Goal: Task Accomplishment & Management: Manage account settings

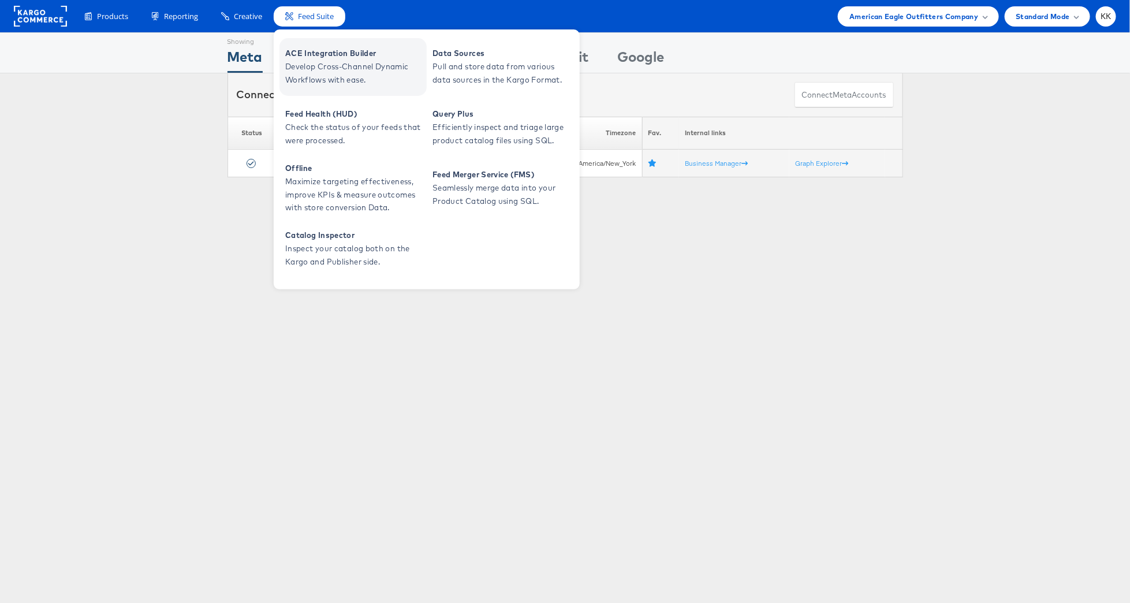
click at [338, 59] on span "ACE Integration Builder" at bounding box center [354, 53] width 139 height 13
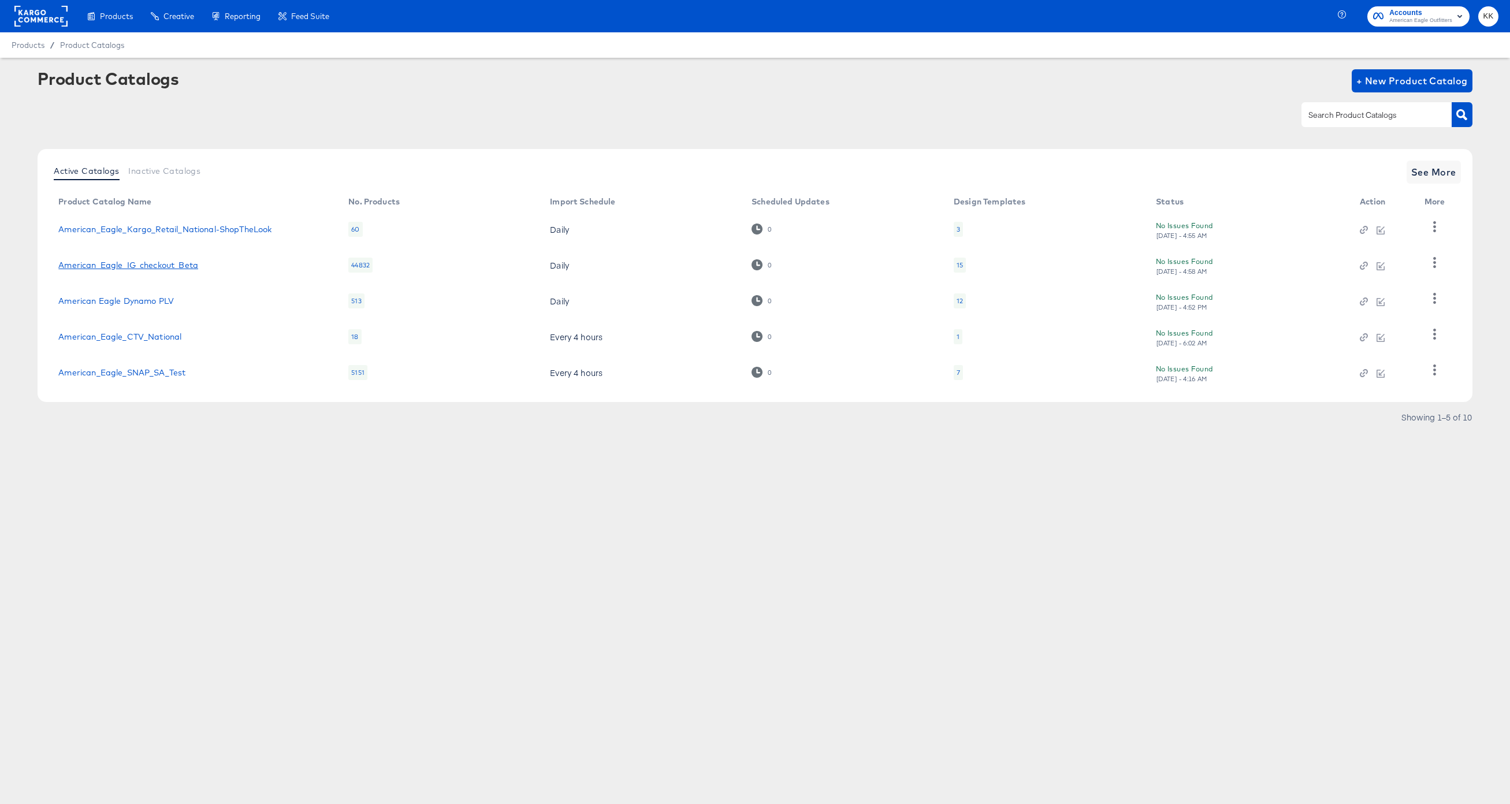
click at [144, 260] on link "American_Eagle_IG_checkout_Beta" at bounding box center [128, 264] width 140 height 9
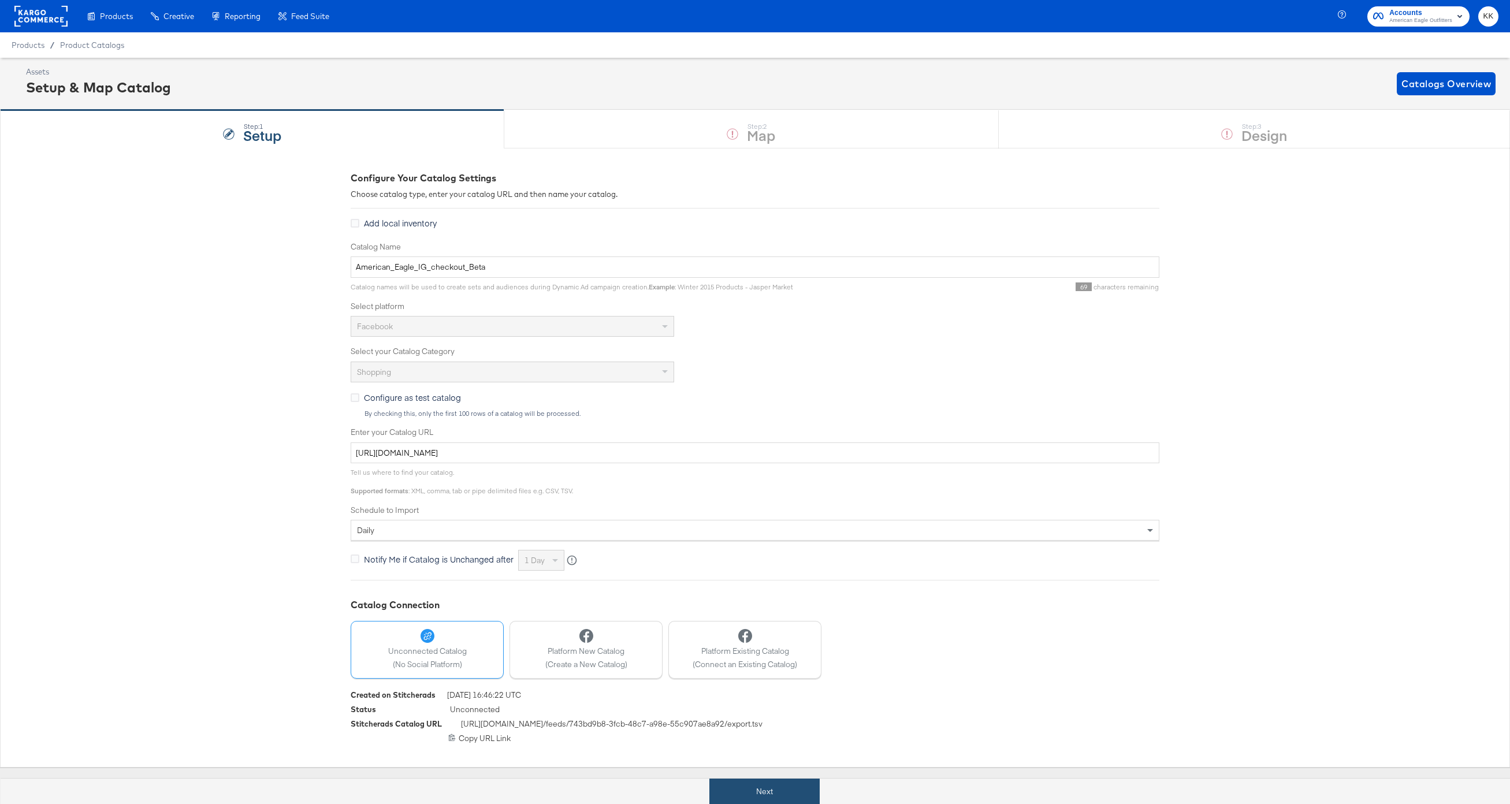
click at [799, 780] on button "Next" at bounding box center [764, 792] width 110 height 26
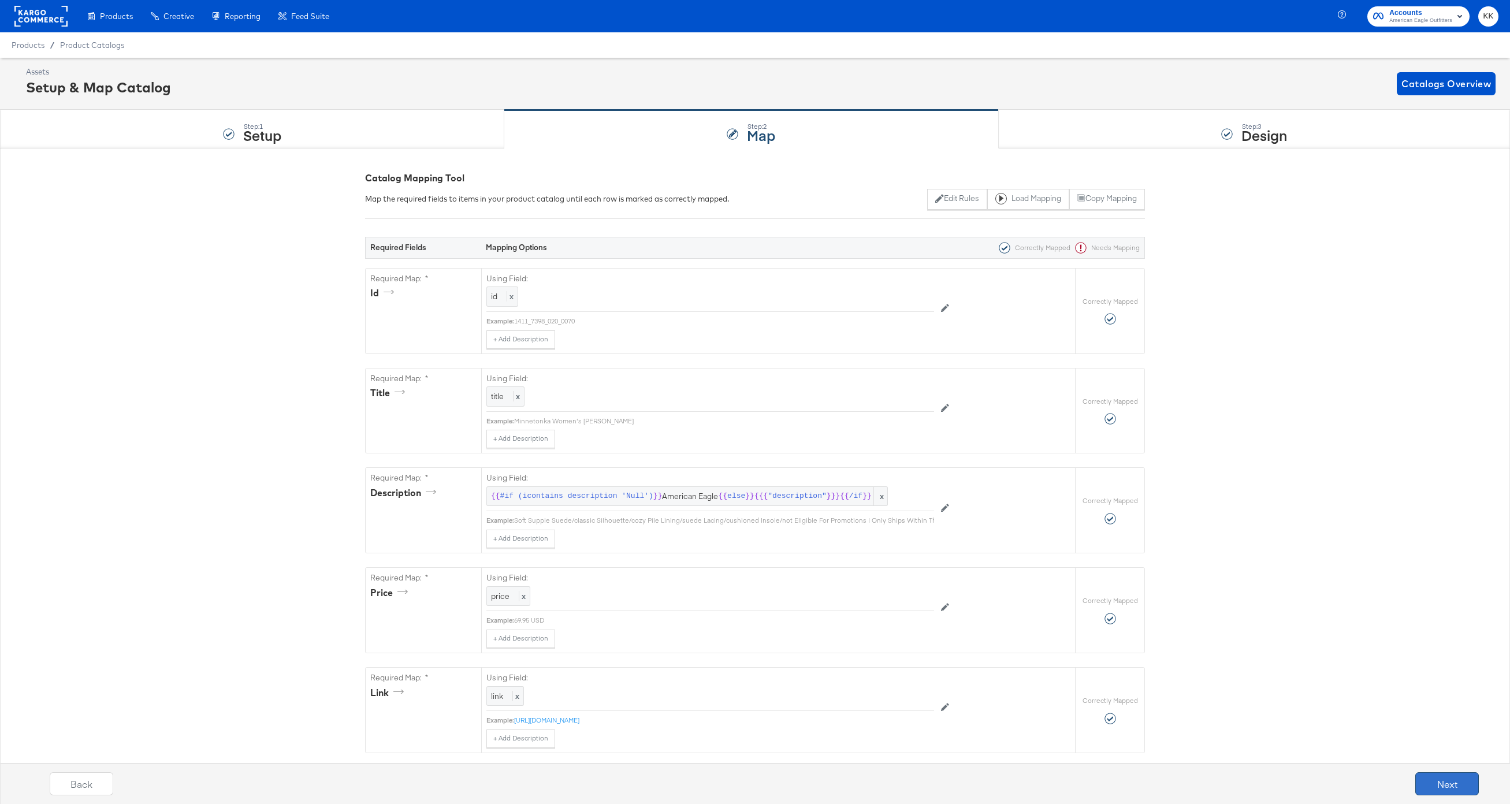
click at [1356, 784] on button "Next" at bounding box center [1447, 783] width 64 height 23
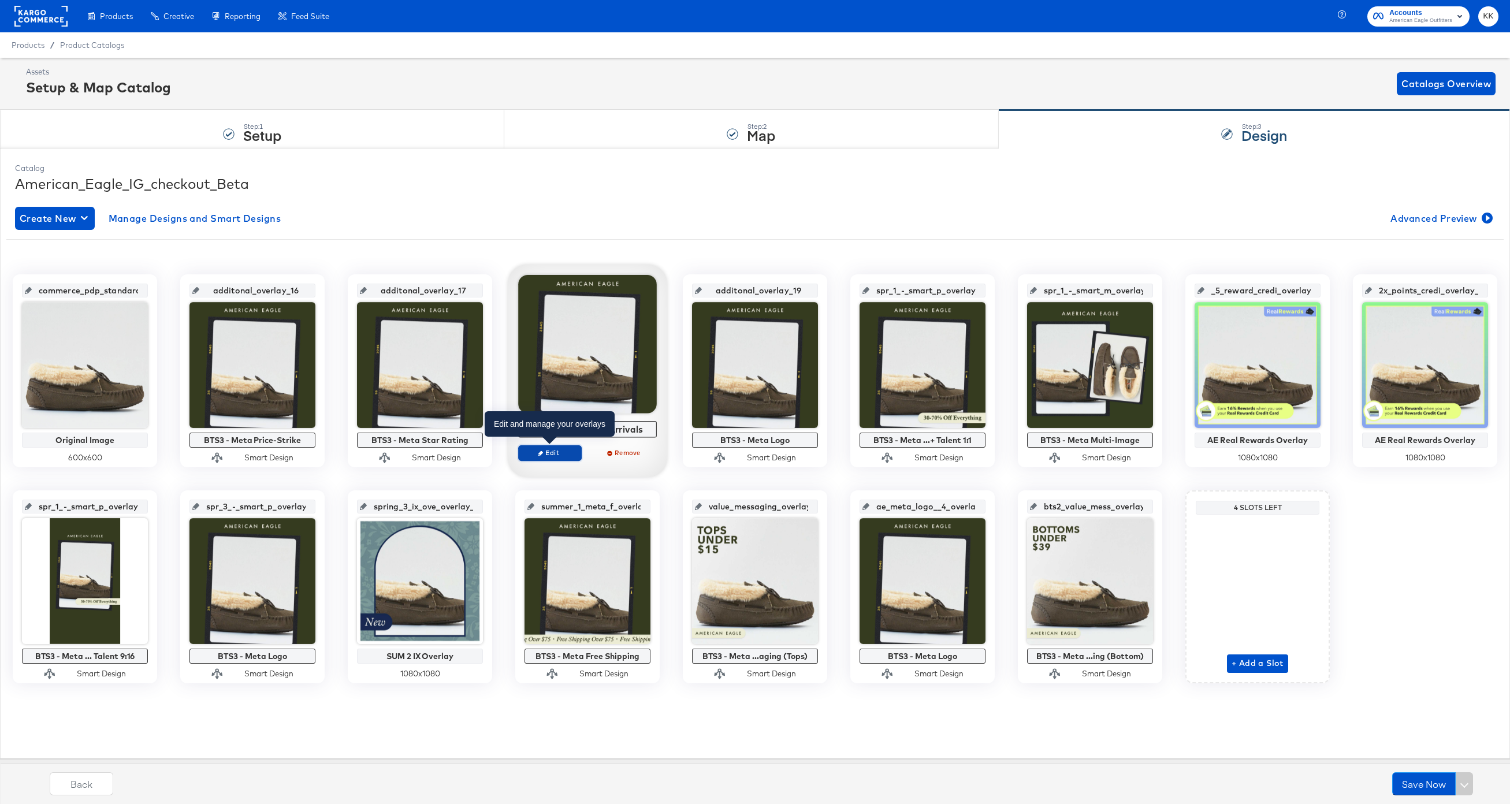
click at [569, 452] on span "Edit" at bounding box center [549, 452] width 53 height 9
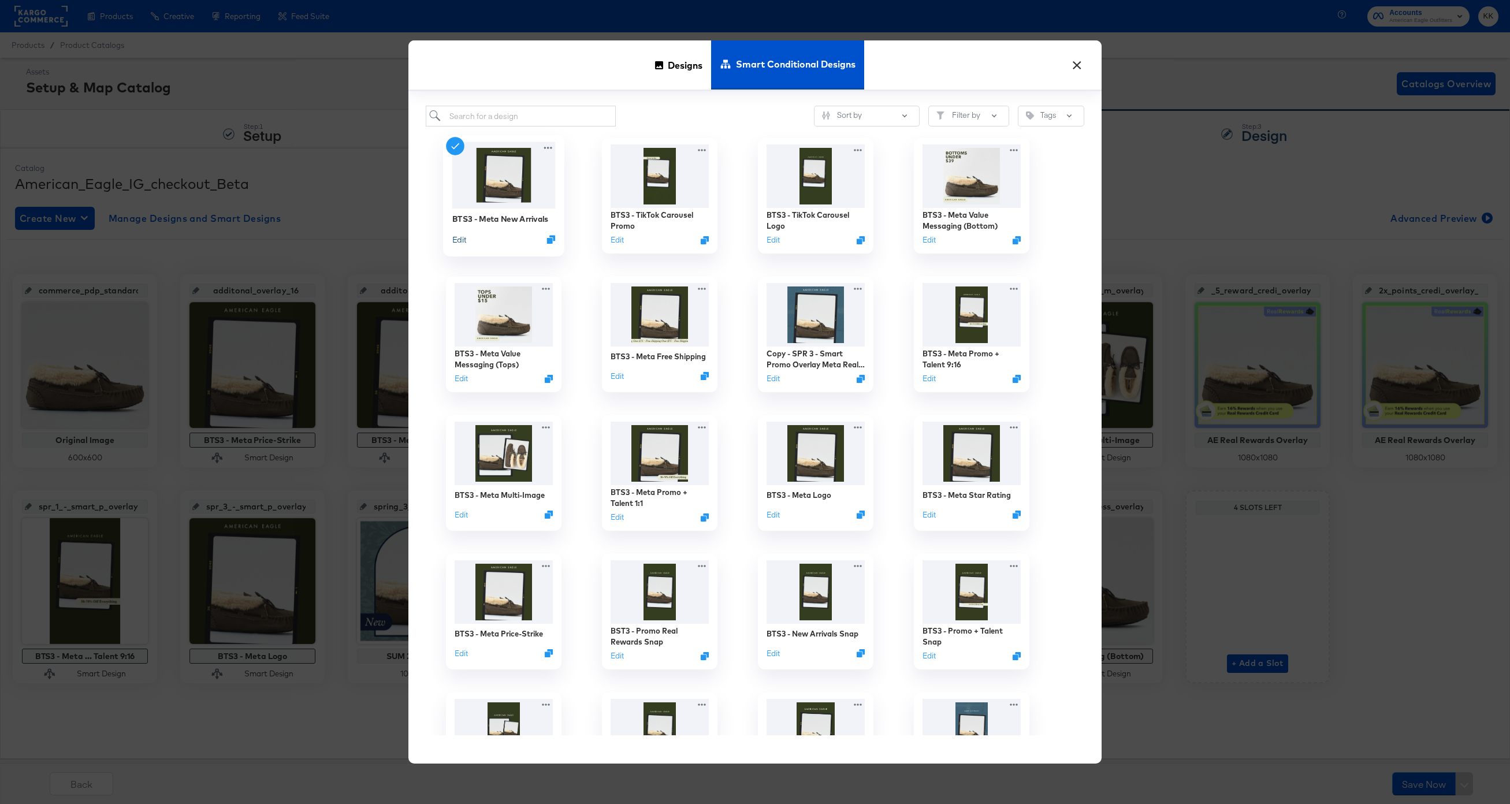
click at [457, 245] on div "BTS3 - Meta New Arrivals Edit" at bounding box center [503, 229] width 103 height 41
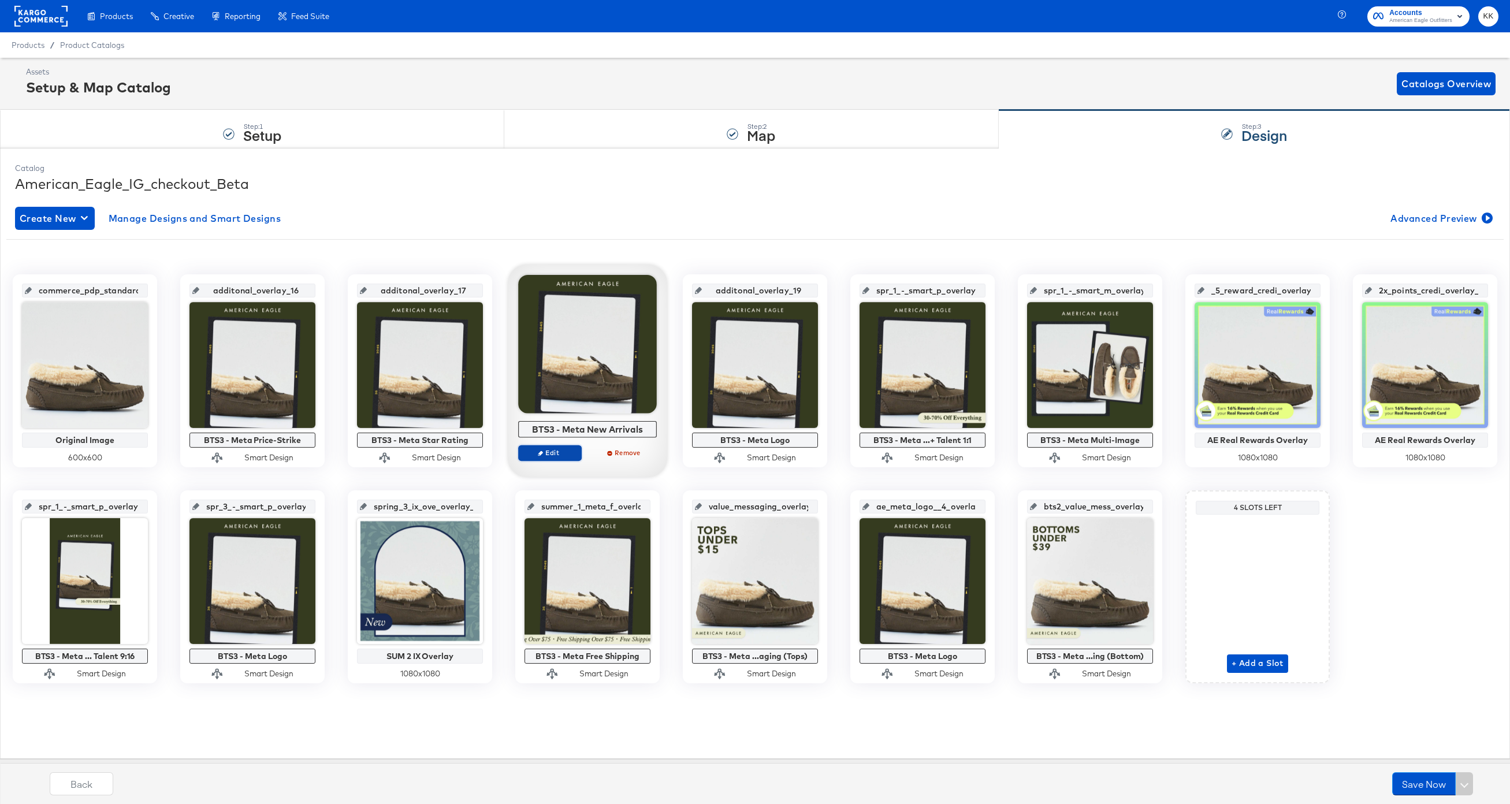
click at [548, 447] on button "Edit" at bounding box center [550, 453] width 64 height 16
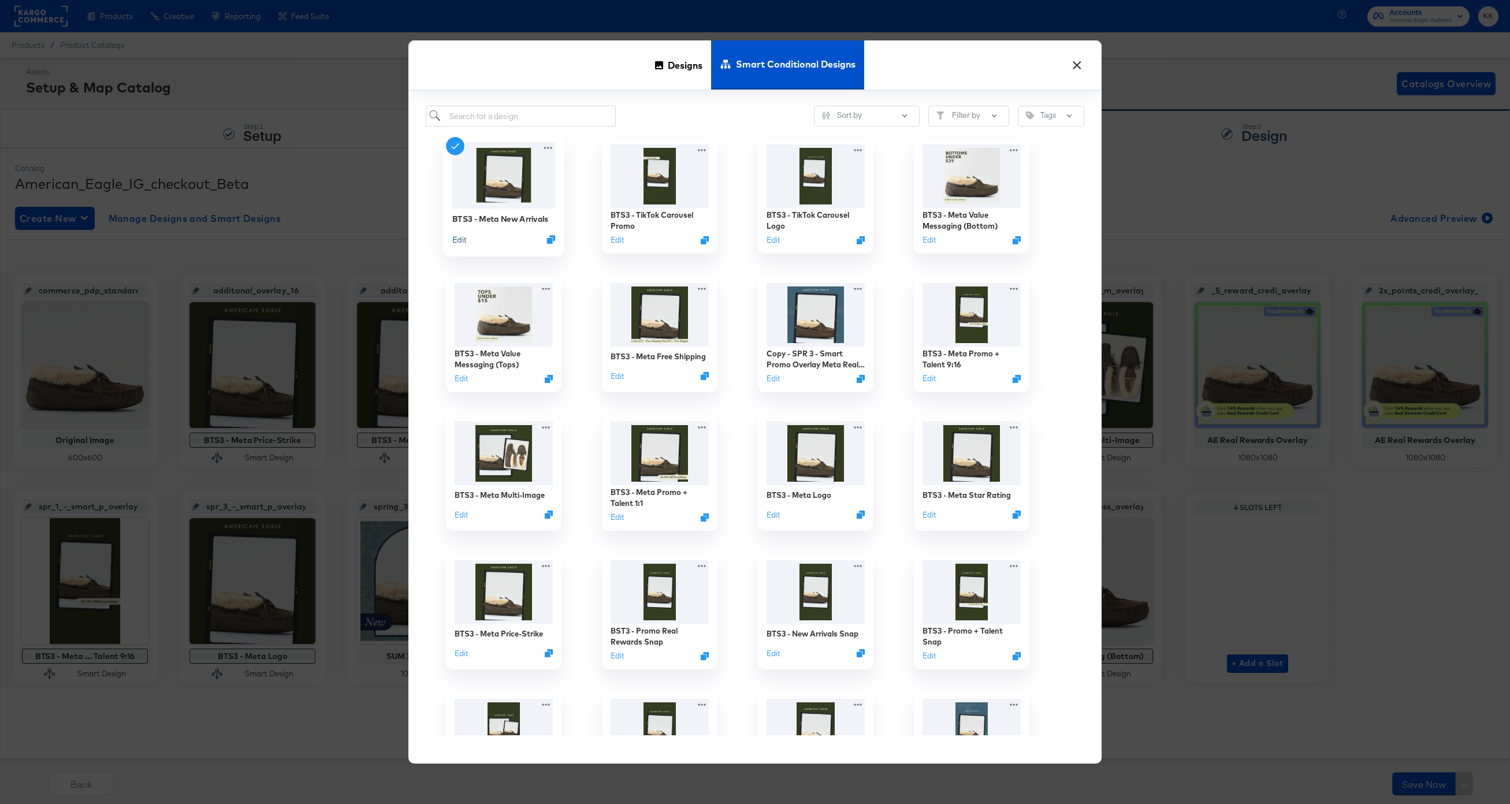
click at [462, 241] on button "Edit" at bounding box center [459, 239] width 14 height 11
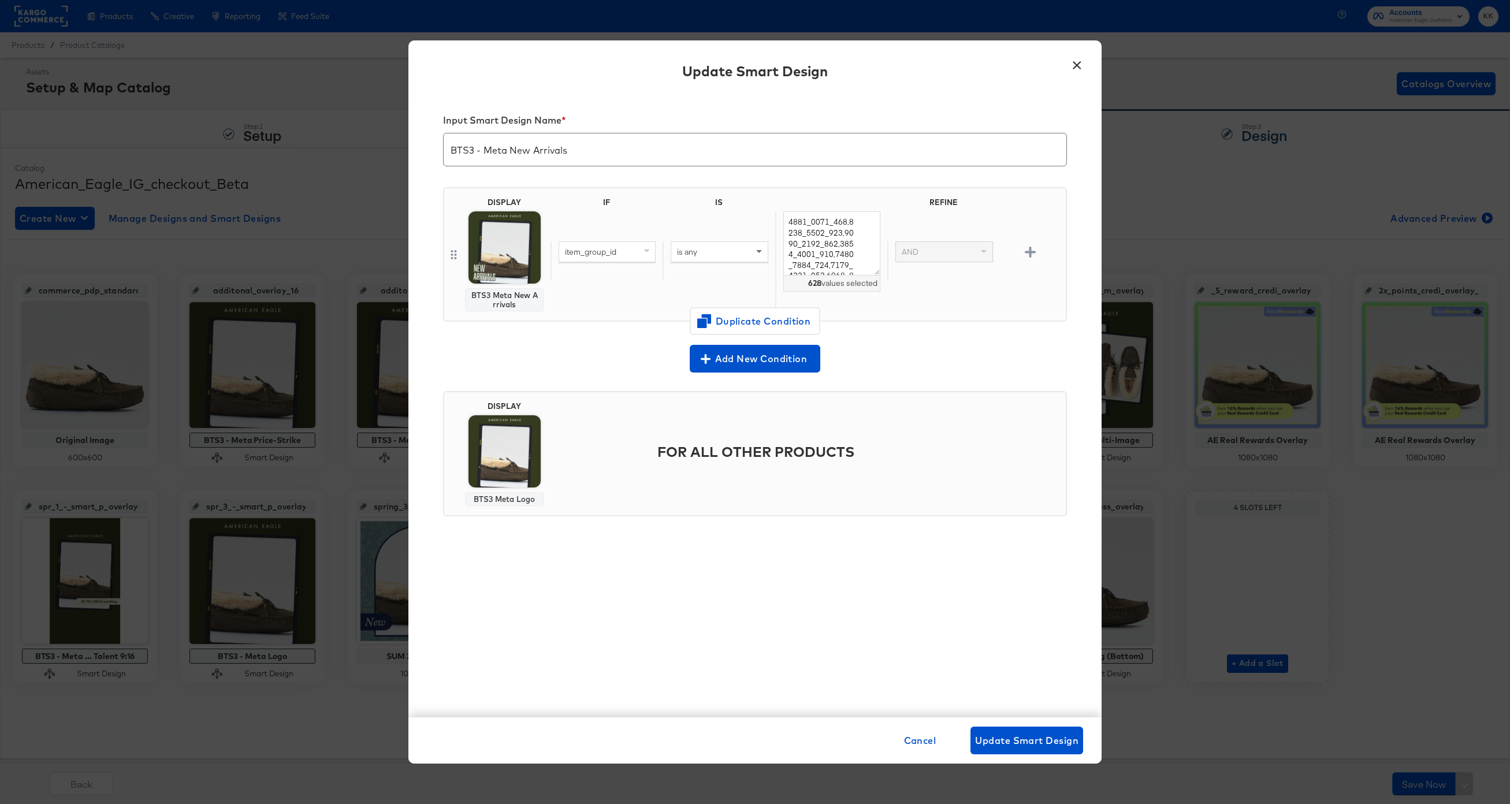
click at [1081, 64] on button "×" at bounding box center [1076, 62] width 21 height 21
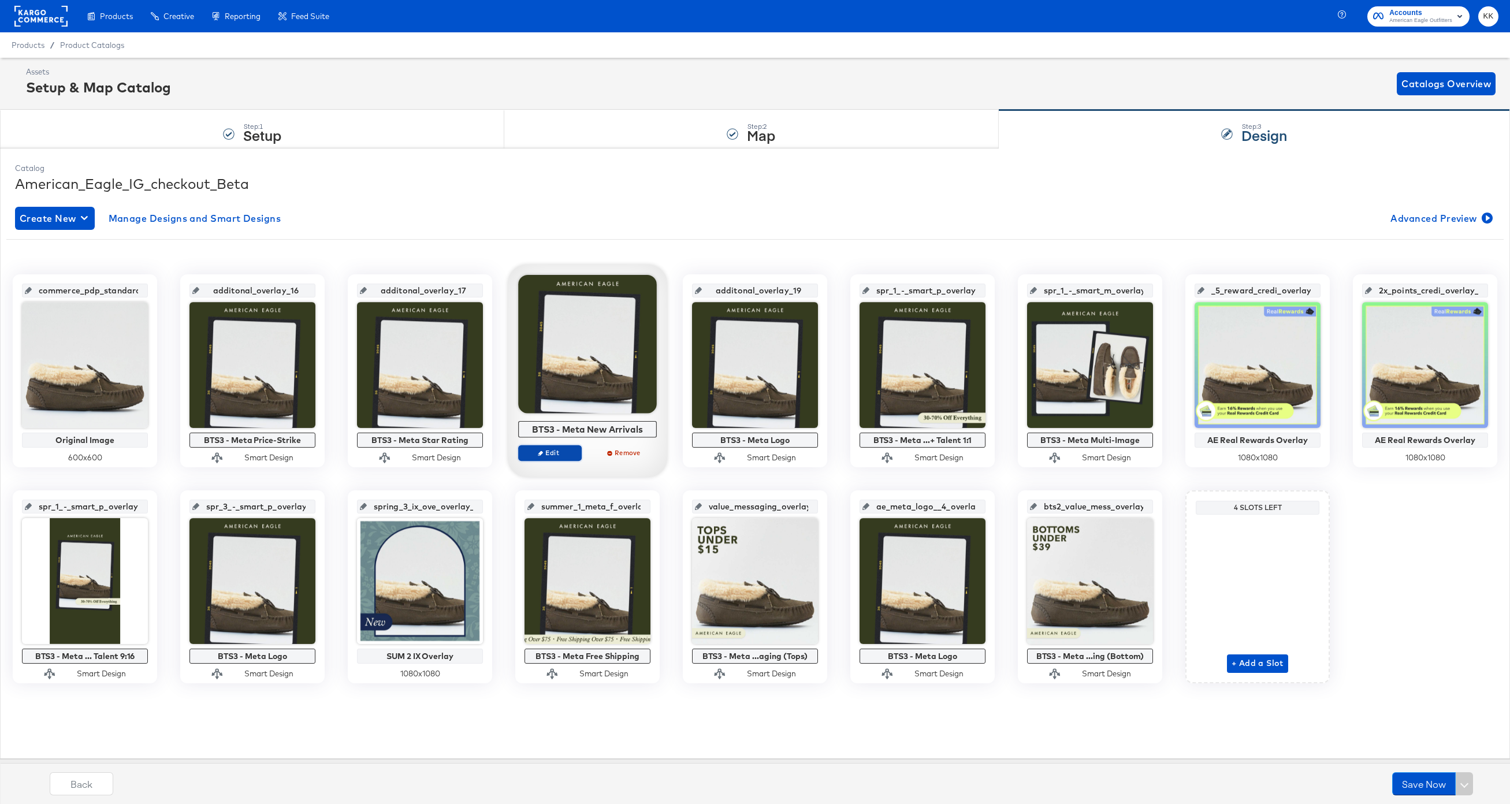
click at [556, 452] on span "Edit" at bounding box center [549, 452] width 53 height 9
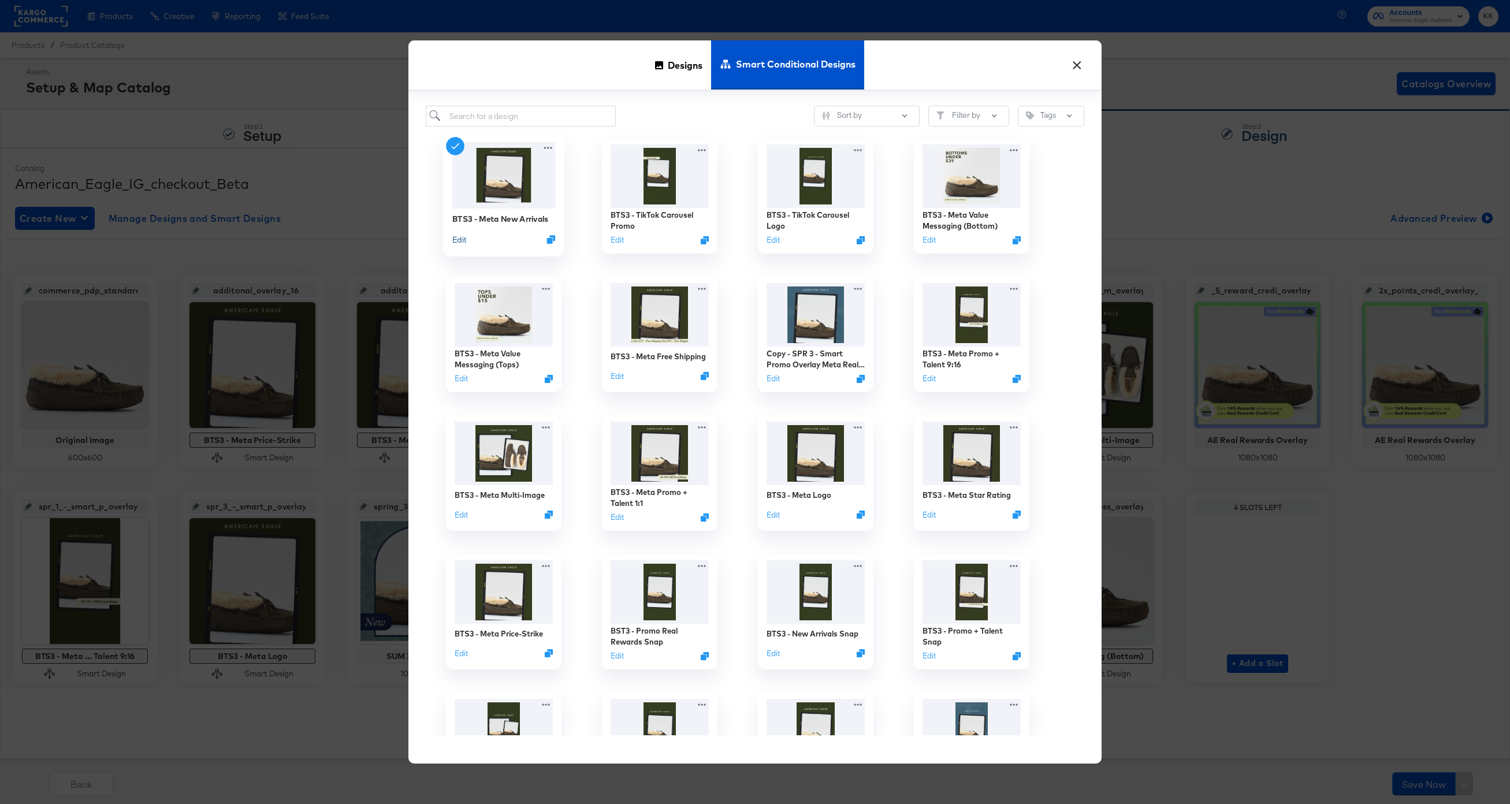
click at [460, 241] on button "Edit" at bounding box center [459, 239] width 14 height 11
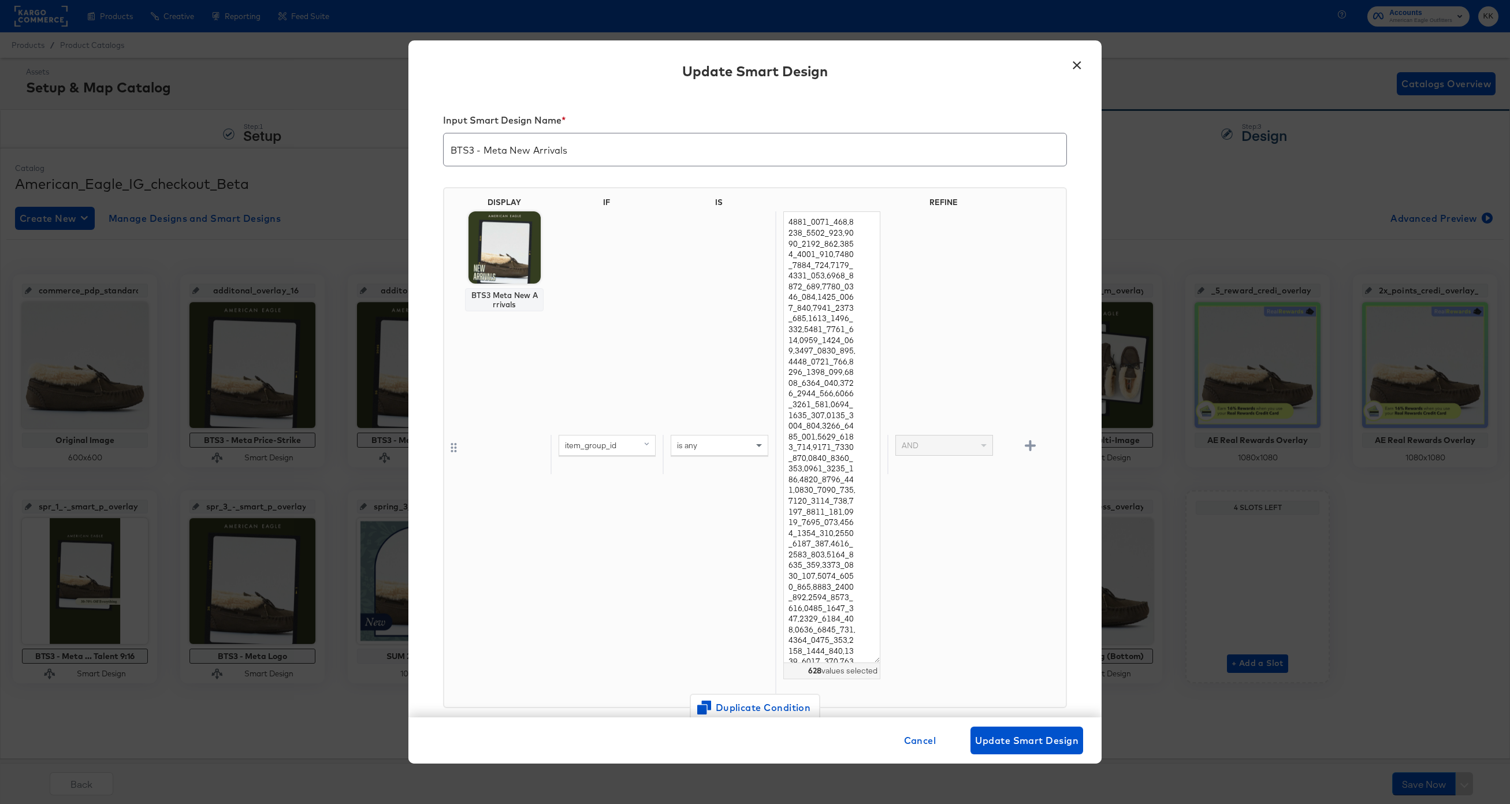
drag, startPoint x: 871, startPoint y: 271, endPoint x: 877, endPoint y: 690, distance: 418.8
click at [877, 663] on textarea at bounding box center [831, 437] width 97 height 452
click at [1071, 64] on button "×" at bounding box center [1076, 62] width 21 height 21
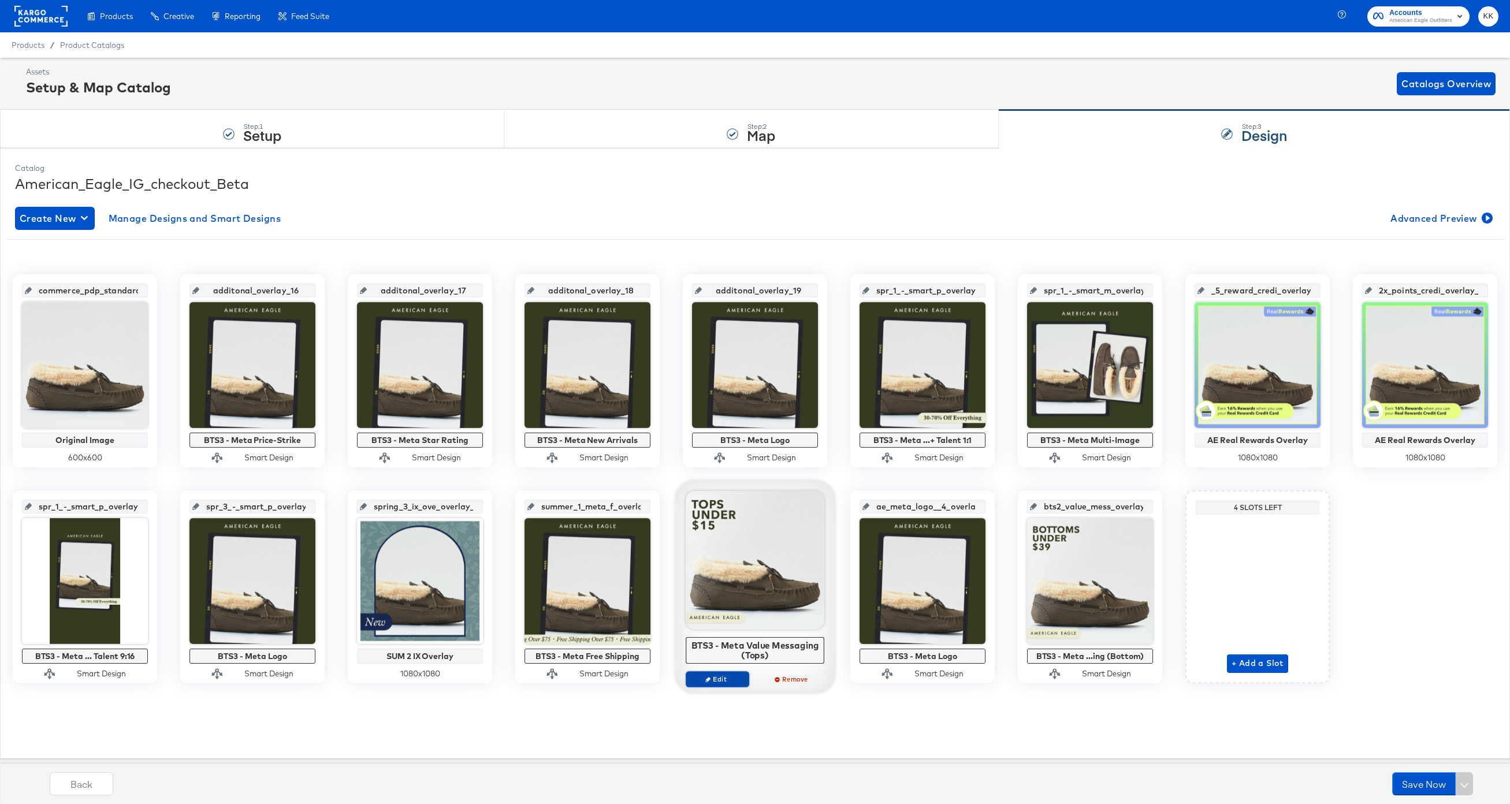
click at [709, 680] on icon "button" at bounding box center [707, 678] width 5 height 5
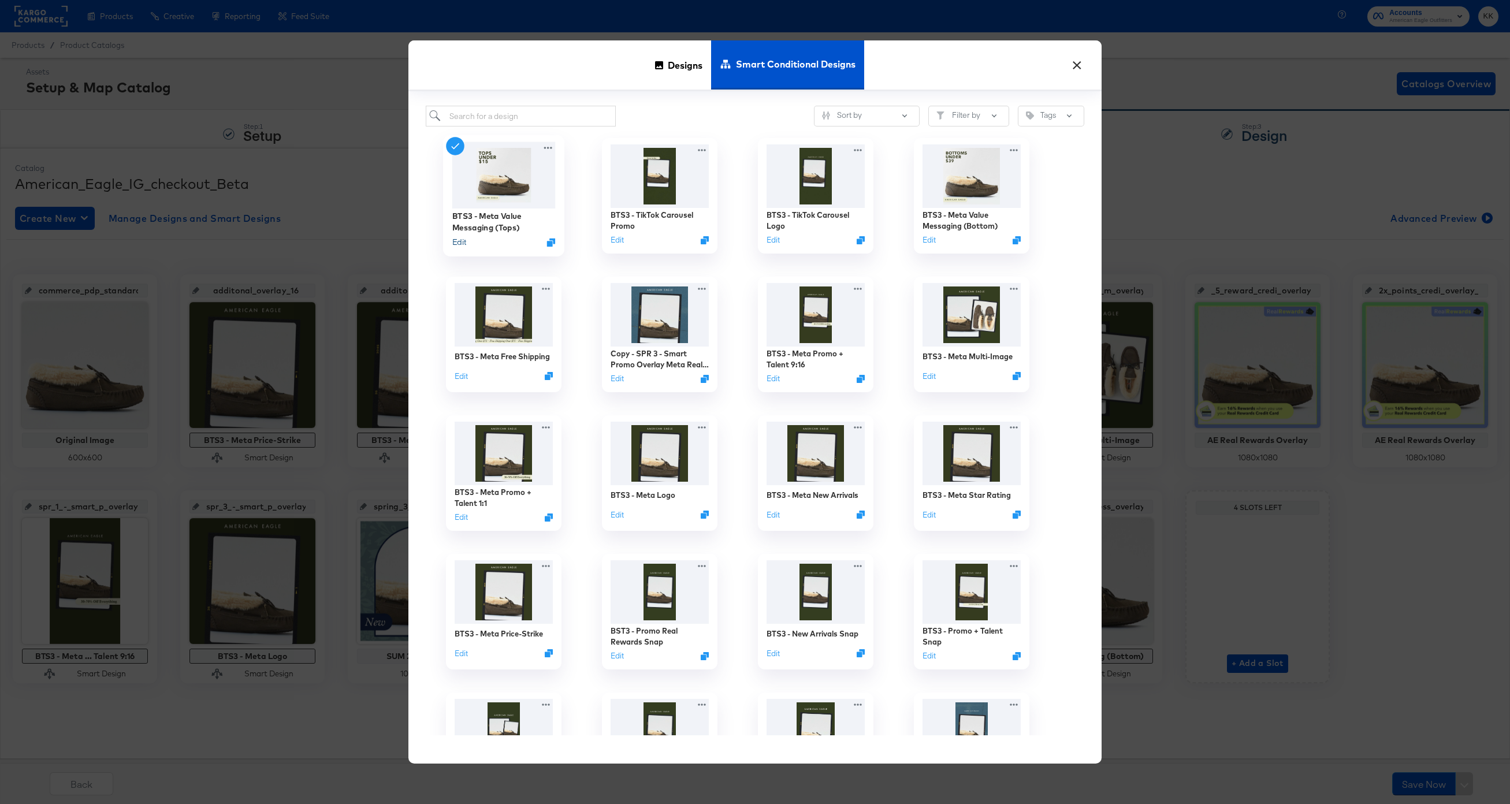
click at [463, 244] on button "Edit" at bounding box center [459, 242] width 14 height 11
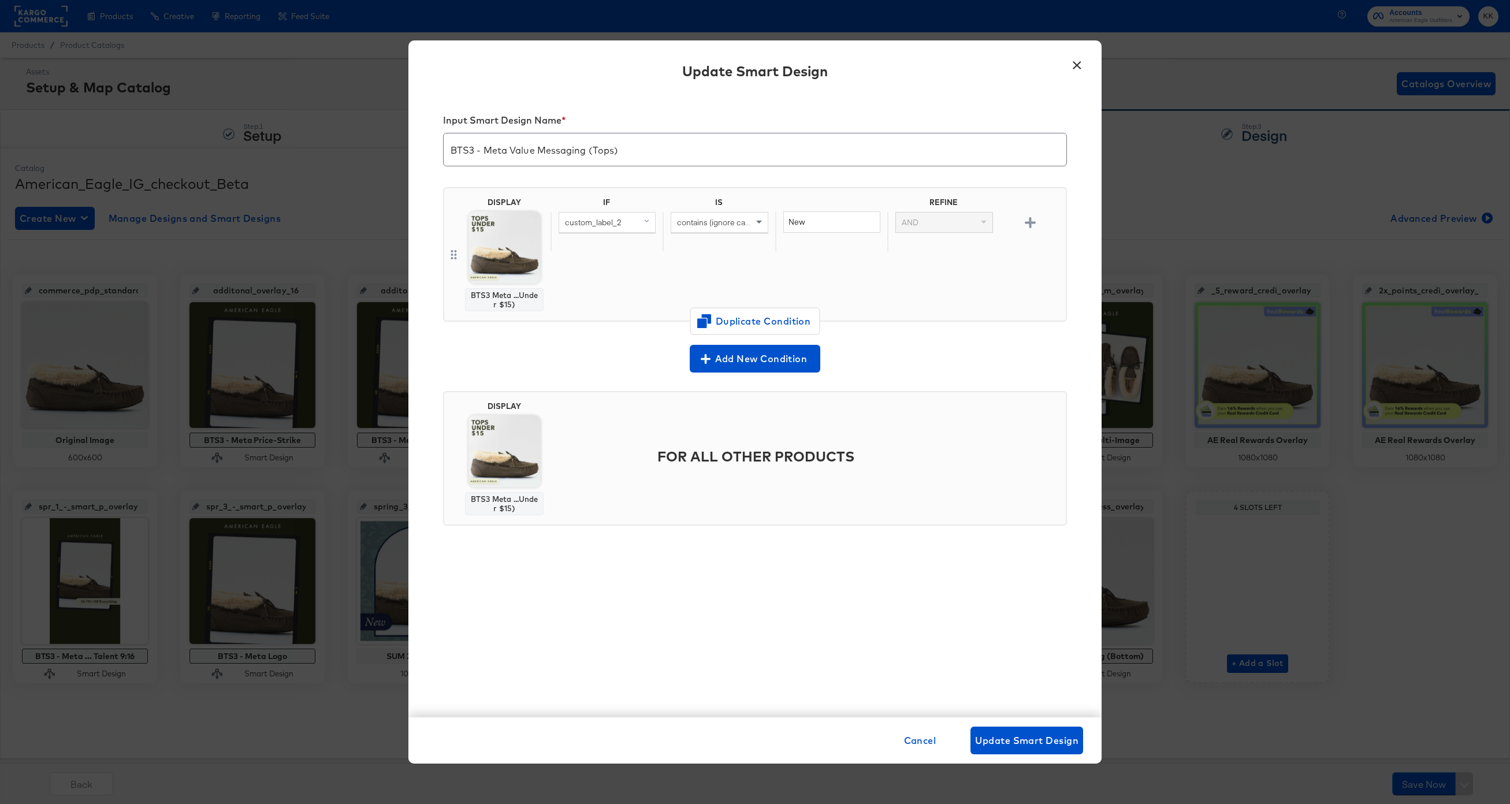
click at [1079, 66] on button "×" at bounding box center [1076, 62] width 21 height 21
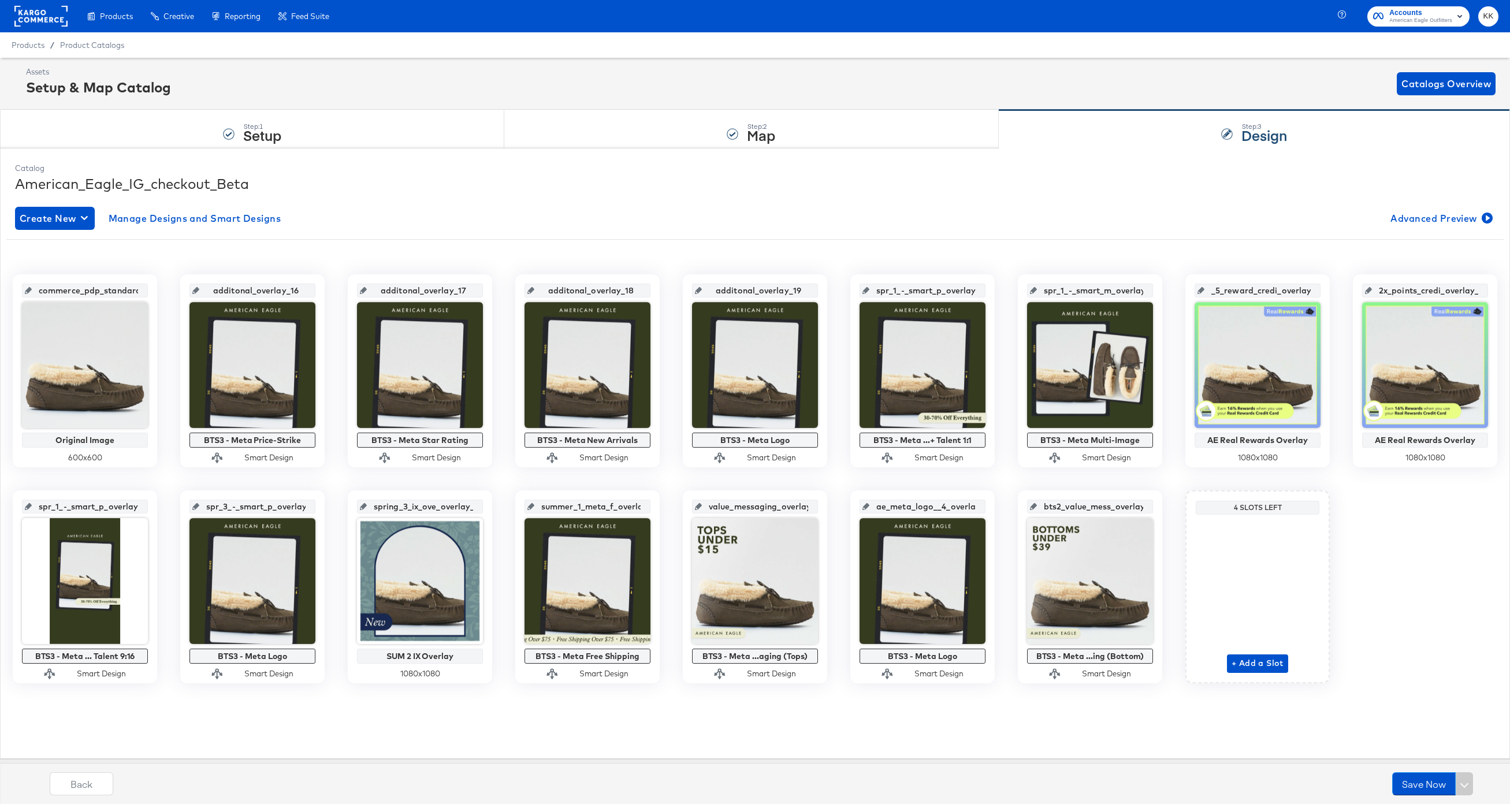
click at [54, 23] on rect at bounding box center [40, 16] width 53 height 21
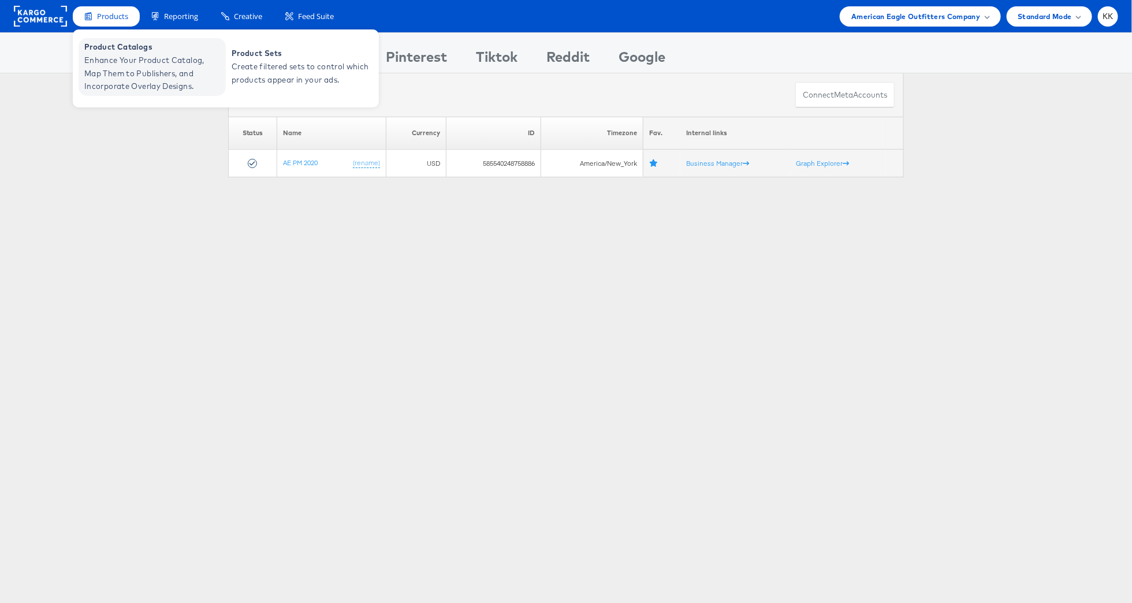
click at [106, 69] on span "Enhance Your Product Catalog, Map Them to Publishers, and Incorporate Overlay D…" at bounding box center [153, 73] width 139 height 39
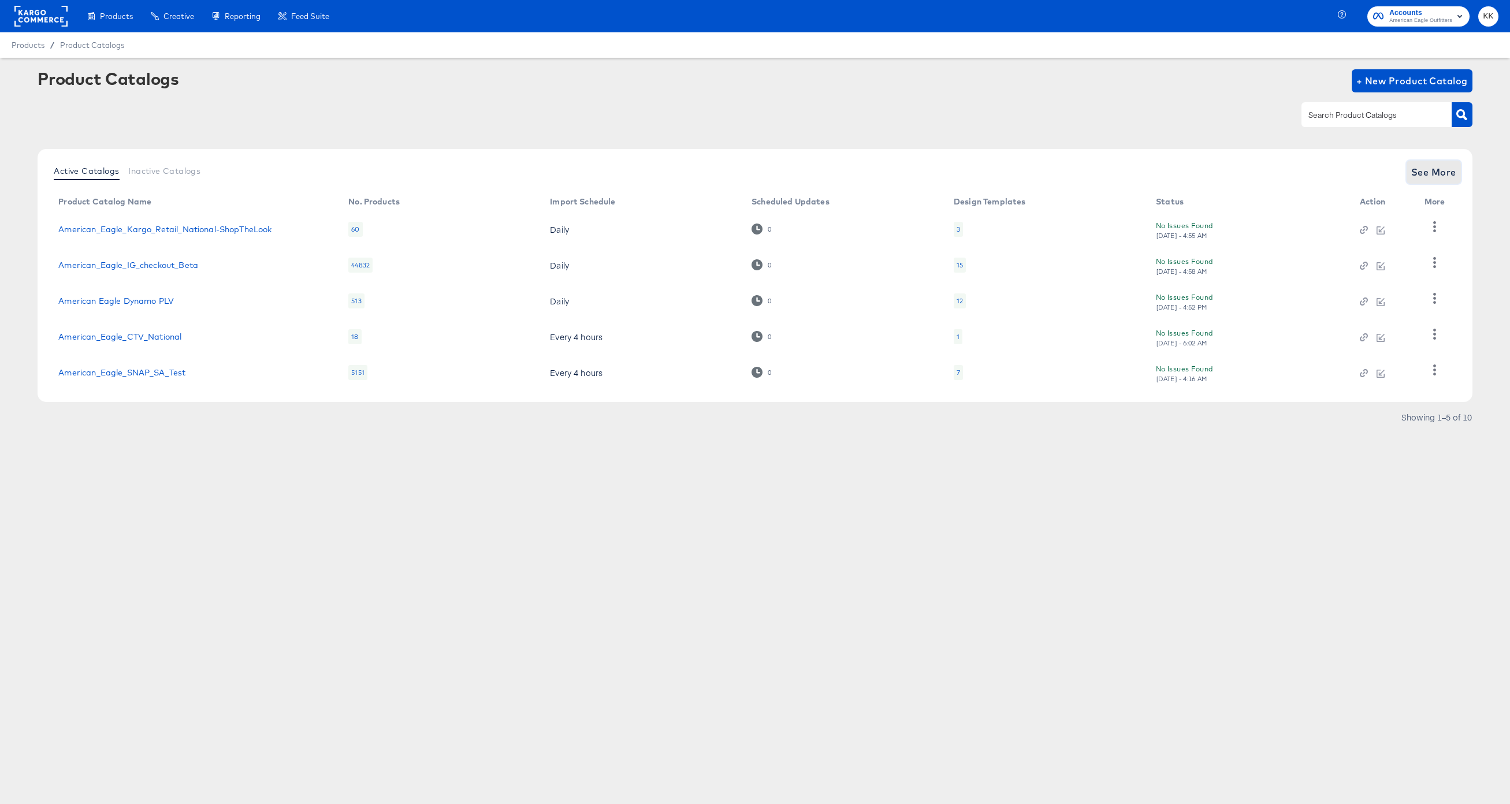
click at [1430, 169] on span "See More" at bounding box center [1433, 172] width 45 height 16
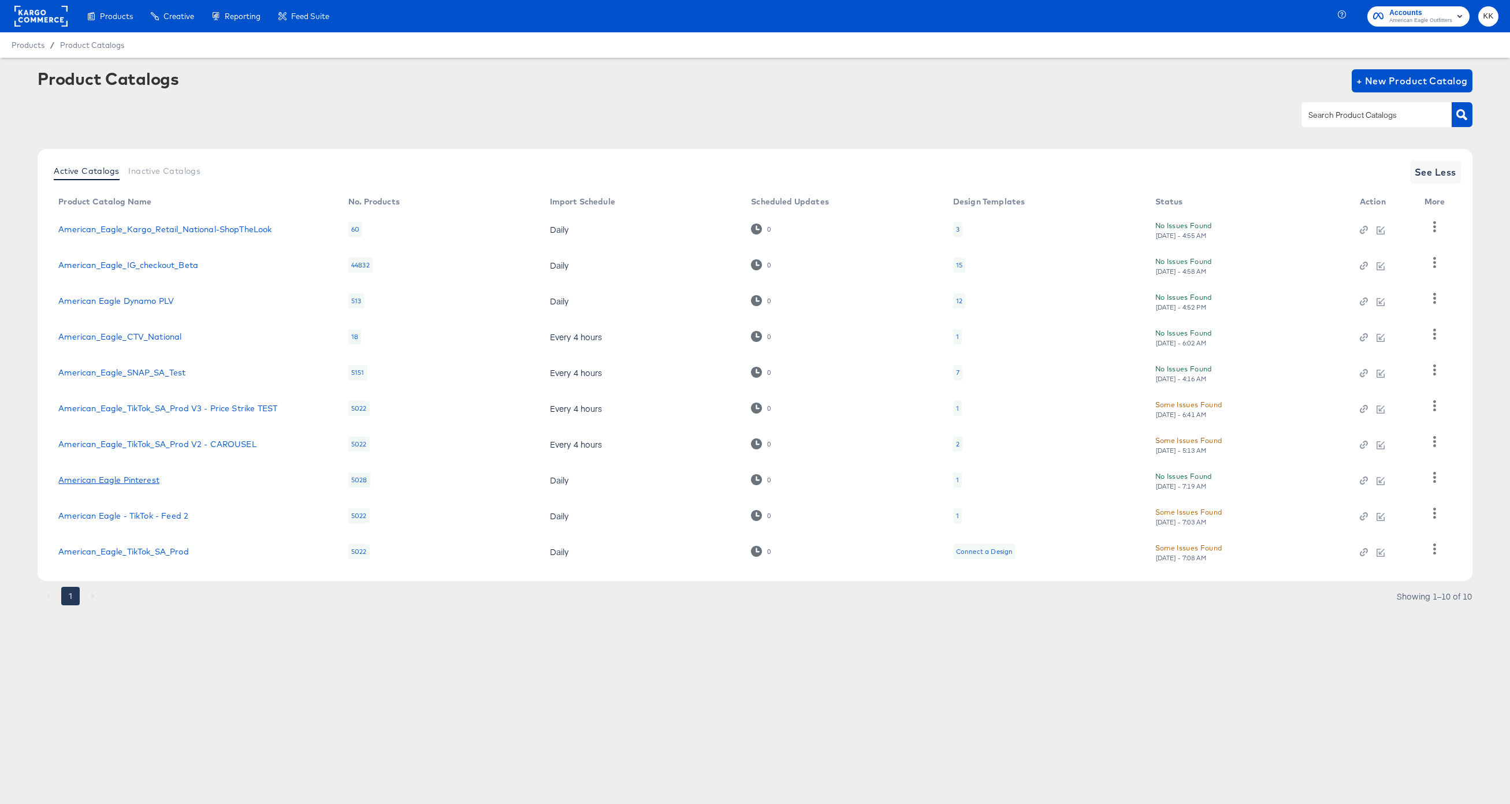
click at [137, 478] on link "American Eagle Pinterest" at bounding box center [108, 479] width 101 height 9
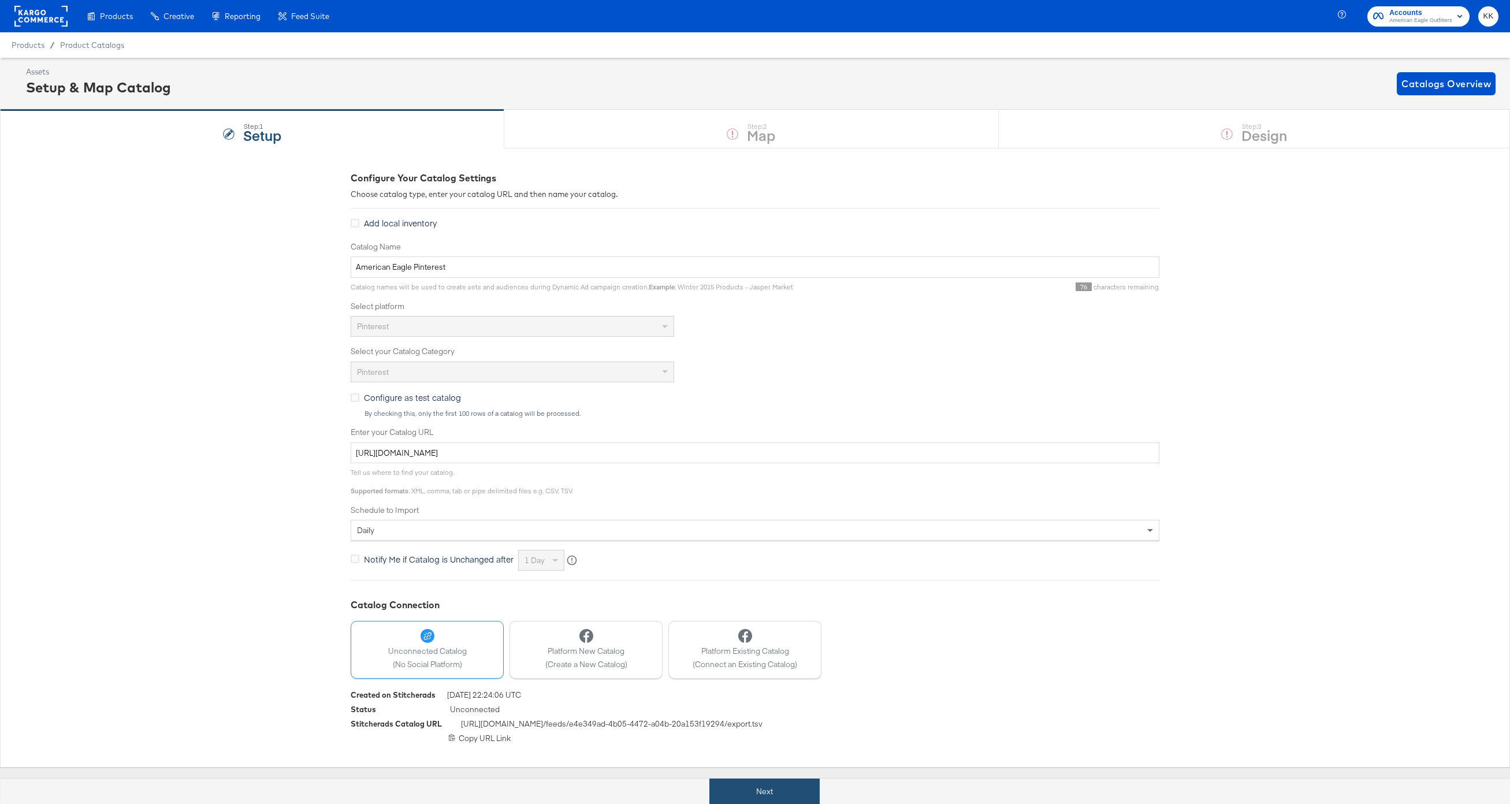
click at [734, 779] on button "Next" at bounding box center [764, 792] width 110 height 26
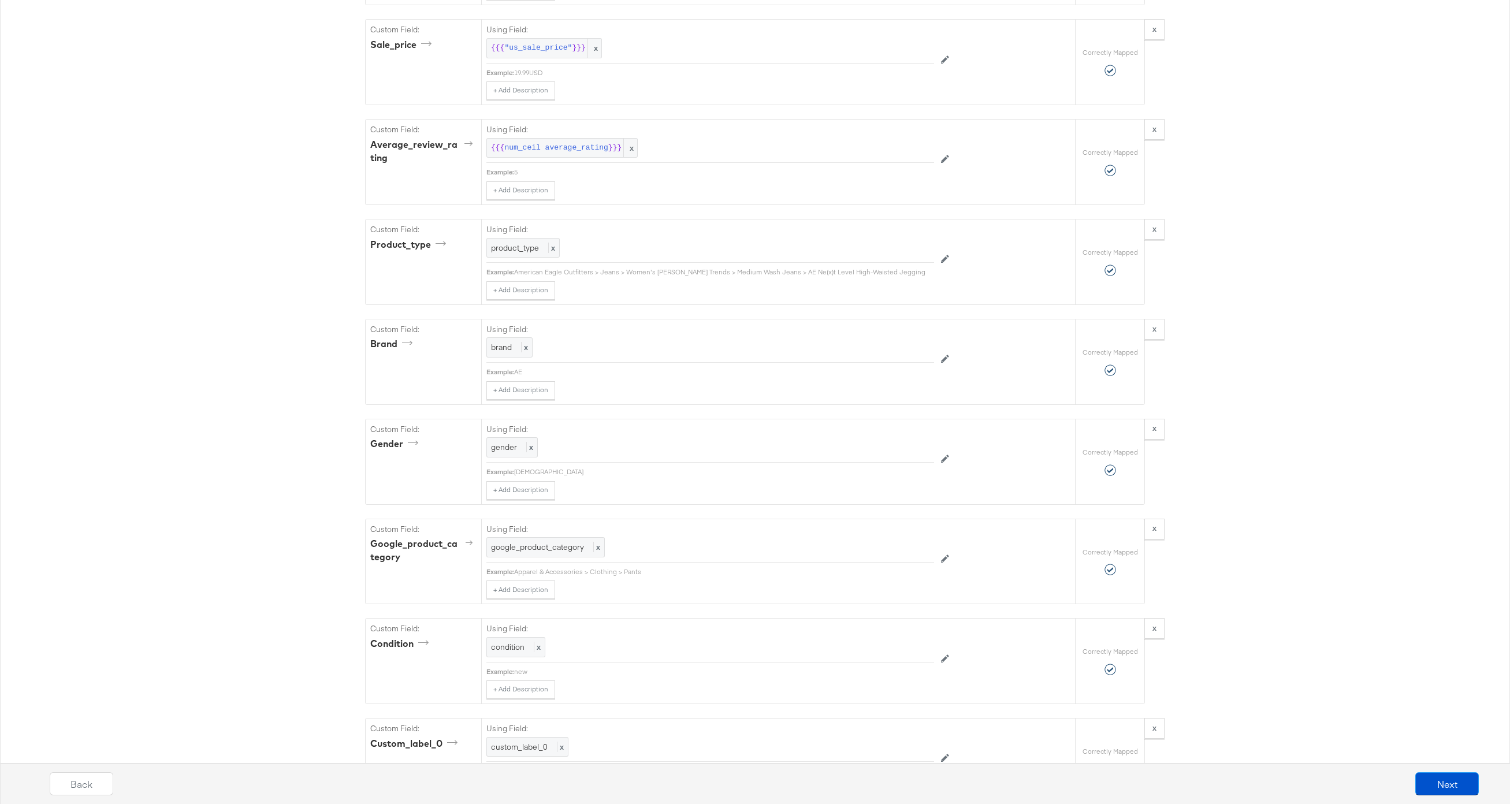
scroll to position [1458, 0]
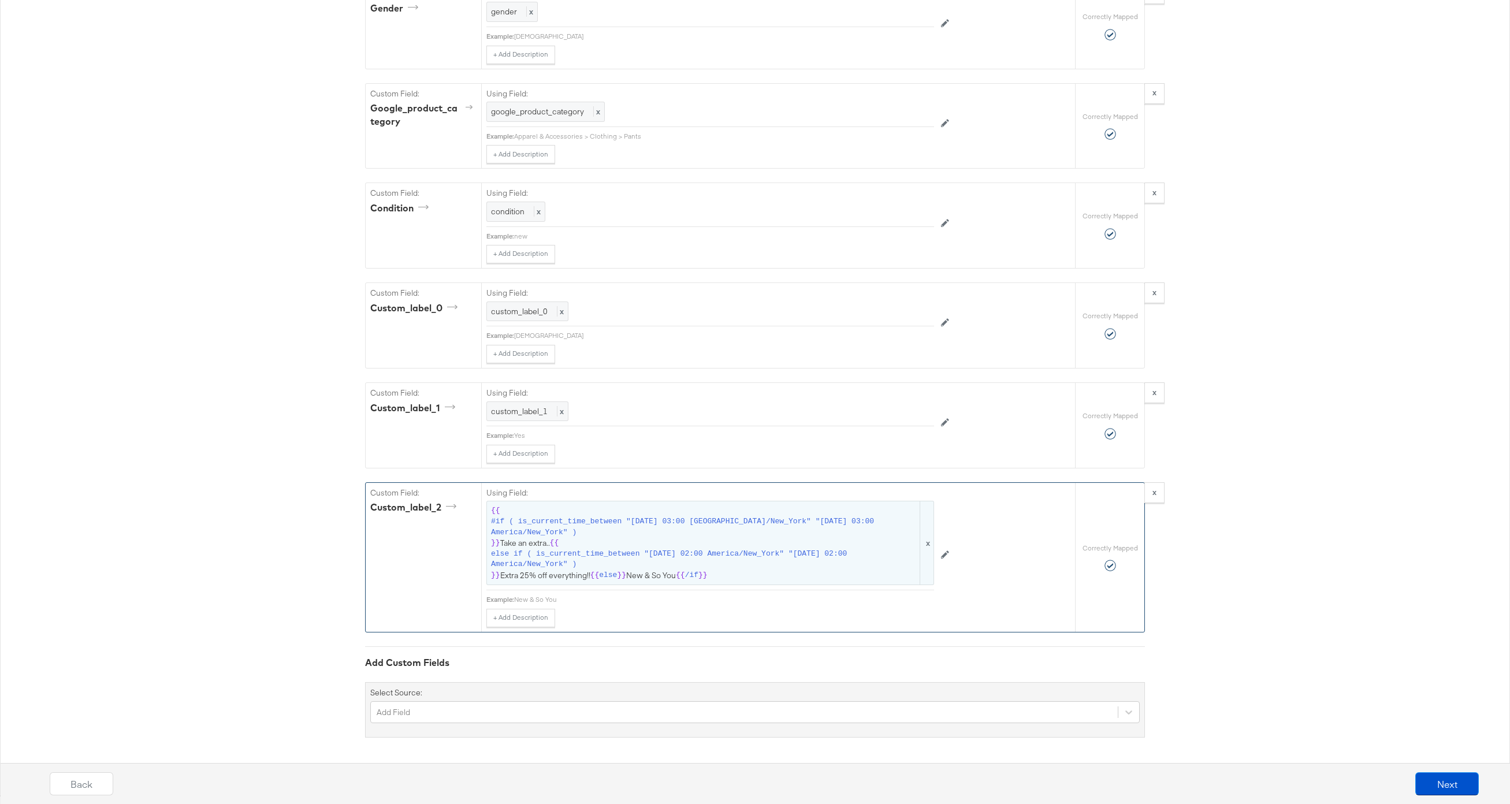
click at [771, 533] on span "#if ( is_current_time_between "2024-06-28 03:00 America/New_York" "2024-06-25 0…" at bounding box center [704, 526] width 427 height 21
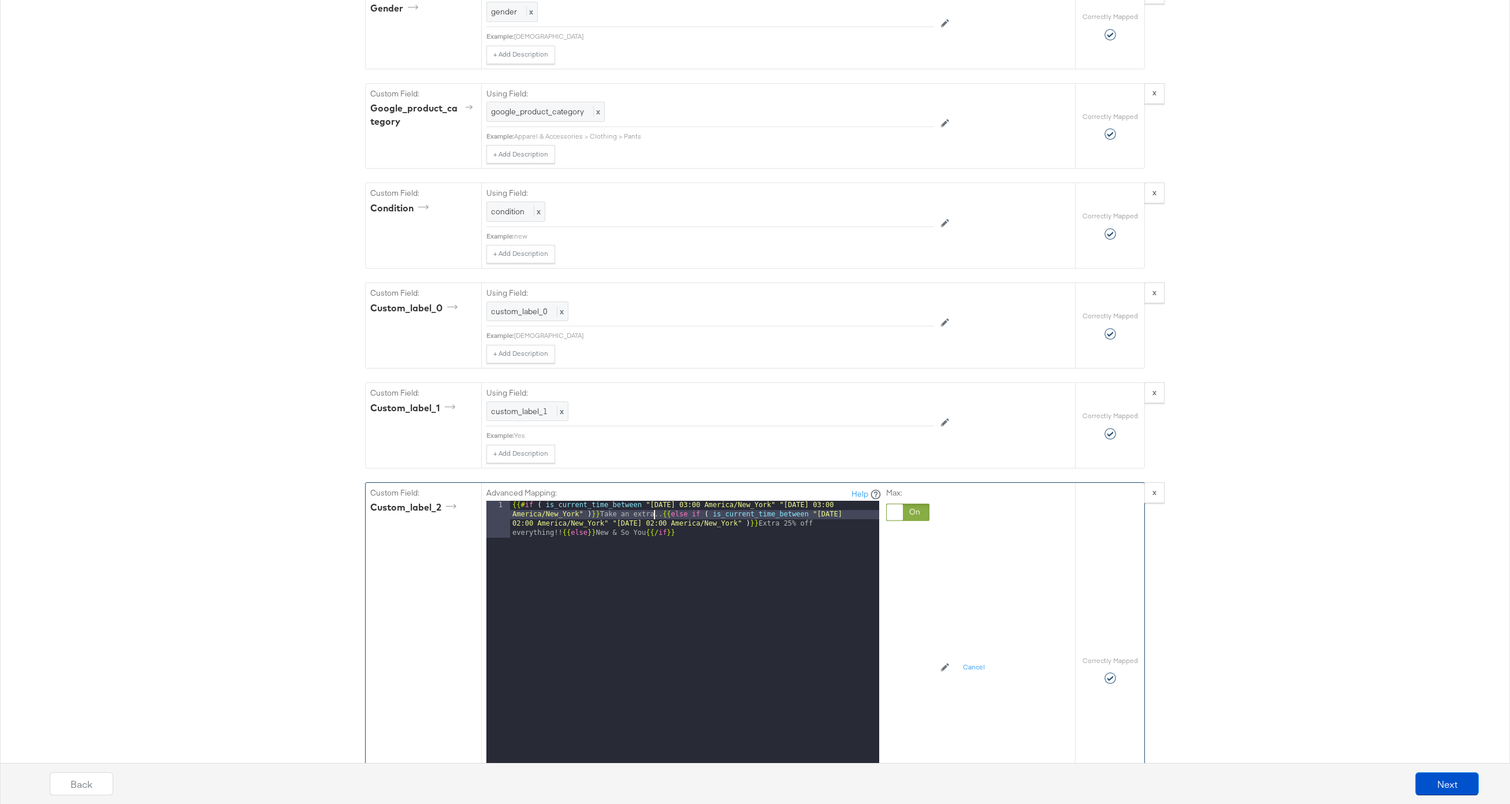
click at [655, 515] on div "{{# if ( is_current_time_between "2024-06-28 03:00 America/New_York" "2024-06-2…" at bounding box center [694, 682] width 369 height 363
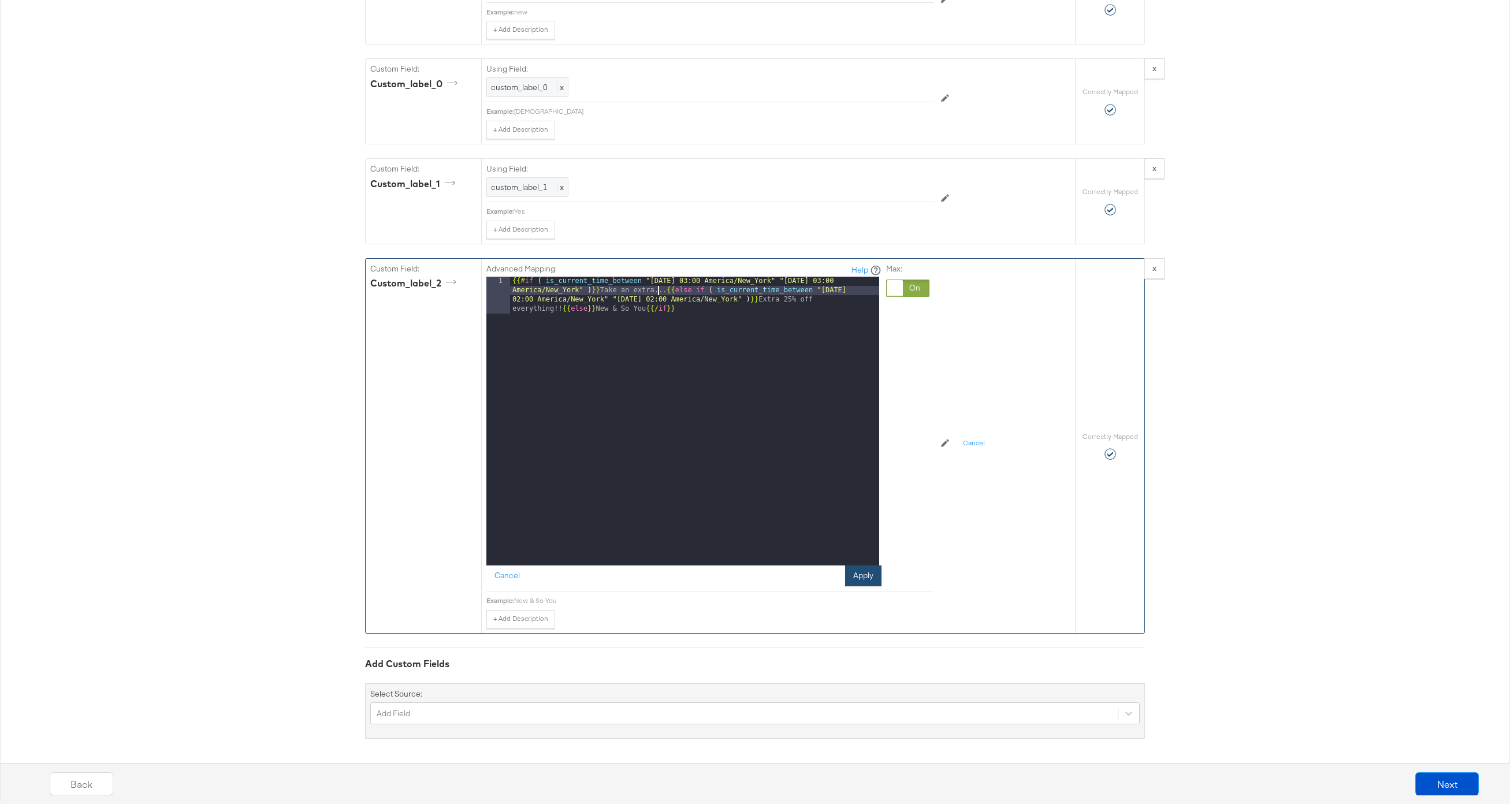
click at [864, 578] on button "Apply" at bounding box center [863, 575] width 36 height 21
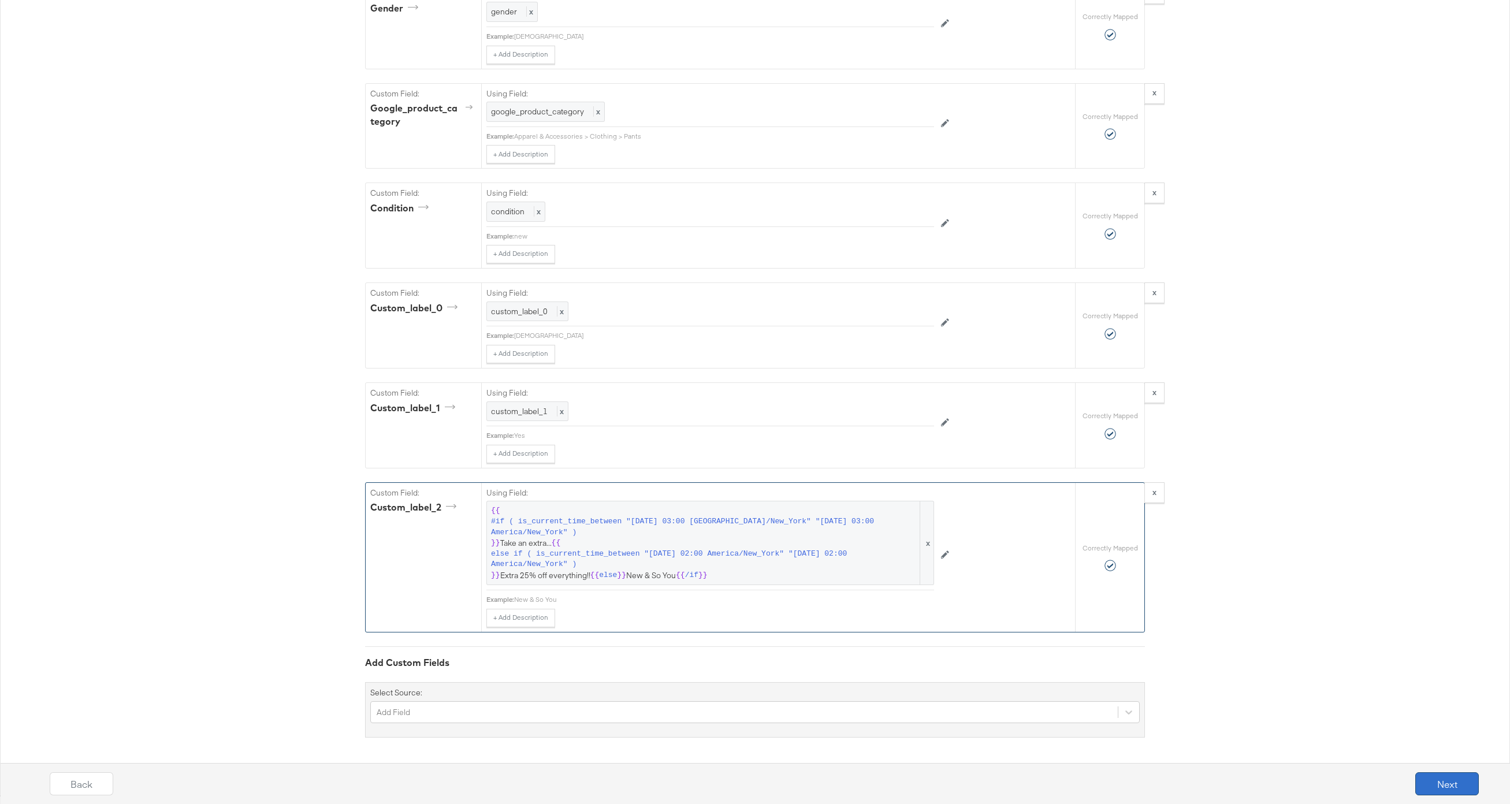
click at [1454, 784] on button "Next" at bounding box center [1447, 783] width 64 height 23
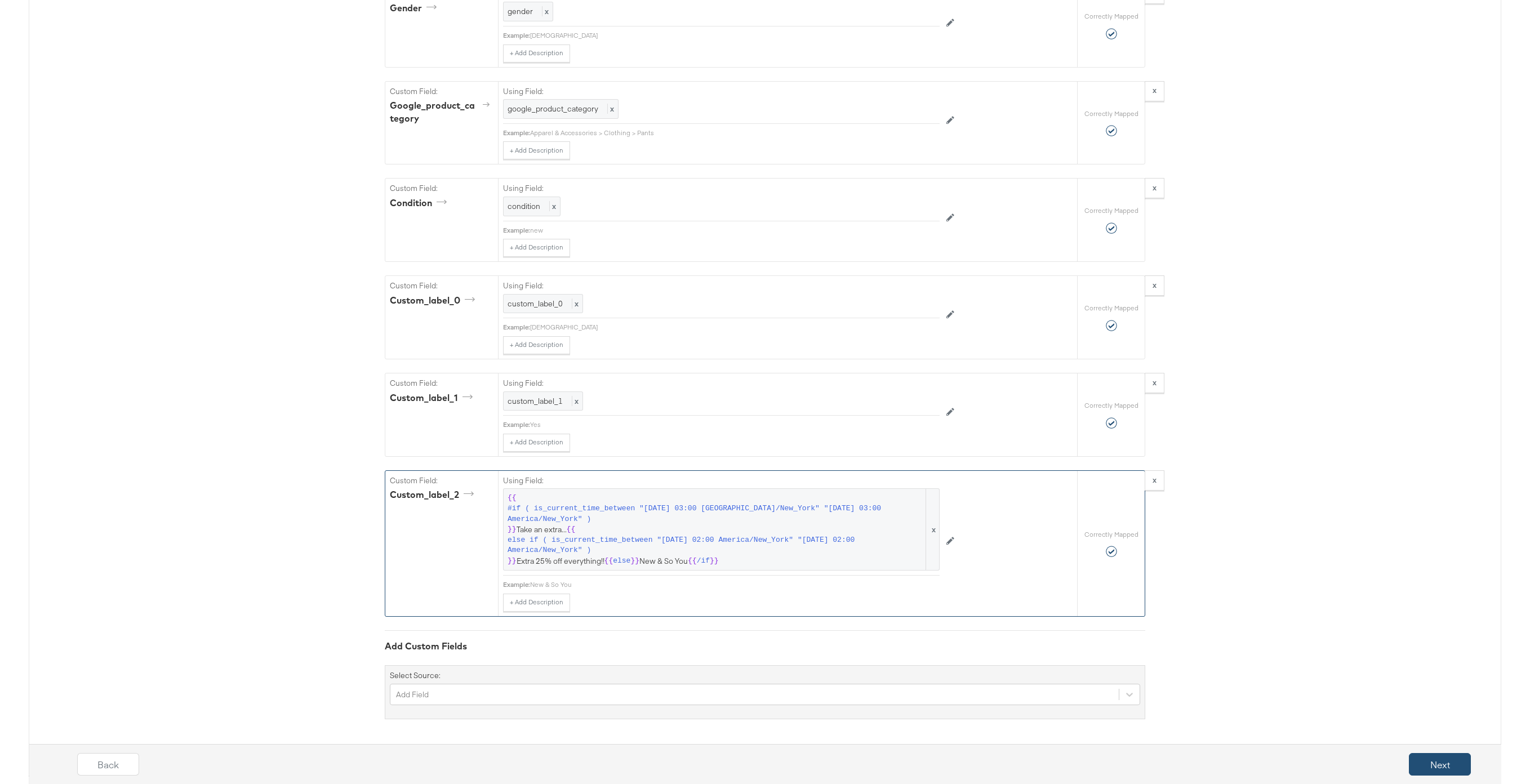
scroll to position [0, 0]
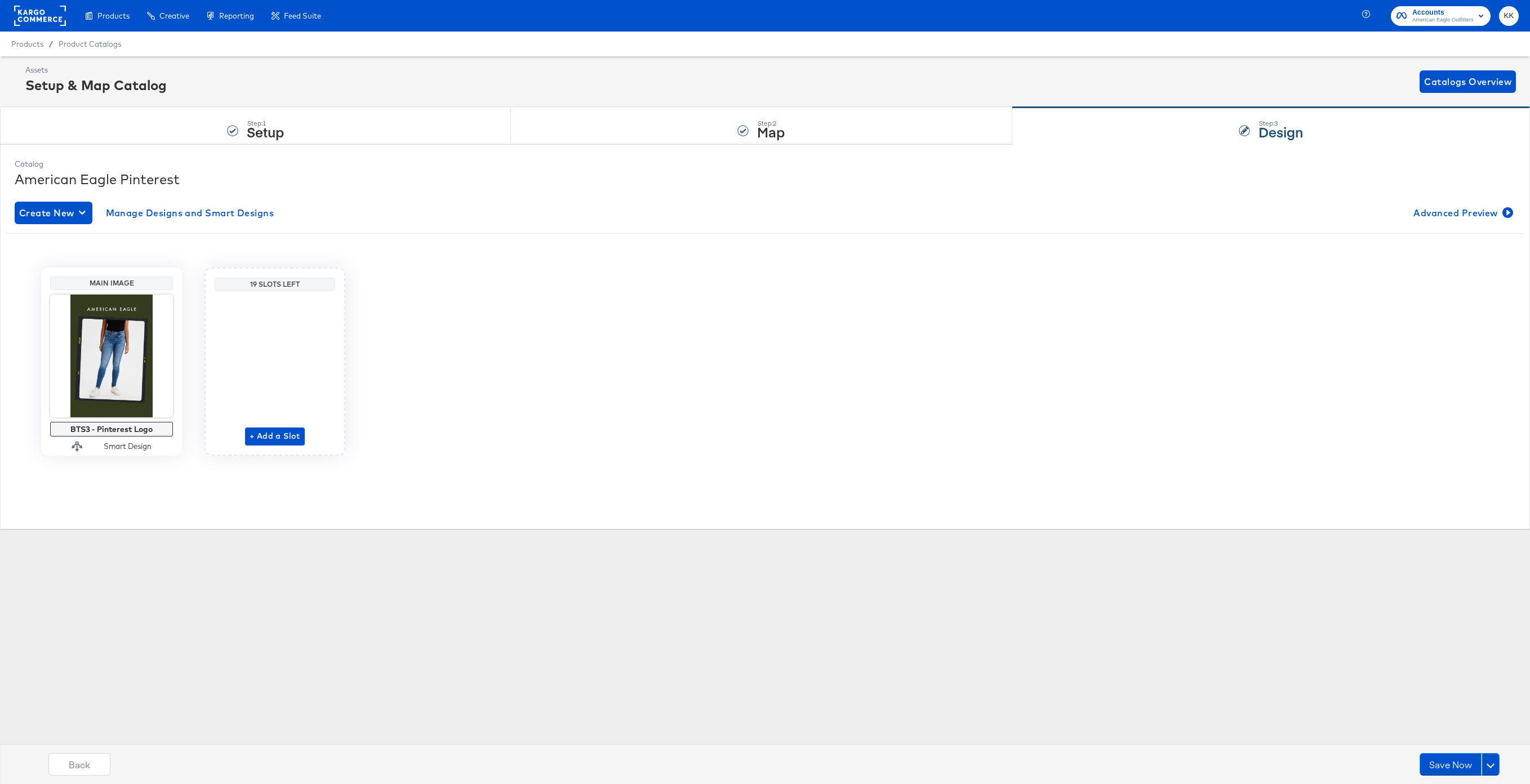
click at [27, 17] on rect at bounding box center [39, 16] width 52 height 20
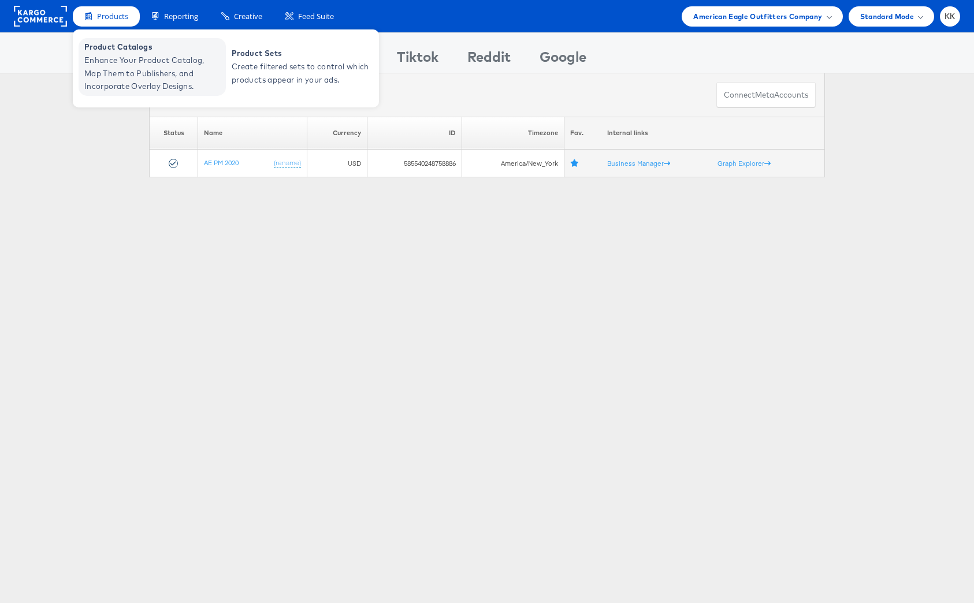
click at [102, 69] on span "Enhance Your Product Catalog, Map Them to Publishers, and Incorporate Overlay D…" at bounding box center [153, 73] width 139 height 39
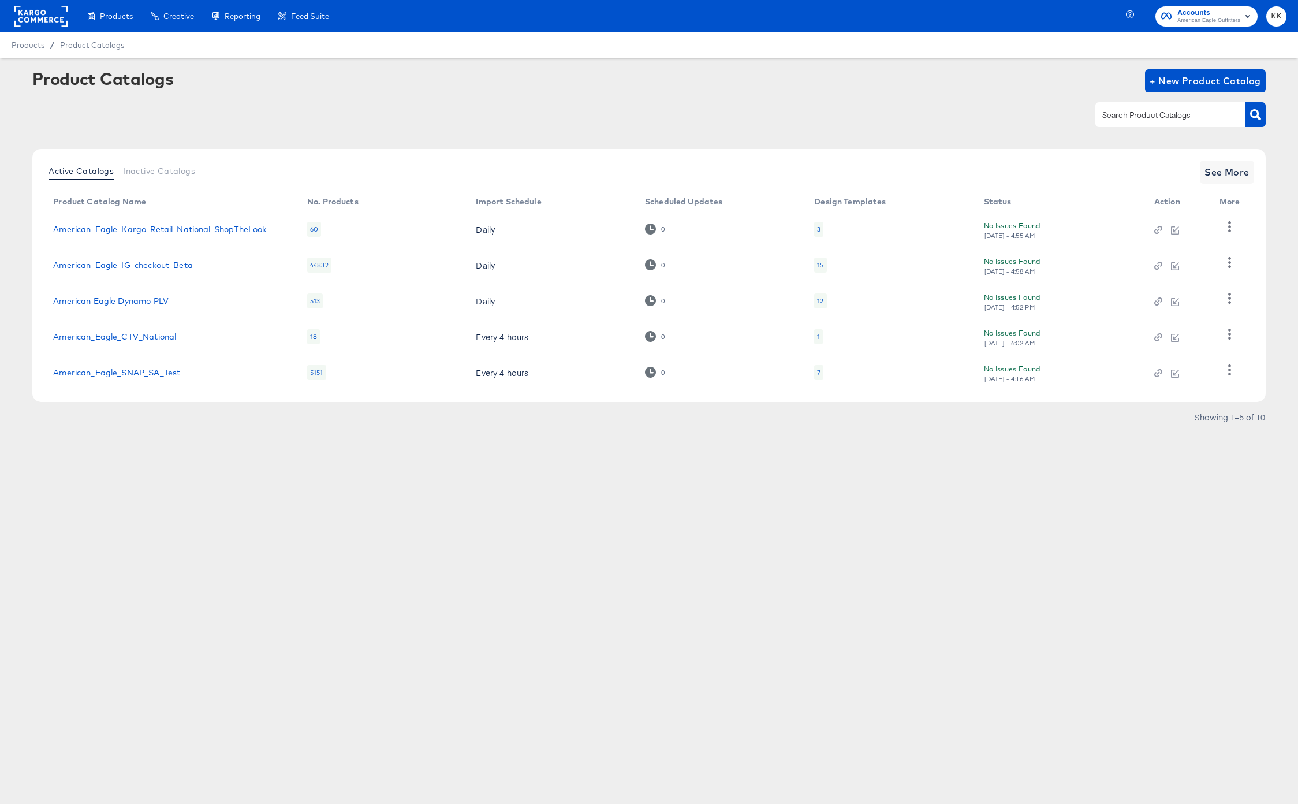
click at [134, 258] on td "American_Eagle_IG_checkout_Beta" at bounding box center [171, 265] width 254 height 36
click at [819, 265] on div "15" at bounding box center [820, 264] width 6 height 9
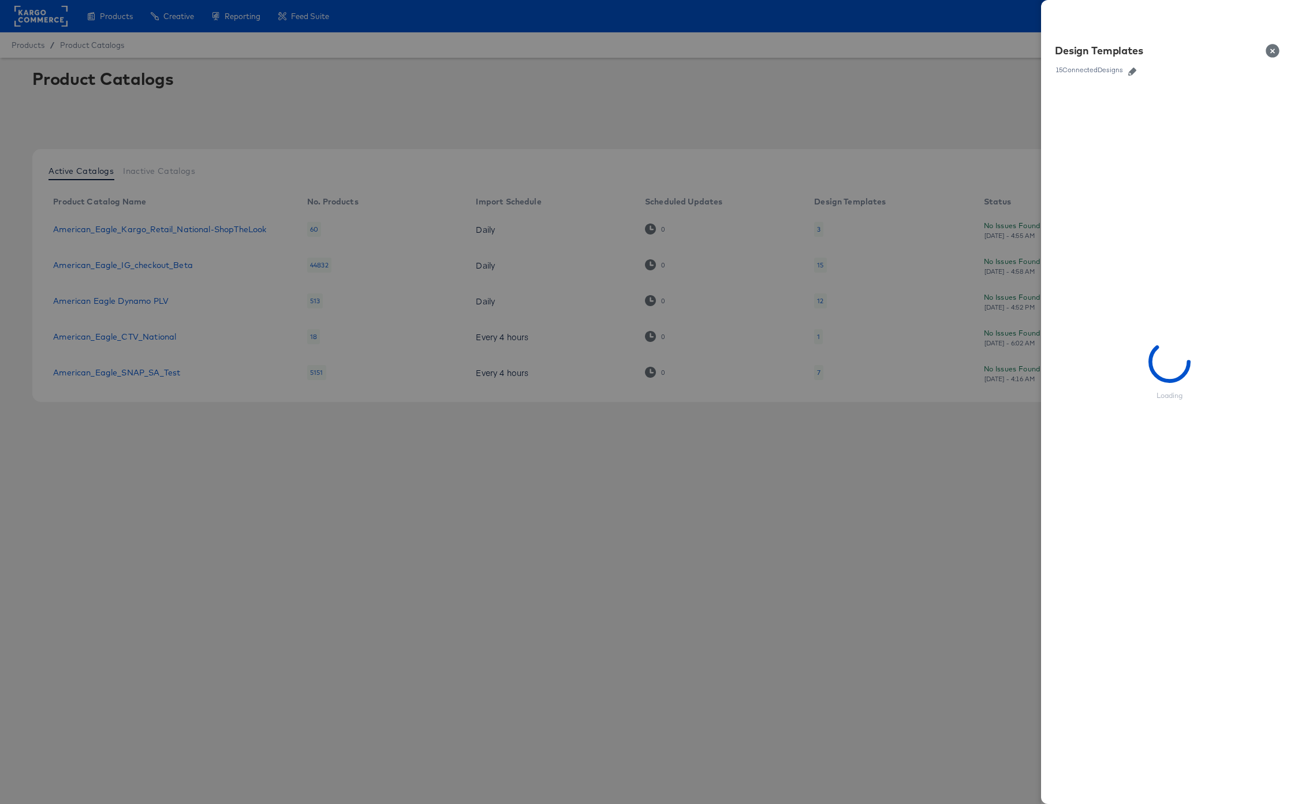
click at [1136, 64] on link at bounding box center [1132, 70] width 17 height 13
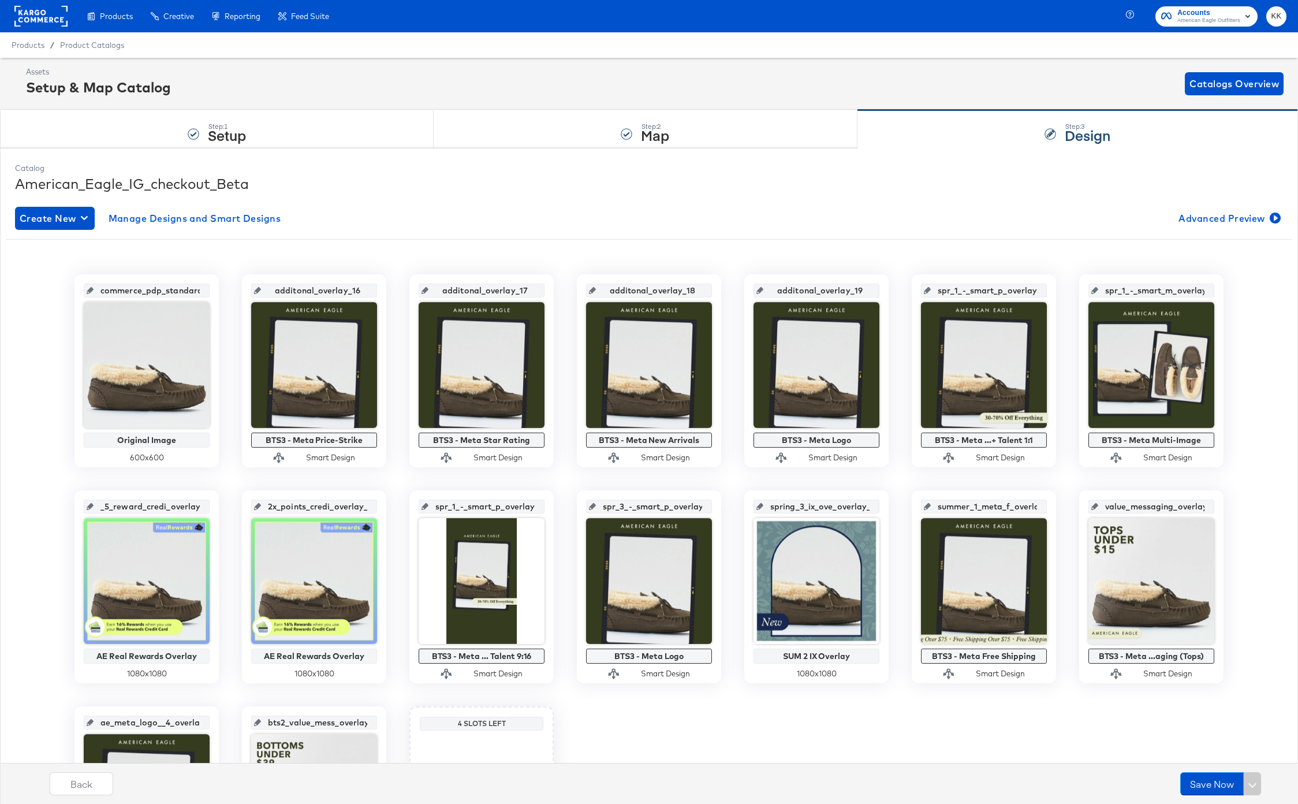
click at [33, 20] on rect at bounding box center [40, 16] width 53 height 21
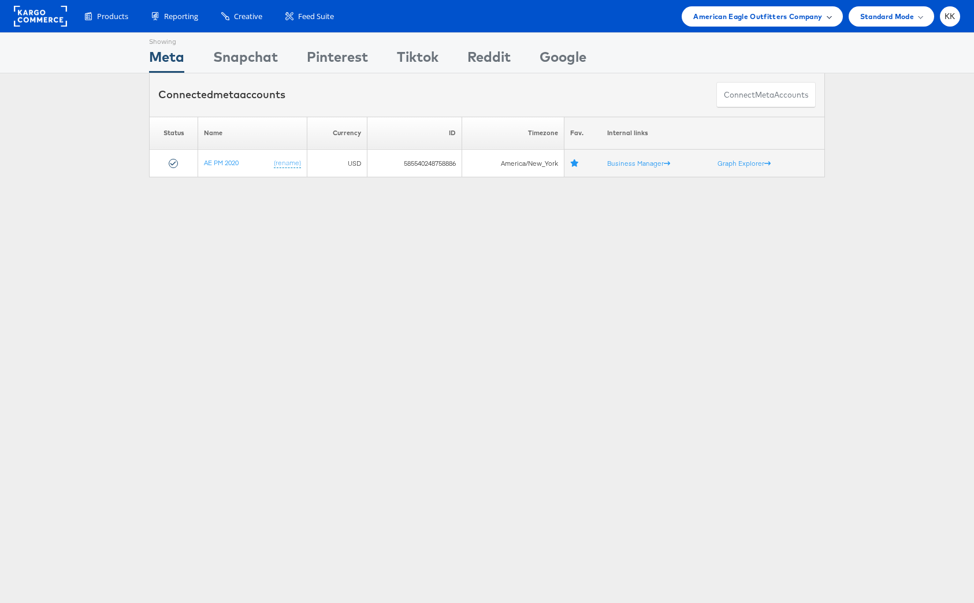
click at [731, 10] on span "American Eagle Outfitters Company" at bounding box center [757, 16] width 129 height 12
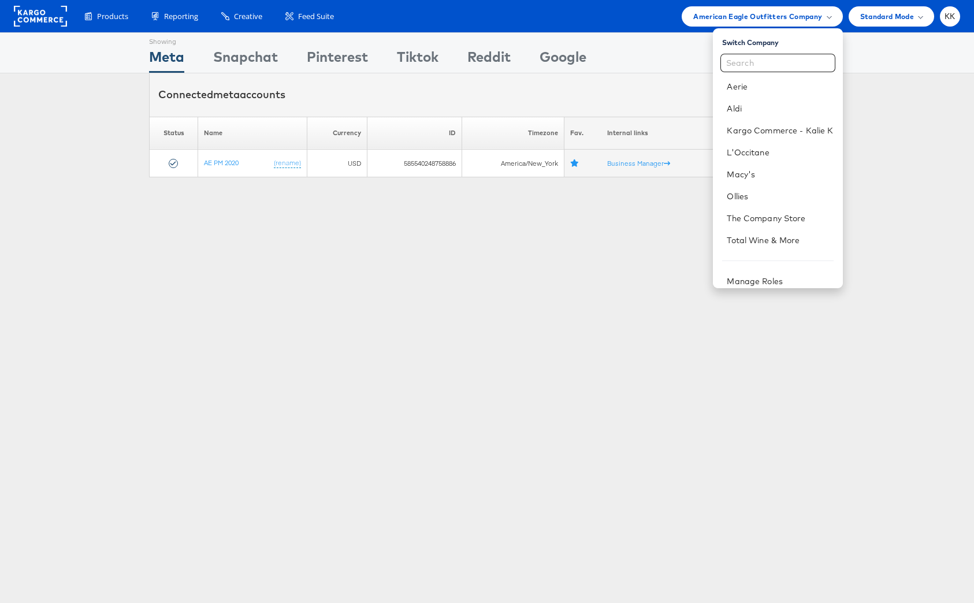
click at [422, 282] on div "Showing Meta Showing [GEOGRAPHIC_DATA] Showing Pinterest Showing Tiktok Showing…" at bounding box center [487, 321] width 974 height 578
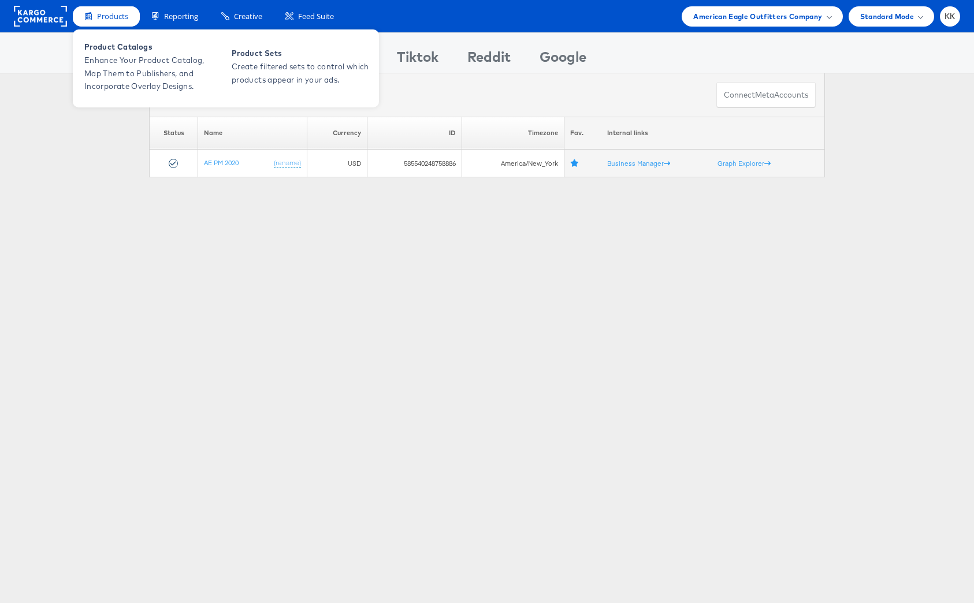
click at [98, 22] on div "Products" at bounding box center [106, 16] width 67 height 20
click at [98, 74] on span "Enhance Your Product Catalog, Map Them to Publishers, and Incorporate Overlay D…" at bounding box center [153, 73] width 139 height 39
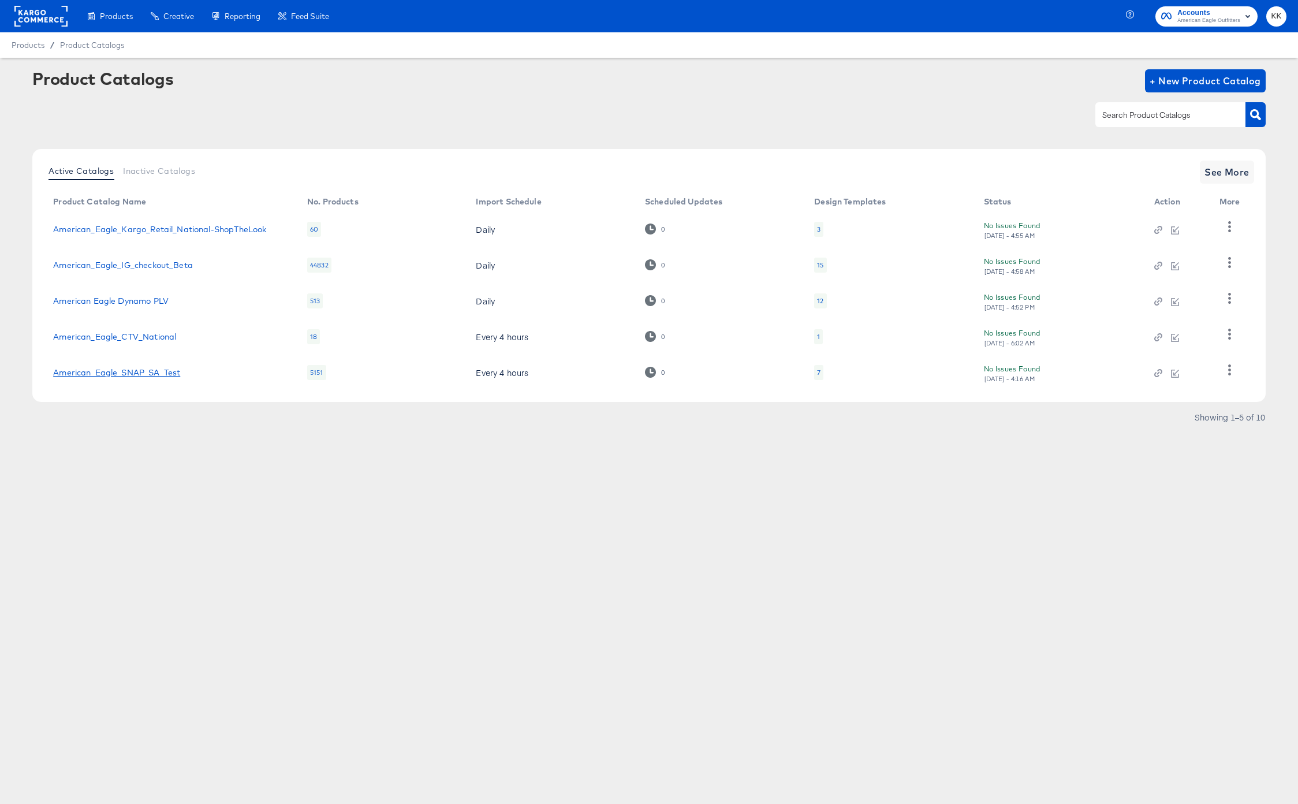
click at [151, 376] on link "American_Eagle_SNAP_SA_Test" at bounding box center [116, 372] width 127 height 9
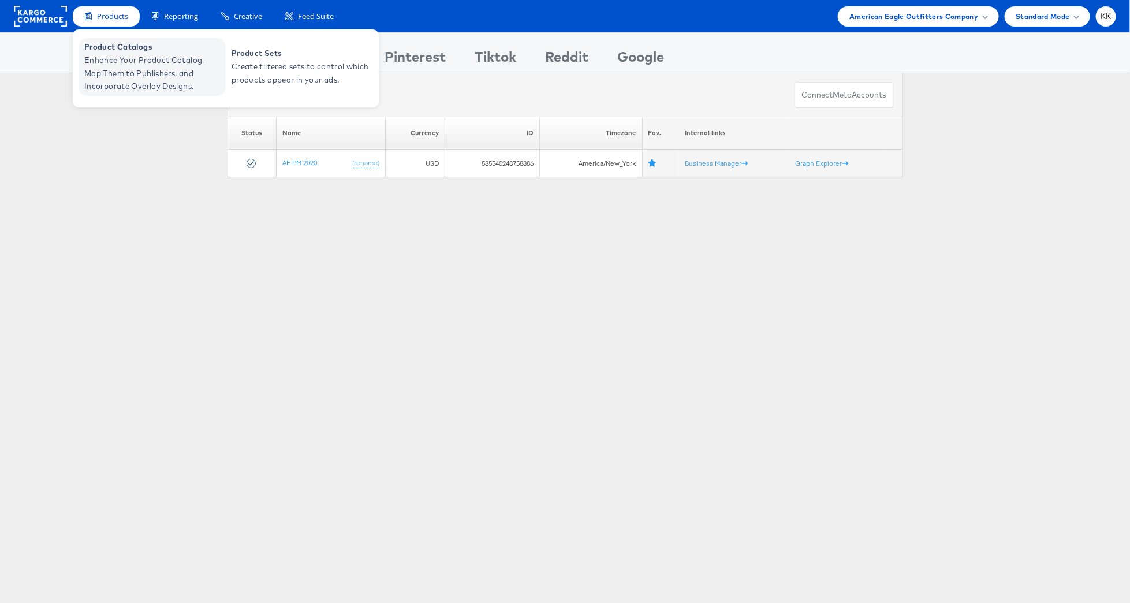
click at [107, 44] on span "Product Catalogs" at bounding box center [153, 46] width 139 height 13
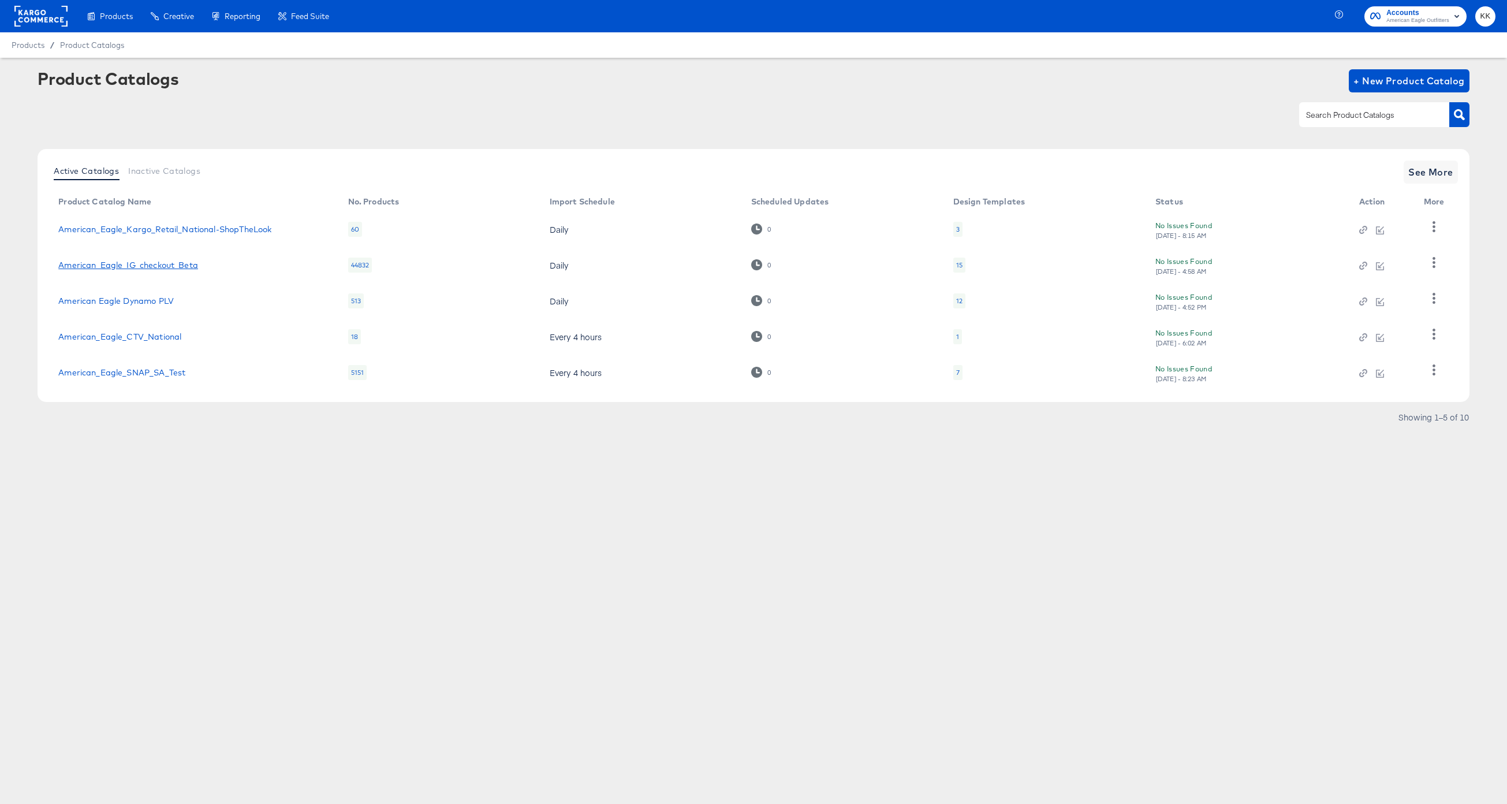
click at [150, 265] on link "American_Eagle_IG_checkout_Beta" at bounding box center [128, 264] width 140 height 9
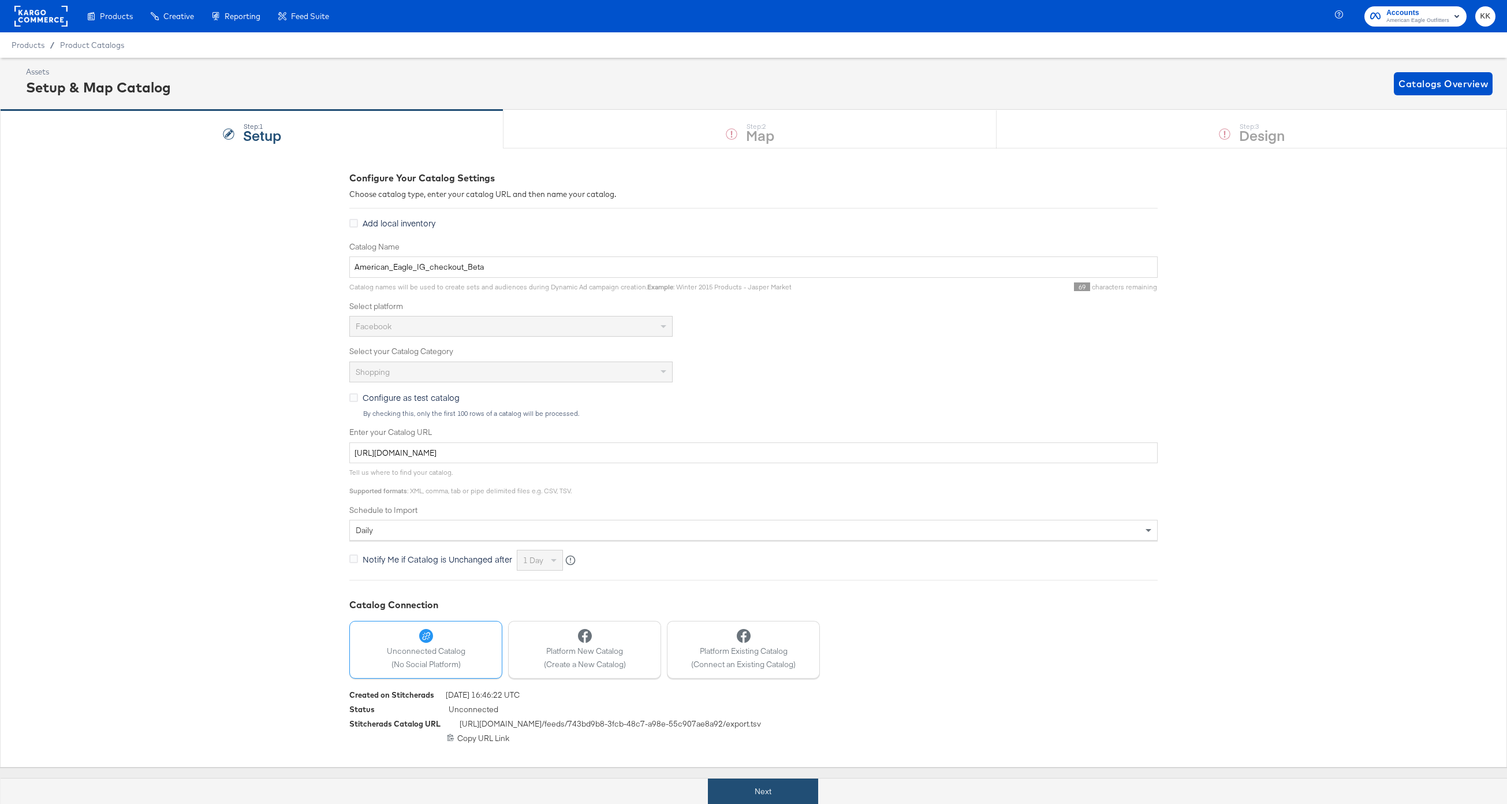
click at [742, 780] on button "Next" at bounding box center [763, 792] width 110 height 26
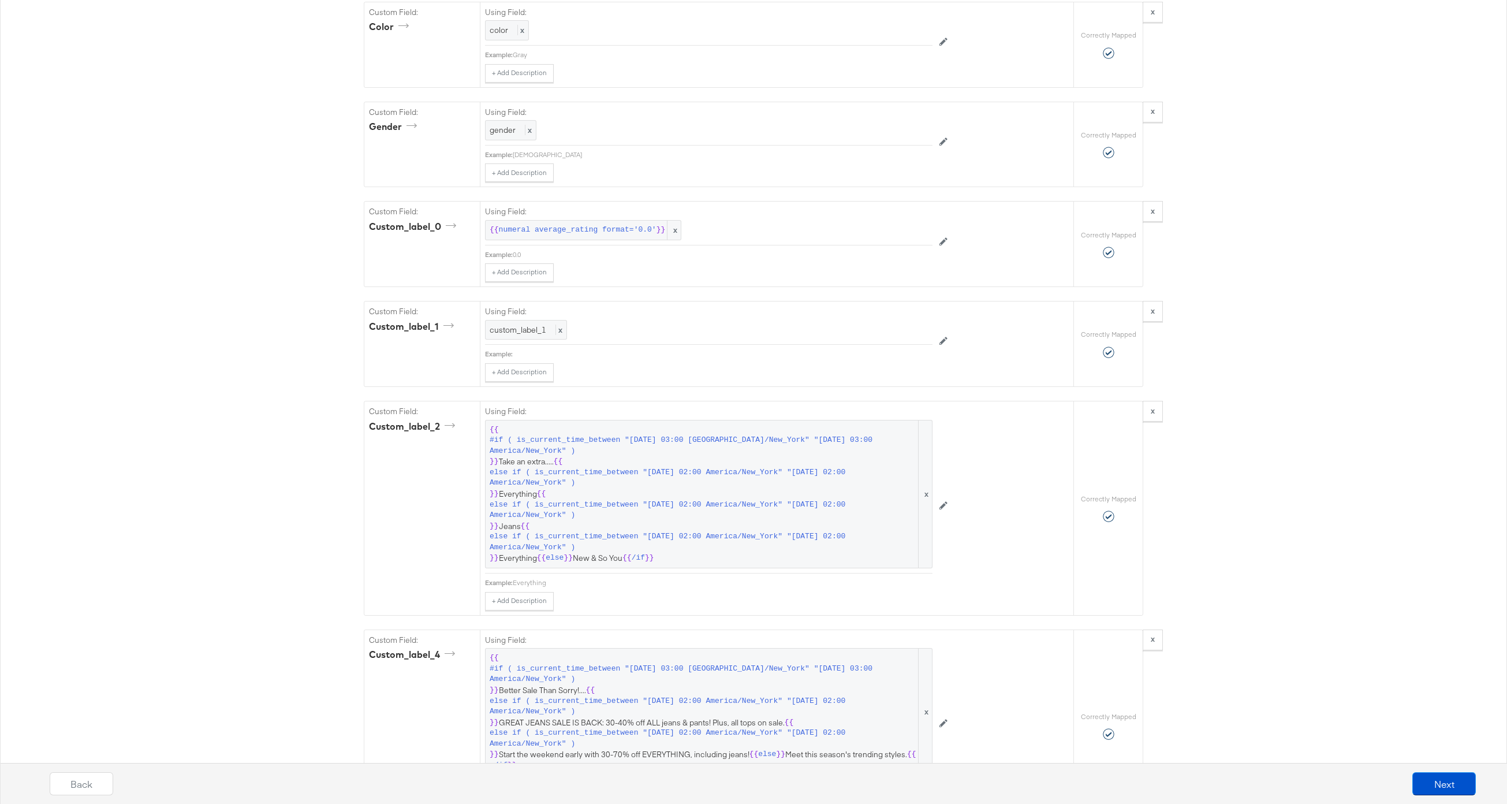
scroll to position [1554, 0]
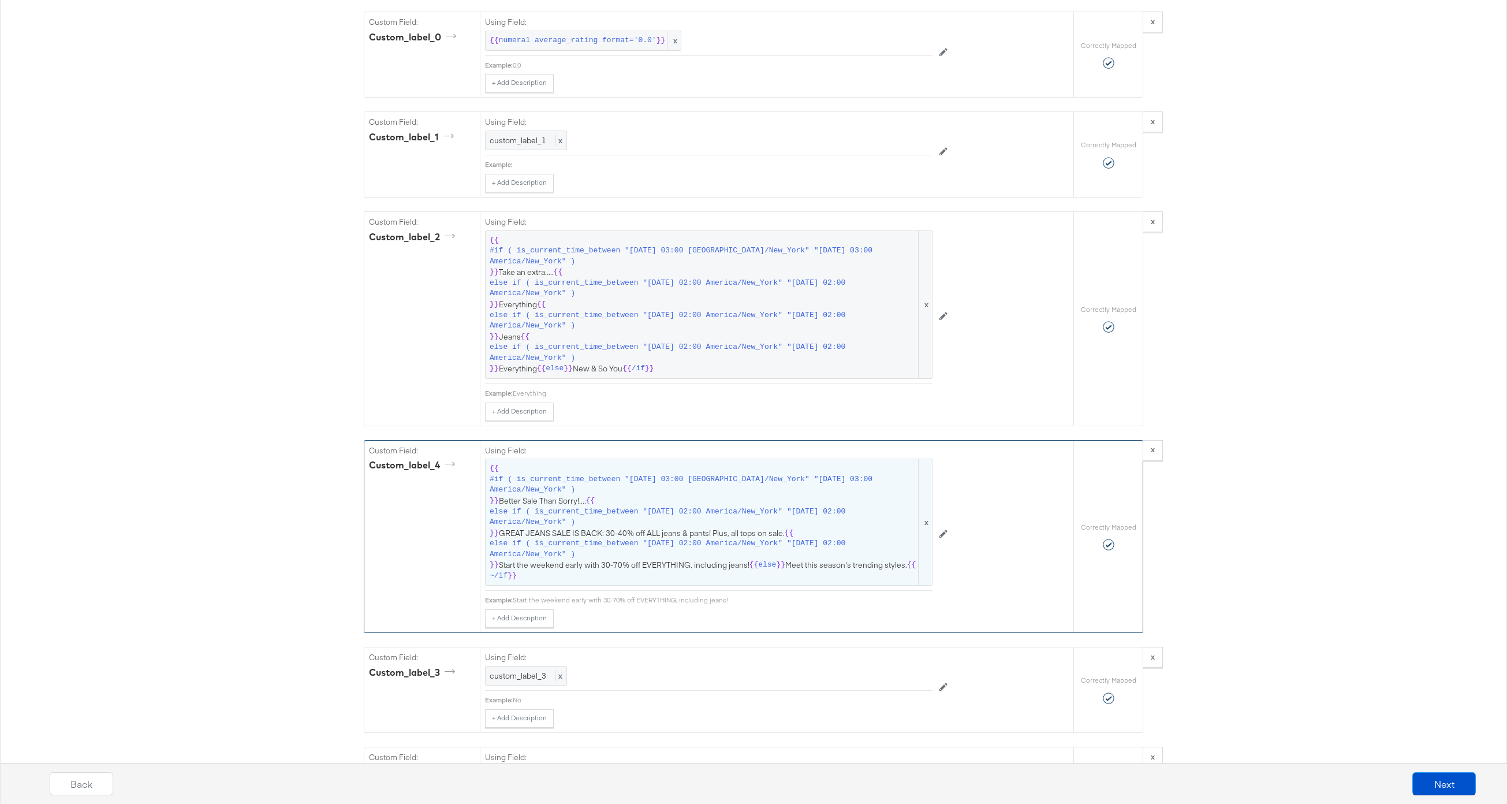
click at [634, 542] on span "else if ( is_current_time_between "2025-08-27 02:00 America/New_York" "2025-08-…" at bounding box center [703, 548] width 427 height 21
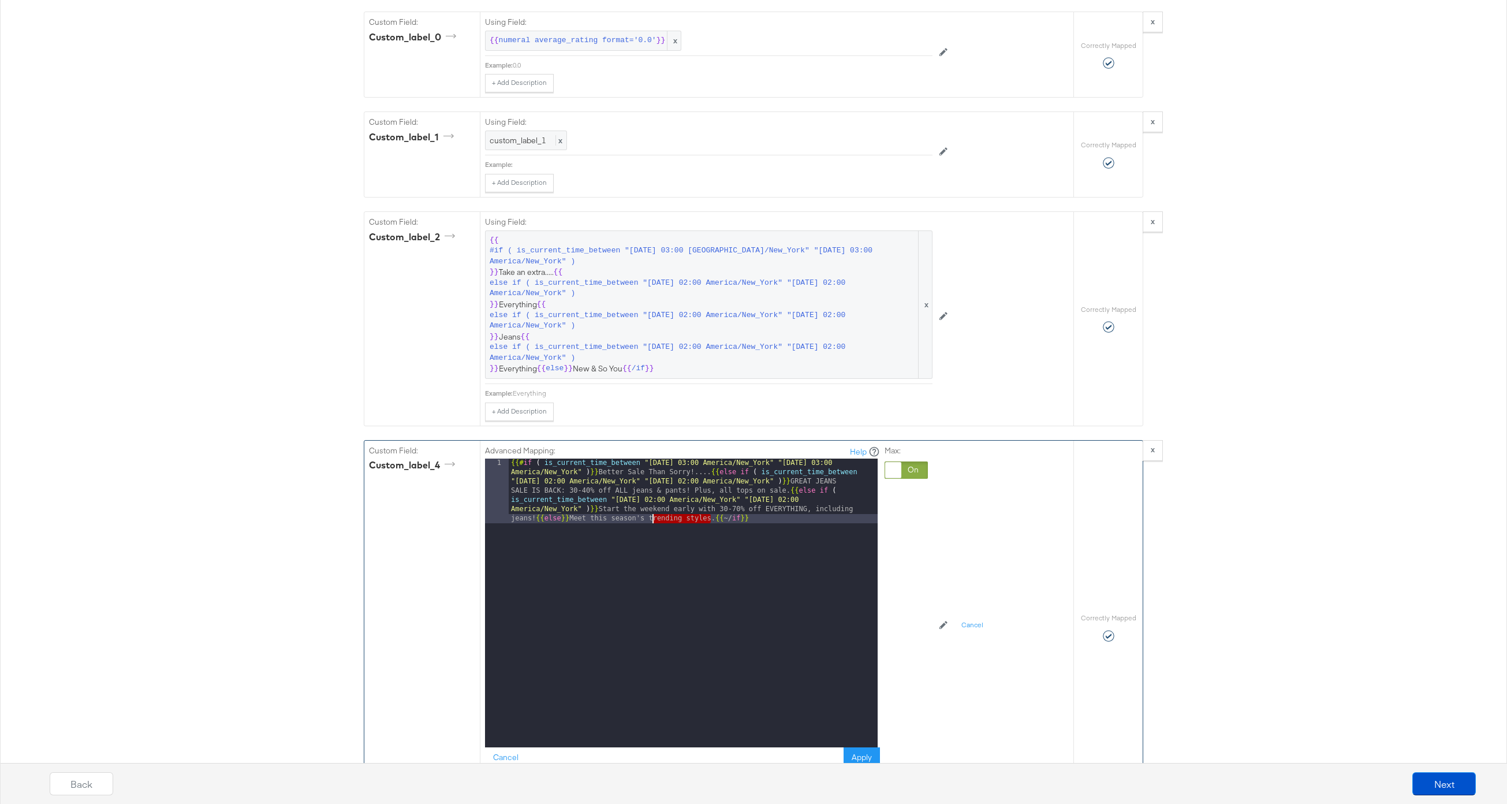
drag, startPoint x: 712, startPoint y: 520, endPoint x: 649, endPoint y: 519, distance: 63.0
click at [649, 519] on div "{{# if ( is_current_time_between "2024-06-11 03:00 America/New_York" "2024-06-1…" at bounding box center [693, 668] width 369 height 418
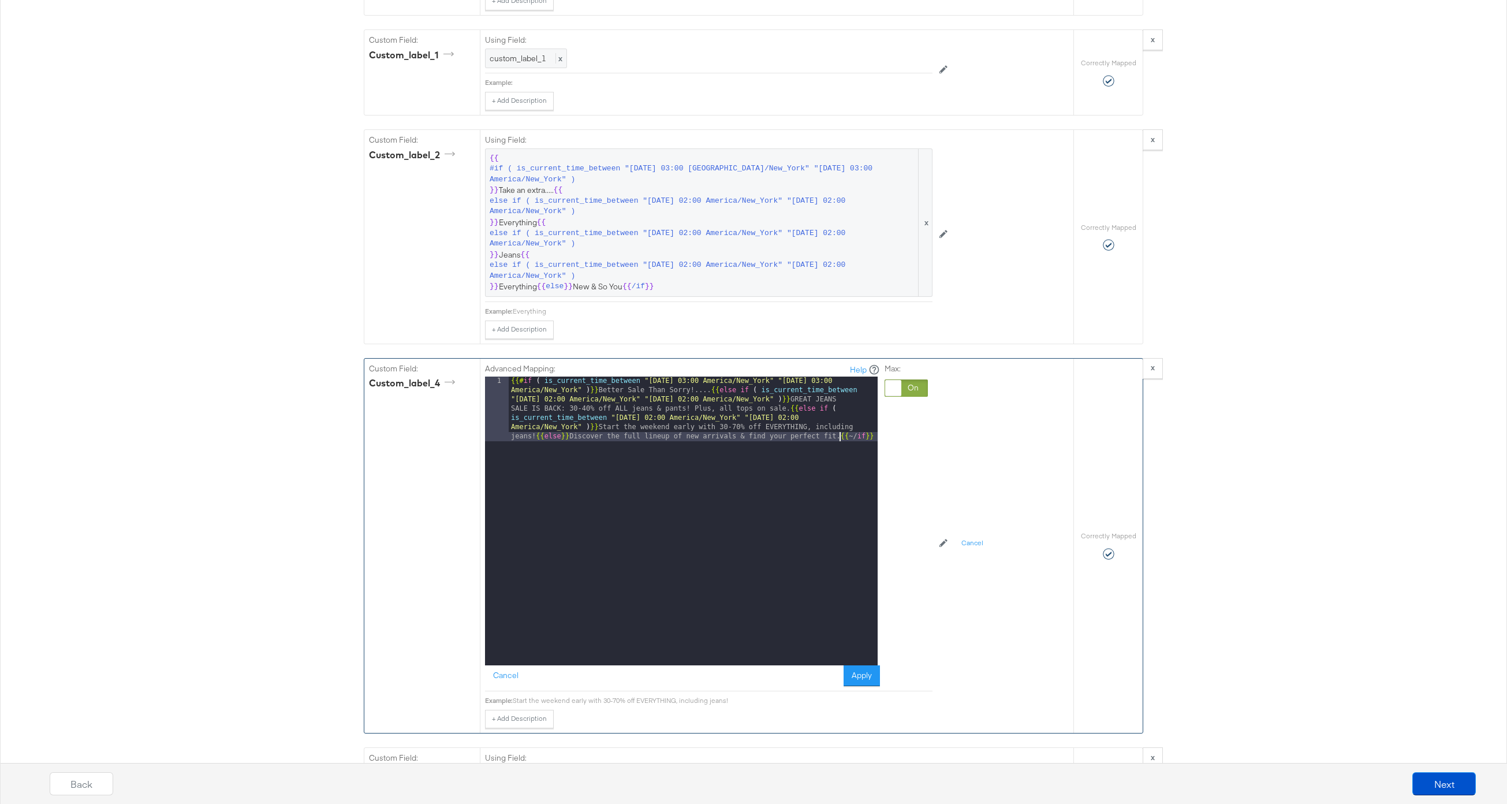
scroll to position [1640, 0]
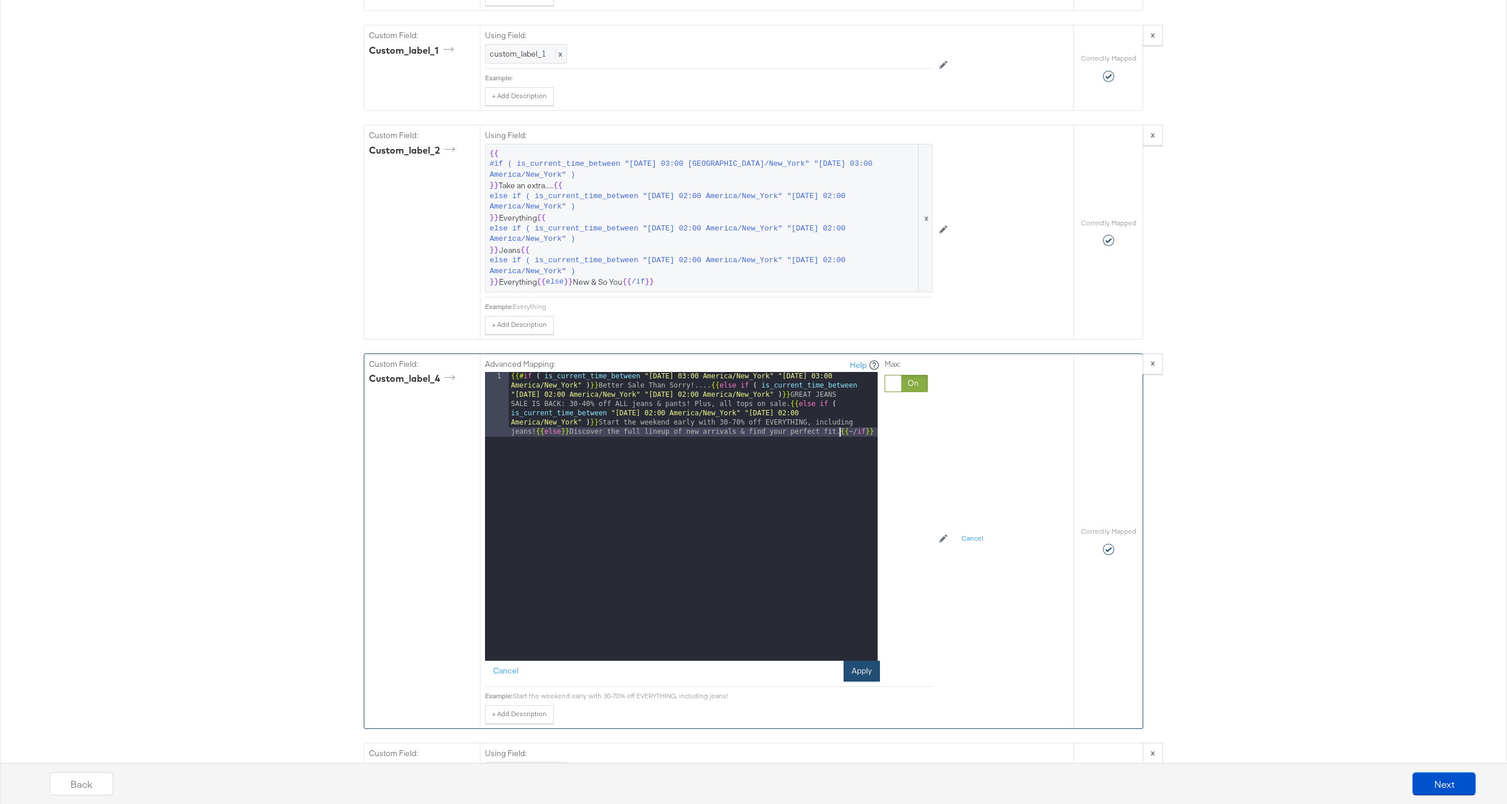
click at [860, 669] on button "Apply" at bounding box center [862, 671] width 36 height 21
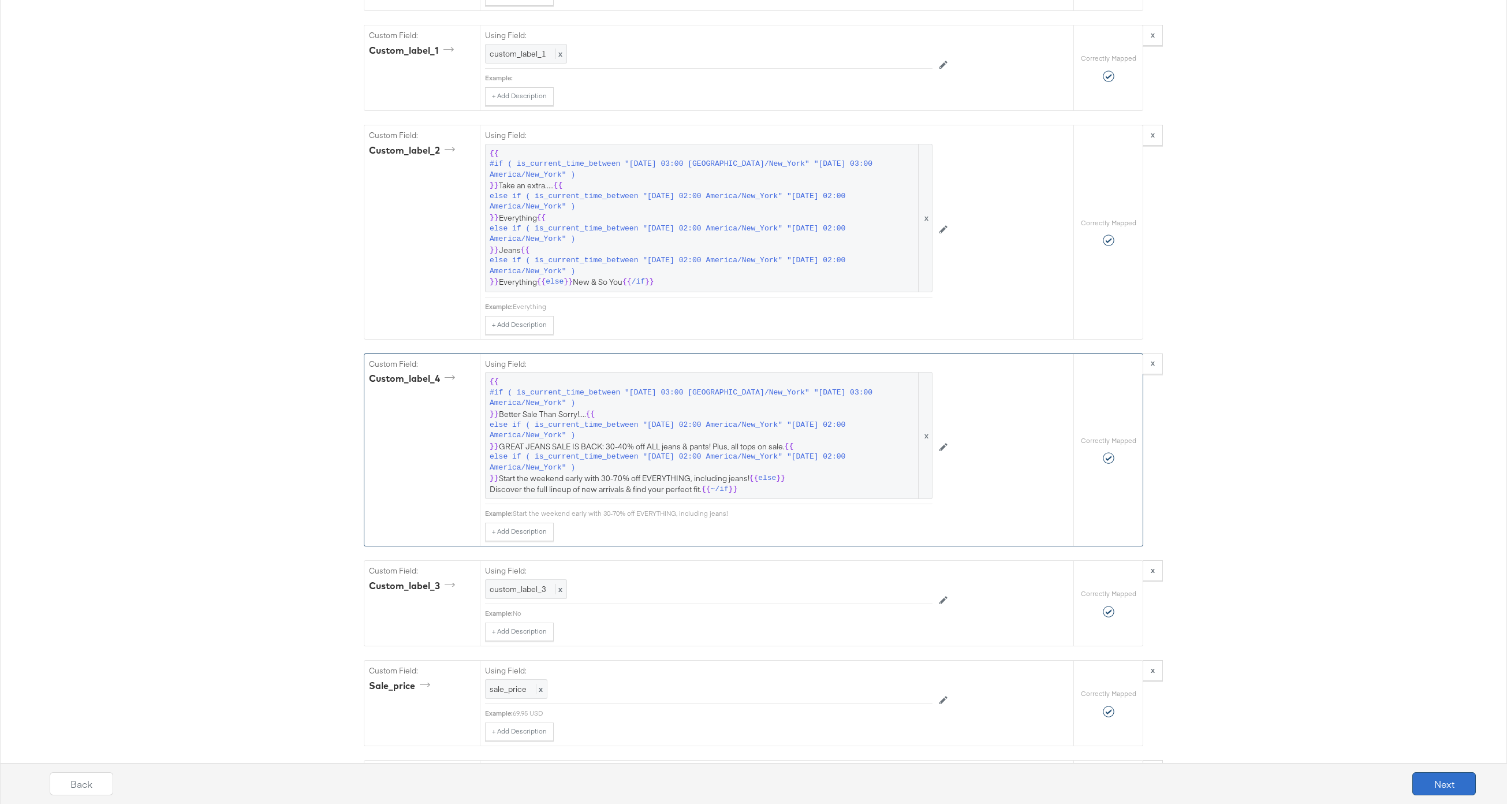
click at [1448, 788] on button "Next" at bounding box center [1445, 783] width 64 height 23
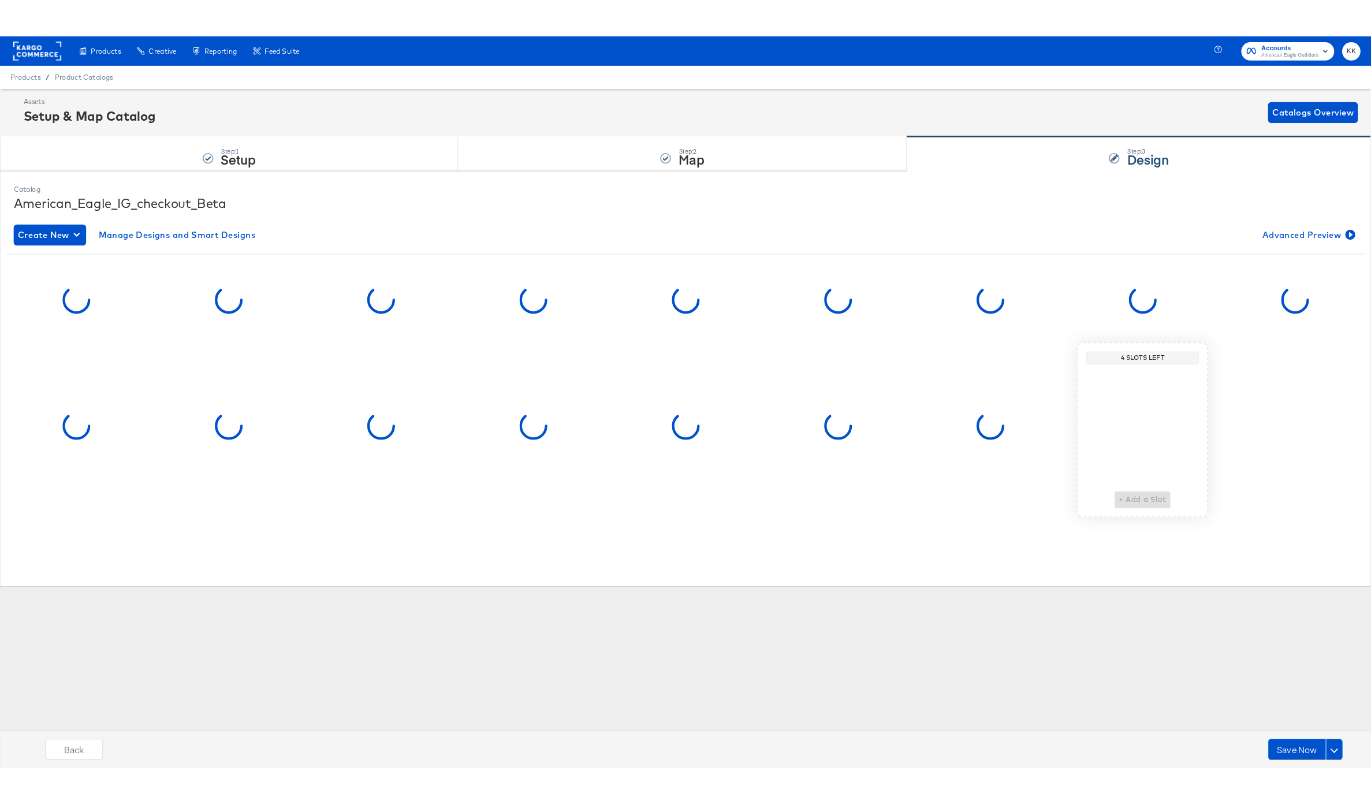
scroll to position [0, 0]
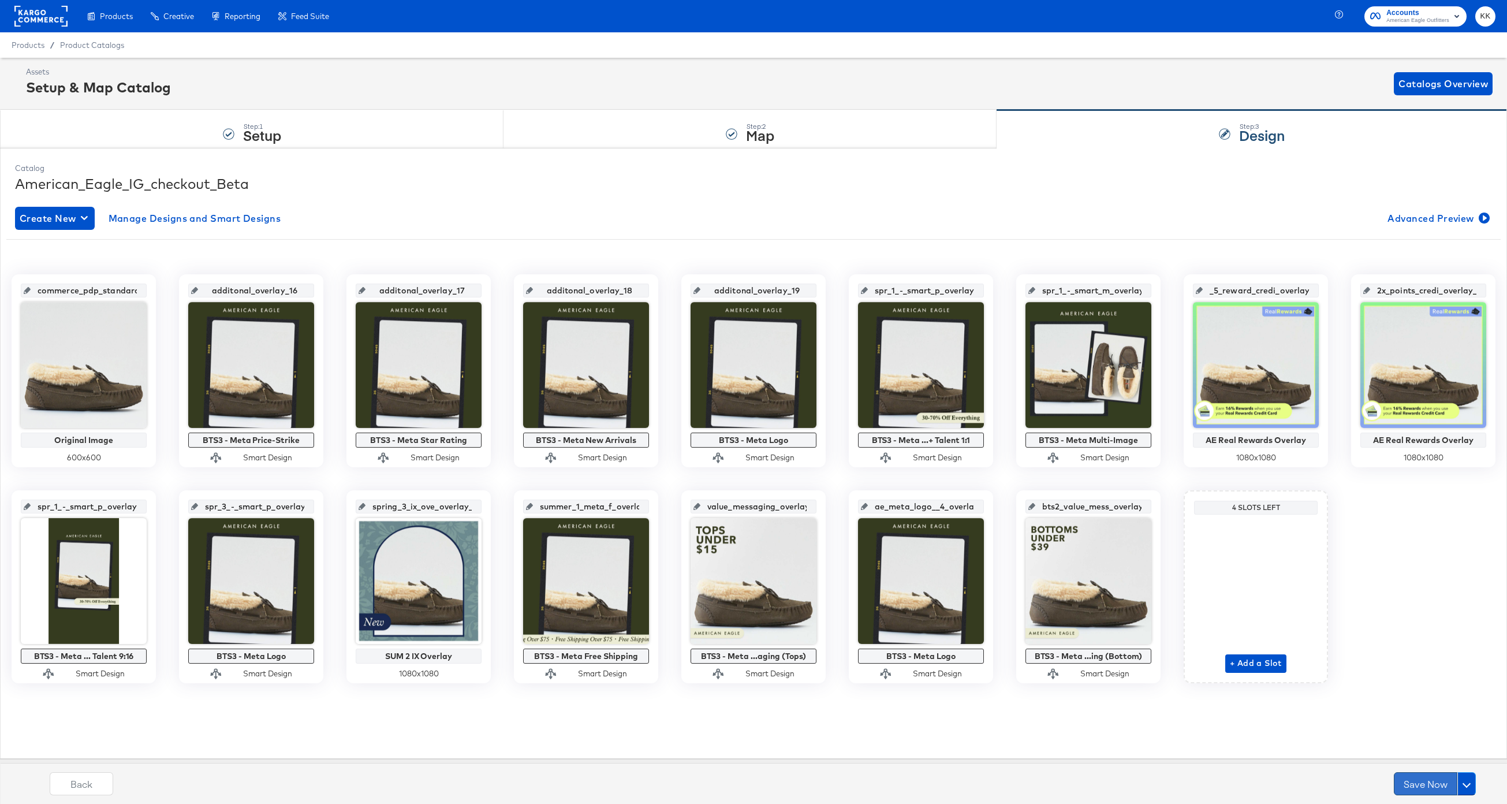
click at [1422, 779] on button "Save Now" at bounding box center [1426, 783] width 64 height 23
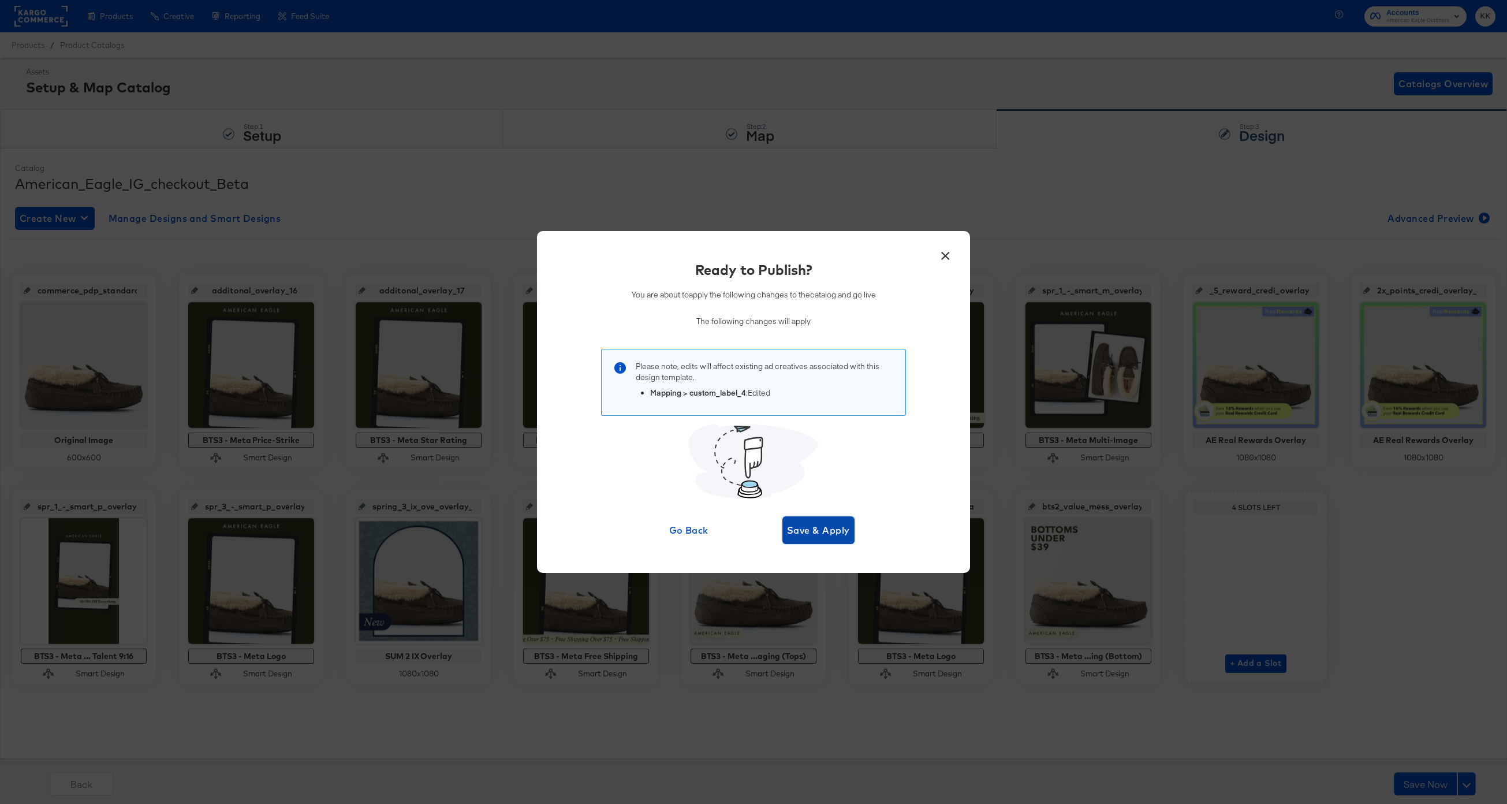
click at [842, 535] on span "Save & Apply" at bounding box center [818, 530] width 63 height 16
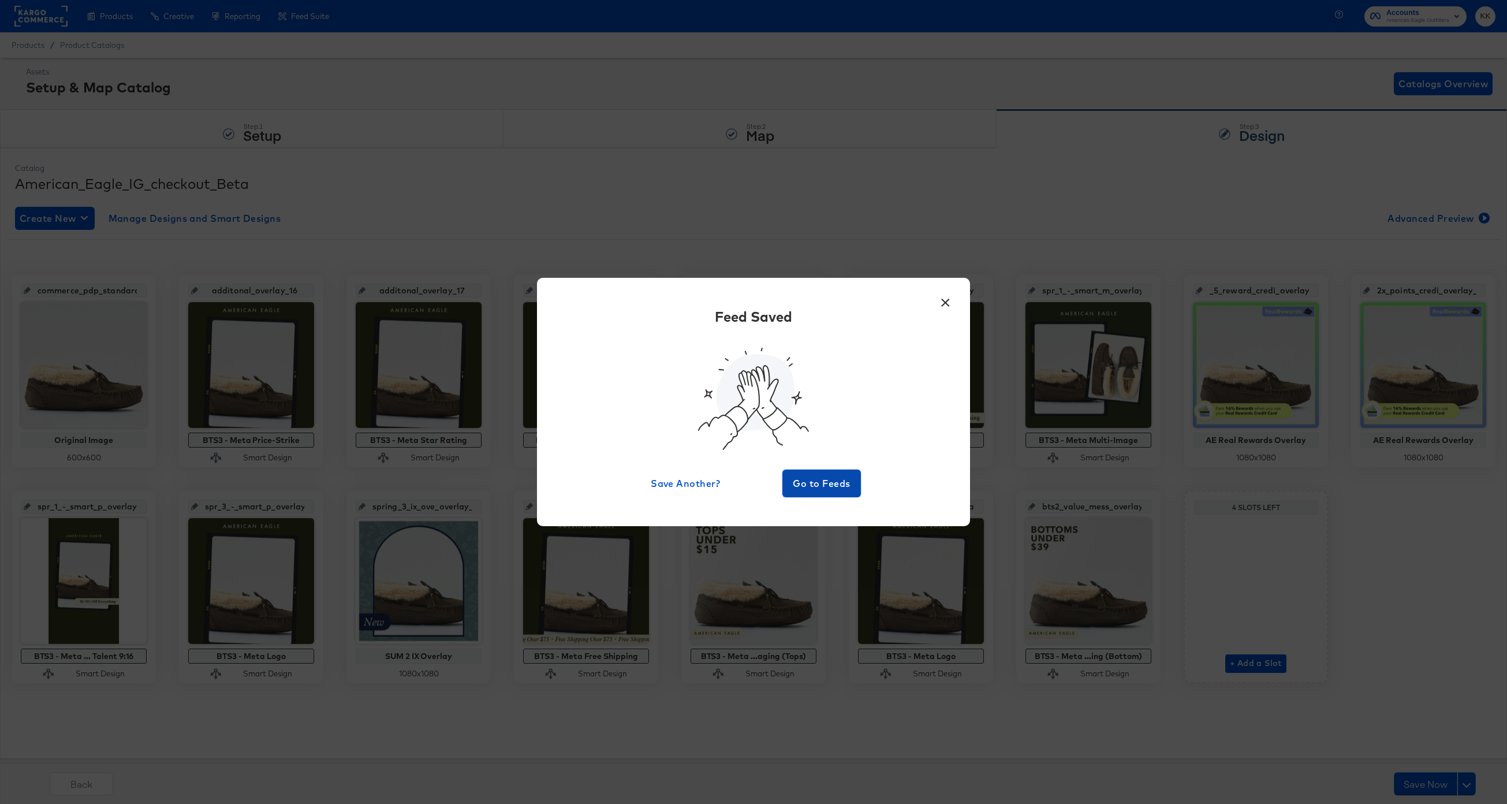
click at [839, 485] on span "Go to Feeds" at bounding box center [821, 483] width 69 height 16
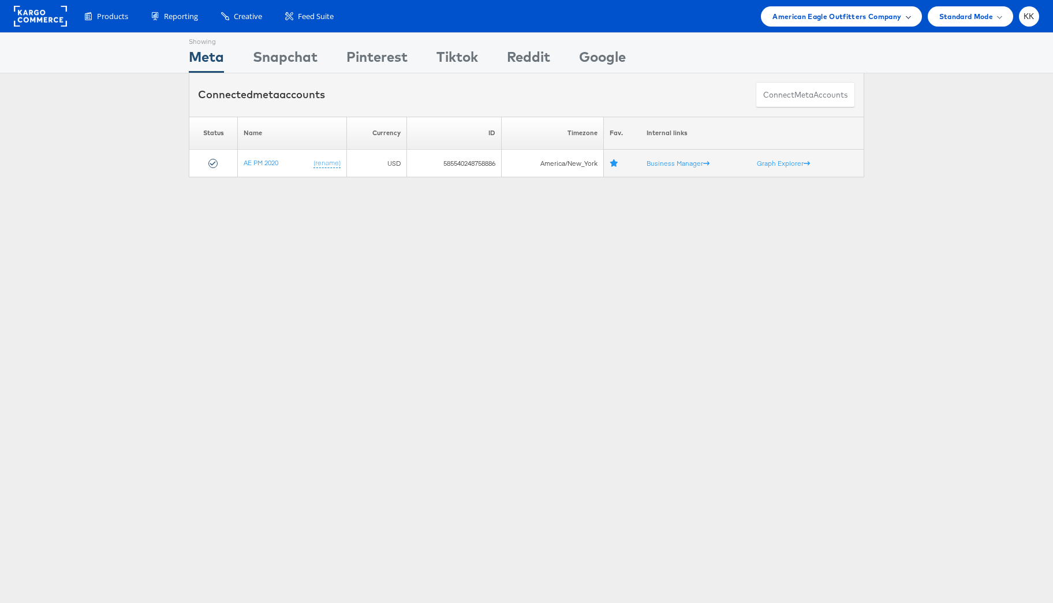
click at [824, 19] on span "American Eagle Outfitters Company" at bounding box center [837, 16] width 129 height 12
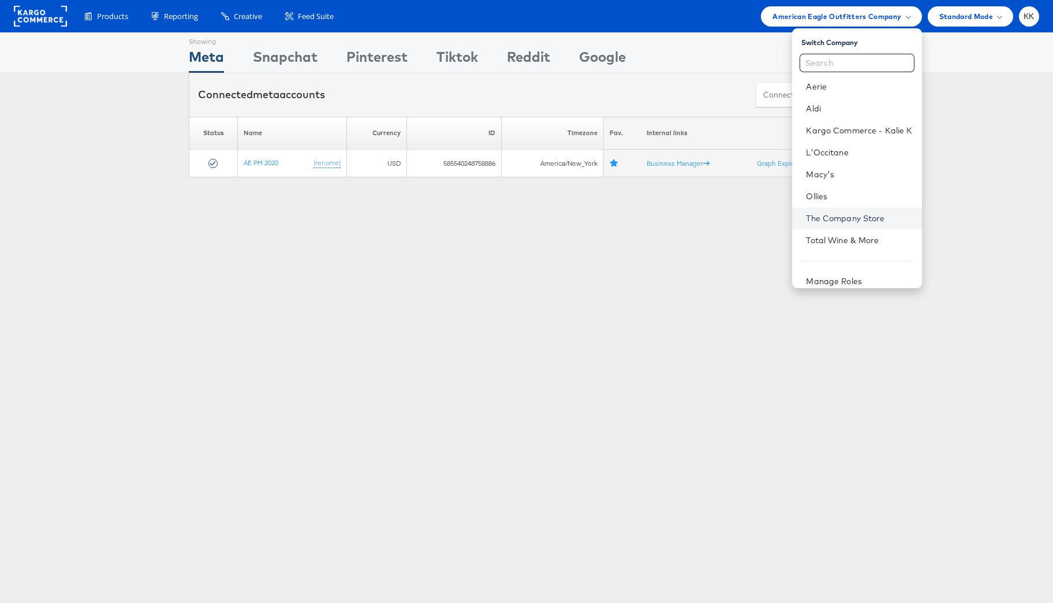
click at [817, 219] on link "The Company Store" at bounding box center [859, 219] width 106 height 12
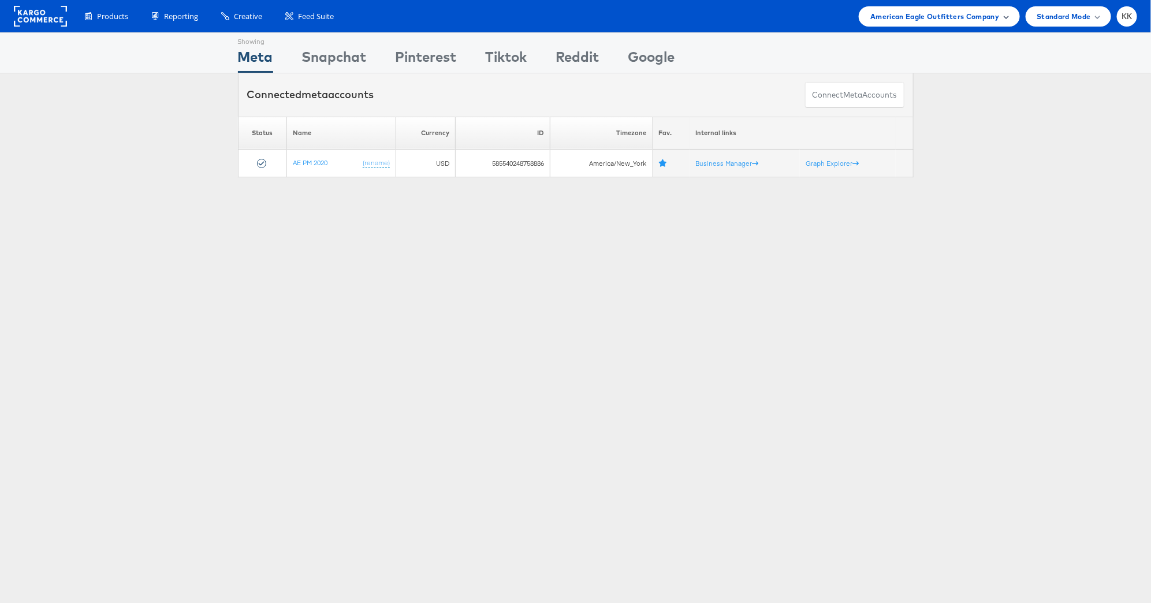
click at [938, 13] on span "American Eagle Outfitters Company" at bounding box center [934, 16] width 129 height 12
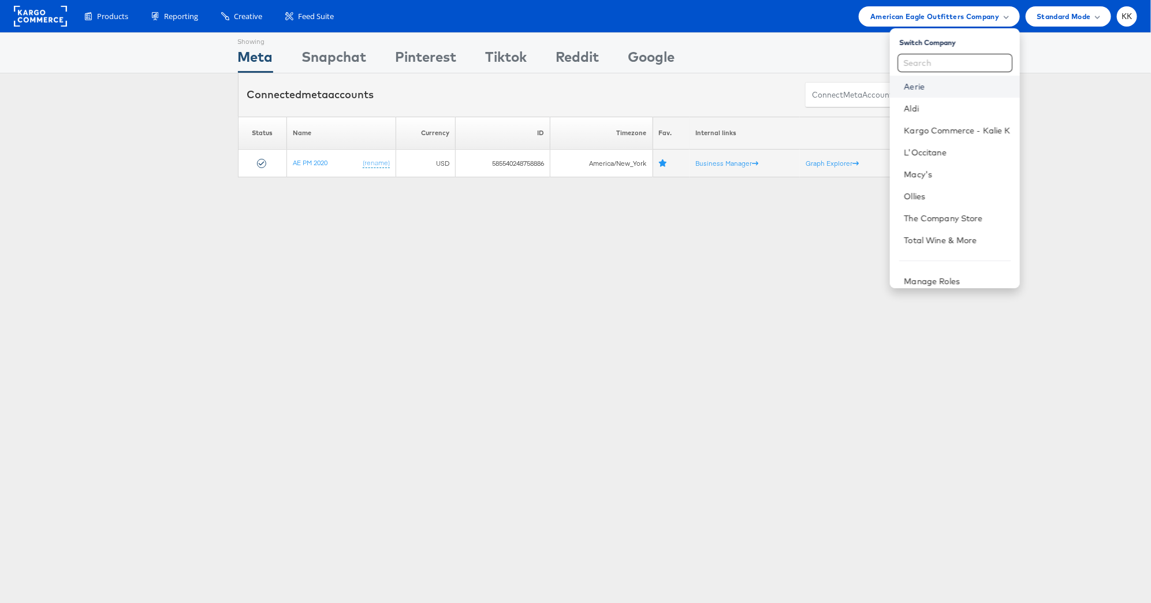
click at [909, 83] on link "Aerie" at bounding box center [957, 87] width 106 height 12
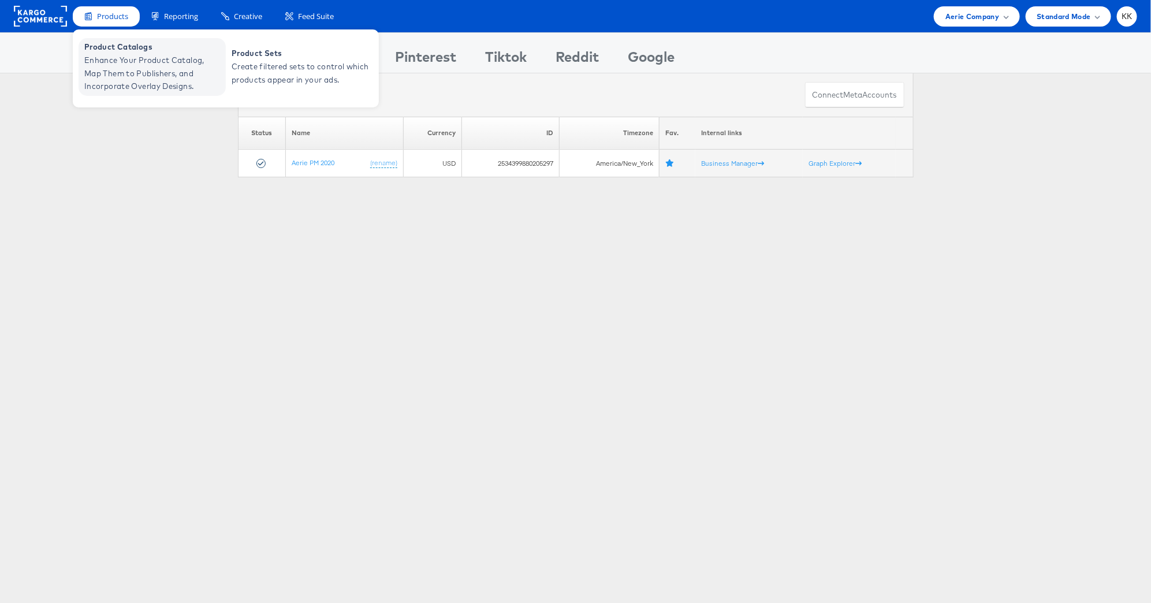
click at [111, 76] on span "Enhance Your Product Catalog, Map Them to Publishers, and Incorporate Overlay D…" at bounding box center [153, 73] width 139 height 39
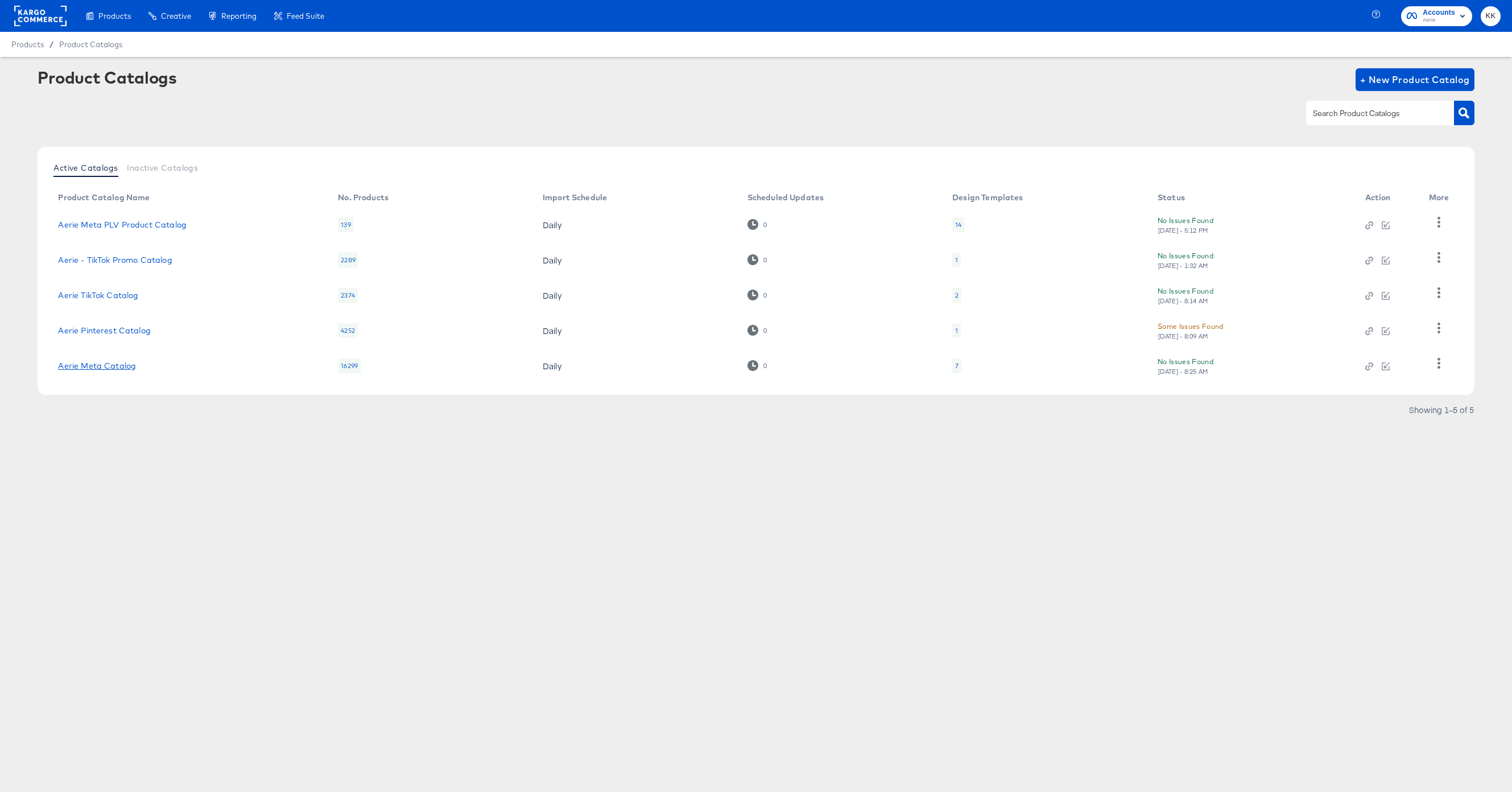
click at [113, 367] on link "Aerie Meta Catalog" at bounding box center [97, 365] width 78 height 9
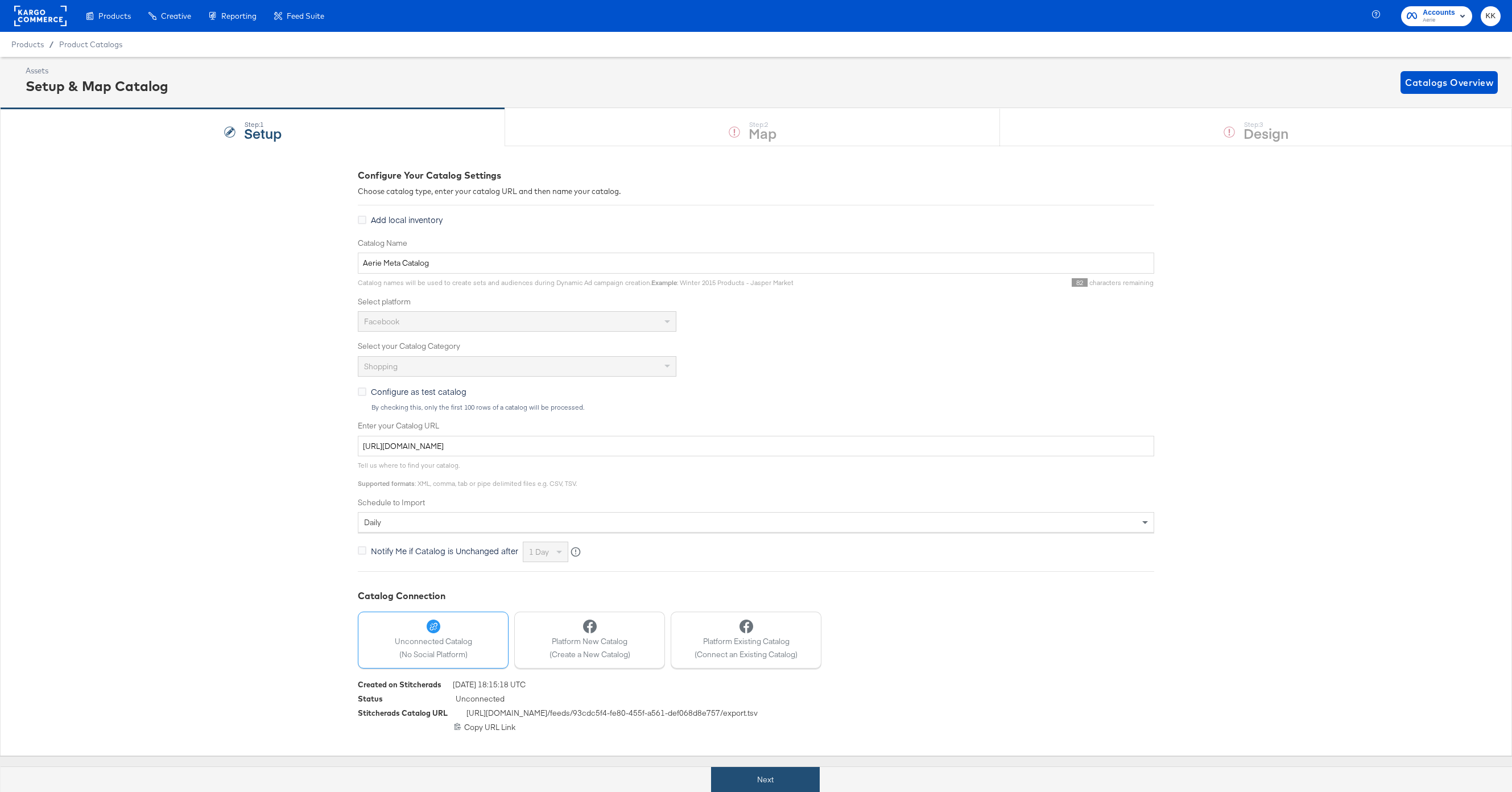
click at [758, 773] on button "Next" at bounding box center [765, 780] width 108 height 26
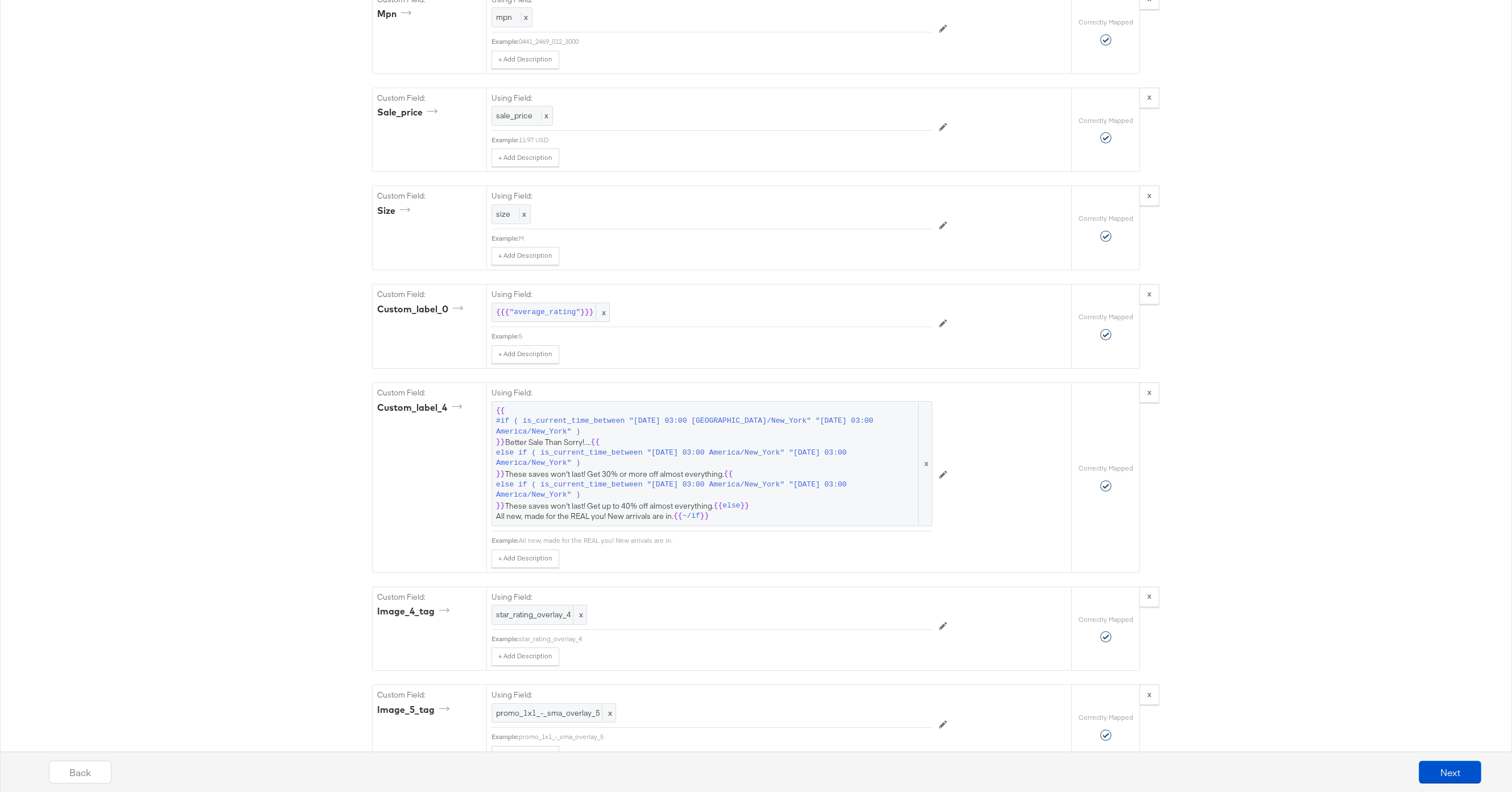
scroll to position [2592, 0]
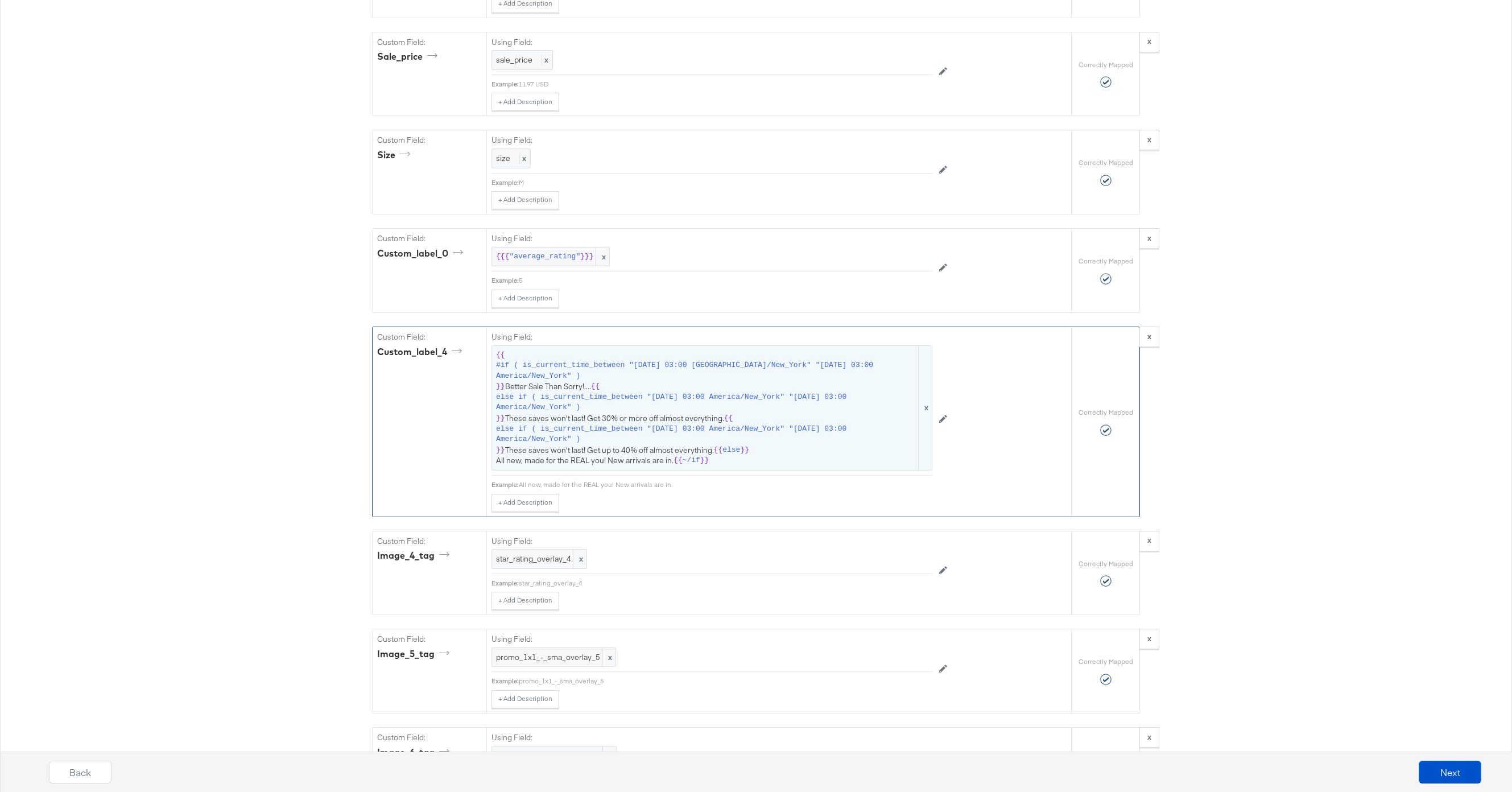
click at [683, 425] on span "else if ( is_current_time_between "[DATE] 03:00 America/New_York" "[DATE] 03:00…" at bounding box center [706, 433] width 421 height 21
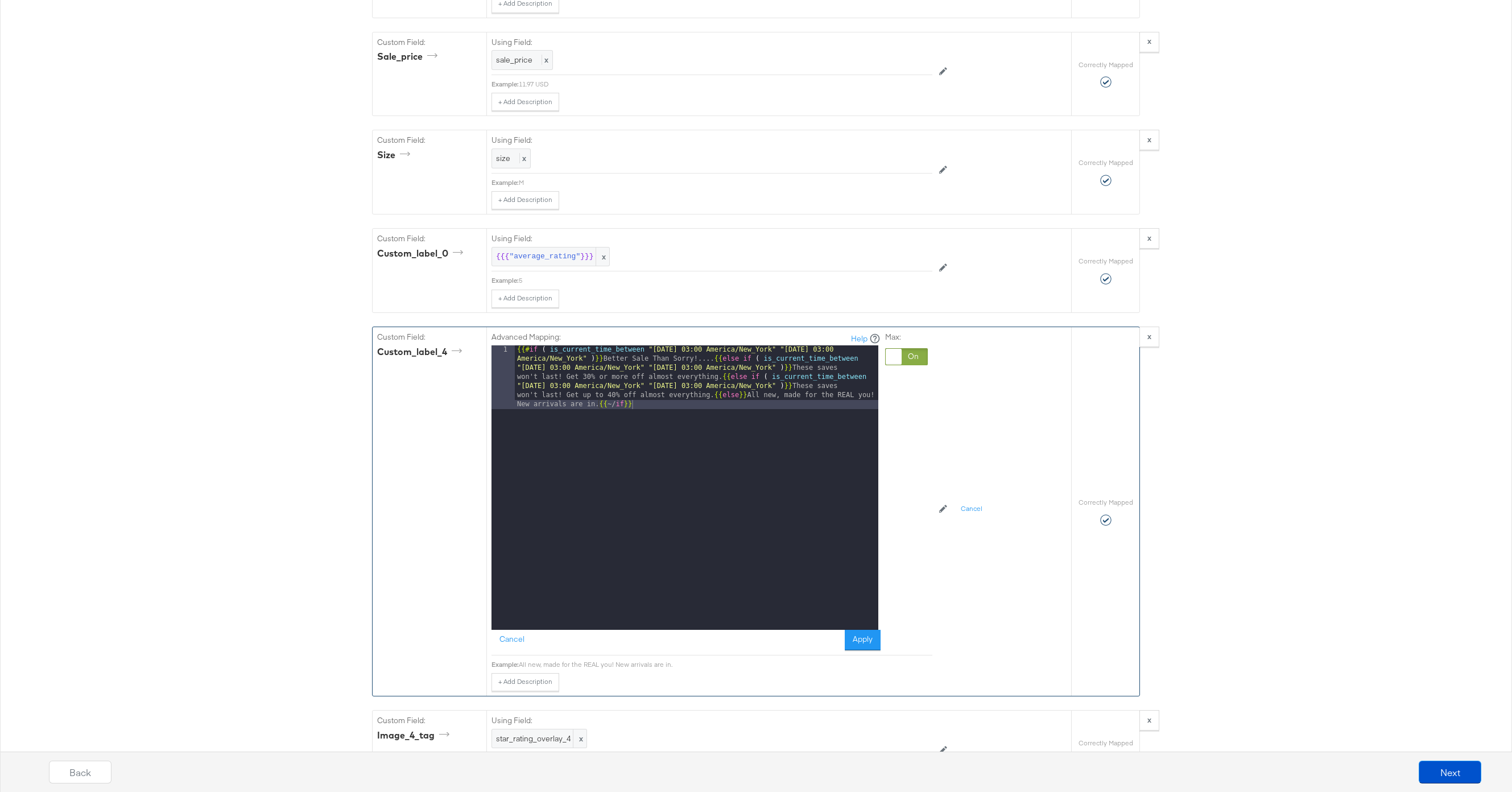
click at [718, 396] on div "{{# if ( is_current_time_between "2024-06-11 03:00 America/New_York" "2024-06-1…" at bounding box center [696, 552] width 363 height 412
drag, startPoint x: 824, startPoint y: 388, endPoint x: 824, endPoint y: 398, distance: 10.0
click at [824, 398] on div "{{# if ( is_current_time_between "2024-06-11 03:00 America/New_York" "2024-06-1…" at bounding box center [696, 519] width 363 height 348
click at [551, 386] on div "{{# if ( is_current_time_between "2024-06-11 03:00 America/New_York" "2024-06-1…" at bounding box center [696, 519] width 363 height 348
click at [562, 387] on div "{{# if ( is_current_time_between "2024-06-11 03:00 America/New_York" "2024-06-1…" at bounding box center [696, 519] width 363 height 348
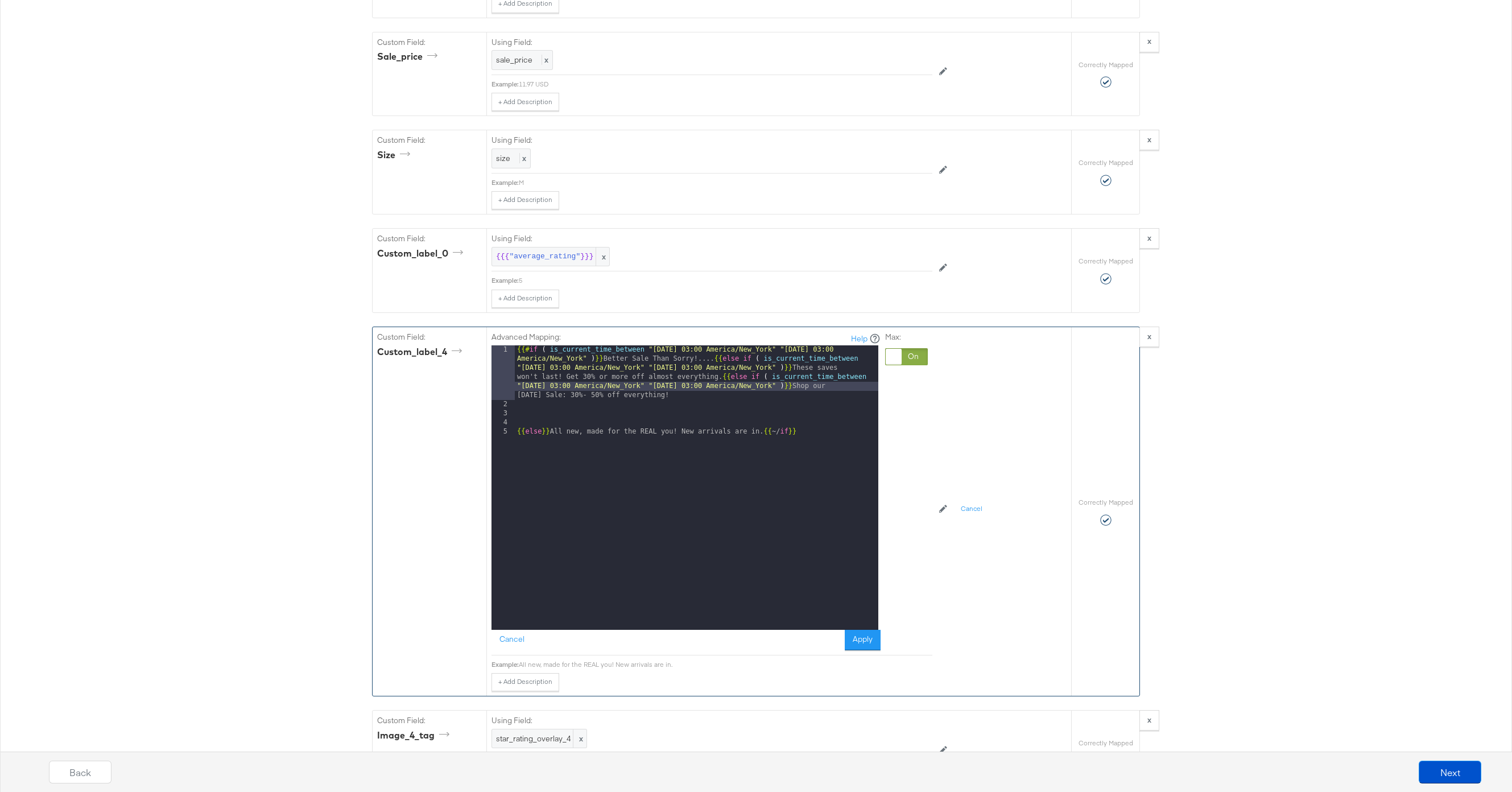
click at [722, 378] on div "{{# if ( is_current_time_between "2024-06-11 03:00 America/New_York" "2024-06-1…" at bounding box center [696, 519] width 363 height 348
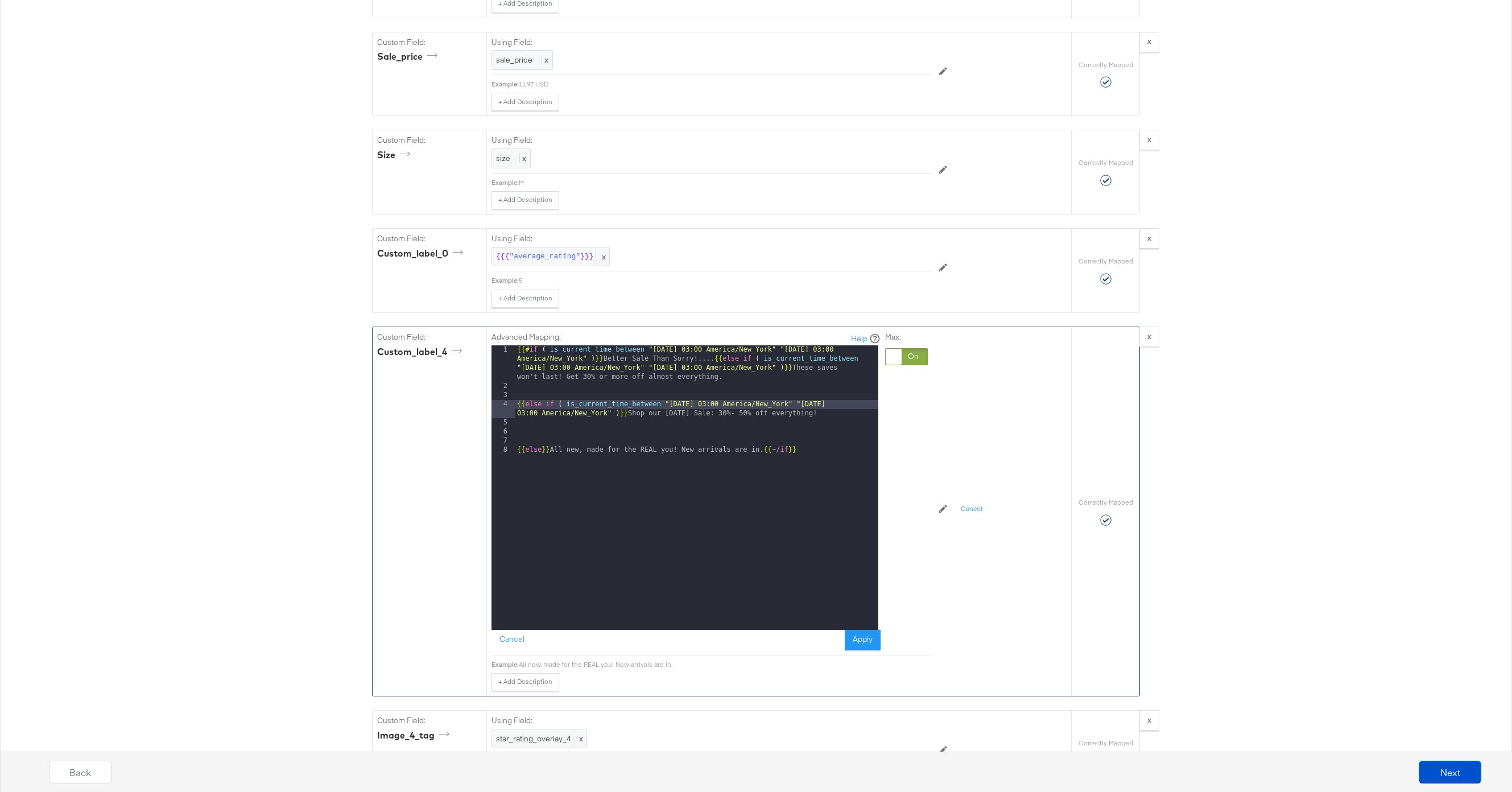
click at [713, 359] on div "{{# if ( is_current_time_between "2024-06-11 03:00 America/New_York" "2024-06-1…" at bounding box center [696, 510] width 363 height 330
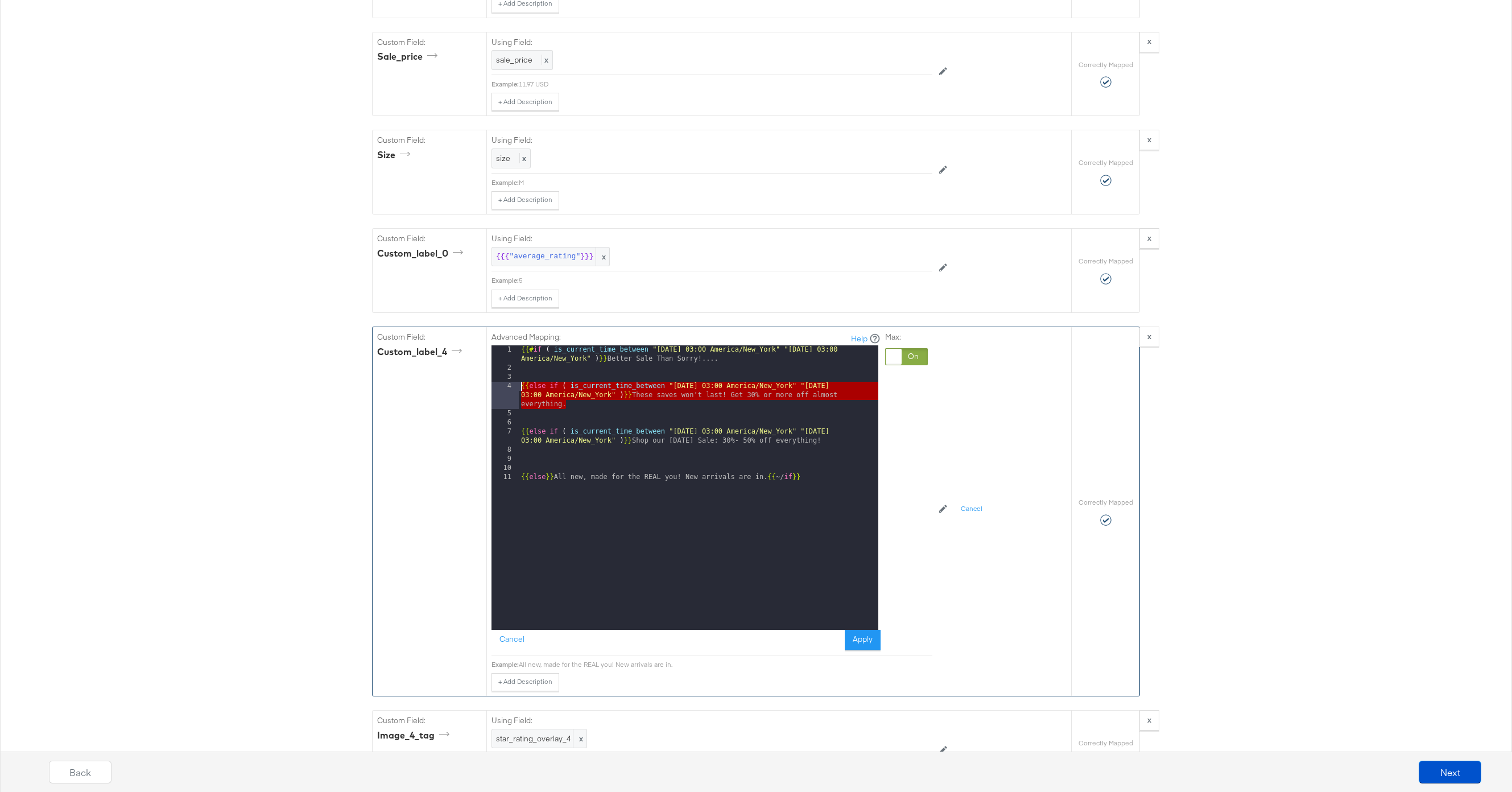
drag, startPoint x: 569, startPoint y: 408, endPoint x: 497, endPoint y: 385, distance: 75.6
click at [497, 385] on div "1 2 3 4 5 6 7 8 9 10 11 {{# if ( is_current_time_between "2024-06-11 03:00 Amer…" at bounding box center [685, 488] width 387 height 285
click at [848, 431] on div "{{# if ( is_current_time_between "2024-06-11 03:00 America/New_York" "2024-06-1…" at bounding box center [698, 501] width 360 height 312
drag, startPoint x: 581, startPoint y: 412, endPoint x: 507, endPoint y: 391, distance: 76.9
click at [507, 391] on div "1 2 3 4 5 6 7 8 9 10 11 {{# if ( is_current_time_between "2024-06-11 03:00 Amer…" at bounding box center [685, 488] width 387 height 285
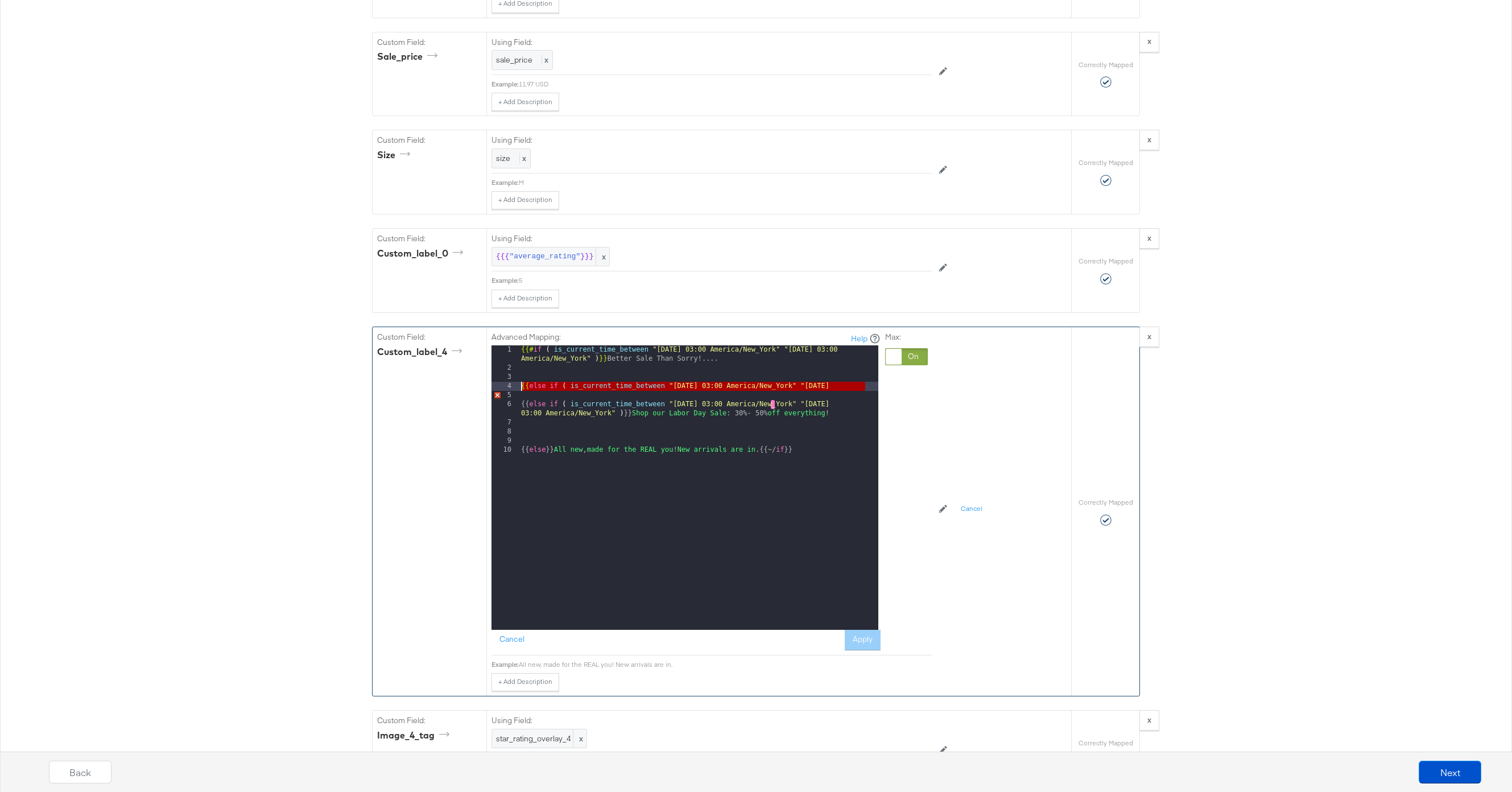
drag, startPoint x: 867, startPoint y: 384, endPoint x: 501, endPoint y: 386, distance: 366.0
click at [501, 386] on div "1 2 3 4 5 6 7 8 9 10 {{# if ( is_current_time_between "2024-06-11 03:00 America…" at bounding box center [685, 488] width 387 height 285
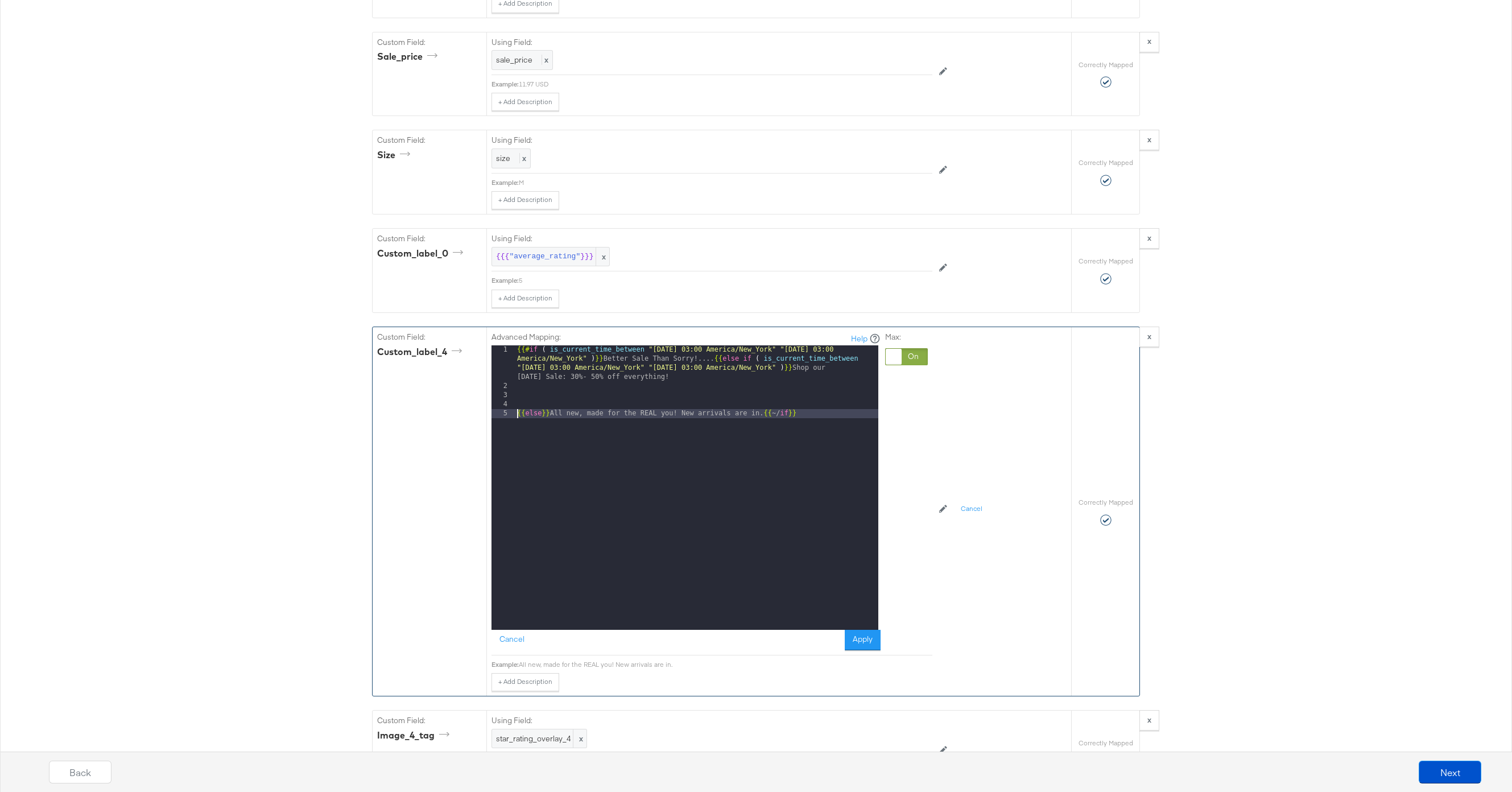
click at [516, 415] on div "{{# if ( is_current_time_between "2024-06-11 03:00 America/New_York" "2024-06-1…" at bounding box center [696, 510] width 363 height 330
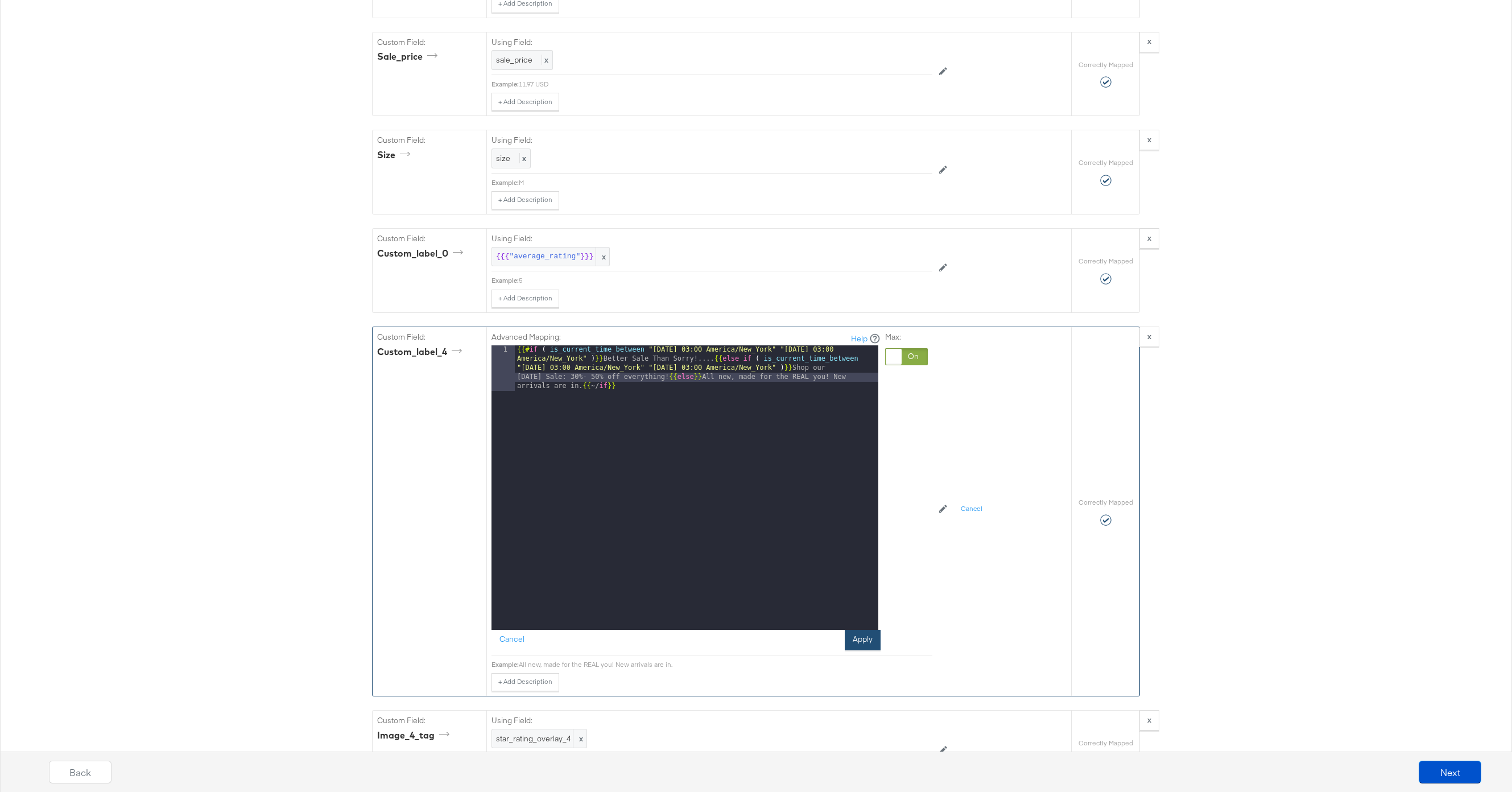
click at [868, 643] on button "Apply" at bounding box center [863, 639] width 35 height 21
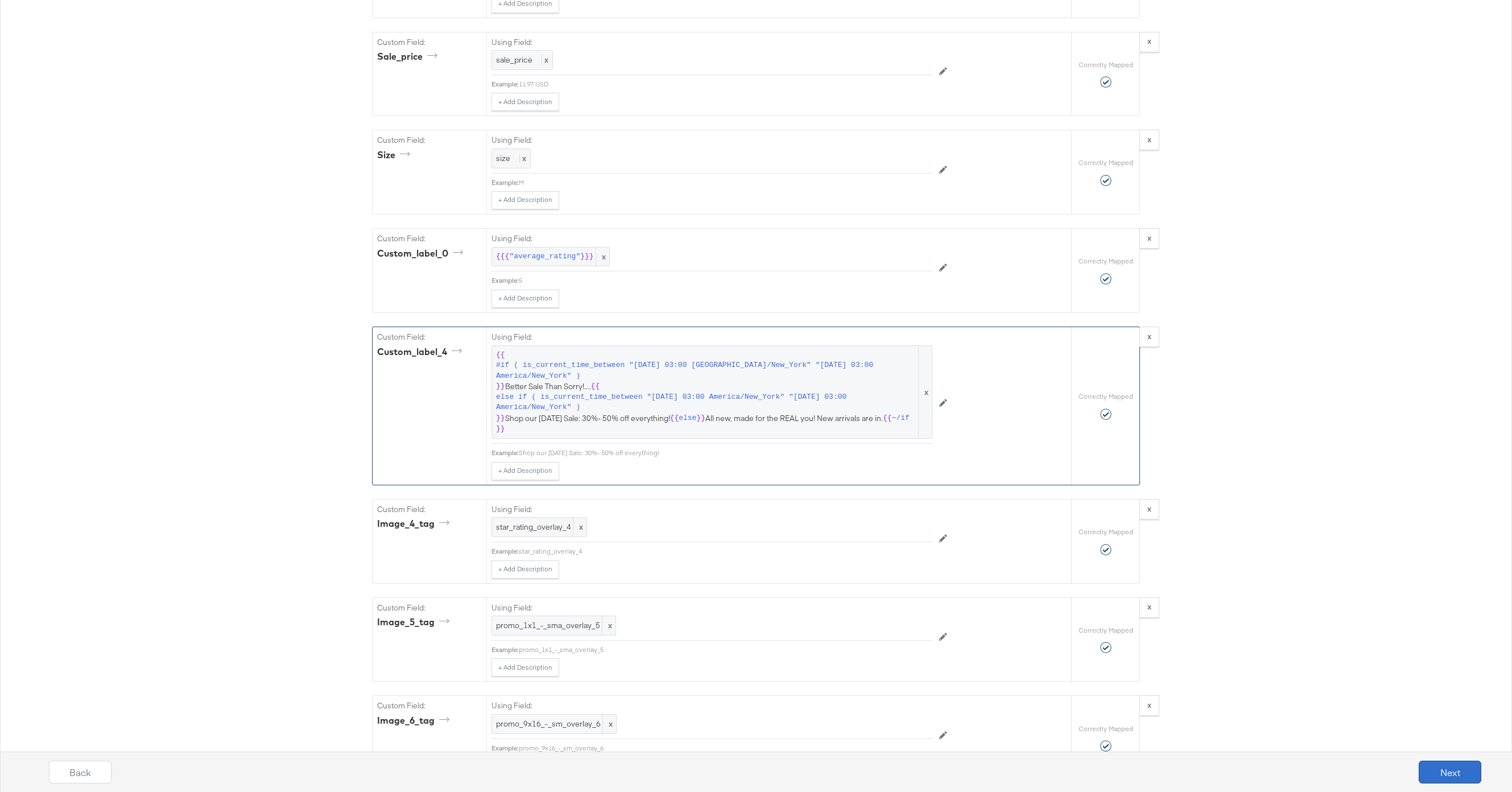
click at [1451, 768] on button "Next" at bounding box center [1450, 771] width 63 height 23
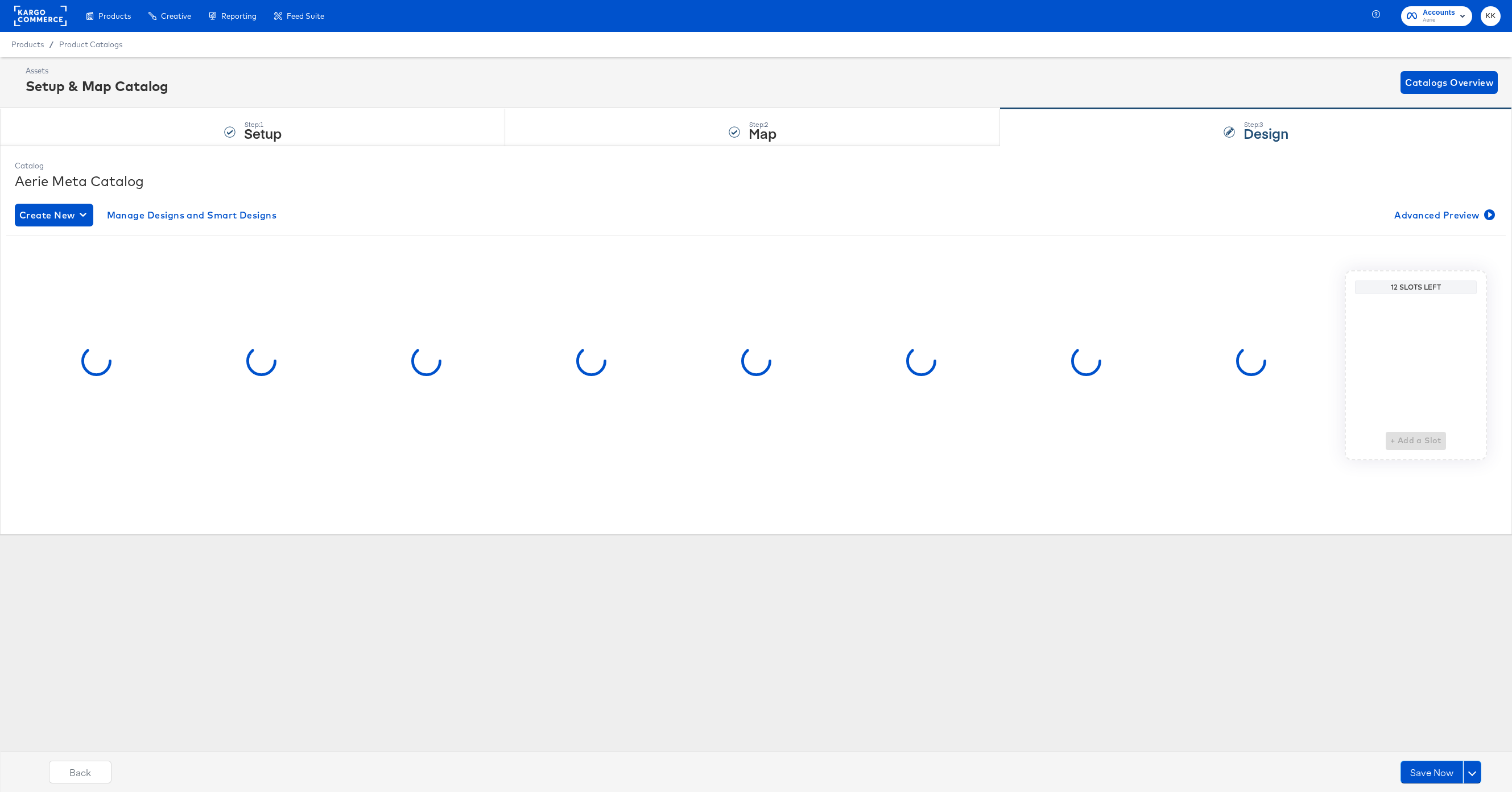
scroll to position [0, 0]
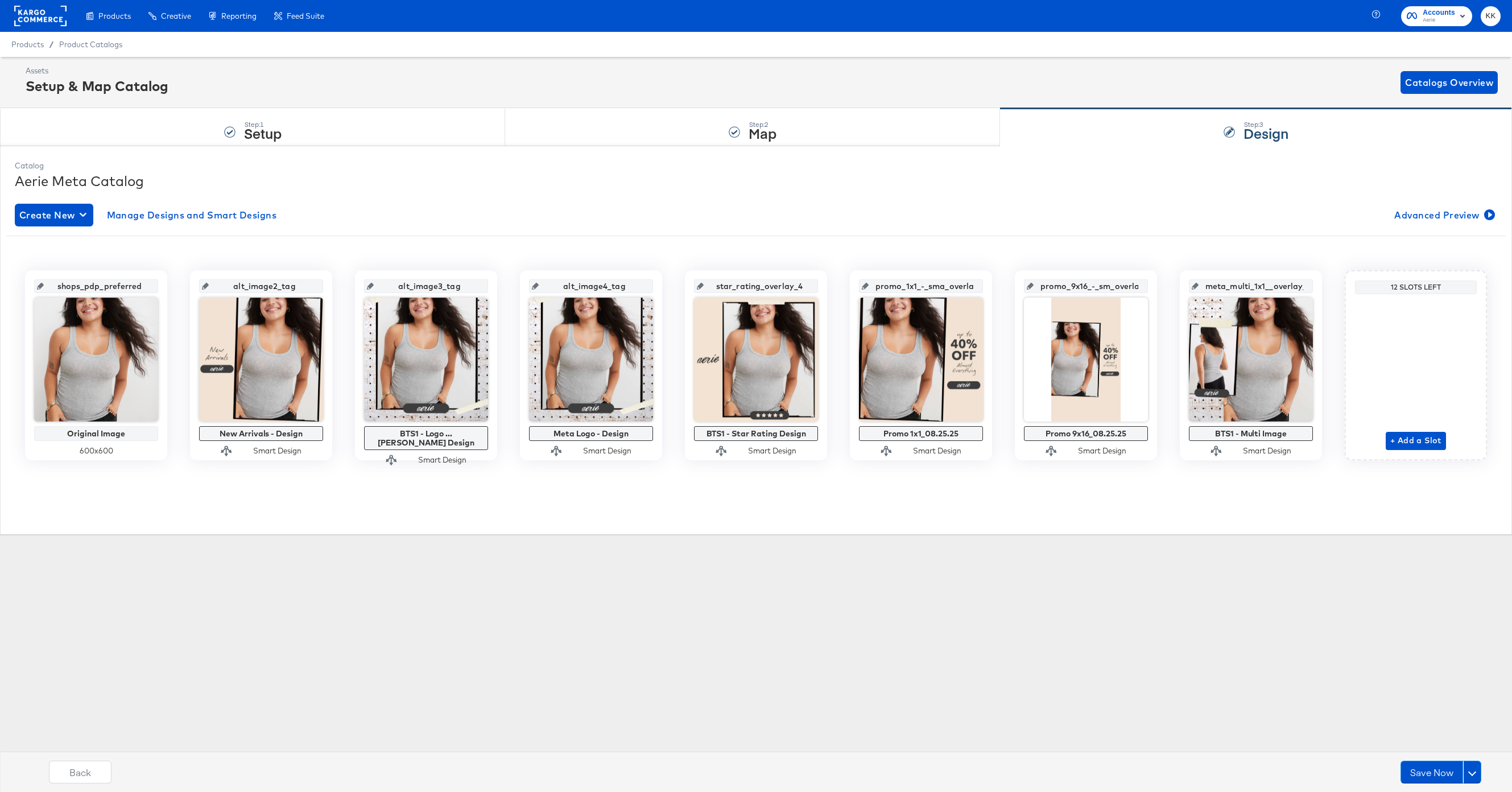
click at [239, 398] on div at bounding box center [261, 360] width 124 height 124
click at [252, 265] on div "shops_pdp_preferred Original Image 600 x 600 alt_image2_tag New Arrivals - Desi…" at bounding box center [756, 362] width 1499 height 199
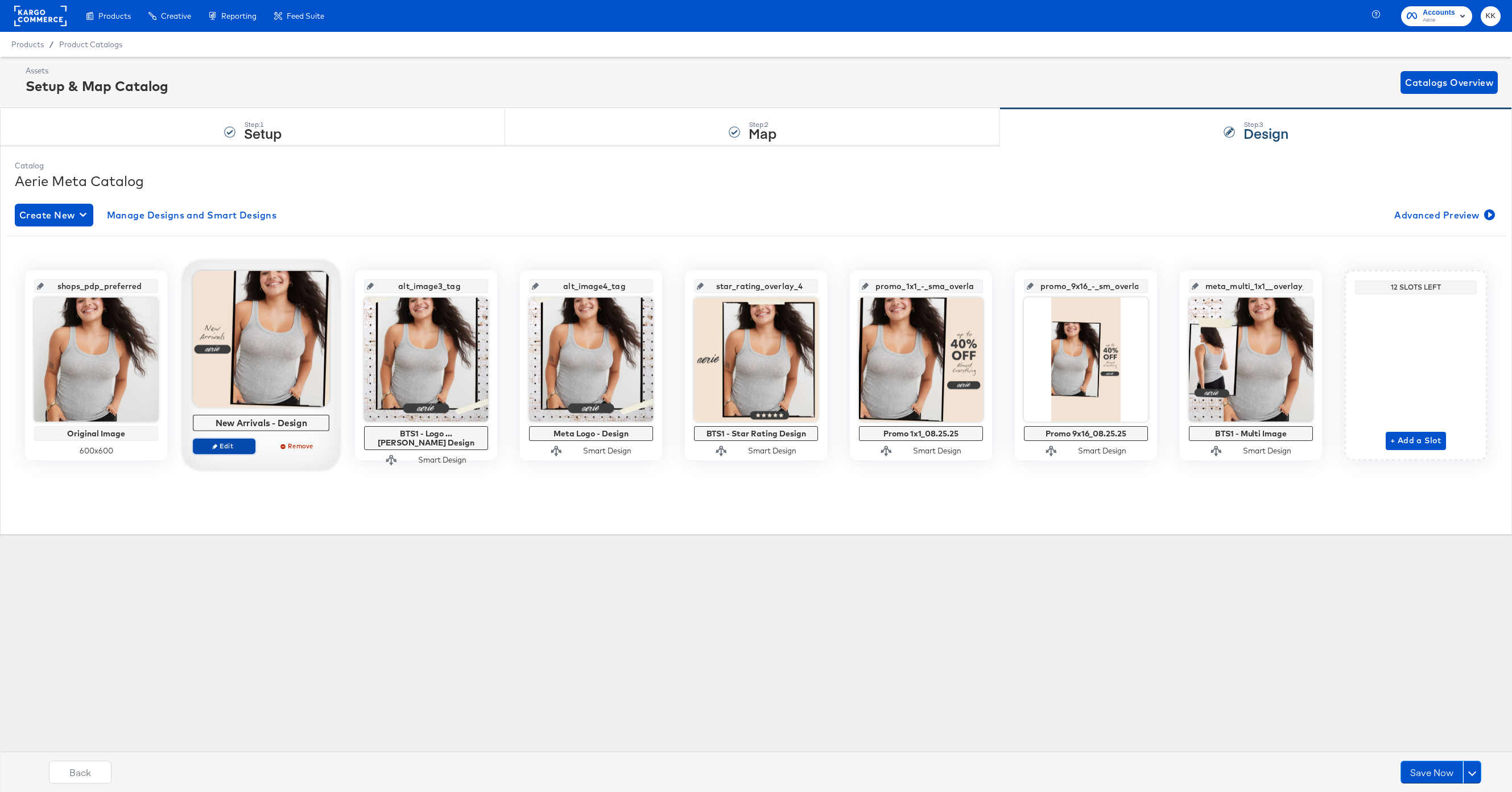
click at [228, 441] on button "Edit" at bounding box center [225, 446] width 63 height 16
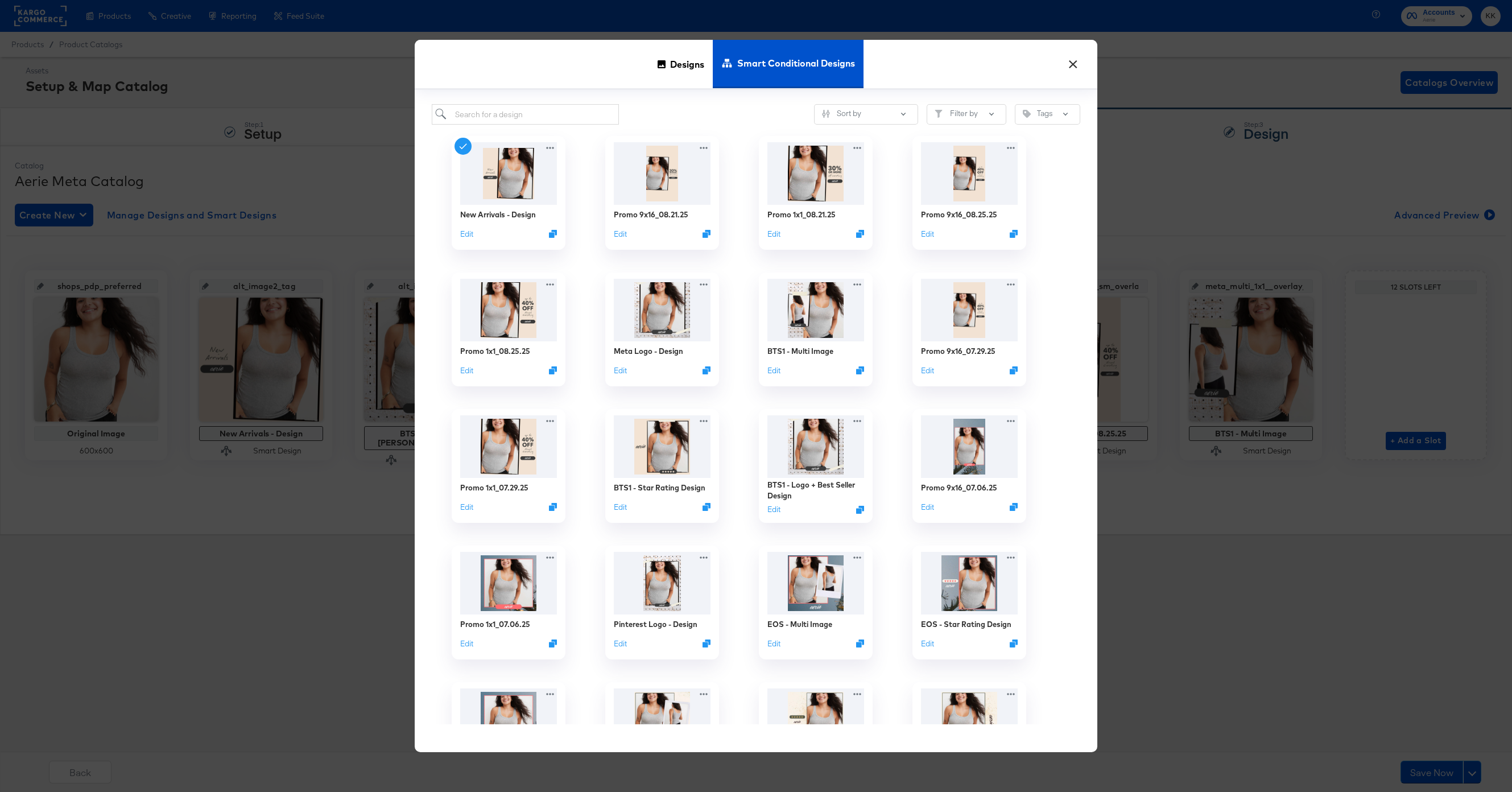
click at [666, 68] on div "Designs" at bounding box center [681, 63] width 64 height 48
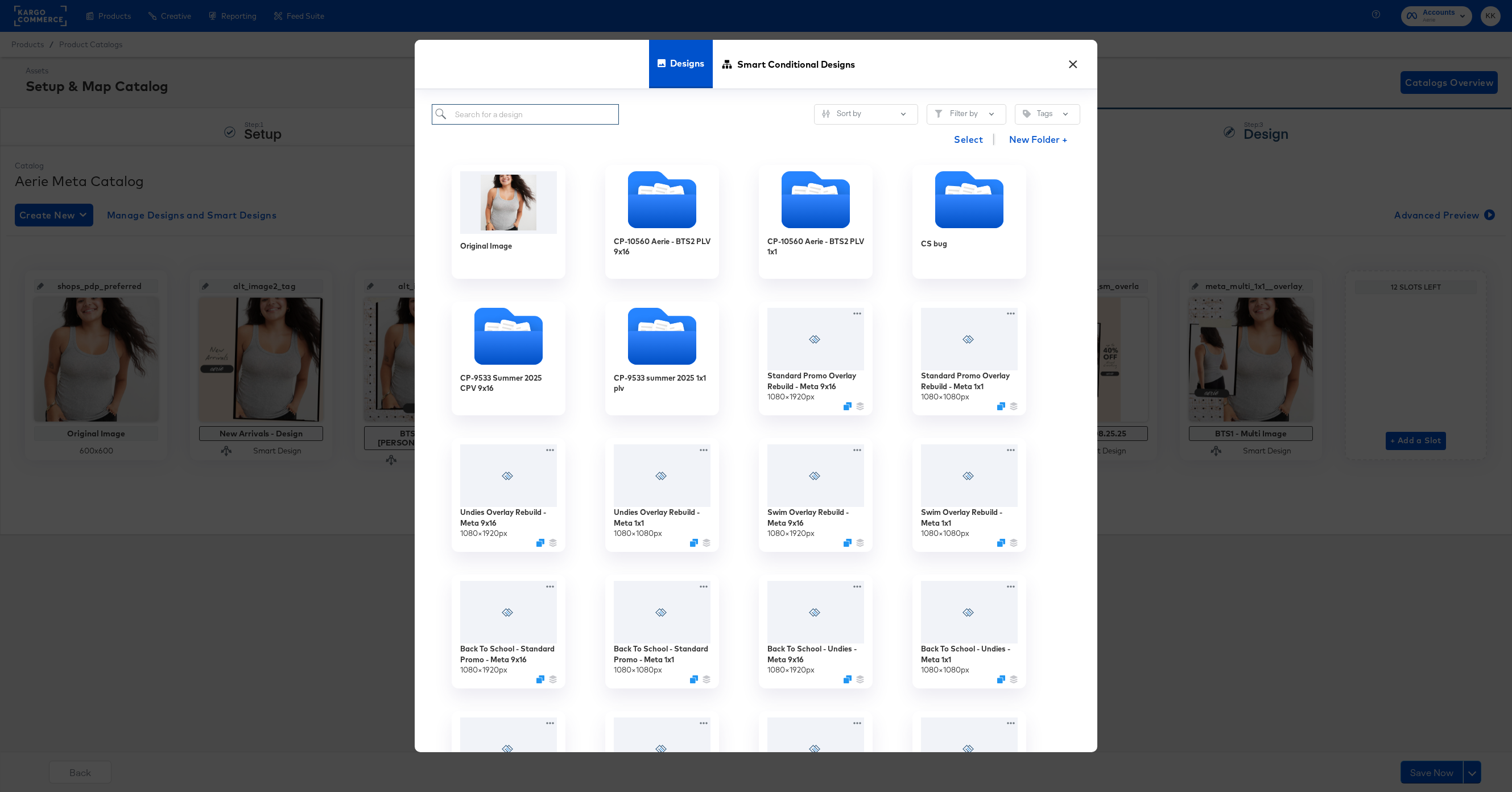
click at [496, 111] on input "search" at bounding box center [525, 114] width 187 height 21
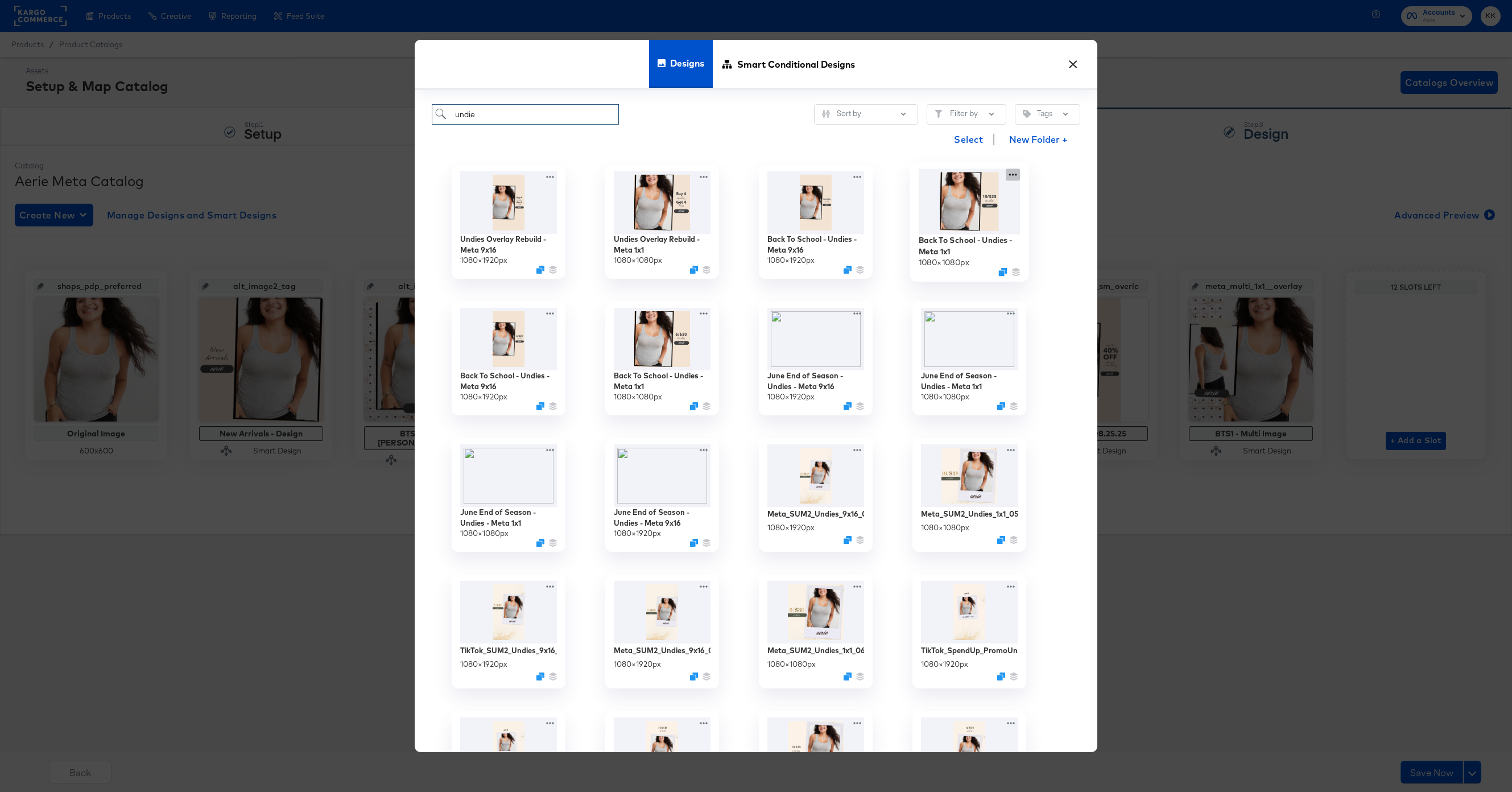
click at [1015, 173] on div "Back To School - Undies - Meta 1x1 1080 × 1080 px" at bounding box center [969, 222] width 154 height 137
type input "undie"
click at [896, 241] on div "Edit Design Edit Design" at bounding box center [896, 241] width 0 height 0
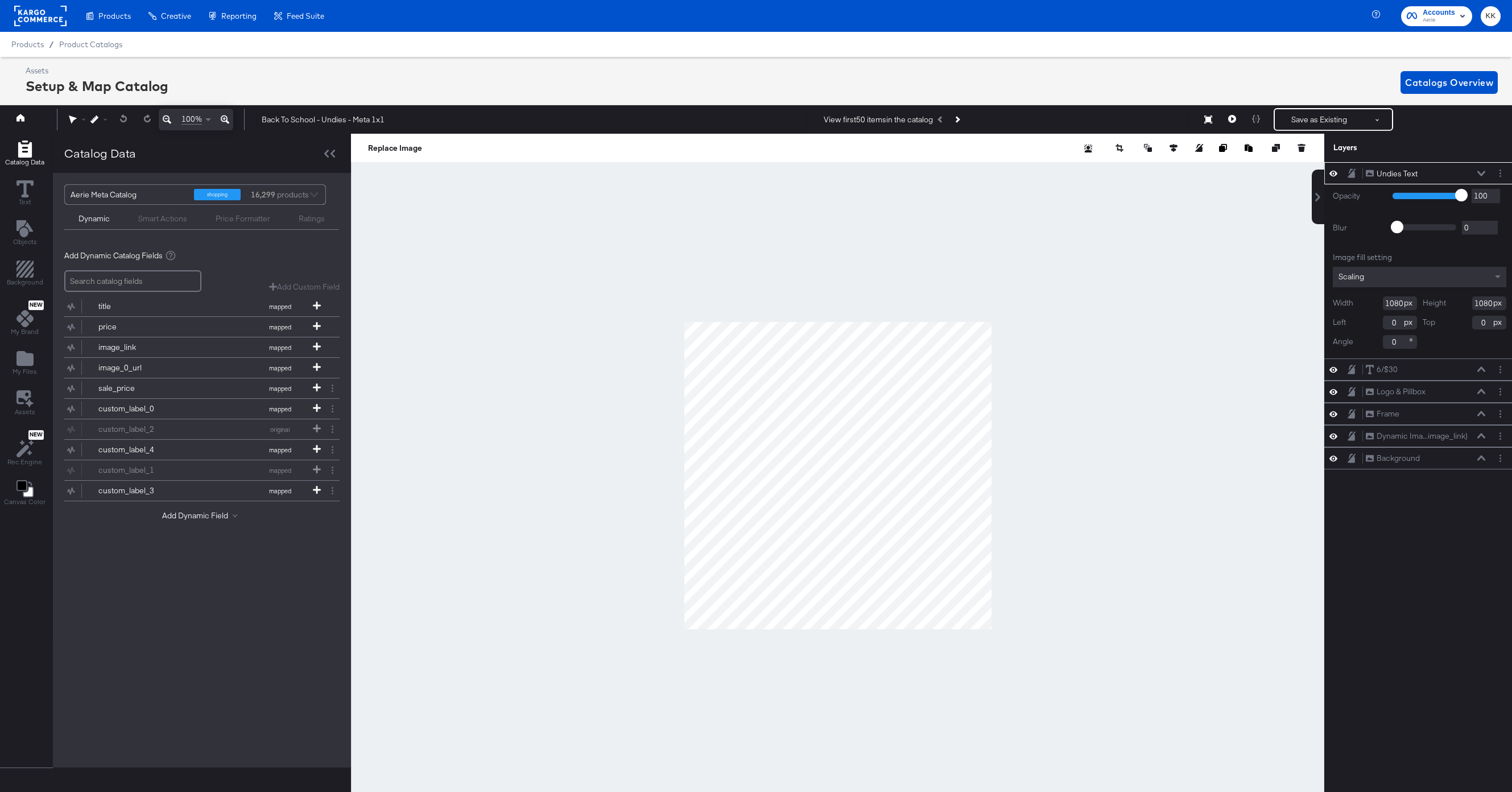
scroll to position [0, 3]
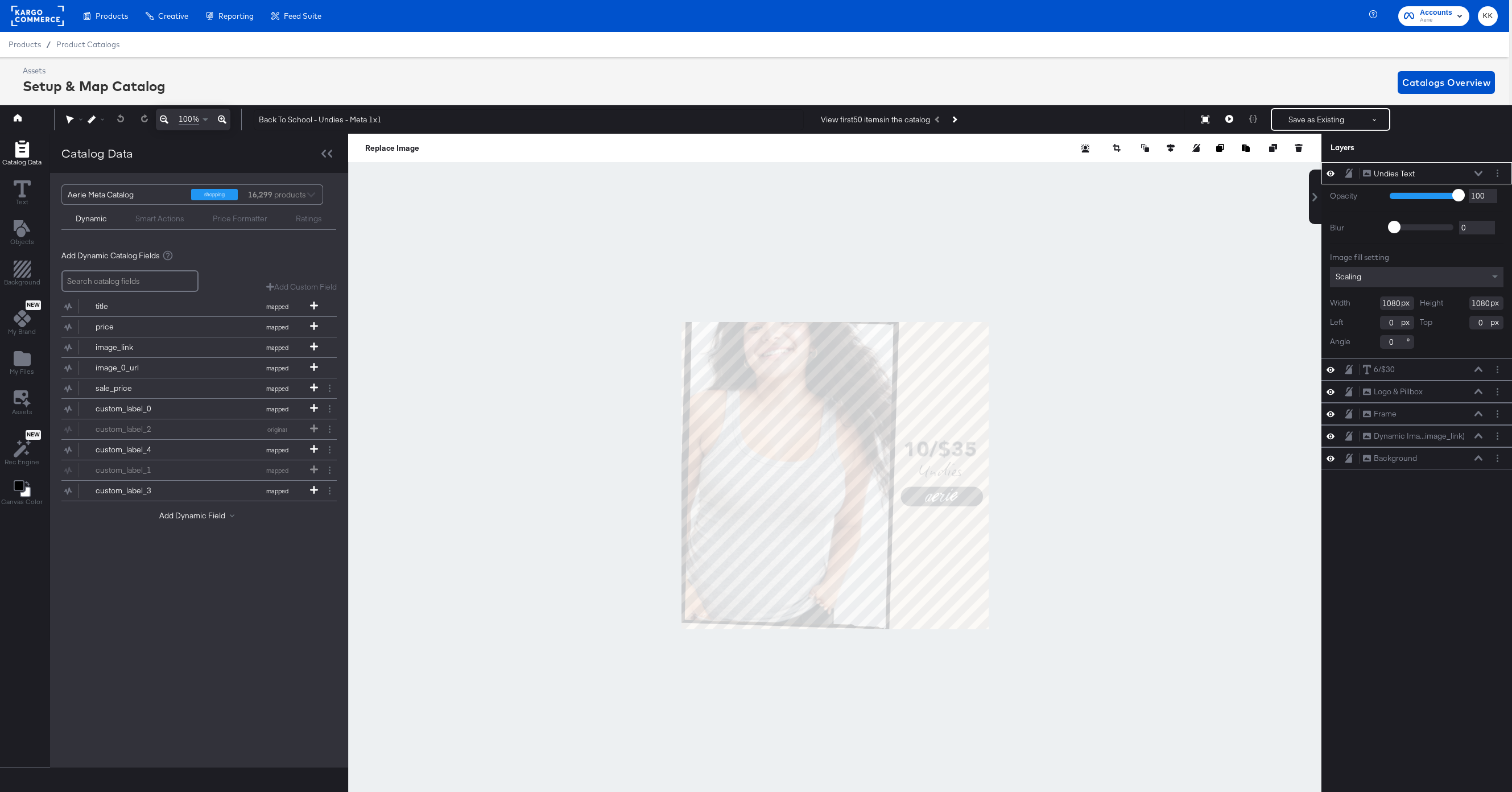
click at [1477, 170] on icon at bounding box center [1479, 173] width 8 height 6
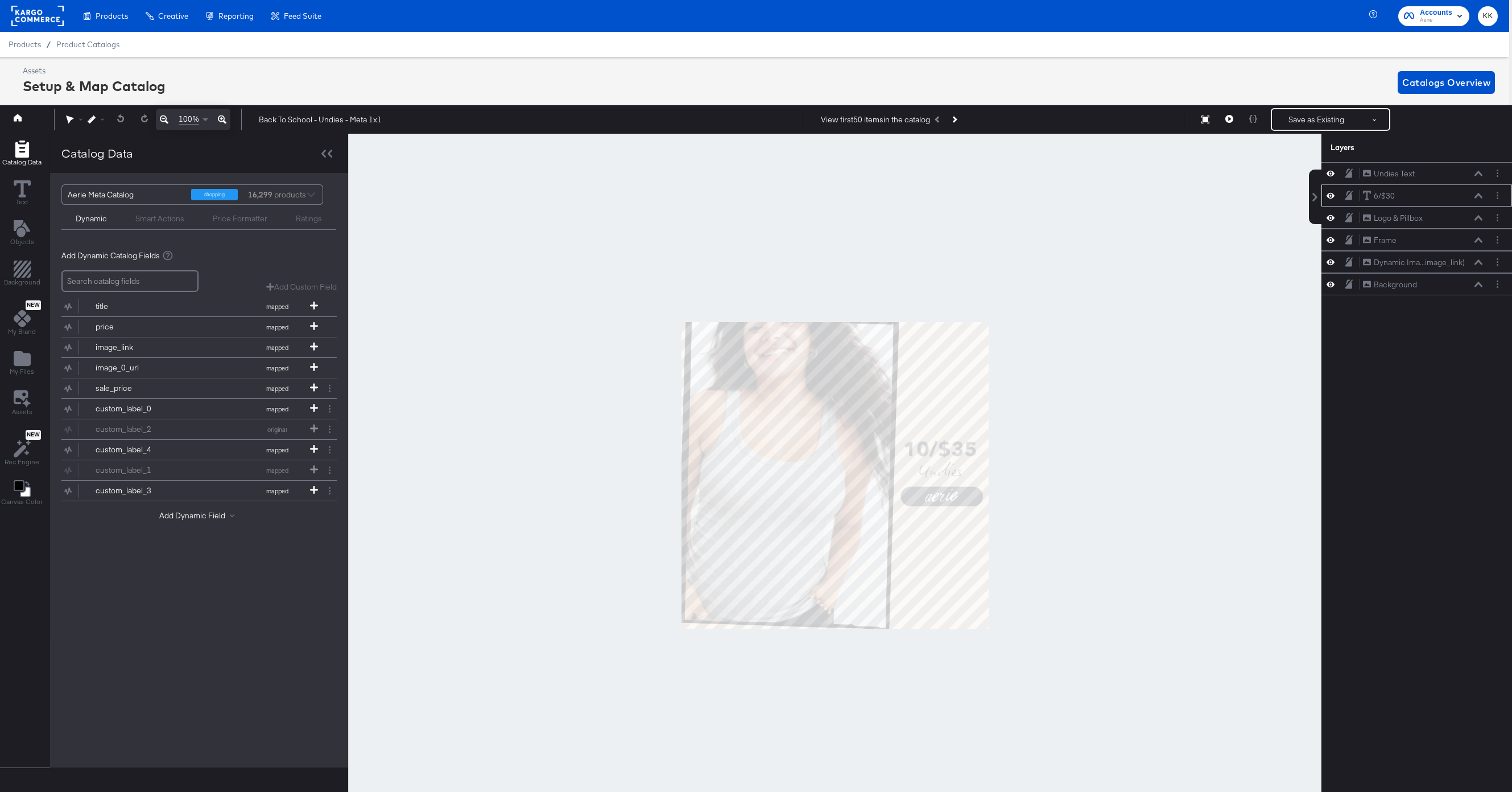
click at [1480, 196] on icon at bounding box center [1479, 195] width 8 height 5
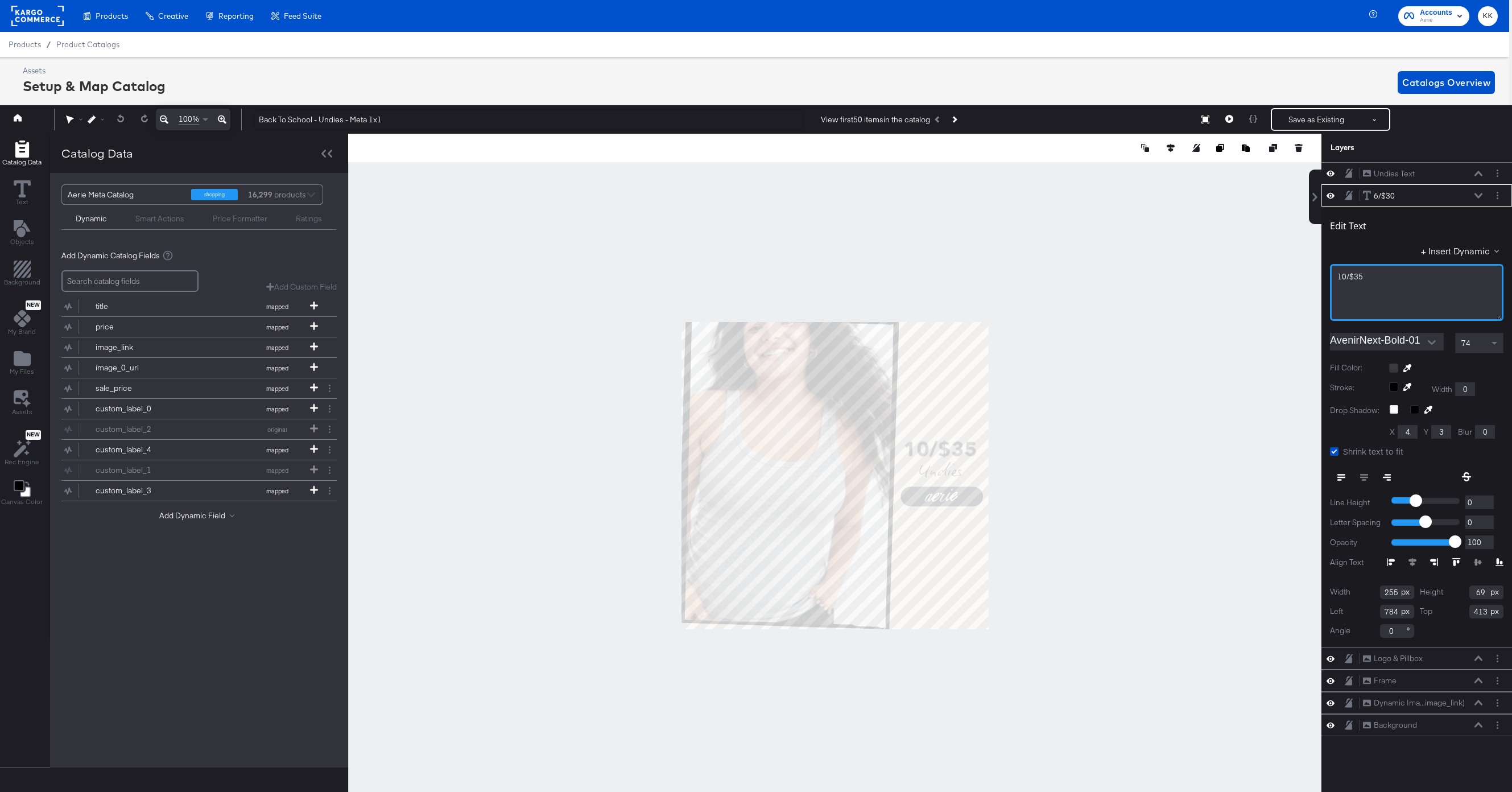
click at [1369, 276] on div "10/$35" at bounding box center [1416, 277] width 159 height 11
click at [1120, 351] on div at bounding box center [834, 476] width 973 height 684
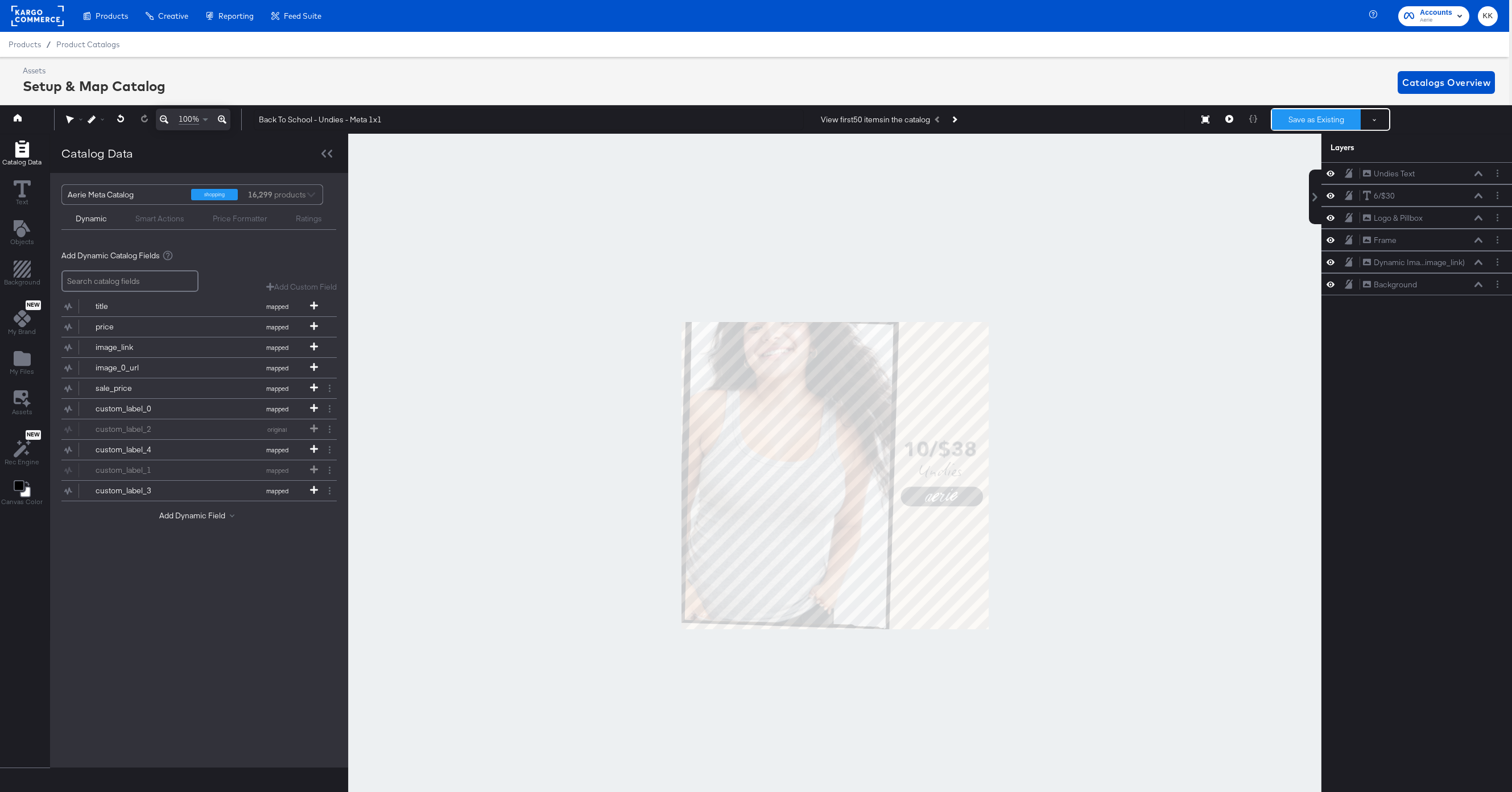
click at [1322, 121] on button "Save as Existing" at bounding box center [1316, 119] width 89 height 21
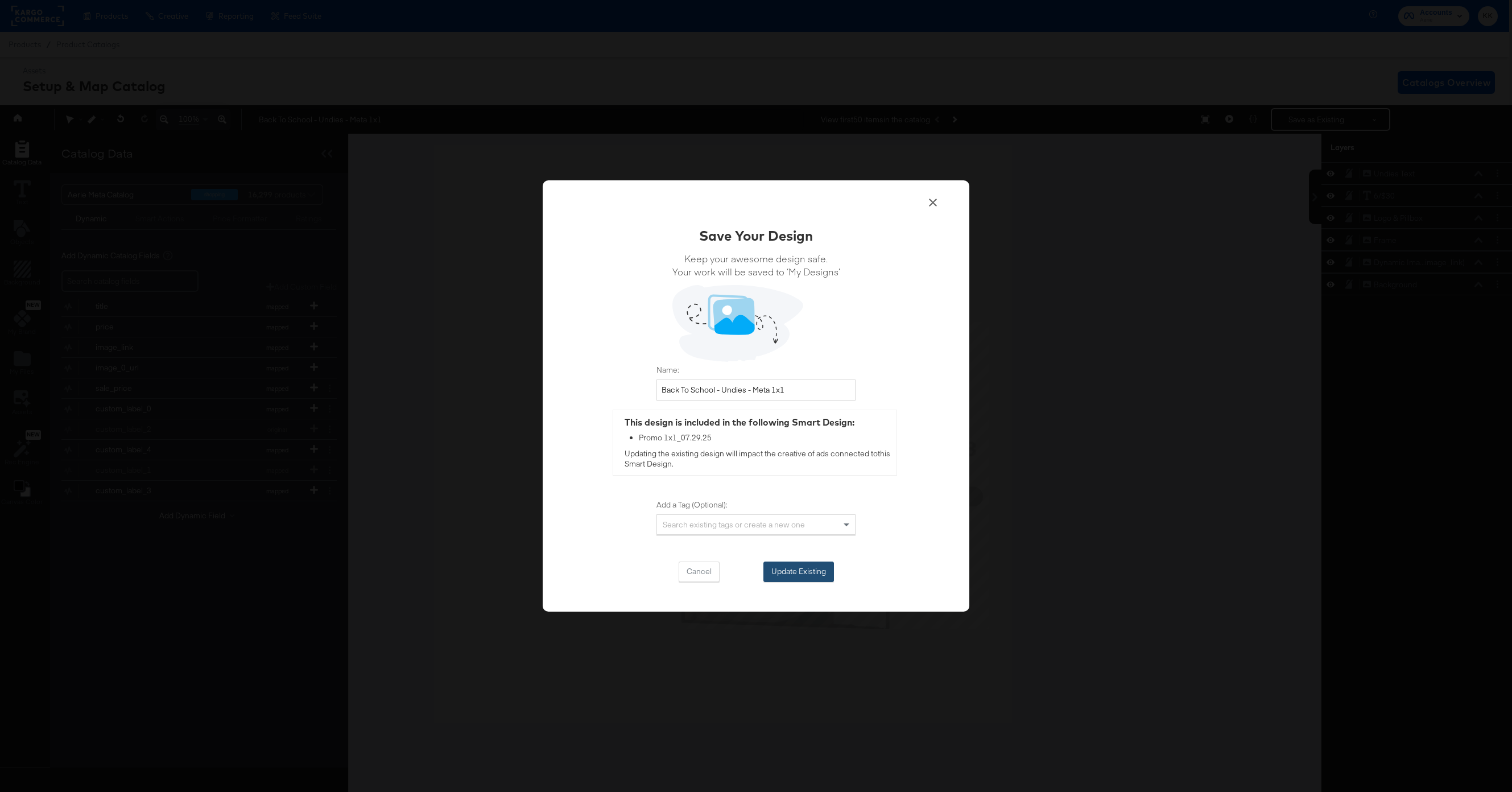
click at [791, 575] on button "Update Existing" at bounding box center [799, 571] width 71 height 21
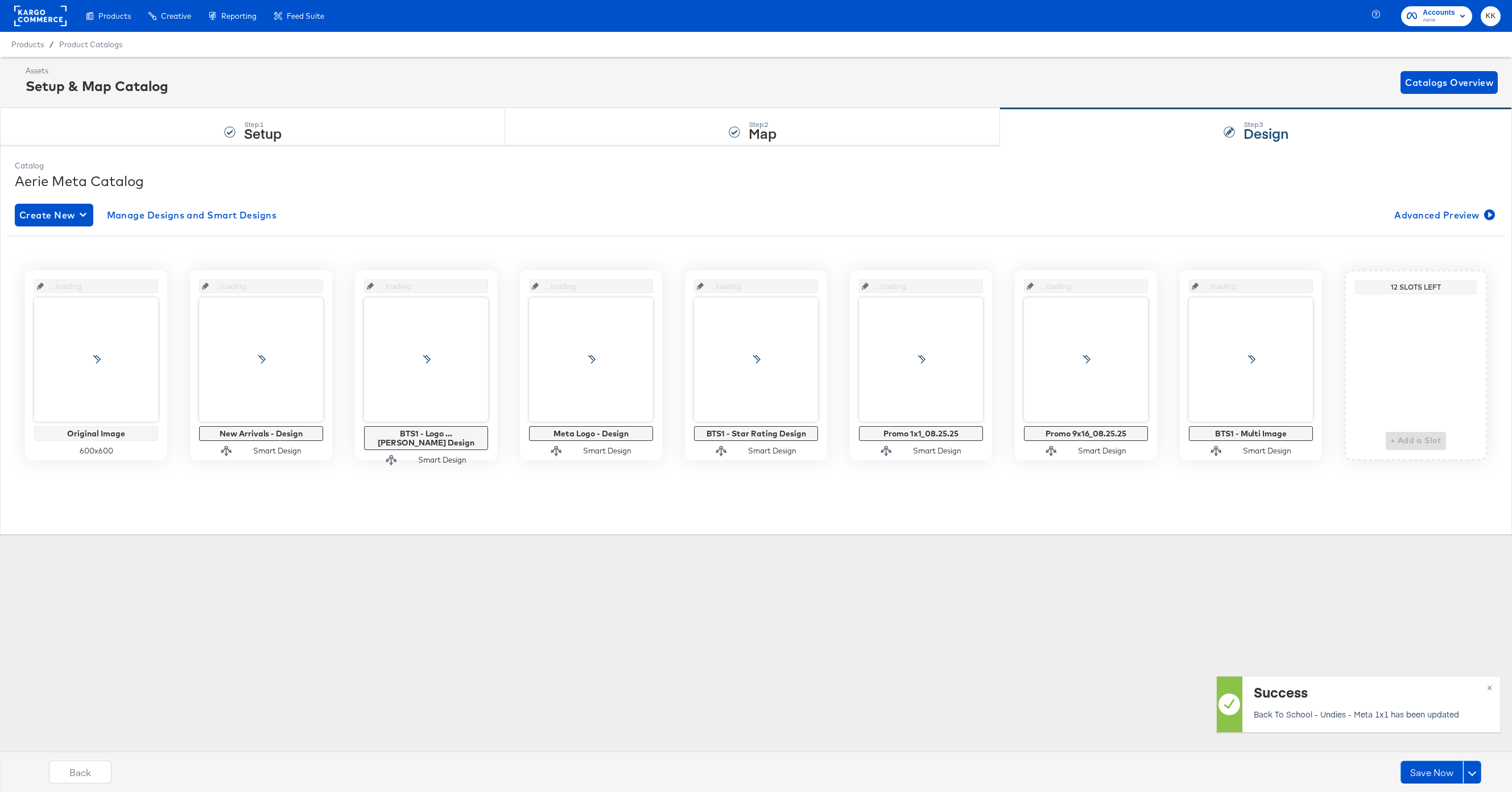
scroll to position [0, 0]
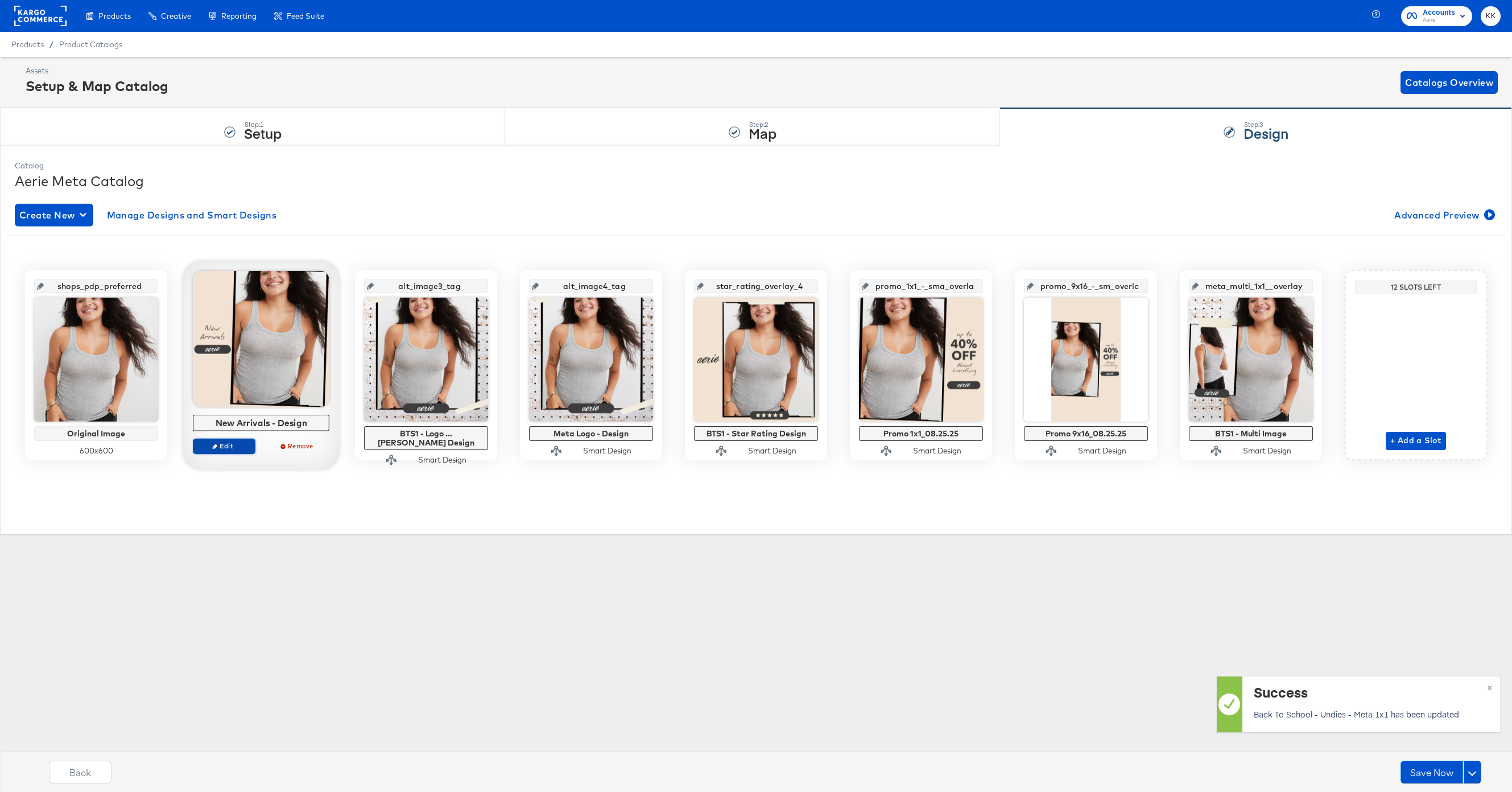
click at [224, 446] on span "Edit" at bounding box center [224, 445] width 52 height 9
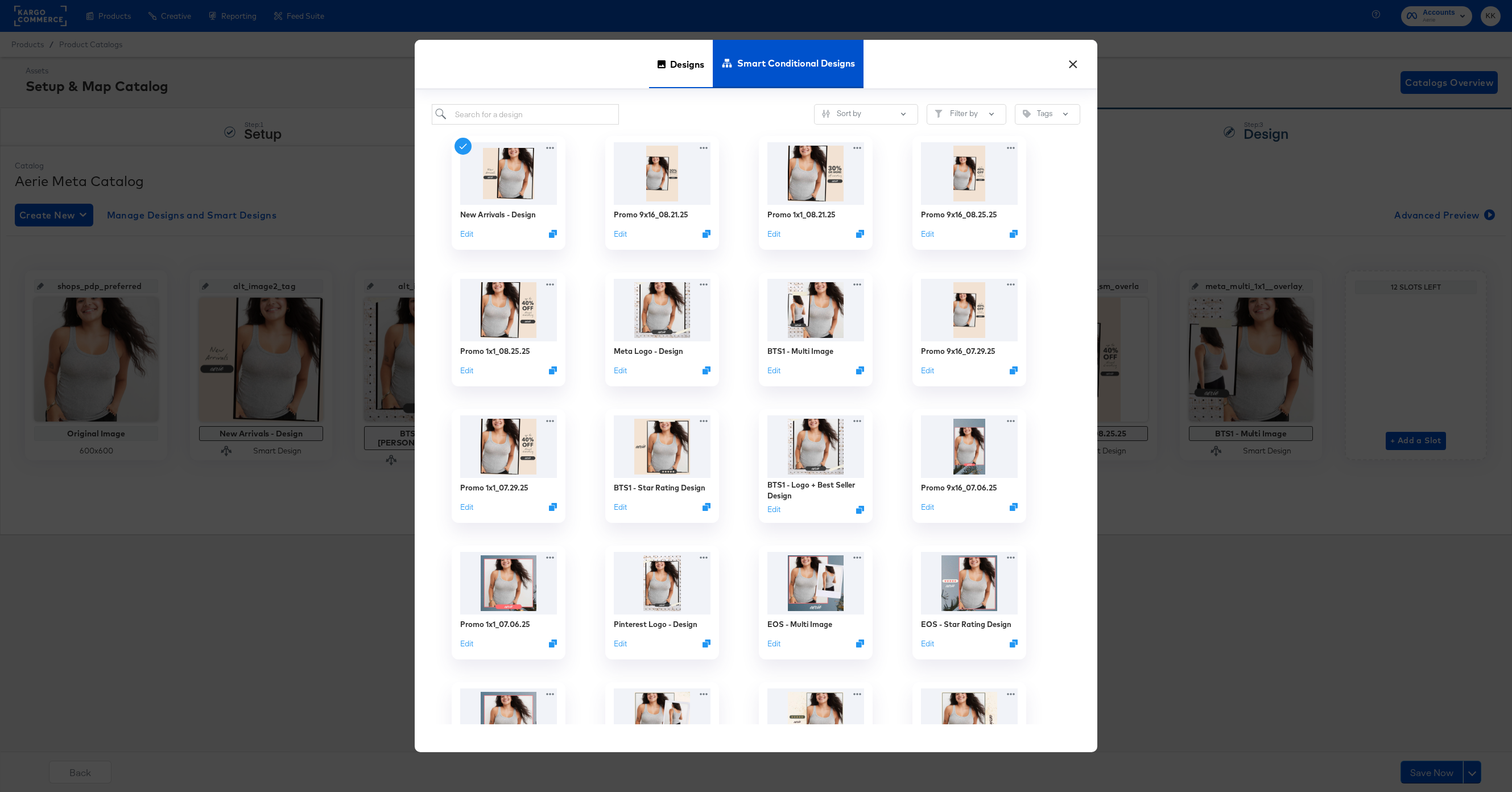
click at [685, 61] on span "Designs" at bounding box center [687, 63] width 34 height 50
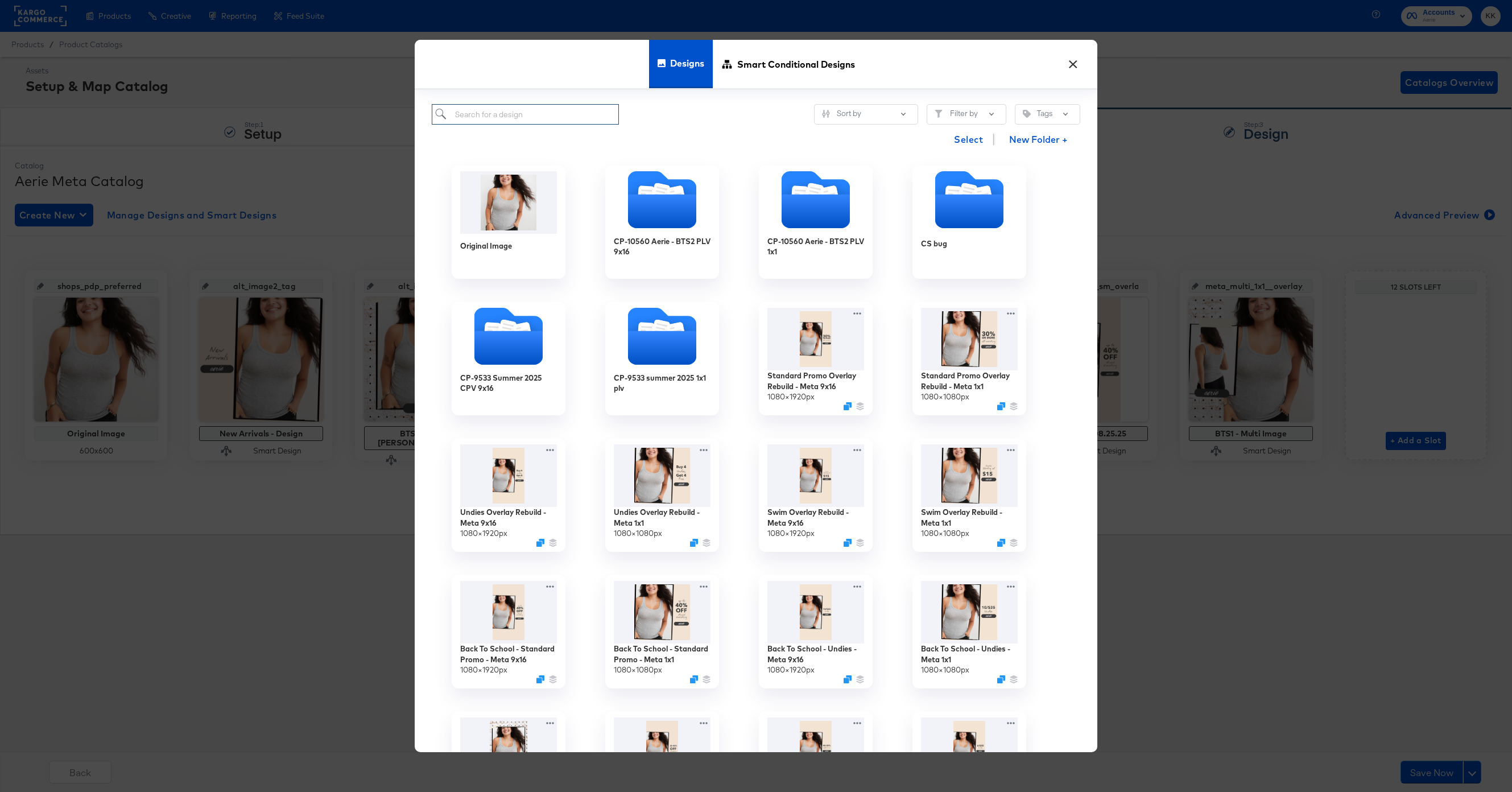
click at [503, 111] on input "search" at bounding box center [525, 114] width 187 height 21
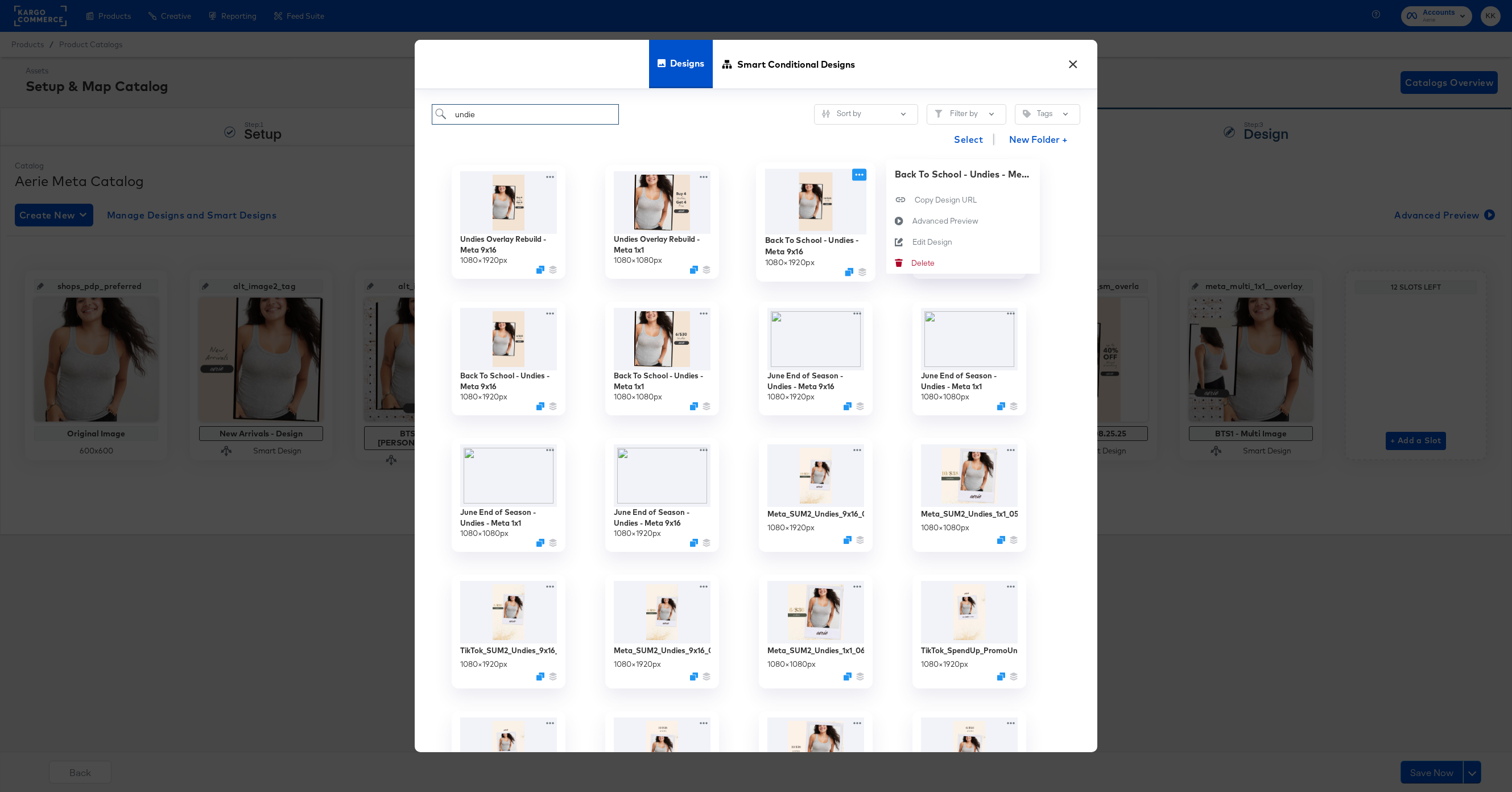
click at [856, 173] on icon at bounding box center [859, 174] width 14 height 12
type input "undie"
click at [905, 239] on icon at bounding box center [899, 241] width 27 height 9
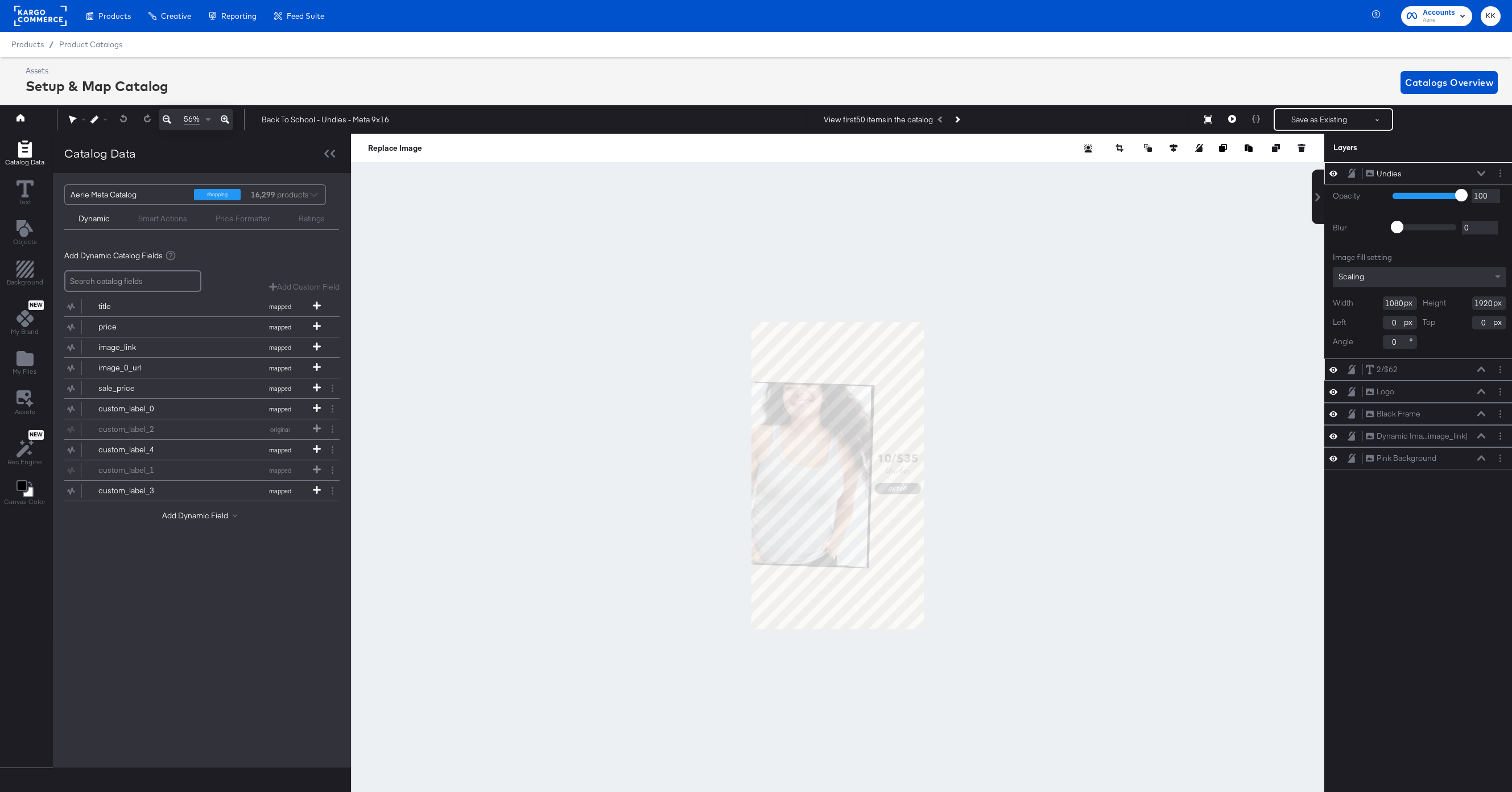
click at [1410, 371] on div "2/$62 2/$62" at bounding box center [1425, 369] width 120 height 12
click at [1482, 368] on icon at bounding box center [1481, 368] width 8 height 5
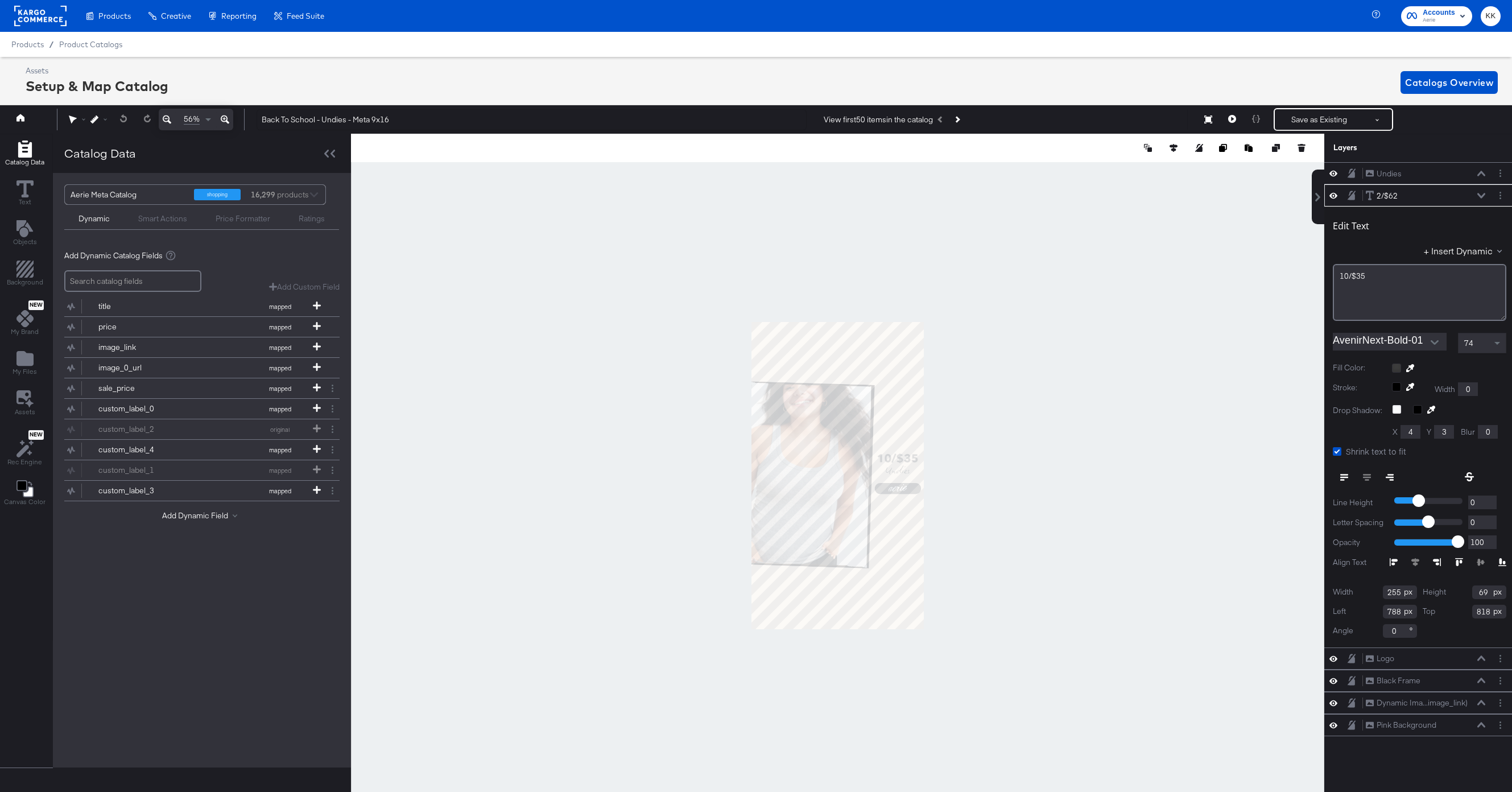
scroll to position [0, 3]
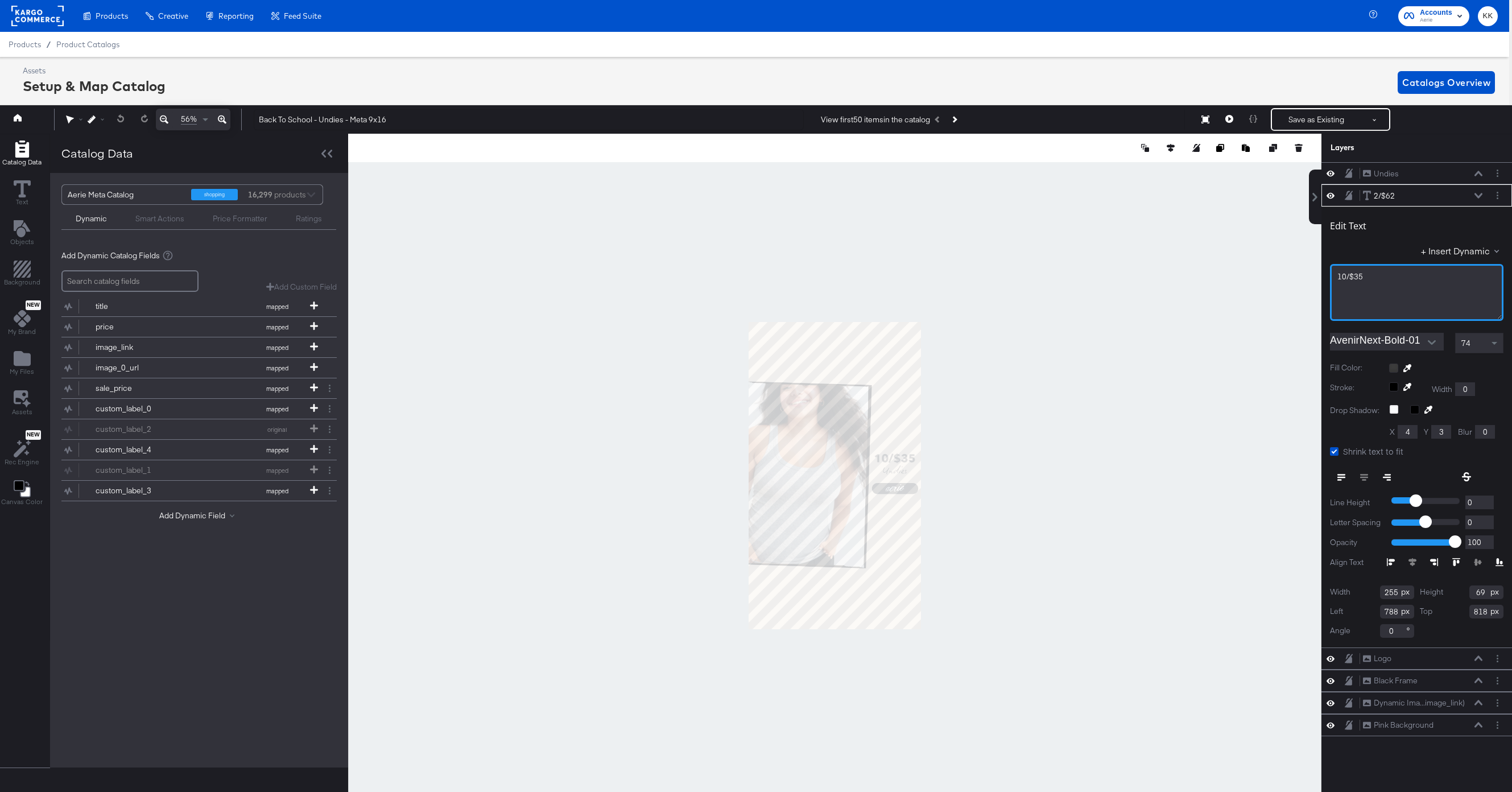
click at [1374, 273] on div "10/$35" at bounding box center [1416, 277] width 159 height 11
click at [1099, 316] on div at bounding box center [834, 476] width 973 height 684
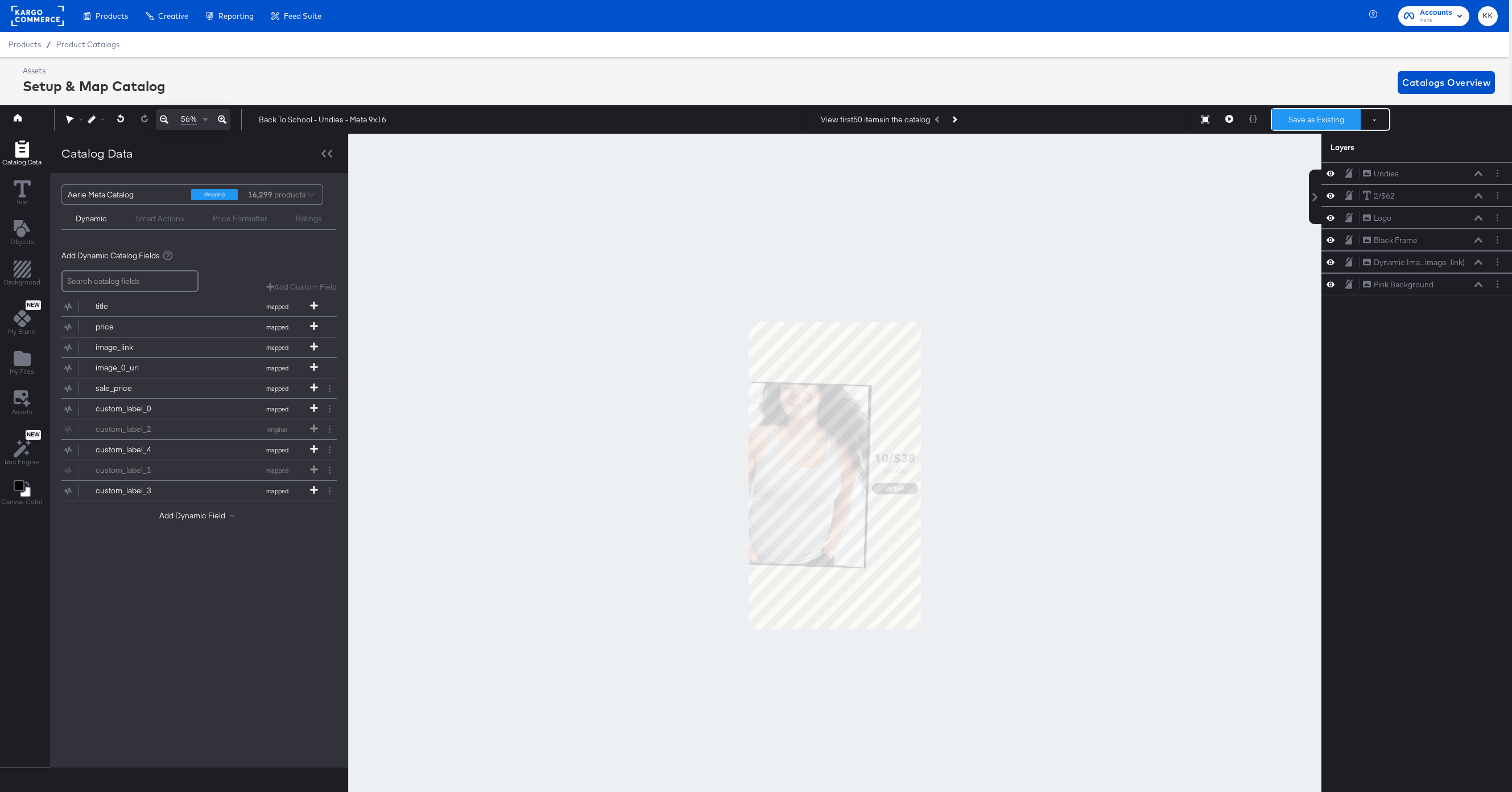
click at [1304, 116] on button "Save as Existing" at bounding box center [1316, 119] width 89 height 21
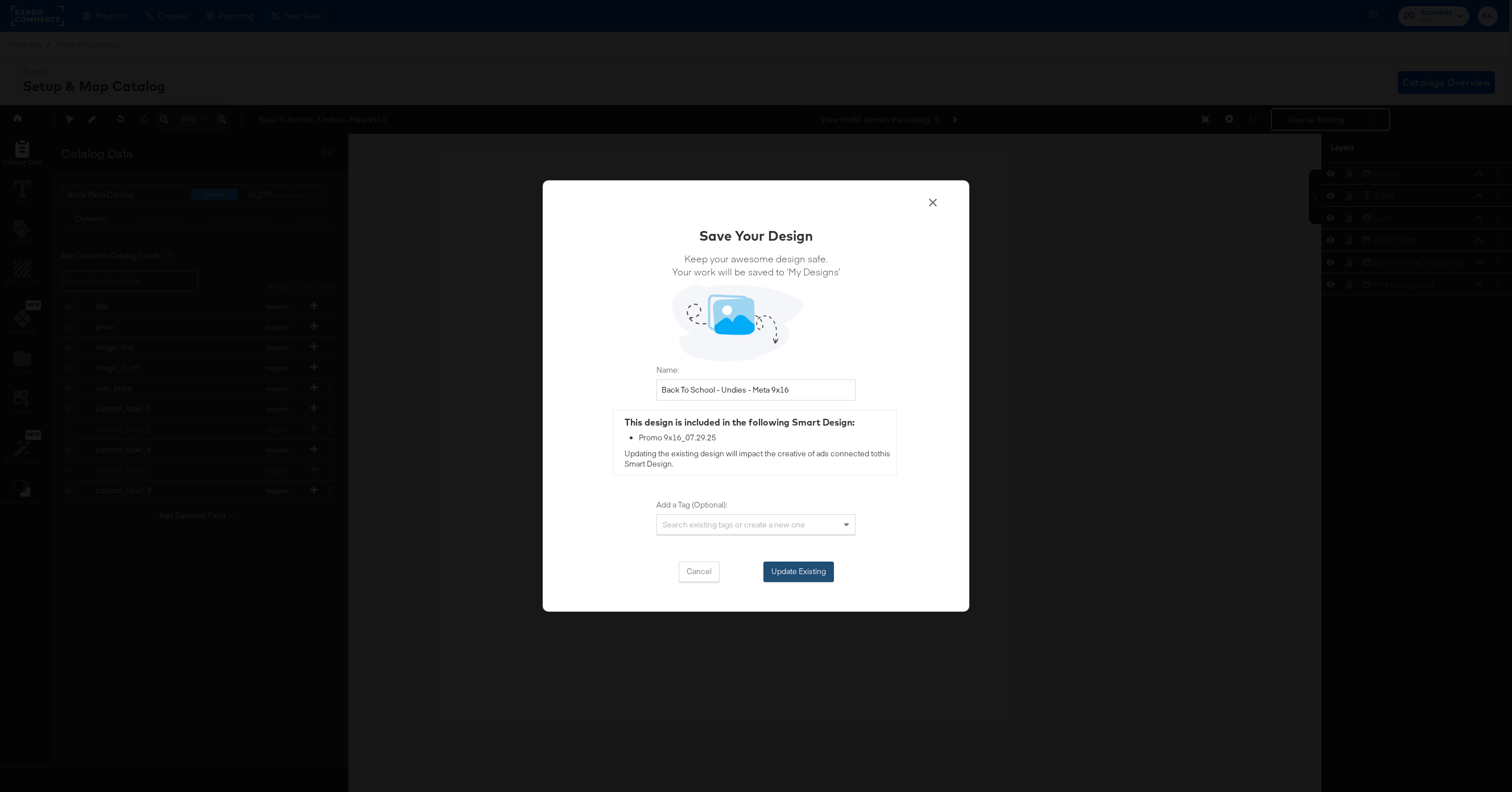
click at [823, 566] on button "Update Existing" at bounding box center [799, 571] width 71 height 21
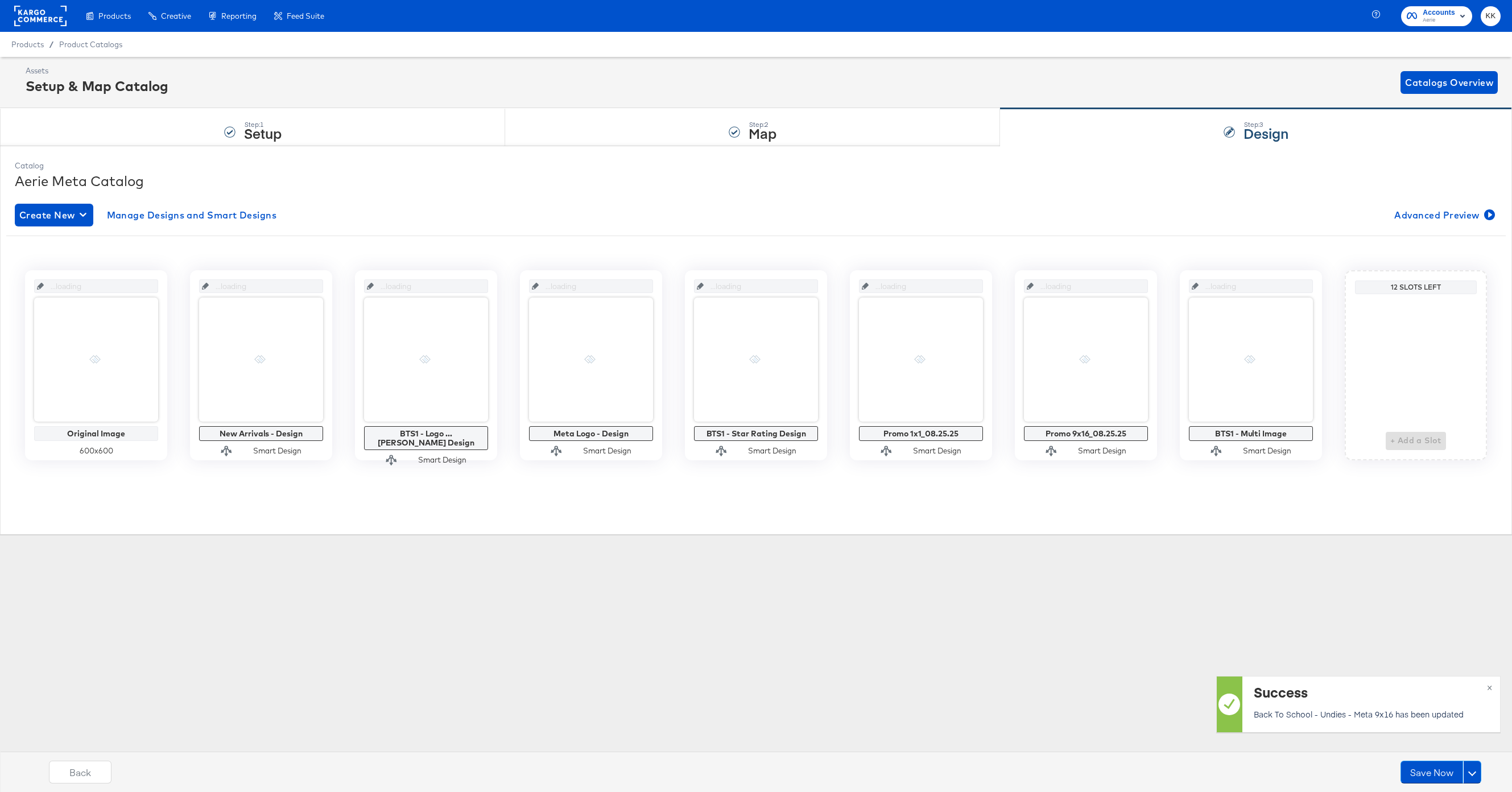
scroll to position [0, 0]
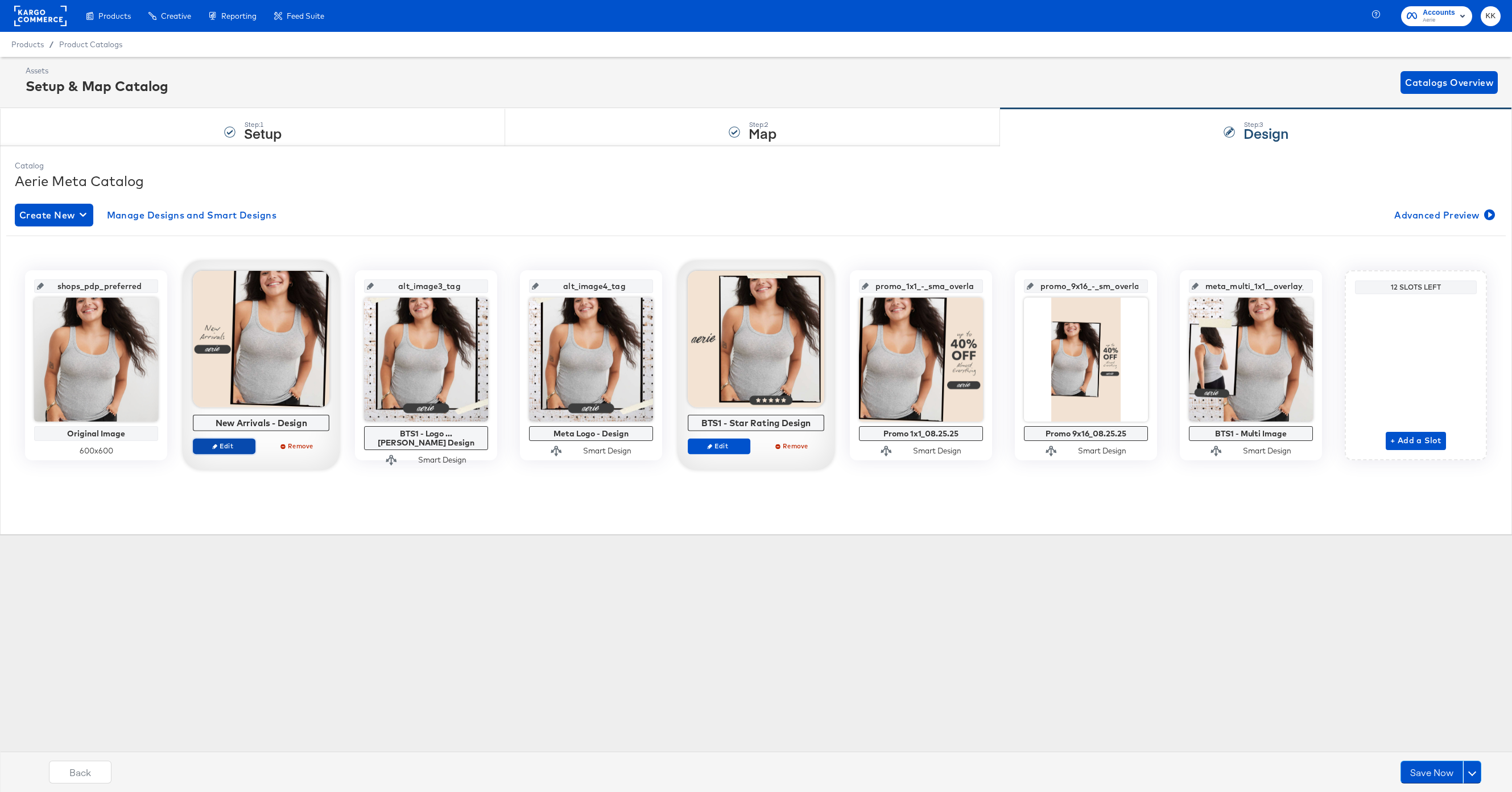
click at [211, 446] on span "Edit" at bounding box center [224, 445] width 52 height 9
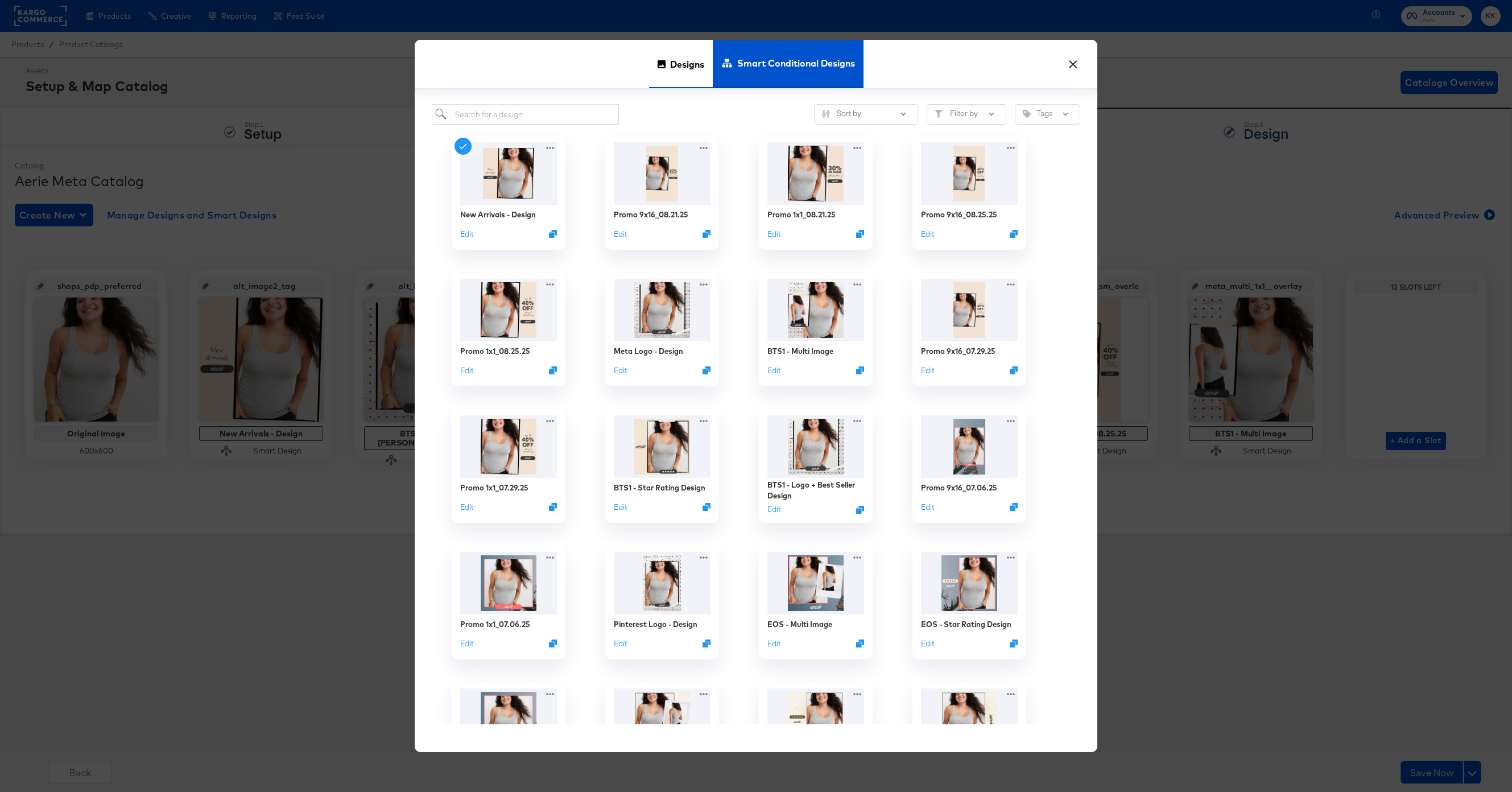
click at [670, 75] on span "Designs" at bounding box center [687, 63] width 34 height 50
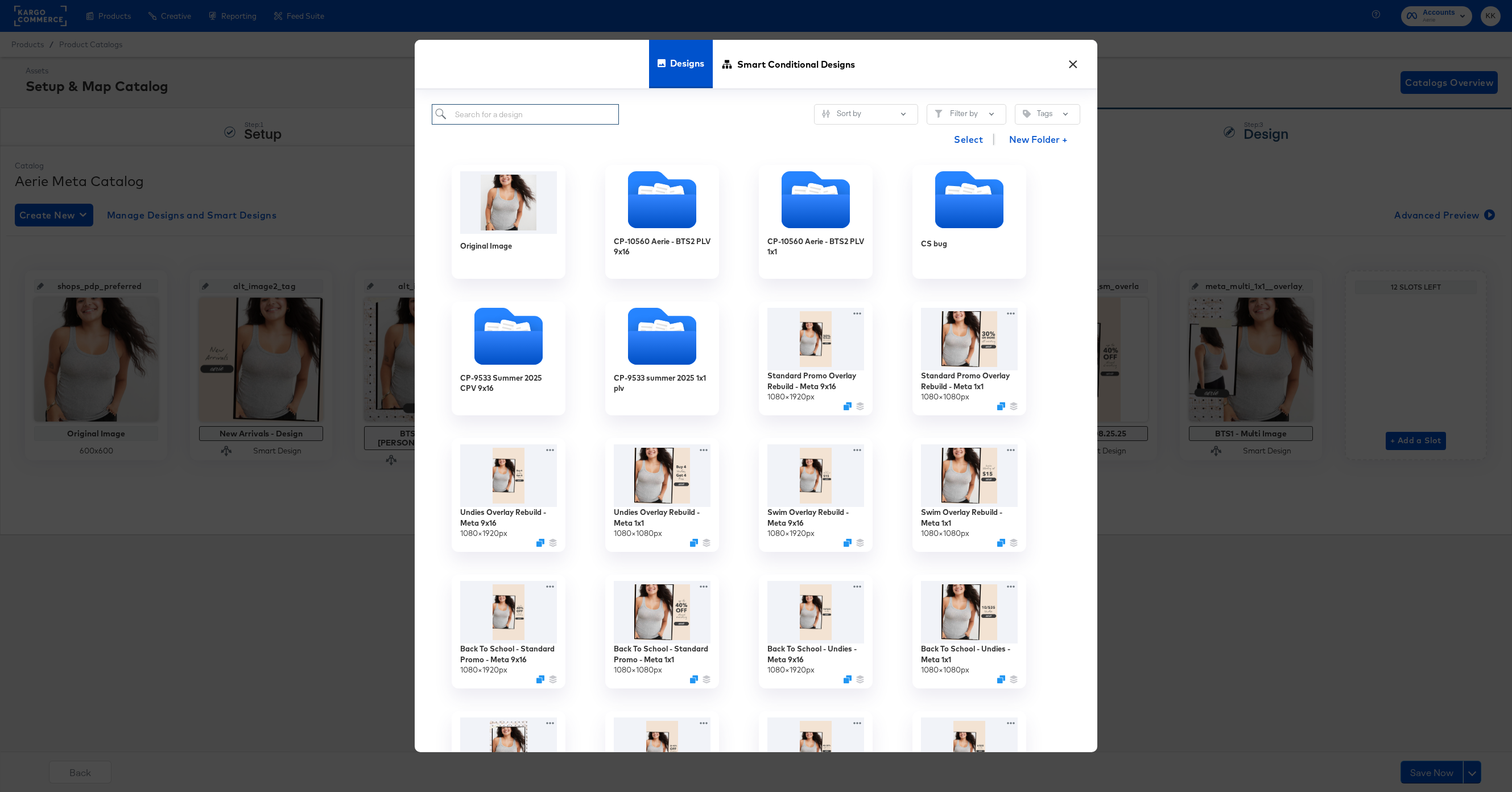
click at [476, 110] on input "search" at bounding box center [525, 114] width 187 height 21
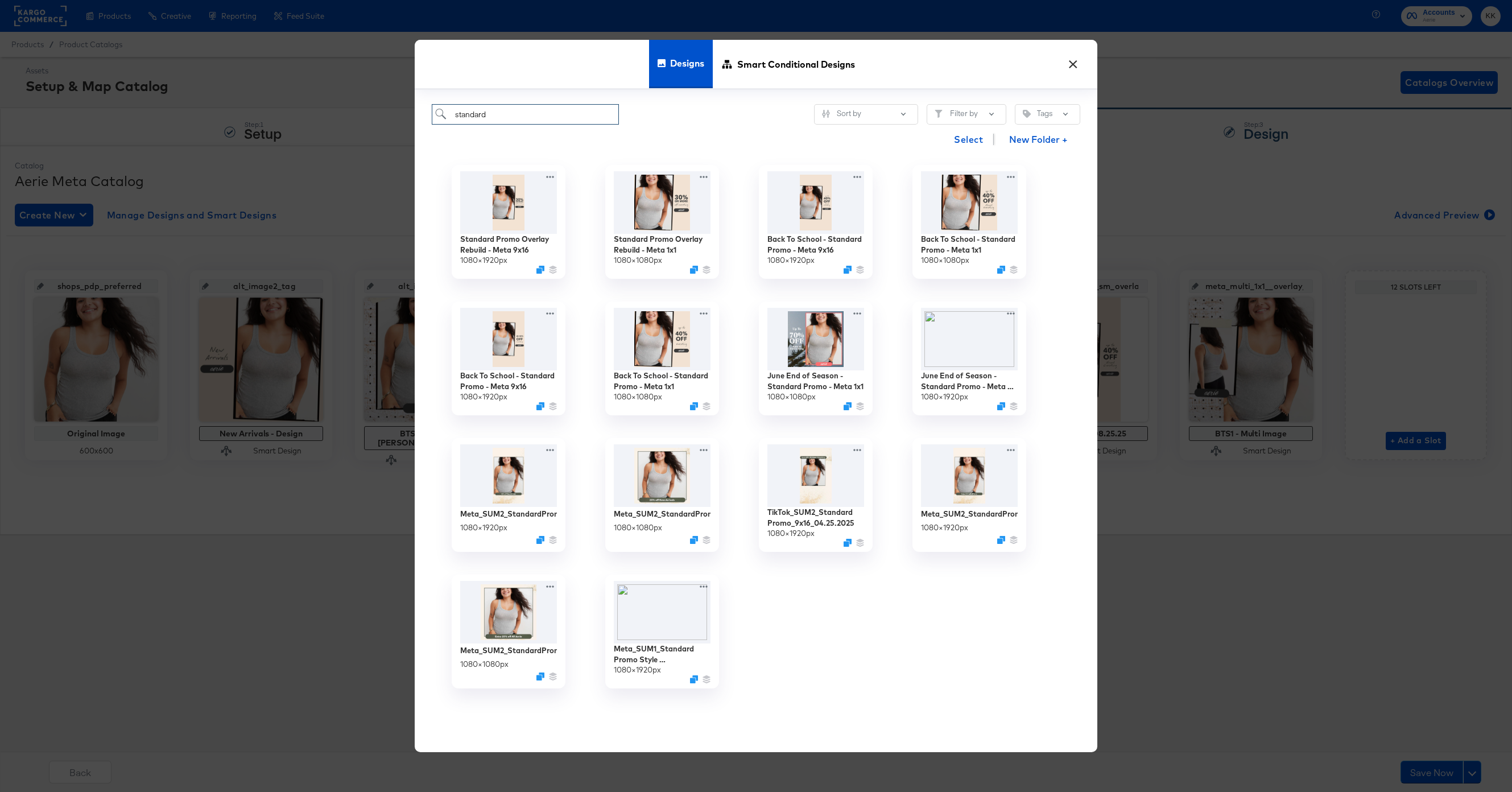
type input "standard"
click at [705, 173] on icon at bounding box center [705, 174] width 14 height 12
click at [745, 237] on icon at bounding box center [746, 241] width 27 height 9
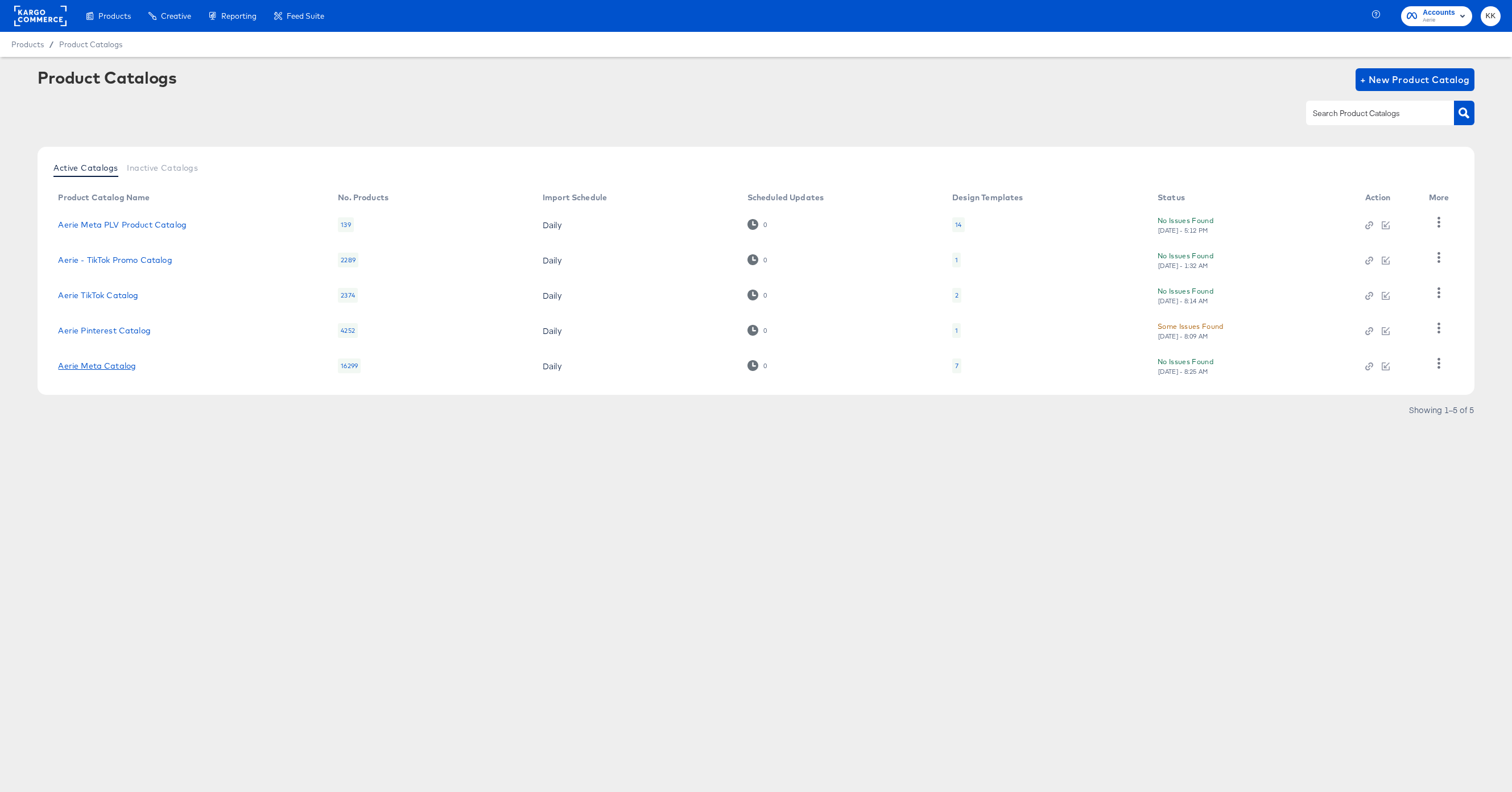
click at [113, 365] on link "Aerie Meta Catalog" at bounding box center [97, 365] width 78 height 9
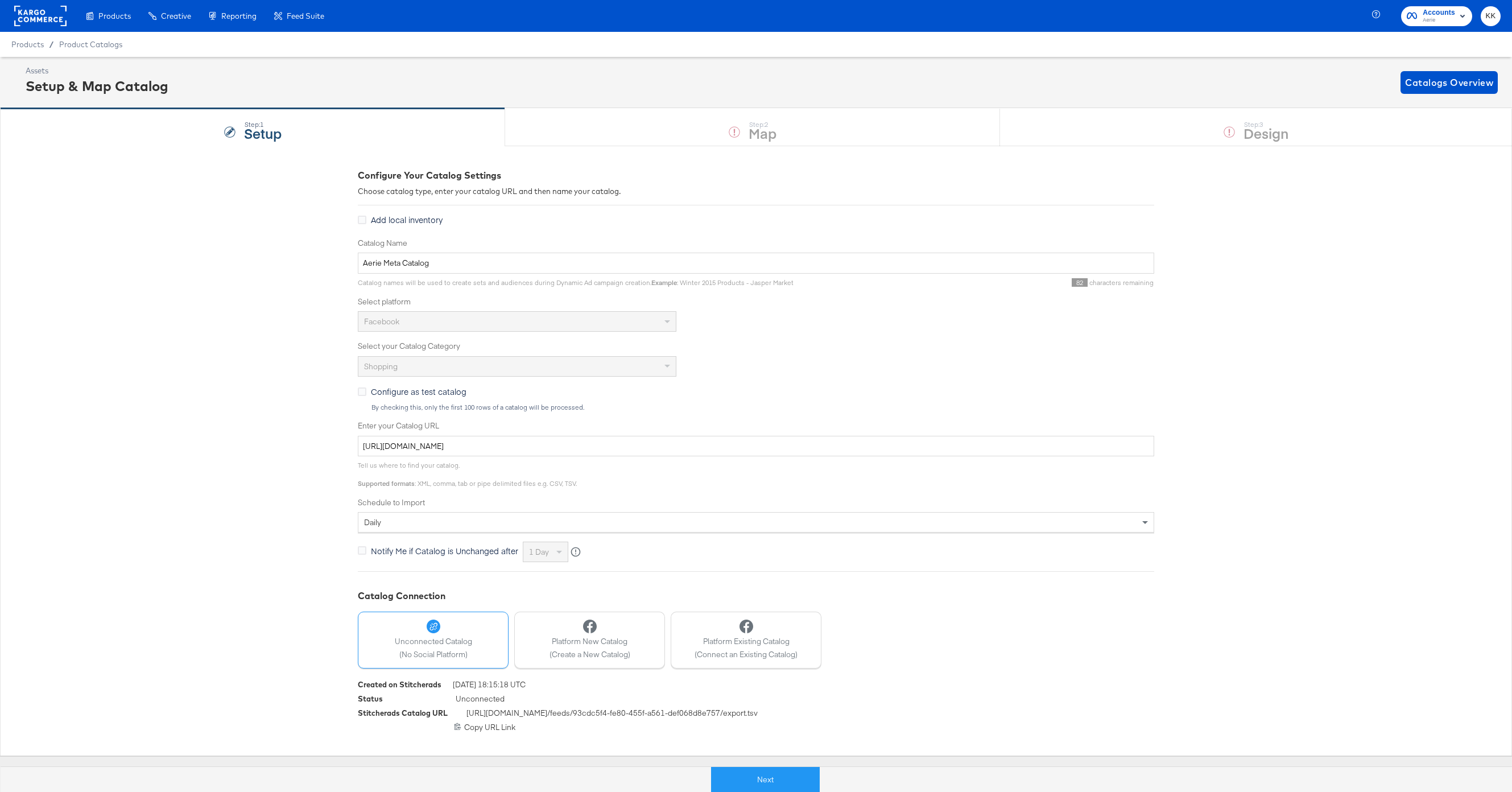
click at [759, 766] on div "Next" at bounding box center [765, 779] width 1530 height 27
click at [761, 776] on button "Next" at bounding box center [765, 780] width 108 height 26
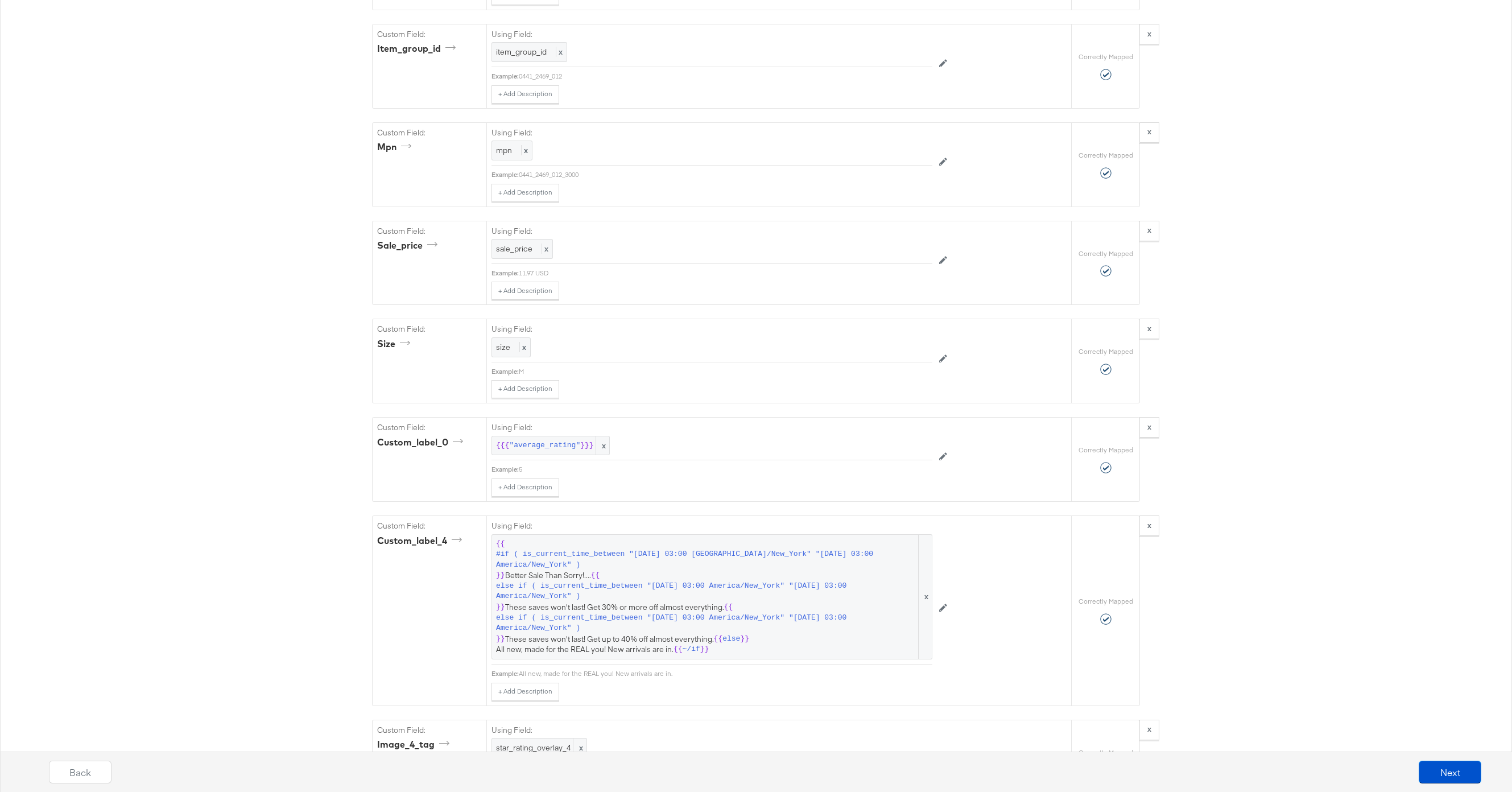
scroll to position [2665, 0]
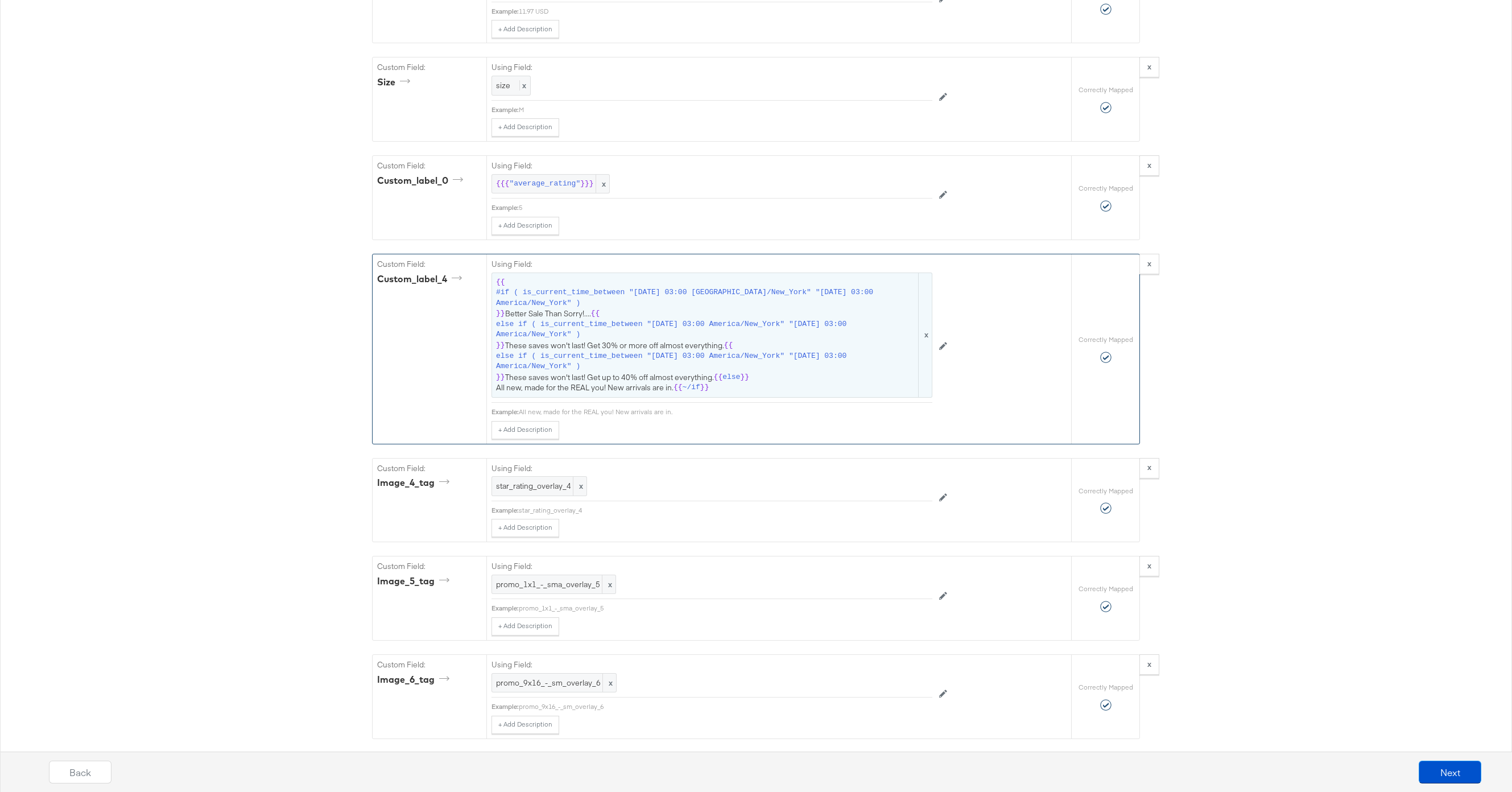
click at [656, 342] on span "{{ #if ( is_current_time_between "2024-06-11 03:00 America/New_York" "2024-06-1…" at bounding box center [712, 335] width 431 height 116
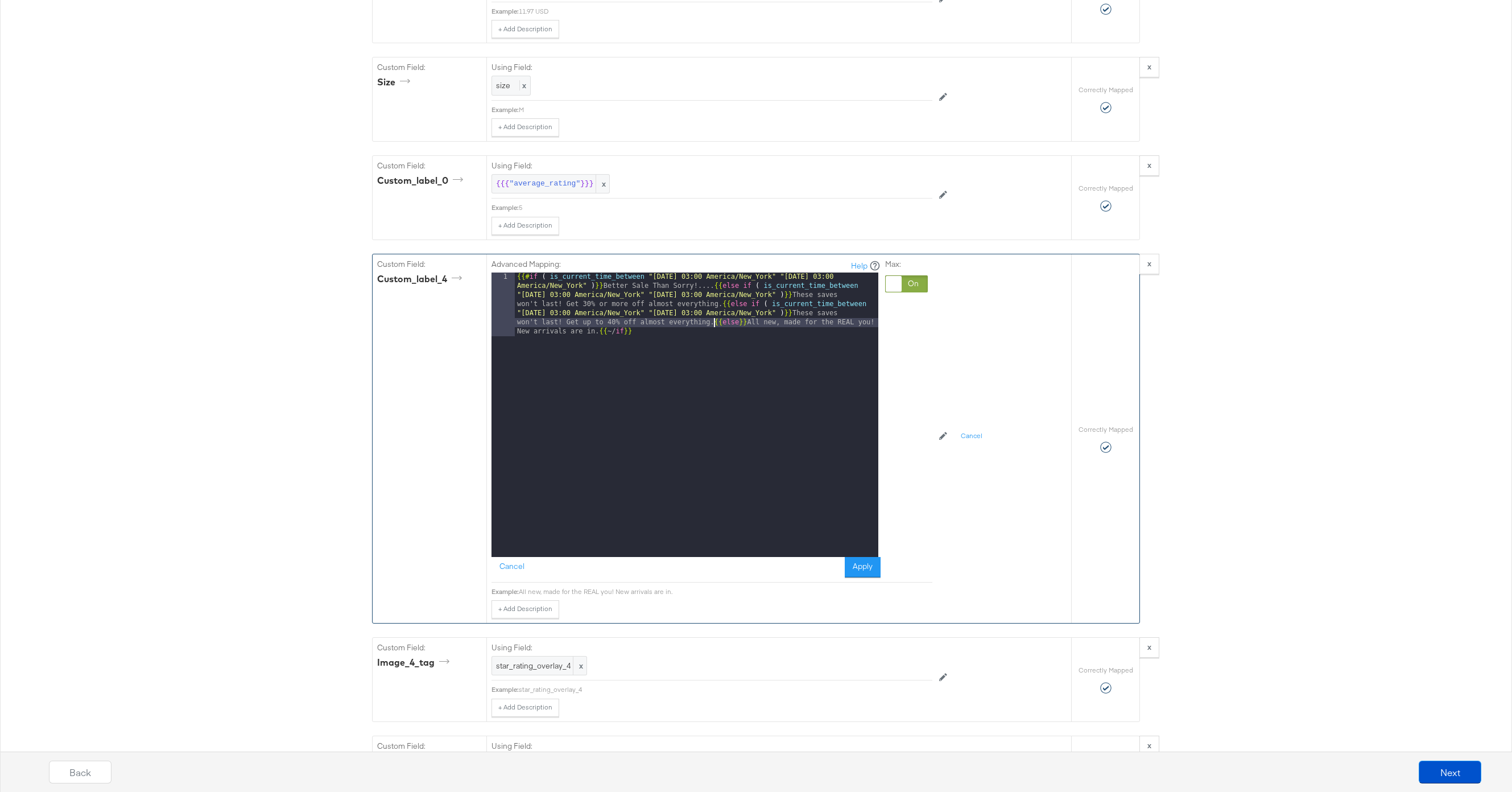
click at [714, 322] on div "{{# if ( is_current_time_between "2024-06-11 03:00 America/New_York" "2024-06-1…" at bounding box center [696, 479] width 363 height 412
drag, startPoint x: 716, startPoint y: 326, endPoint x: 831, endPoint y: 313, distance: 115.7
click at [831, 314] on div "{{# if ( is_current_time_between "2024-06-11 03:00 America/New_York" "2024-06-1…" at bounding box center [696, 446] width 363 height 348
paste textarea
click at [697, 313] on div "{{# if ( is_current_time_between "2024-06-11 03:00 America/New_York" "2024-06-1…" at bounding box center [696, 446] width 363 height 348
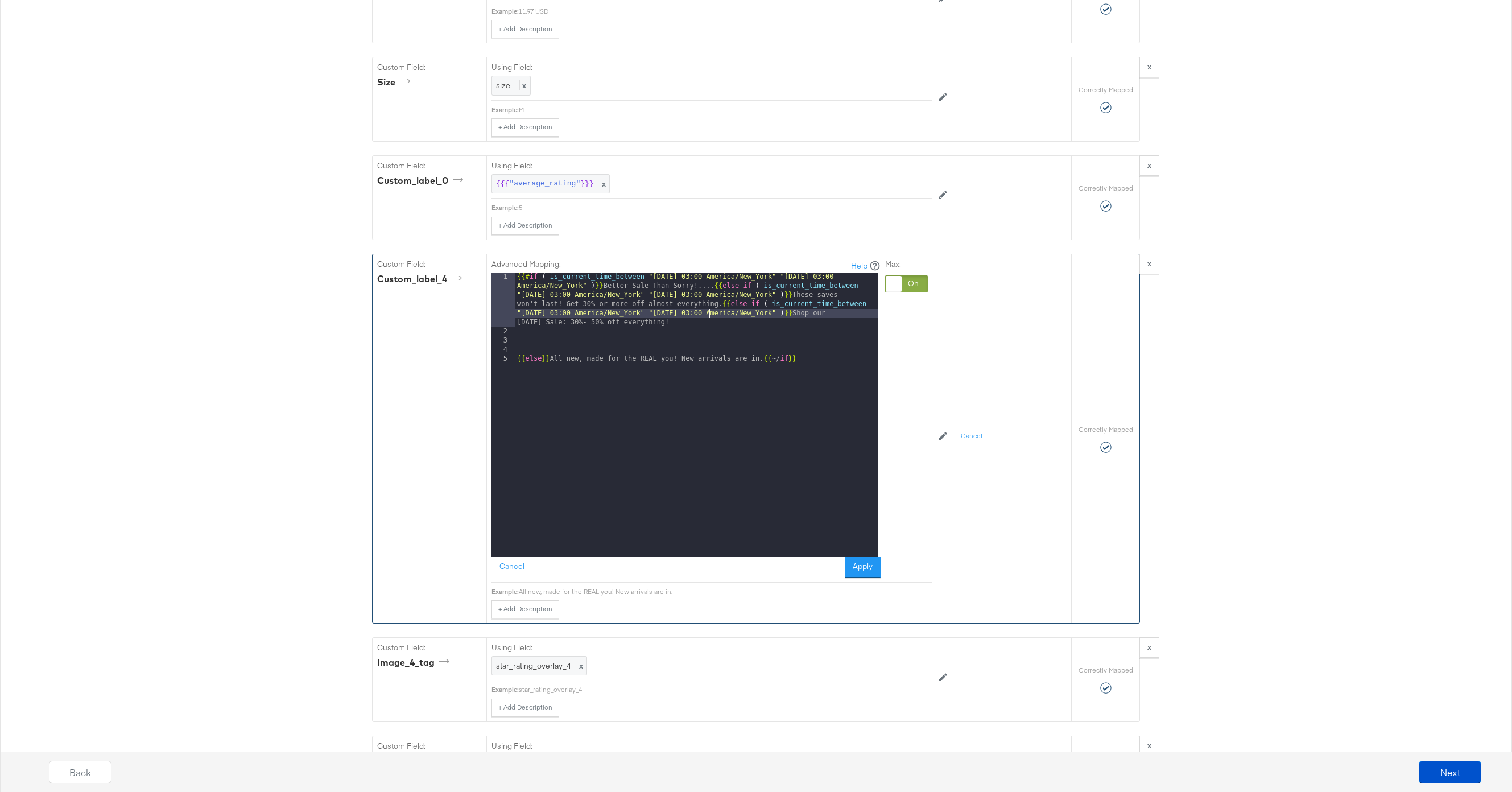
click at [511, 358] on div "5" at bounding box center [503, 359] width 24 height 9
click at [519, 359] on div "{{# if ( is_current_time_between "2024-06-11 03:00 America/New_York" "2024-06-1…" at bounding box center [696, 446] width 363 height 348
click at [859, 576] on button "Apply" at bounding box center [863, 566] width 35 height 21
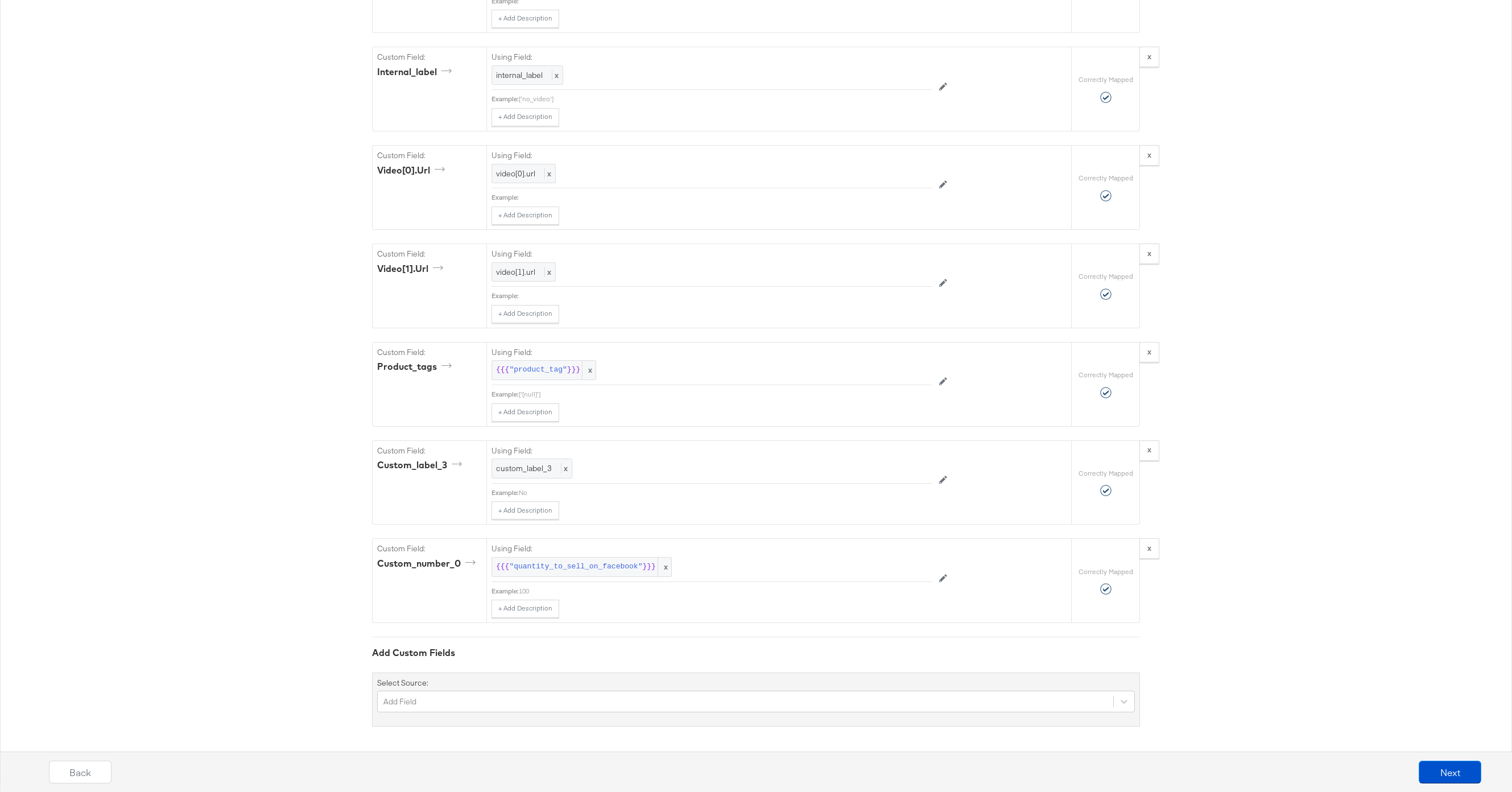
scroll to position [3160, 0]
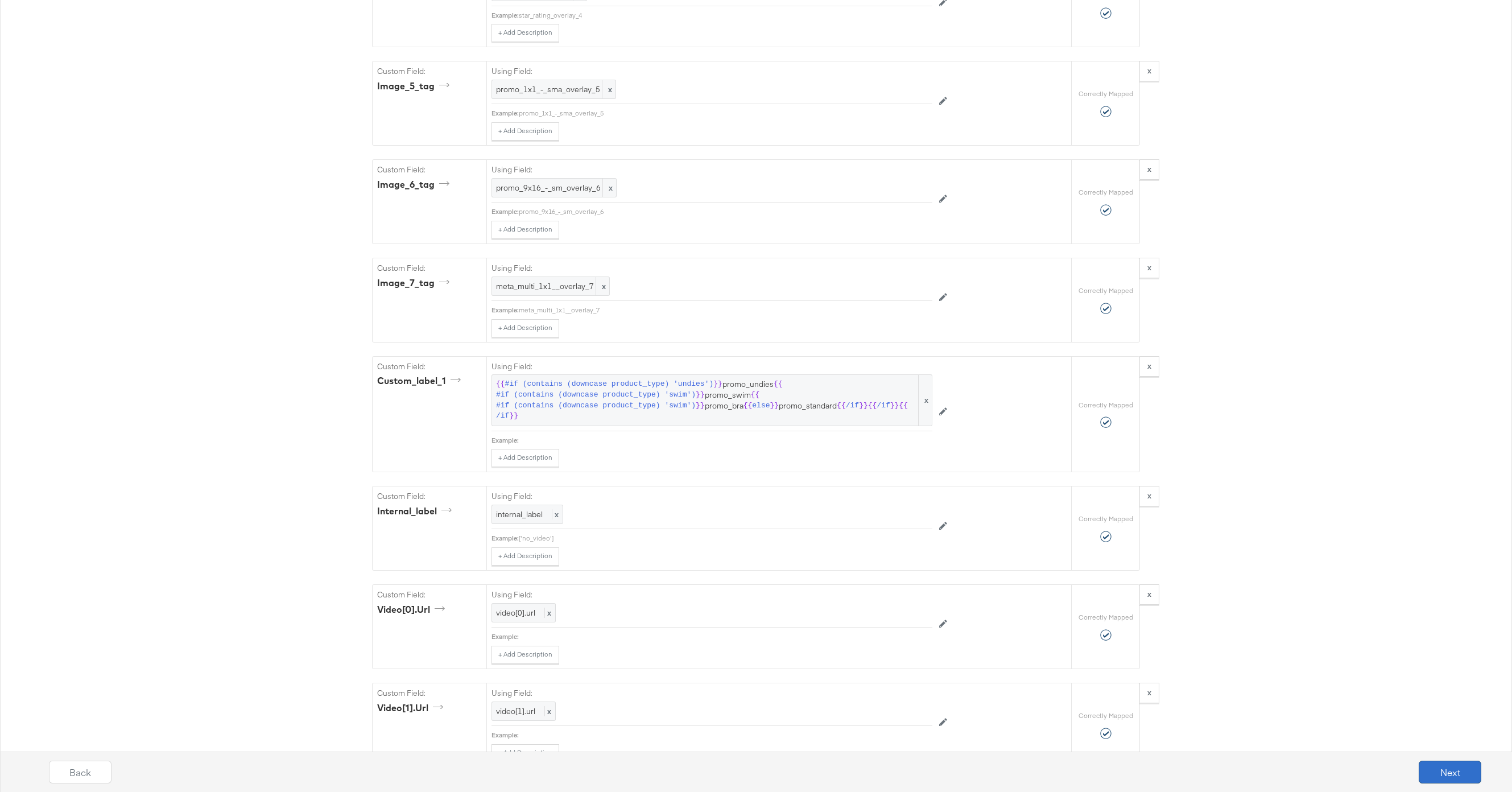
click at [1450, 767] on button "Next" at bounding box center [1450, 771] width 63 height 23
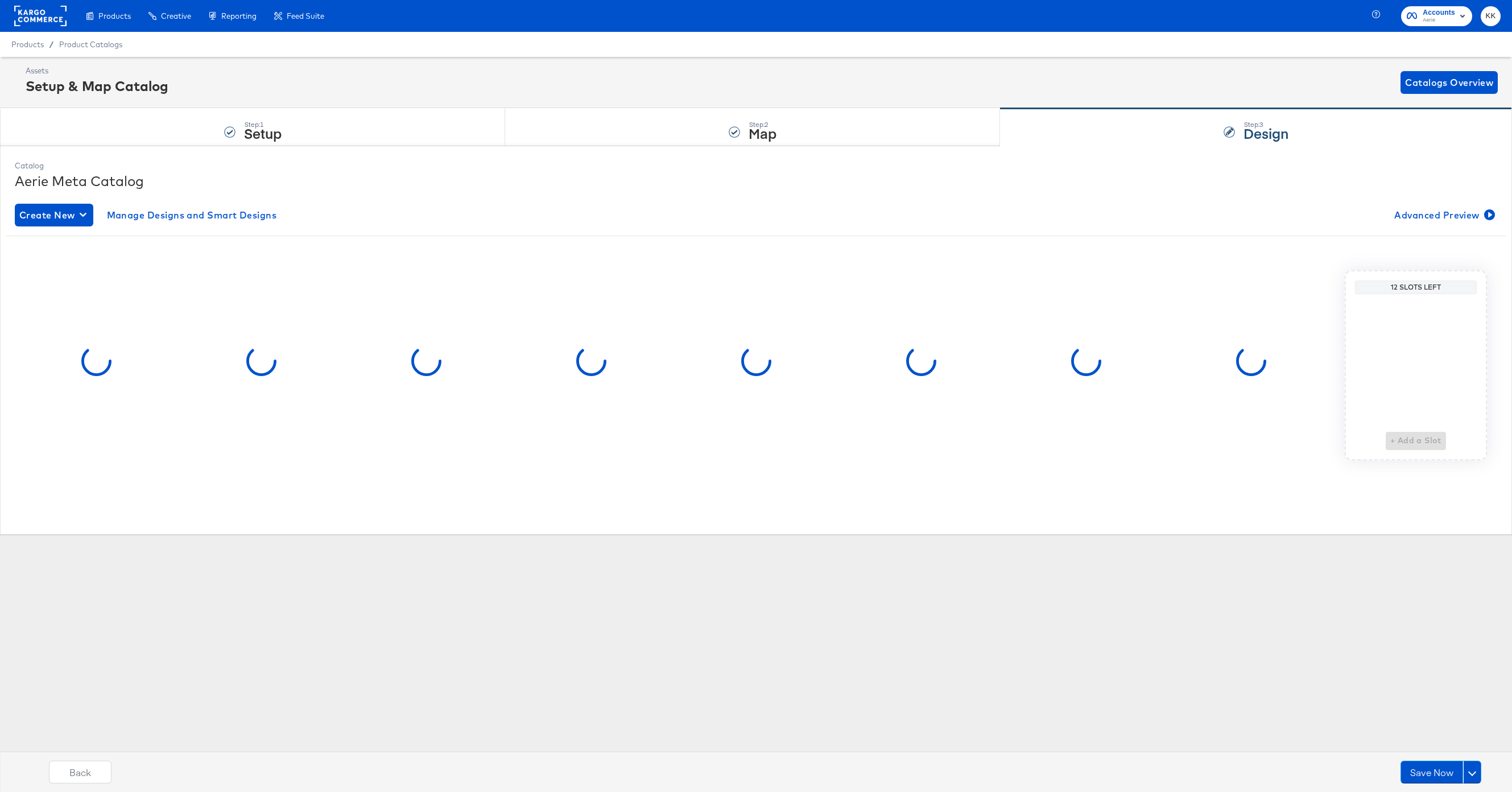
scroll to position [0, 0]
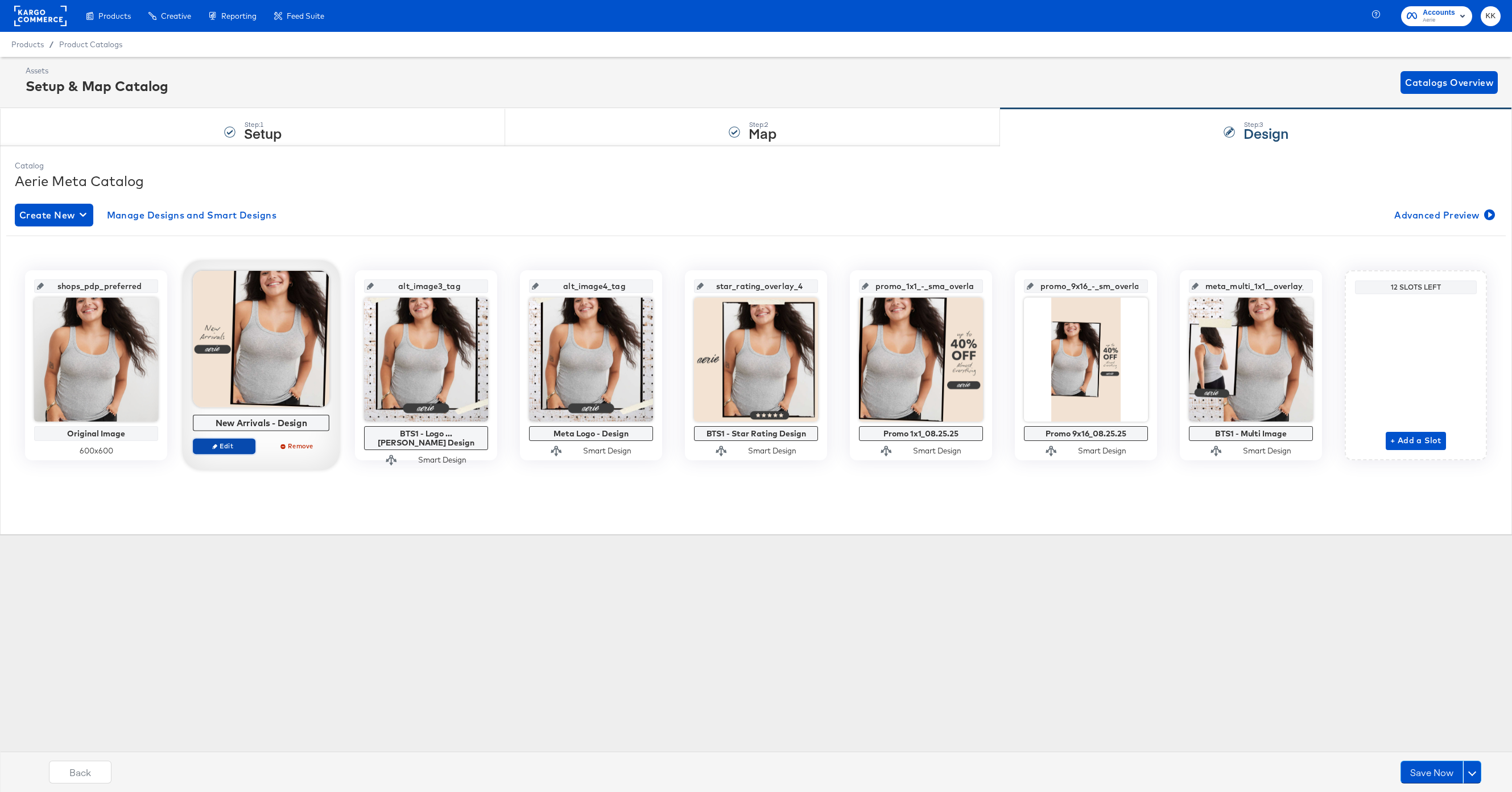
click at [236, 446] on span "Edit" at bounding box center [224, 445] width 52 height 9
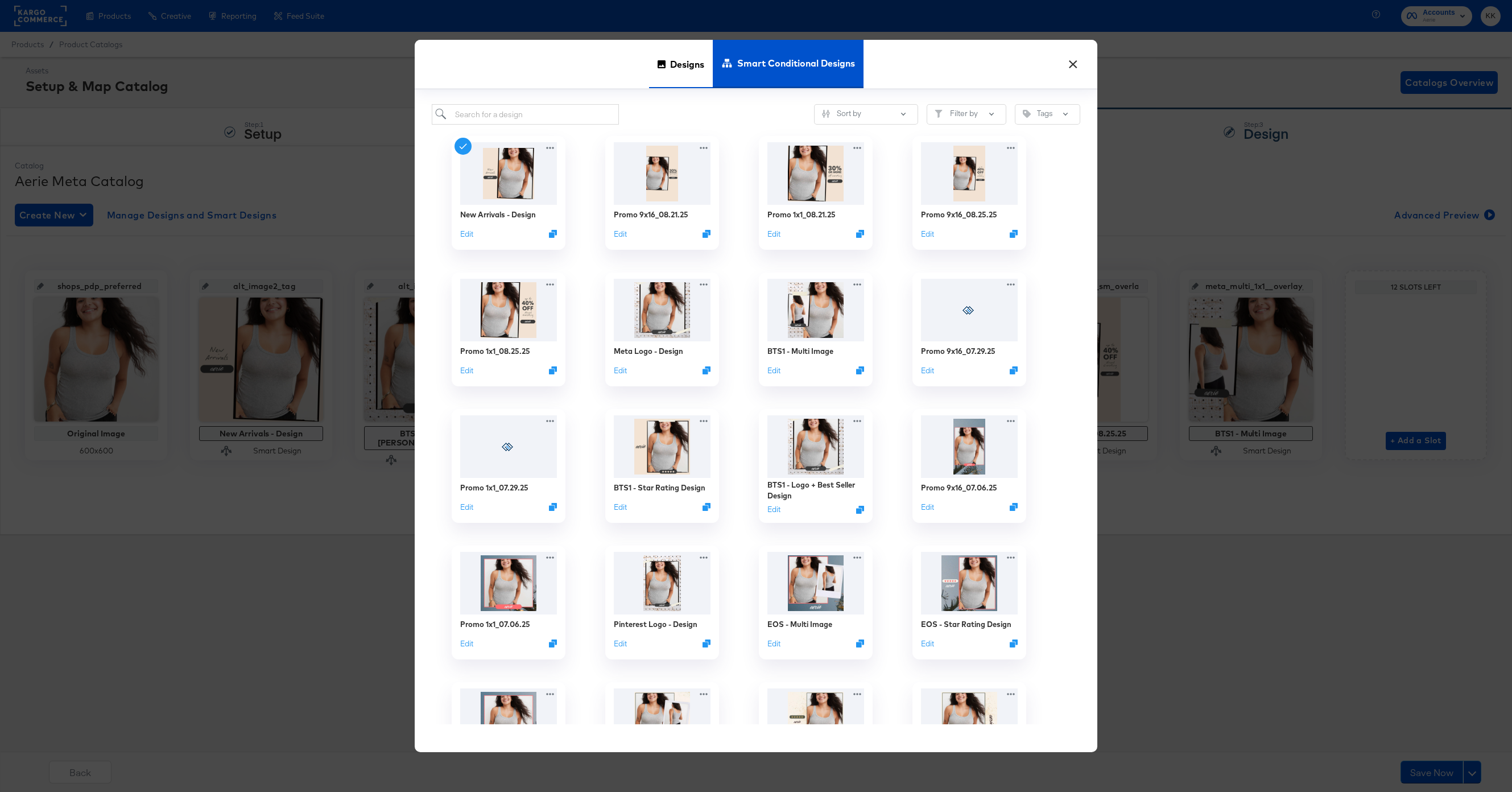
click at [670, 64] on span "Designs" at bounding box center [687, 63] width 34 height 50
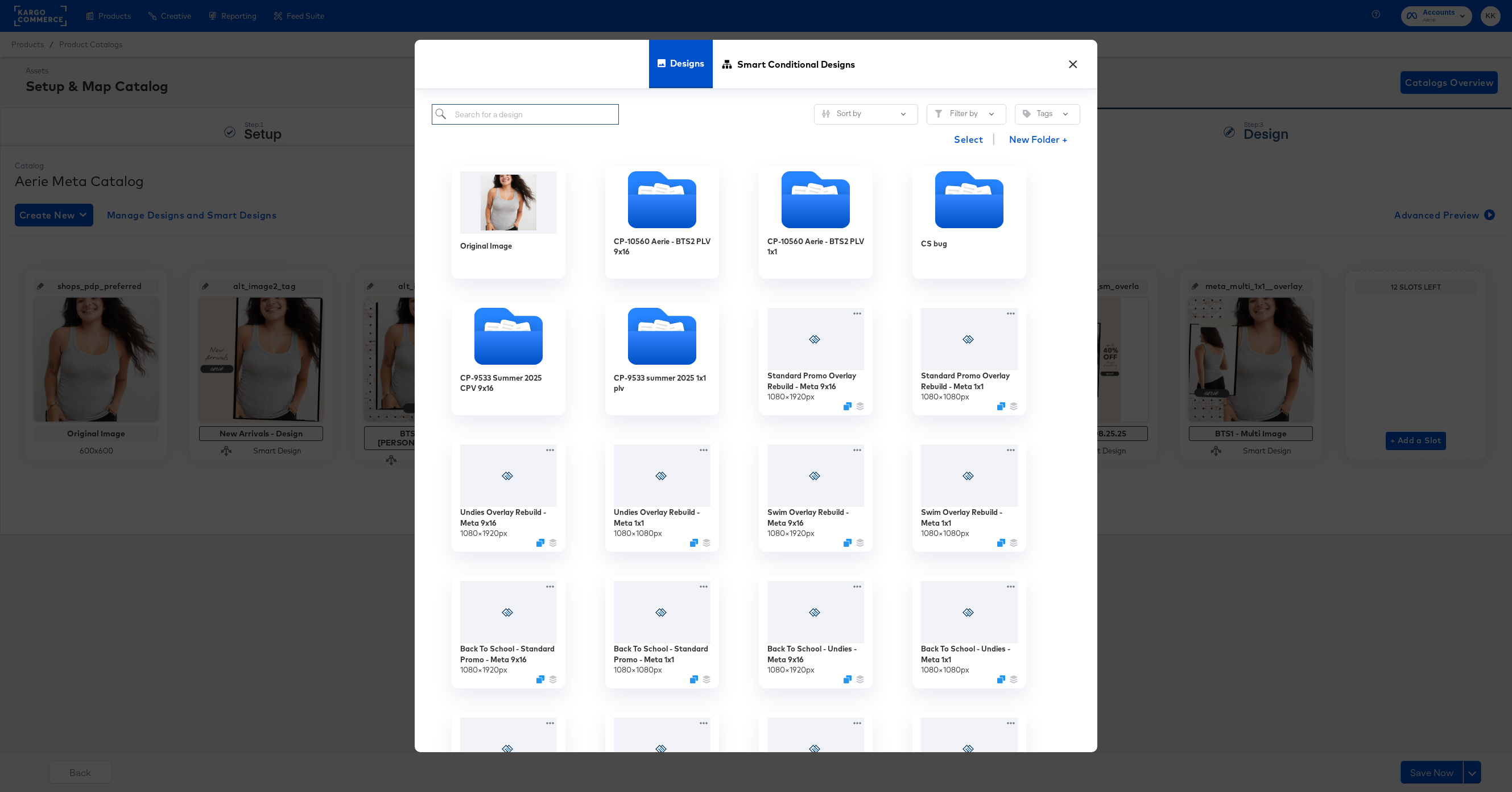
click at [493, 124] on div "Select New Folder +" at bounding box center [756, 138] width 648 height 29
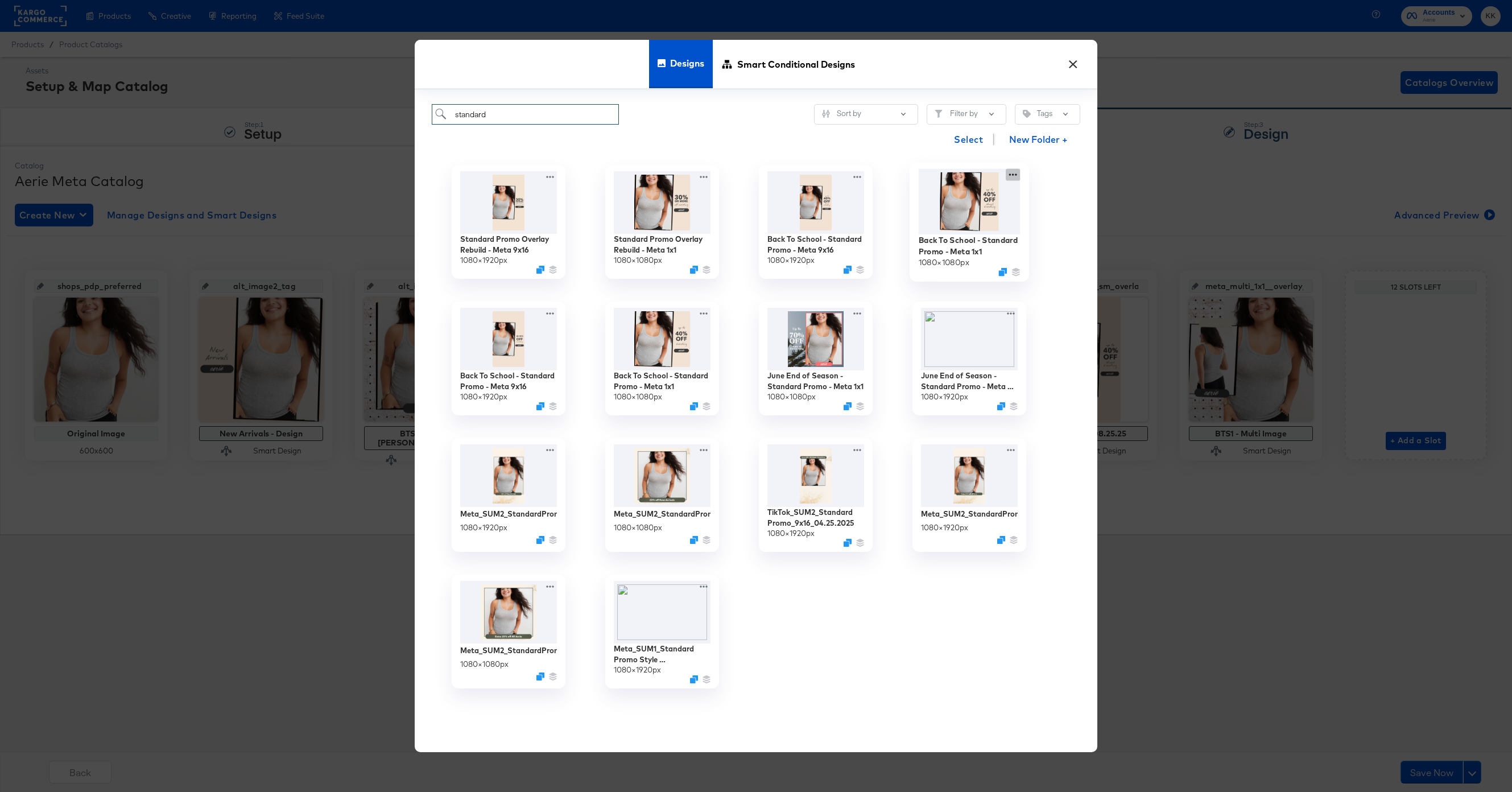
click at [1011, 174] on div "Back To School - Standard Promo - Meta 1x1 1080 × 1080 px" at bounding box center [969, 222] width 154 height 137
type input "standard"
click at [970, 239] on button "Edit Design Edit Design" at bounding box center [948, 241] width 154 height 21
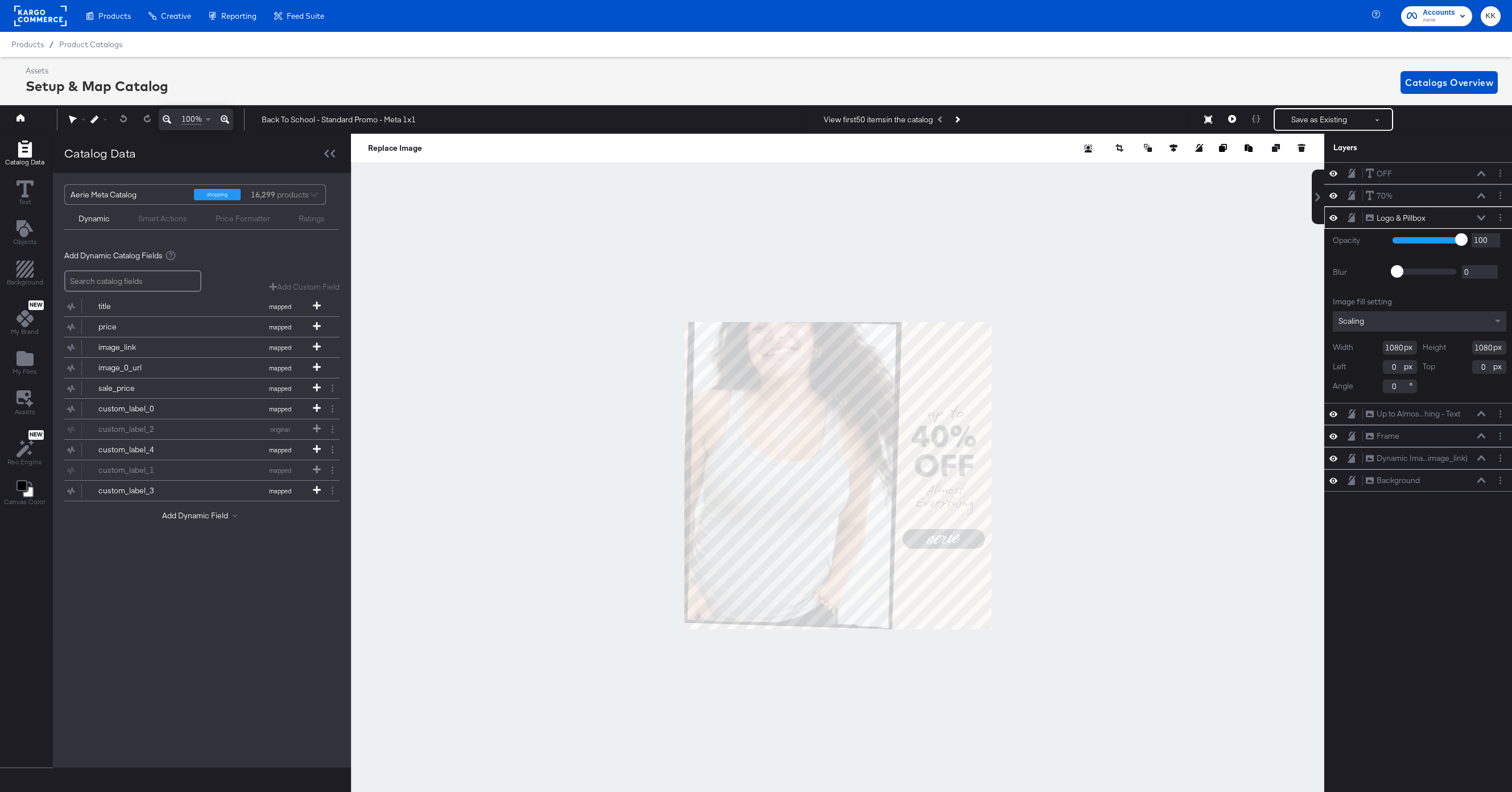
scroll to position [0, 3]
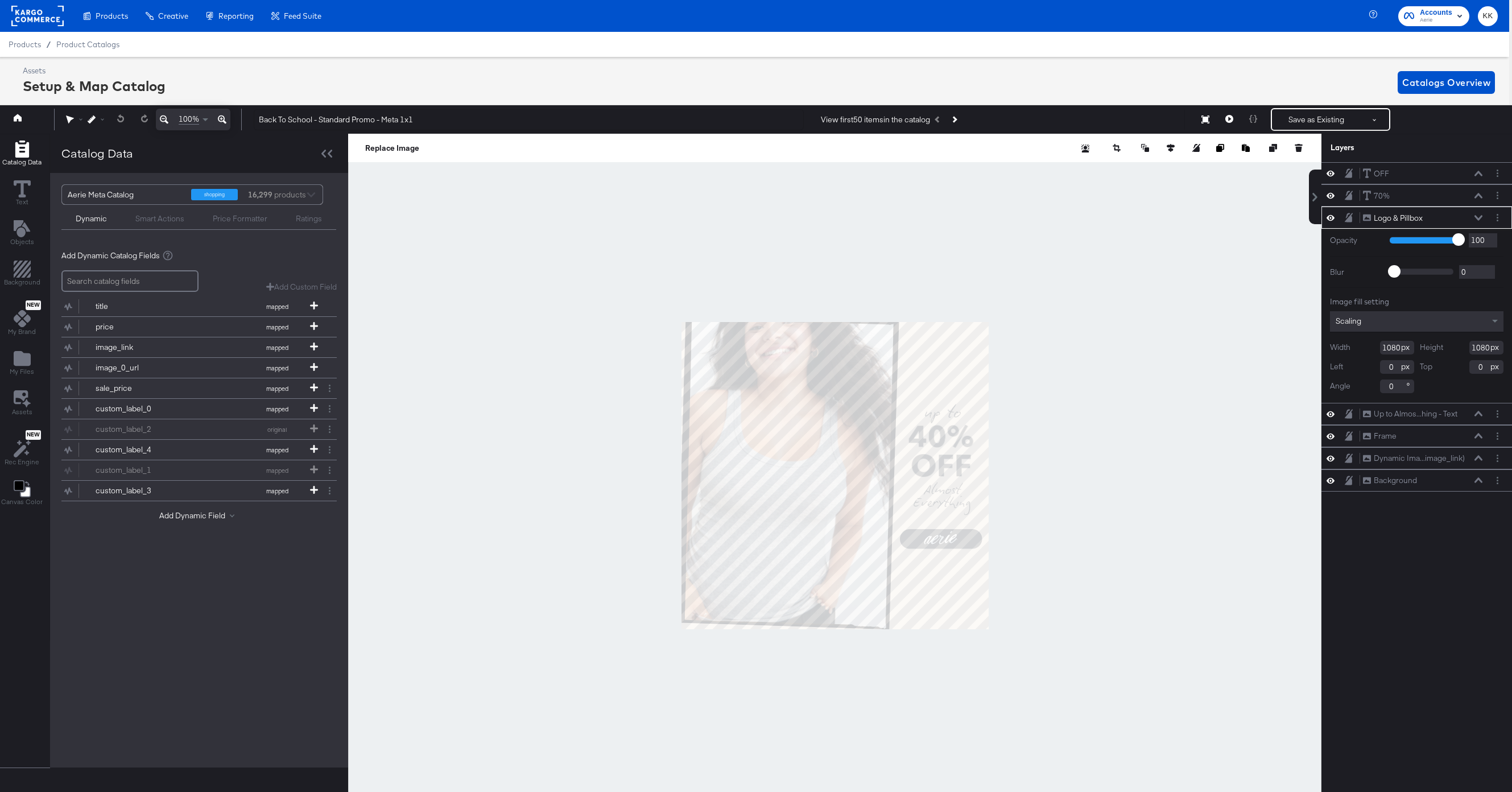
click at [223, 111] on button at bounding box center [222, 119] width 17 height 22
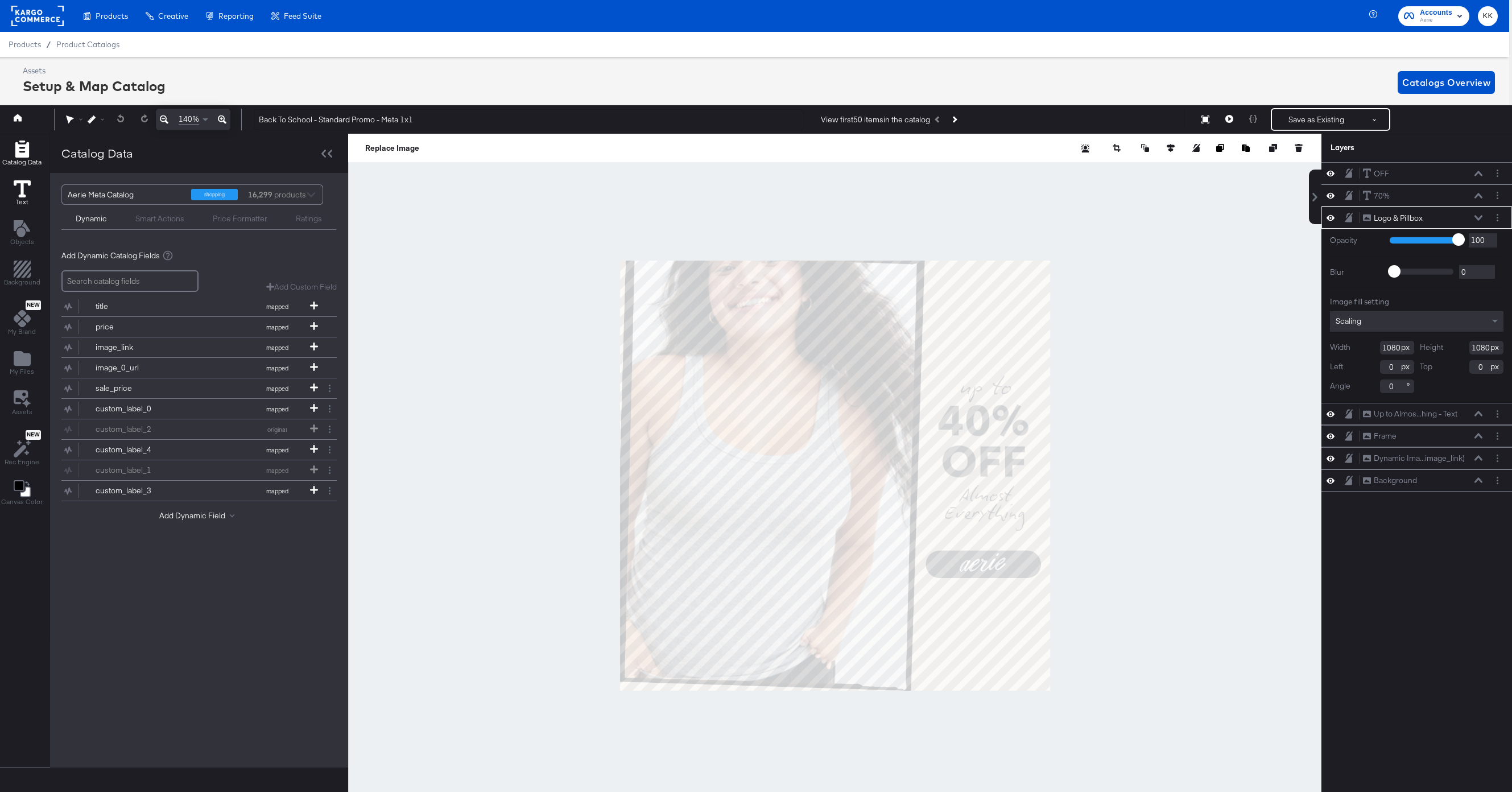
click at [12, 184] on button "Text" at bounding box center [22, 194] width 31 height 33
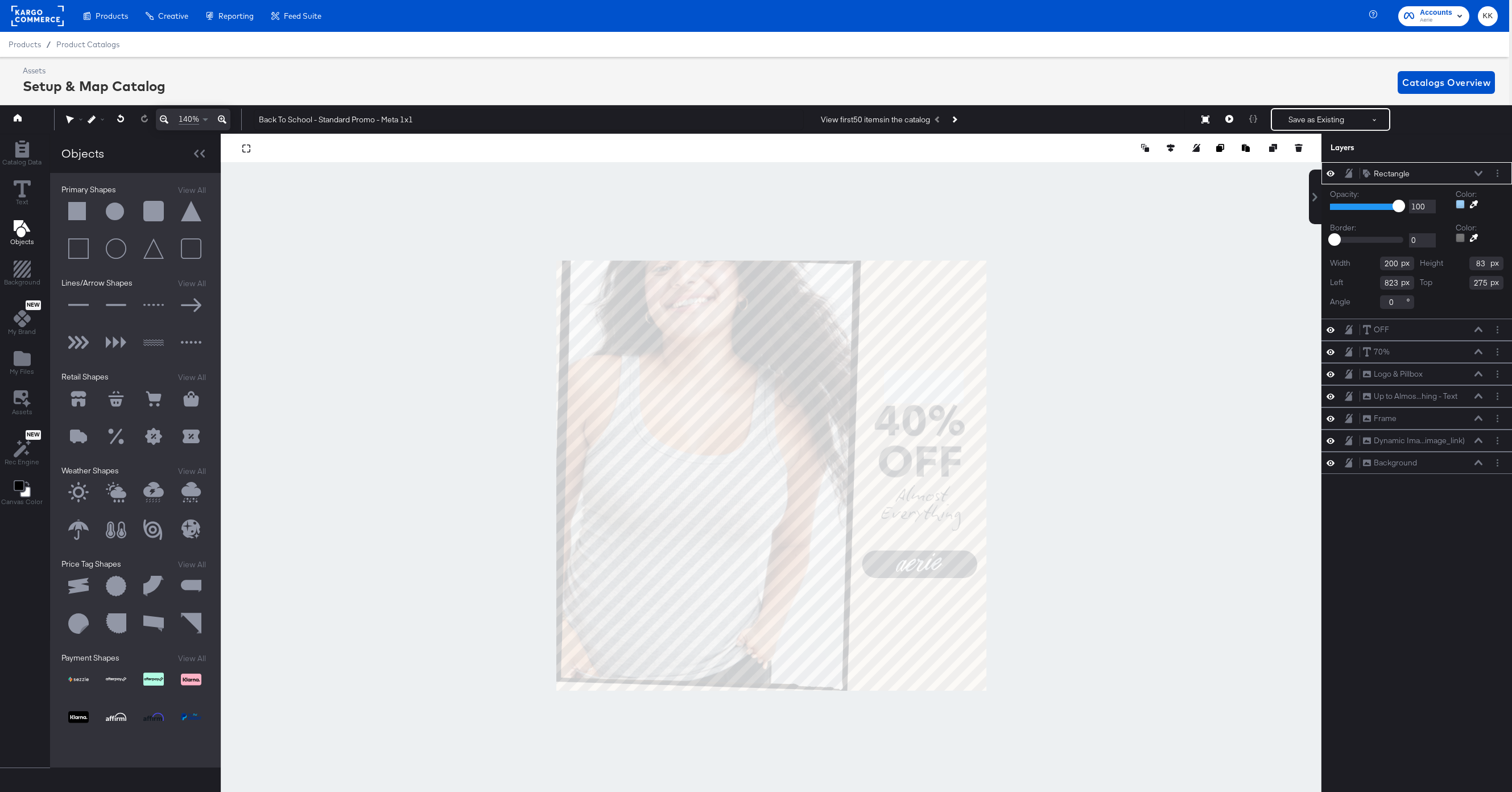
scroll to position [0, 3]
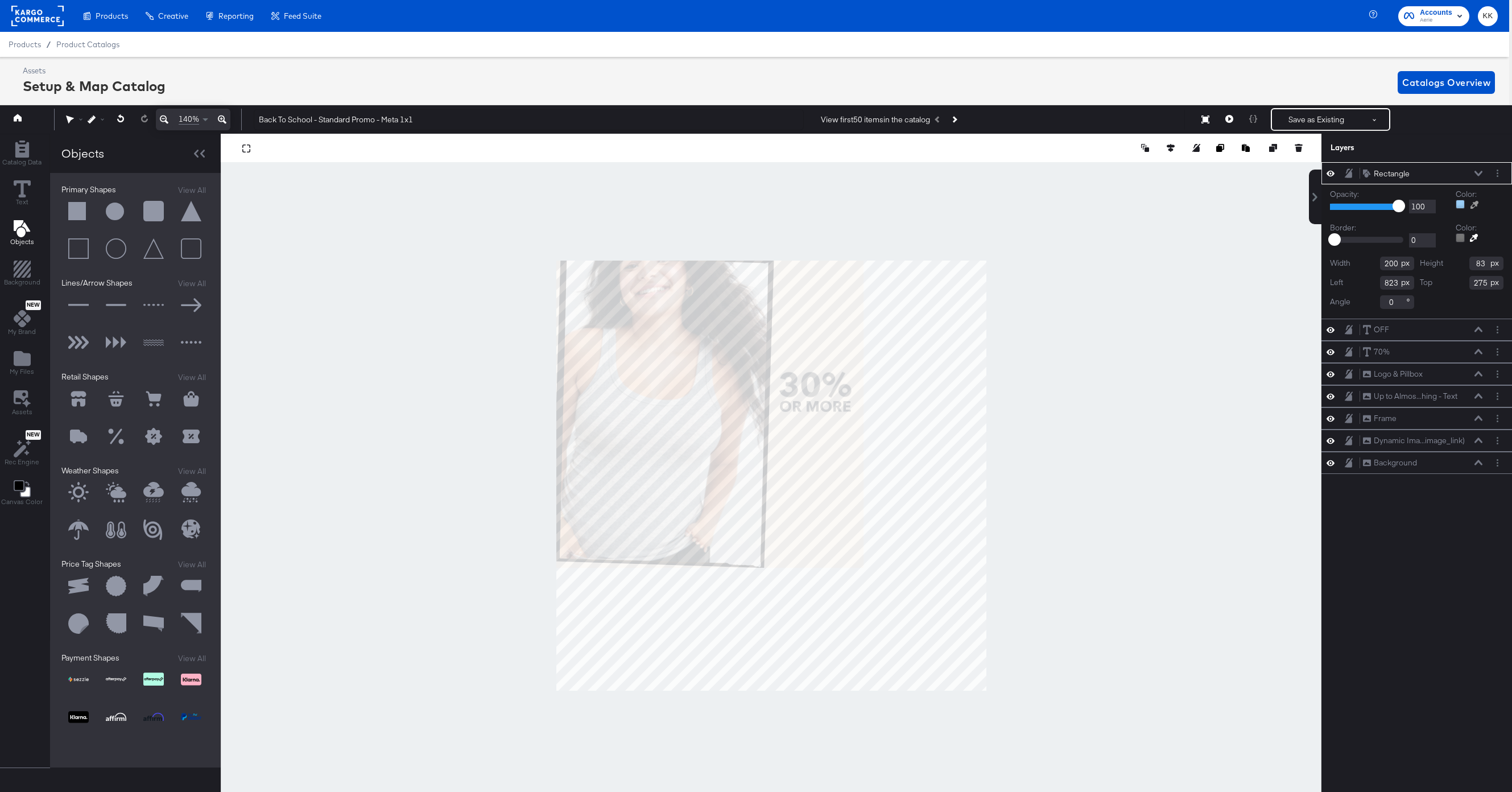
click at [1474, 204] on icon at bounding box center [1475, 205] width 8 height 8
click at [969, 310] on div at bounding box center [771, 476] width 1099 height 684
click at [1477, 233] on button at bounding box center [1475, 237] width 18 height 9
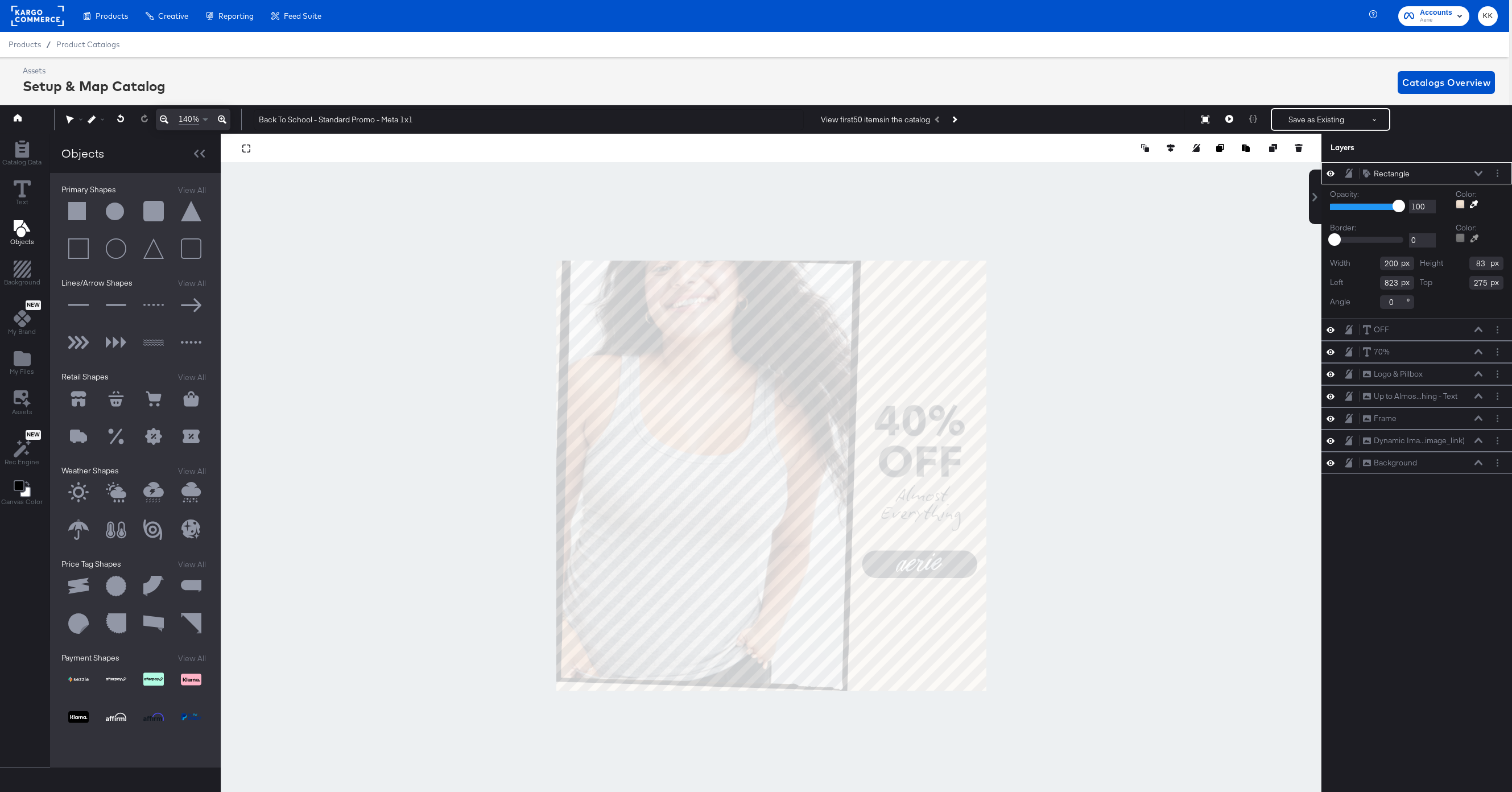
click at [956, 297] on div at bounding box center [771, 476] width 1099 height 684
drag, startPoint x: 1480, startPoint y: 173, endPoint x: 1180, endPoint y: 321, distance: 334.5
click at [1480, 173] on icon at bounding box center [1479, 172] width 8 height 5
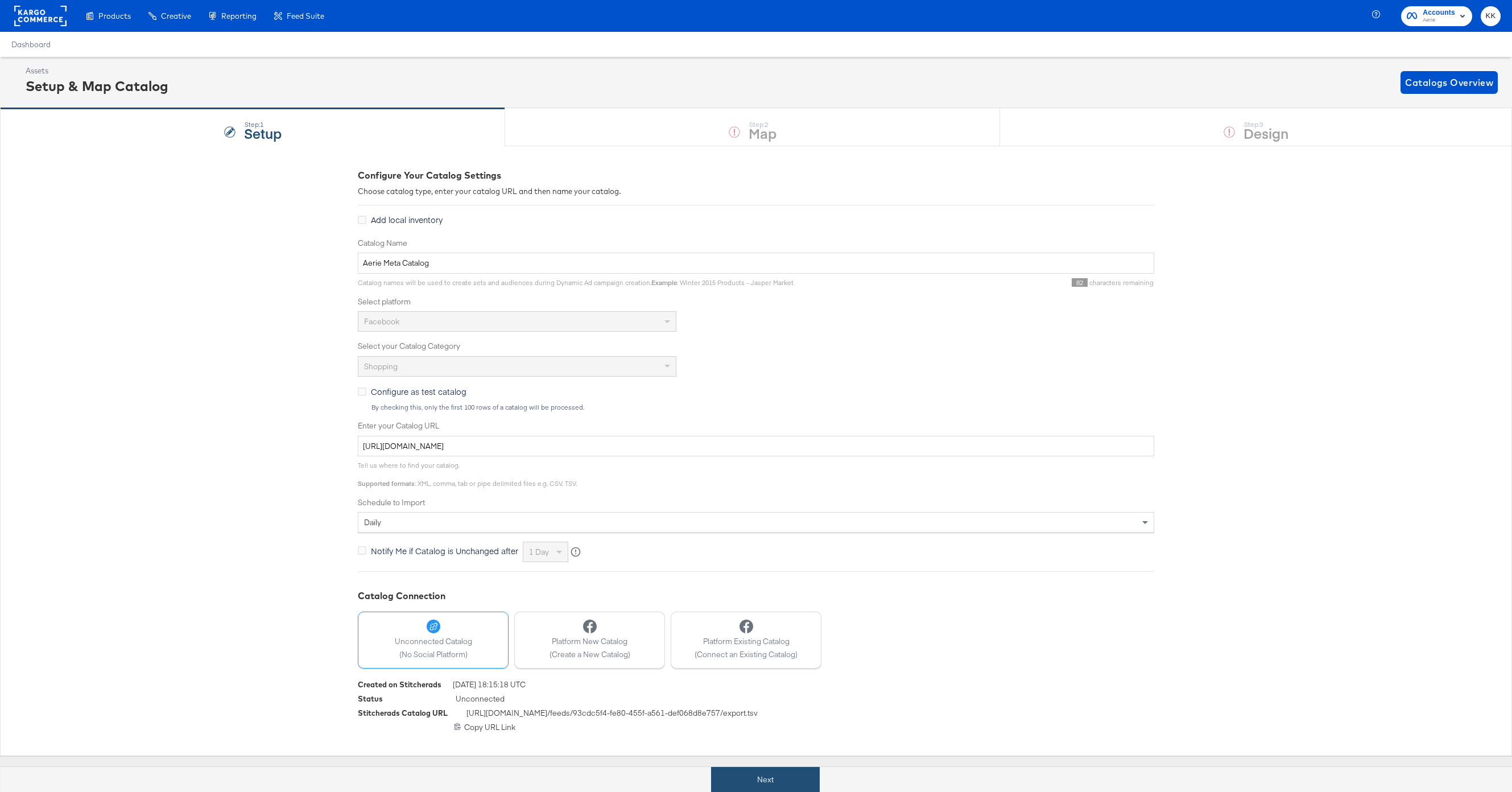
click at [742, 776] on button "Next" at bounding box center [765, 780] width 108 height 26
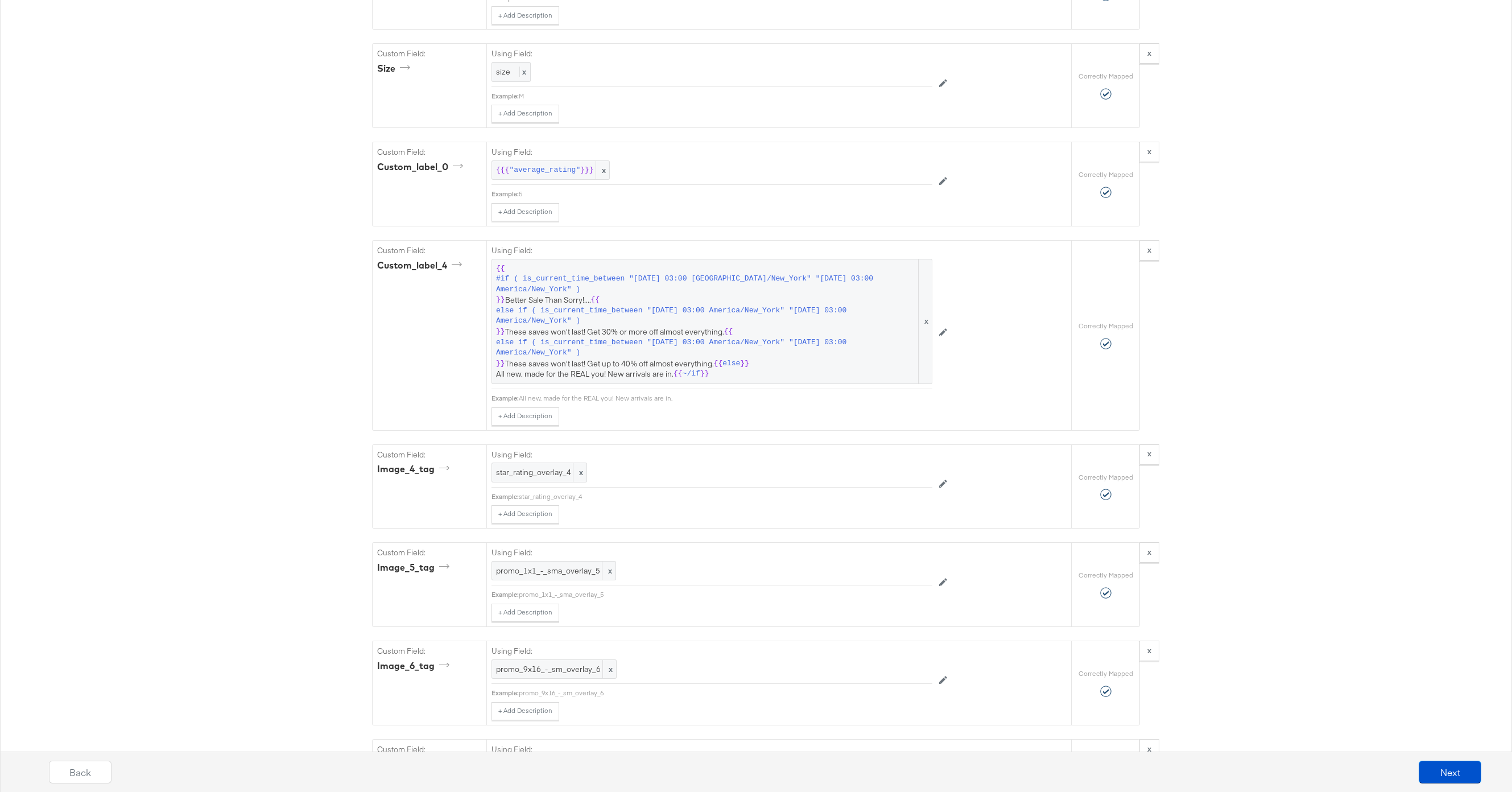
scroll to position [2732, 0]
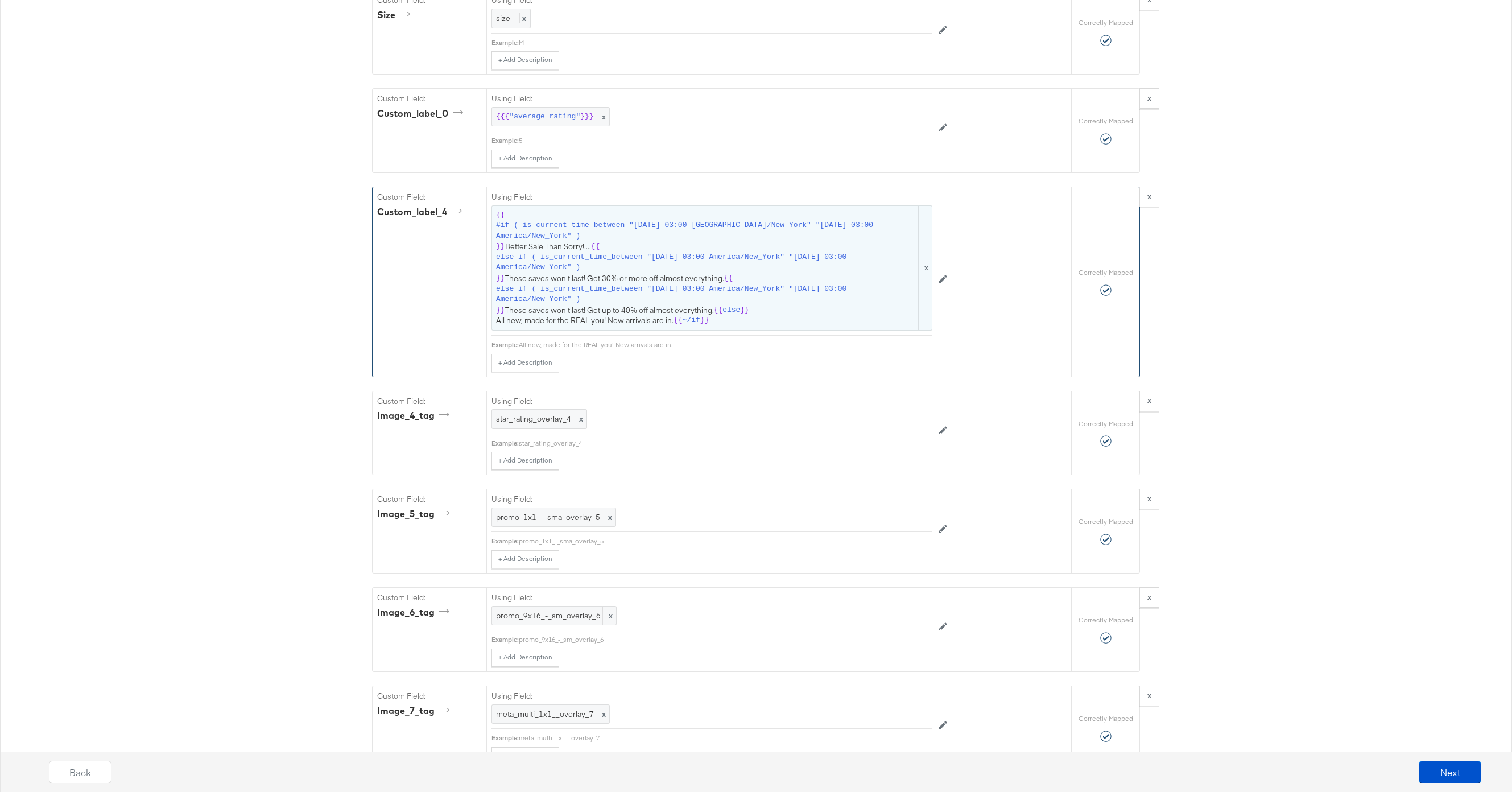
click at [697, 272] on span "else if ( is_current_time_between "[DATE] 03:00 America/New_York" "[DATE] 03:00…" at bounding box center [706, 262] width 421 height 21
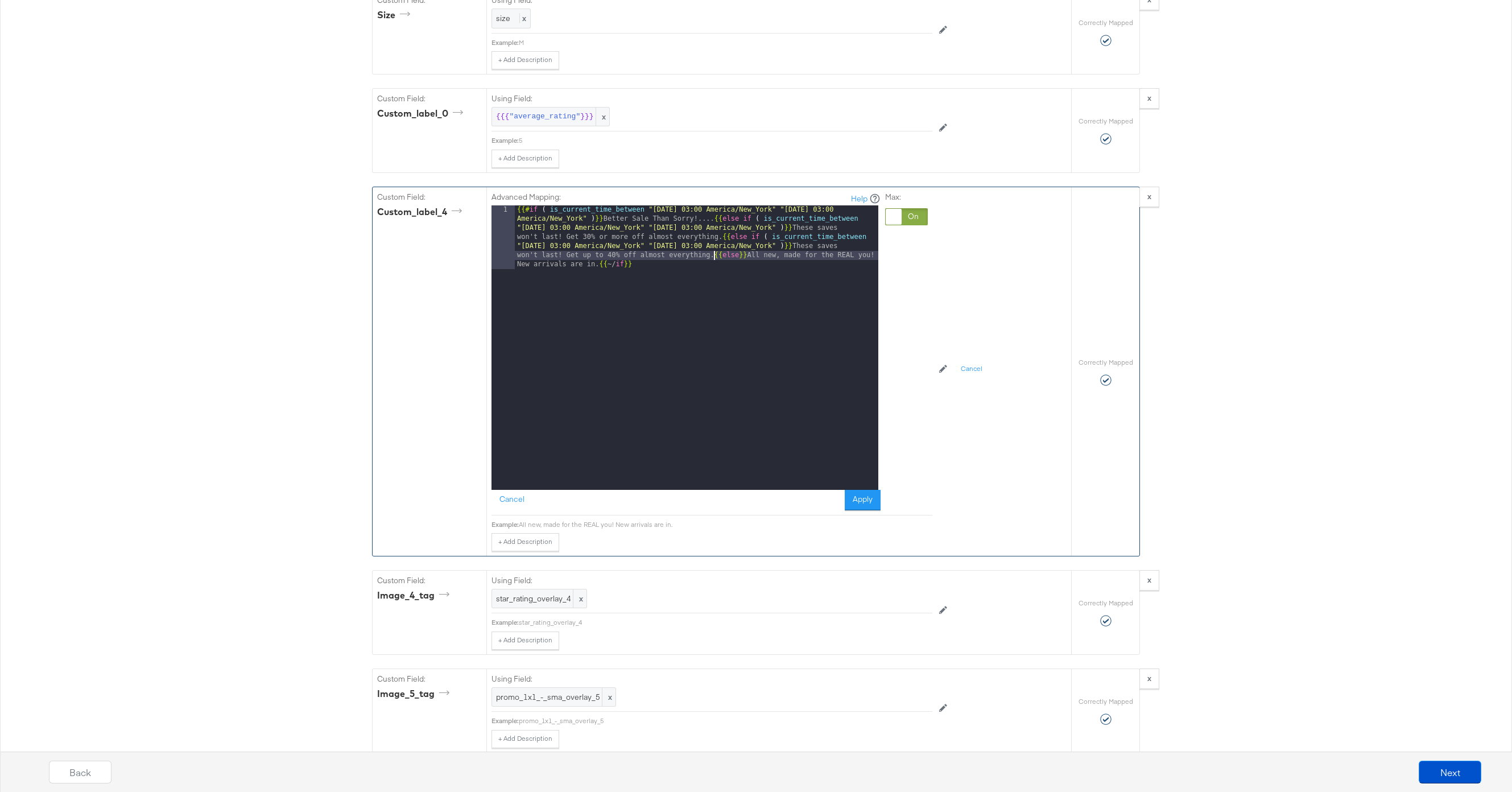
click at [714, 256] on div "{{# if ( is_current_time_between "[DATE] 03:00 America/New_York" "[DATE] 03:00 …" at bounding box center [696, 412] width 363 height 412
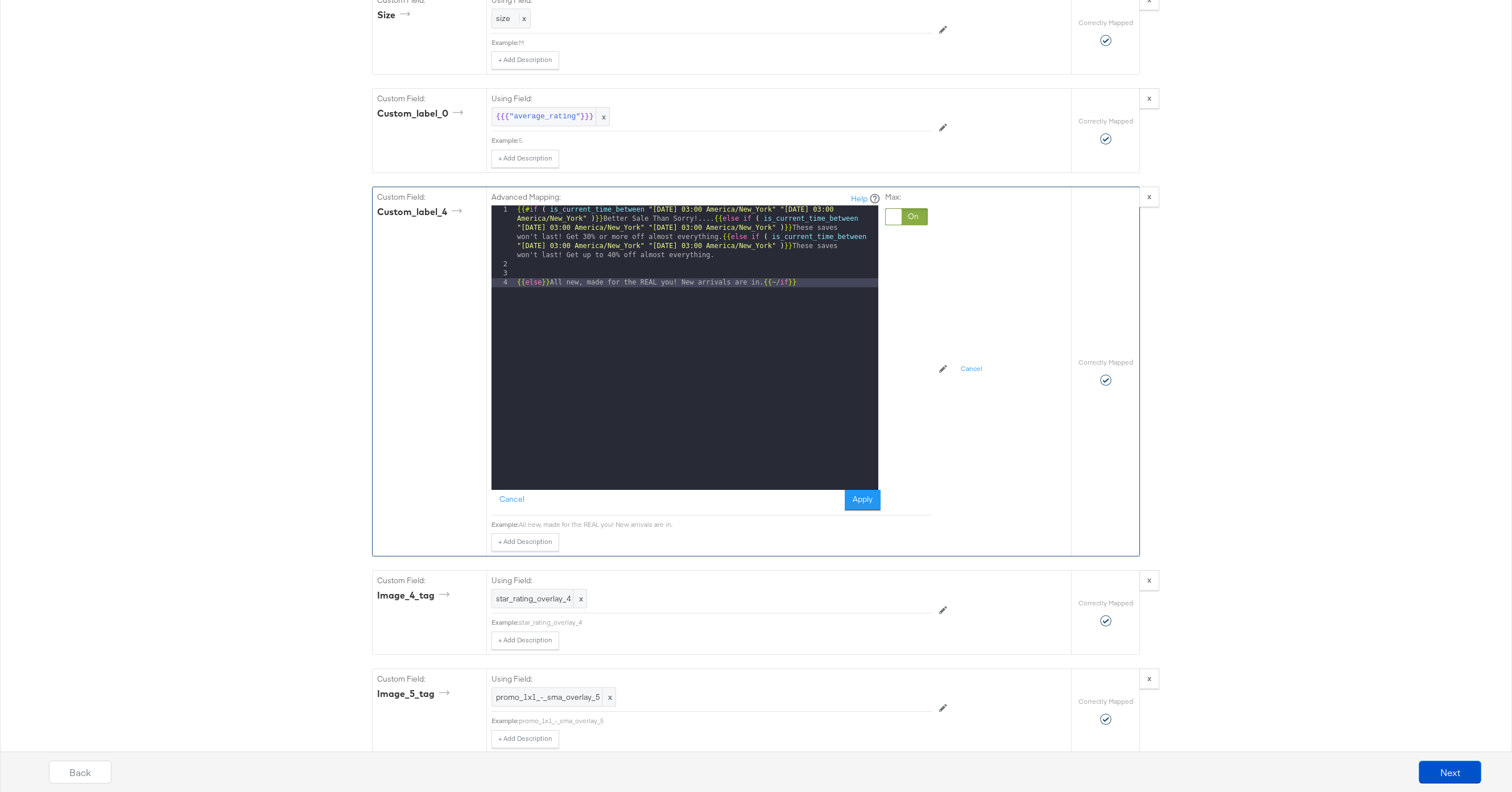
click at [696, 246] on div "{{# if ( is_current_time_between "[DATE] 03:00 America/New_York" "[DATE] 03:00 …" at bounding box center [696, 379] width 363 height 348
drag, startPoint x: 720, startPoint y: 254, endPoint x: 838, endPoint y: 246, distance: 118.3
click at [838, 246] on div "{{# if ( is_current_time_between "[DATE] 03:00 America/New_York" "[DATE] 03:00 …" at bounding box center [696, 379] width 363 height 348
click at [514, 285] on div "4" at bounding box center [503, 282] width 24 height 9
click at [517, 285] on div "{{# if ( is_current_time_between "[DATE] 03:00 America/New_York" "[DATE] 03:00 …" at bounding box center [696, 379] width 363 height 348
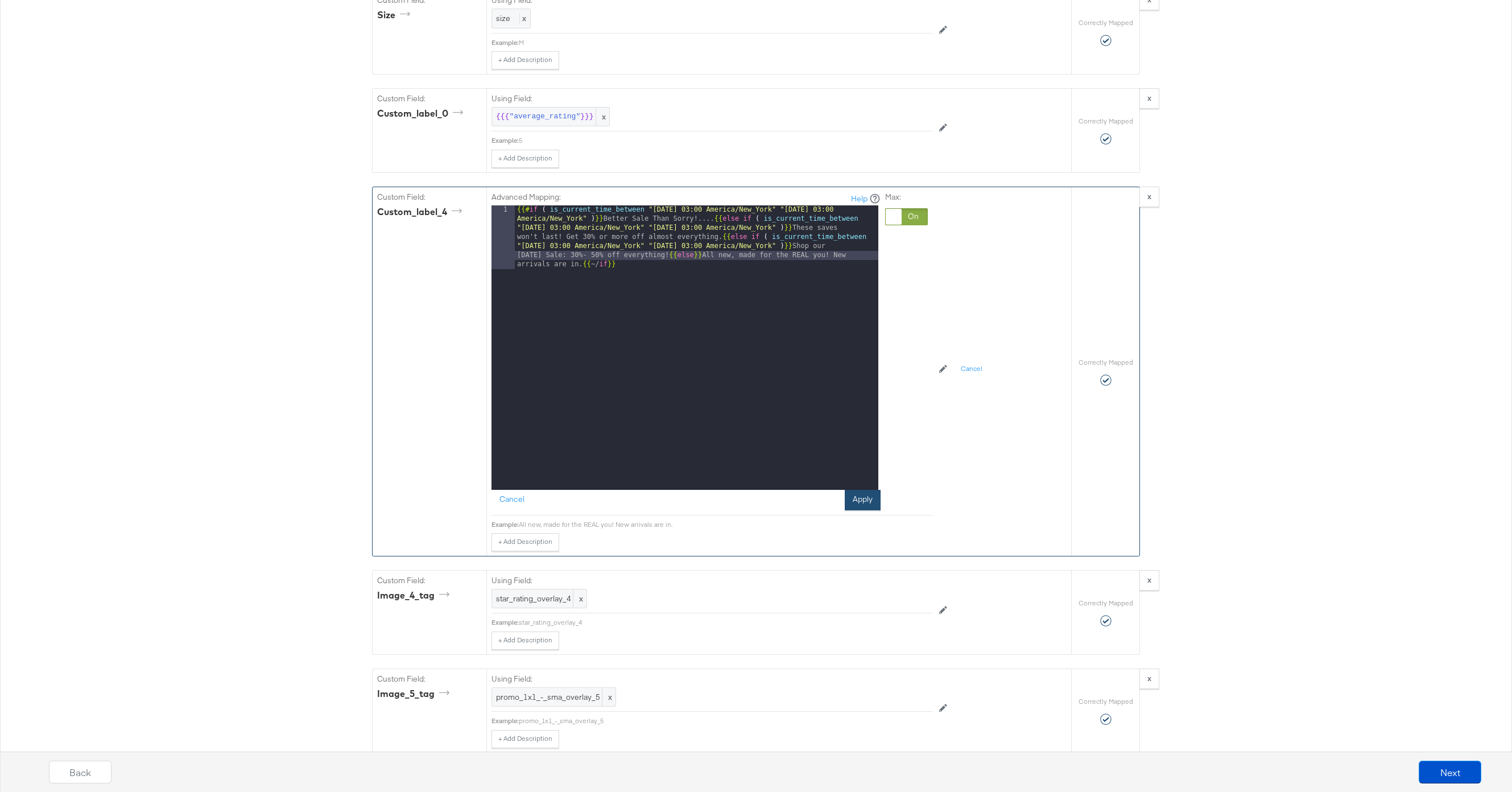
click at [860, 499] on button "Apply" at bounding box center [863, 499] width 35 height 21
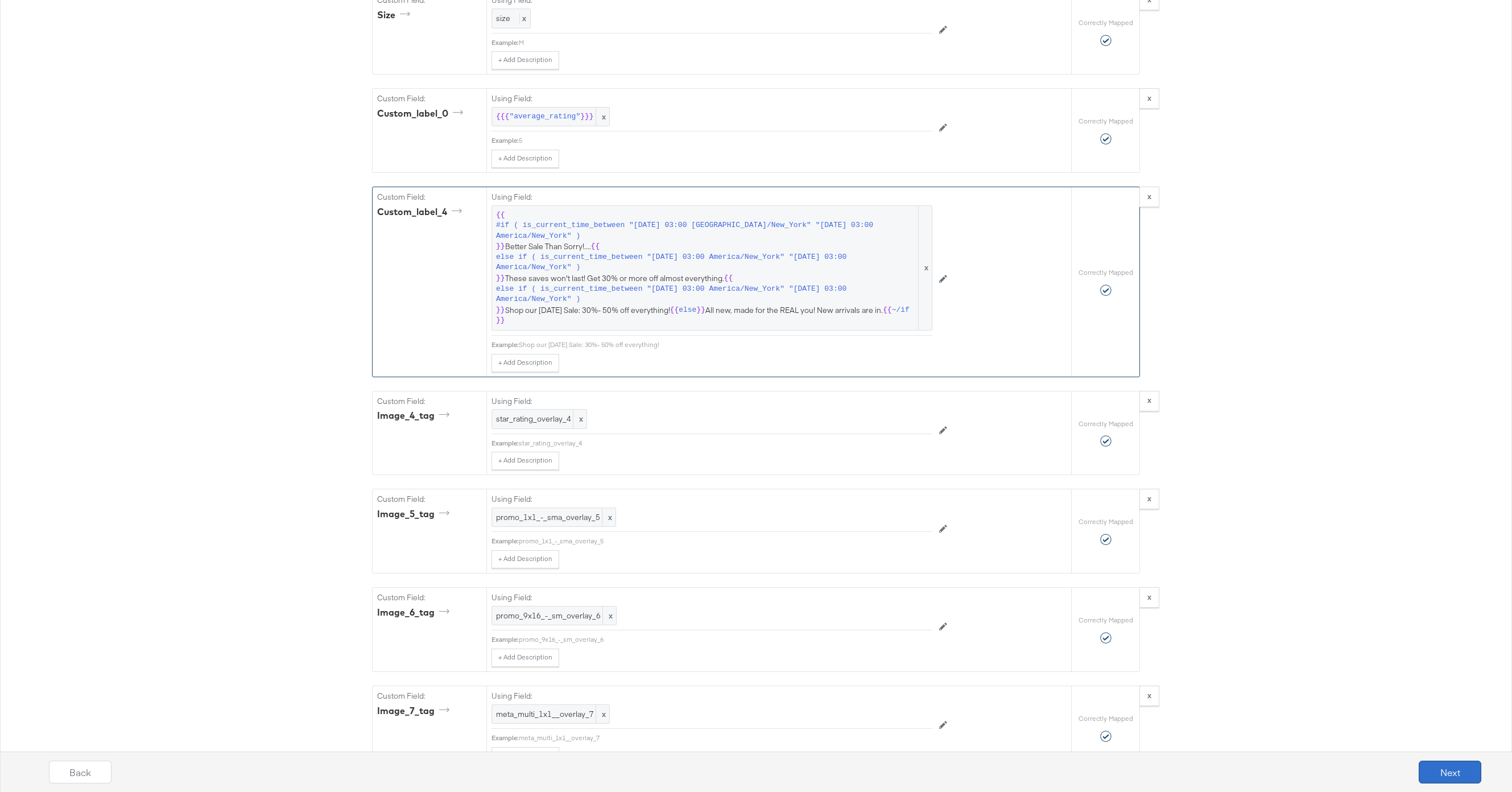
click at [1457, 771] on button "Next" at bounding box center [1450, 771] width 63 height 23
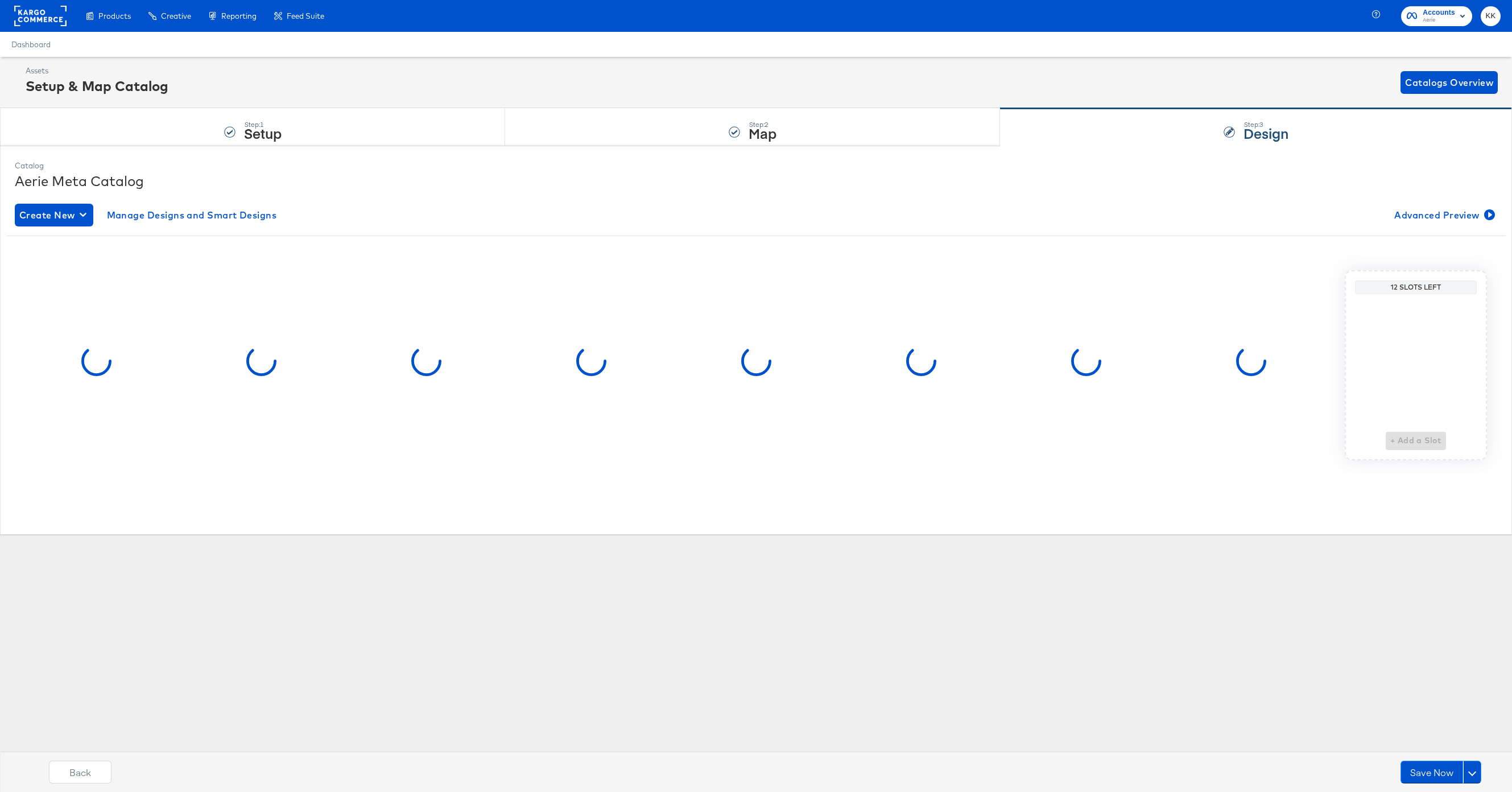
scroll to position [0, 0]
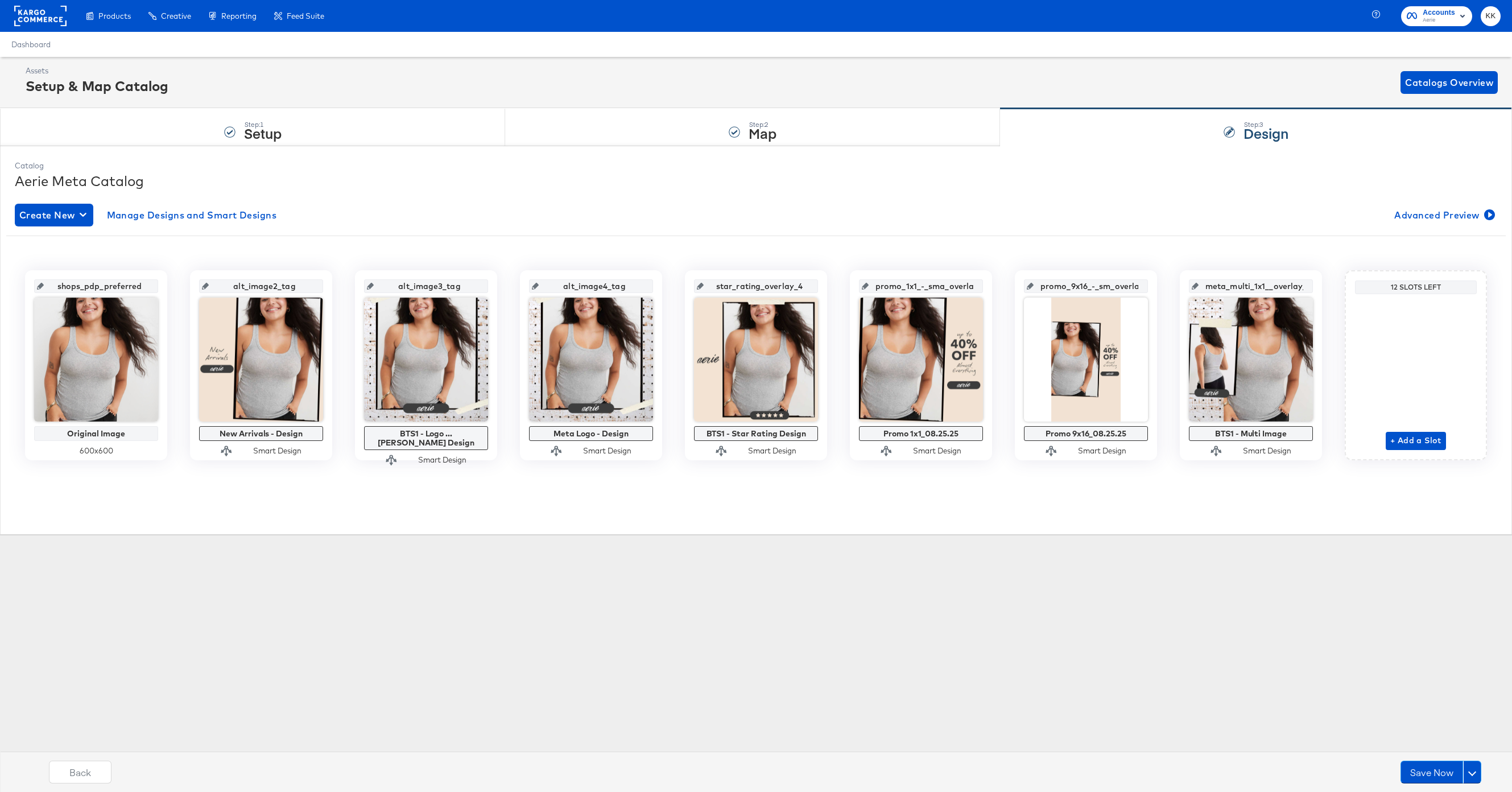
click at [237, 535] on div "Assets Setup & Map Catalog Catalogs Overview Step: 1 Setup Step: 2 Map Step: 3 …" at bounding box center [756, 299] width 1512 height 486
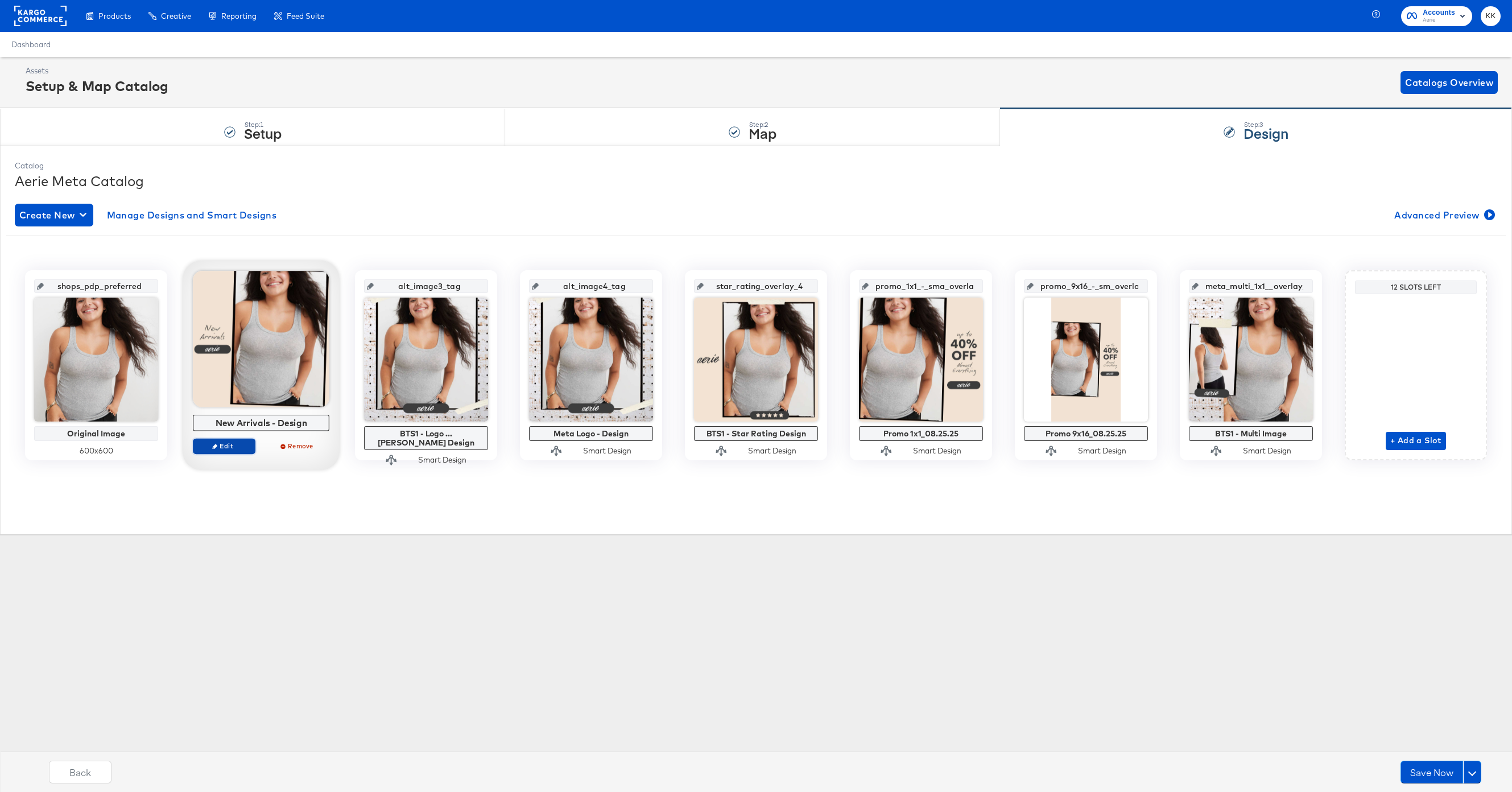
click at [219, 453] on button "Edit" at bounding box center [225, 446] width 63 height 16
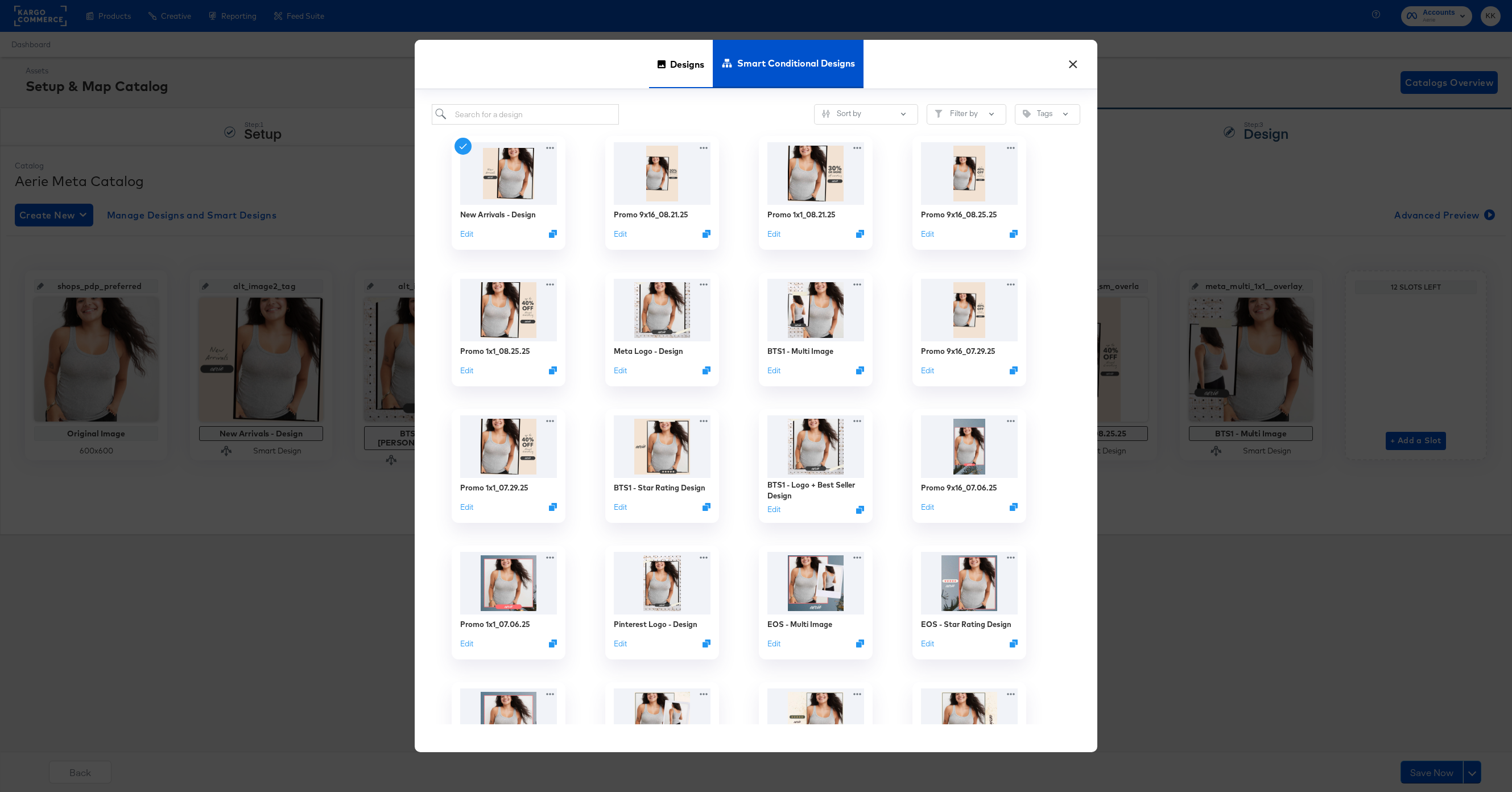
click at [674, 66] on span "Designs" at bounding box center [687, 63] width 34 height 50
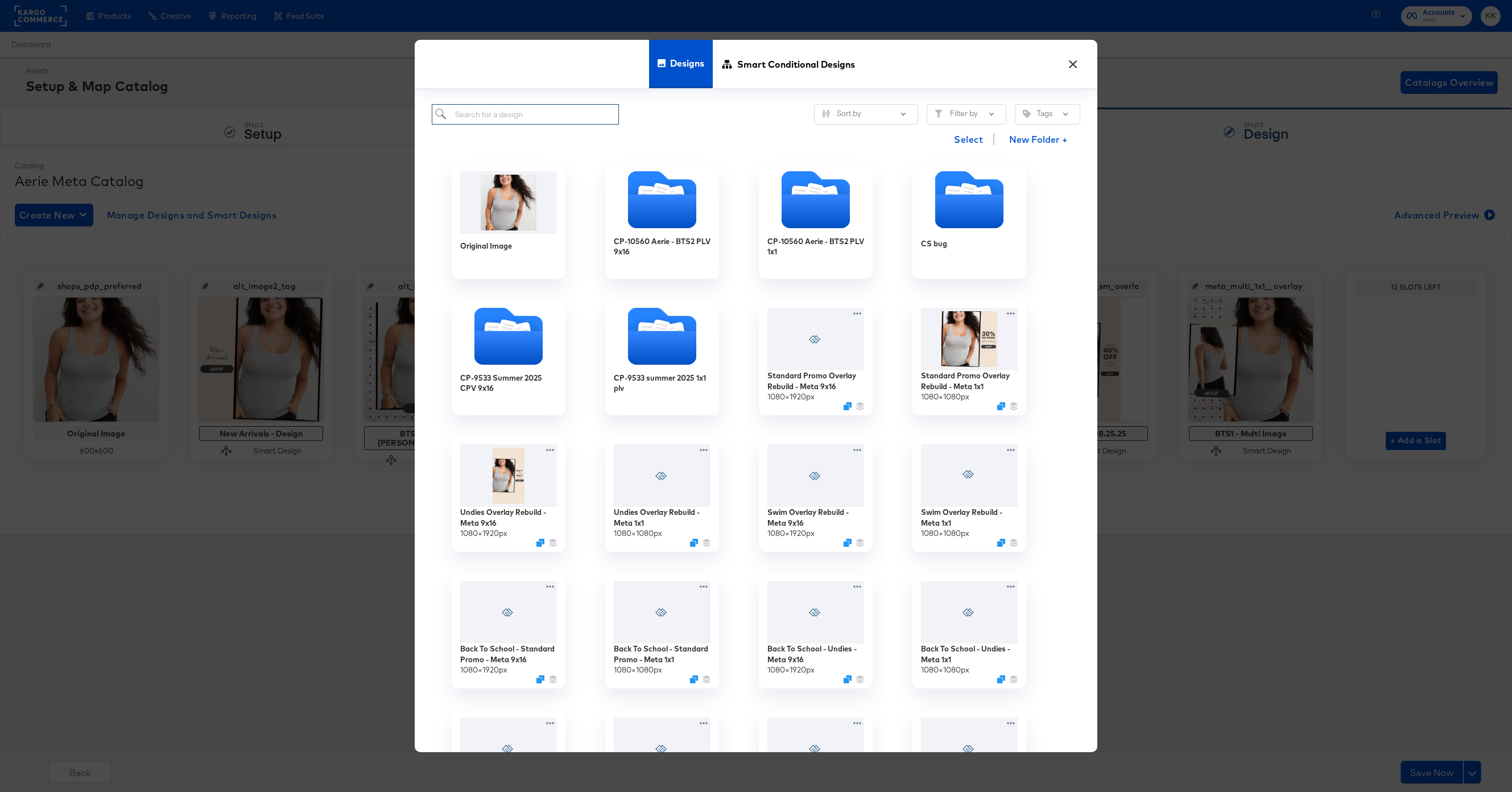
click at [537, 119] on input "search" at bounding box center [525, 114] width 187 height 21
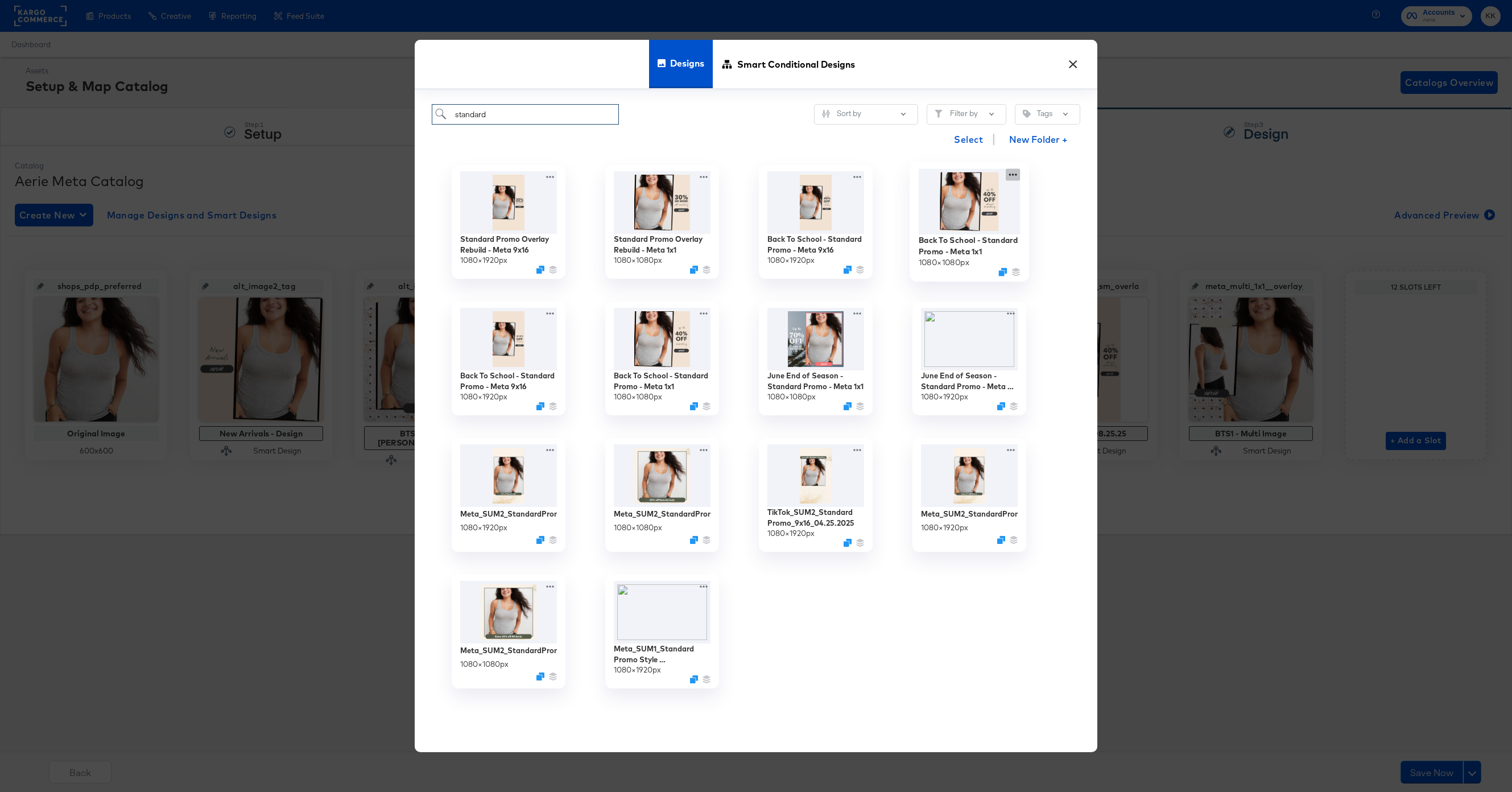
click at [1014, 175] on div "Back To School - Standard Promo - Meta 1x1 1080 × 1080 px" at bounding box center [969, 222] width 154 height 137
type input "standard"
click at [967, 235] on button "Edit Design Edit Design" at bounding box center [948, 241] width 154 height 21
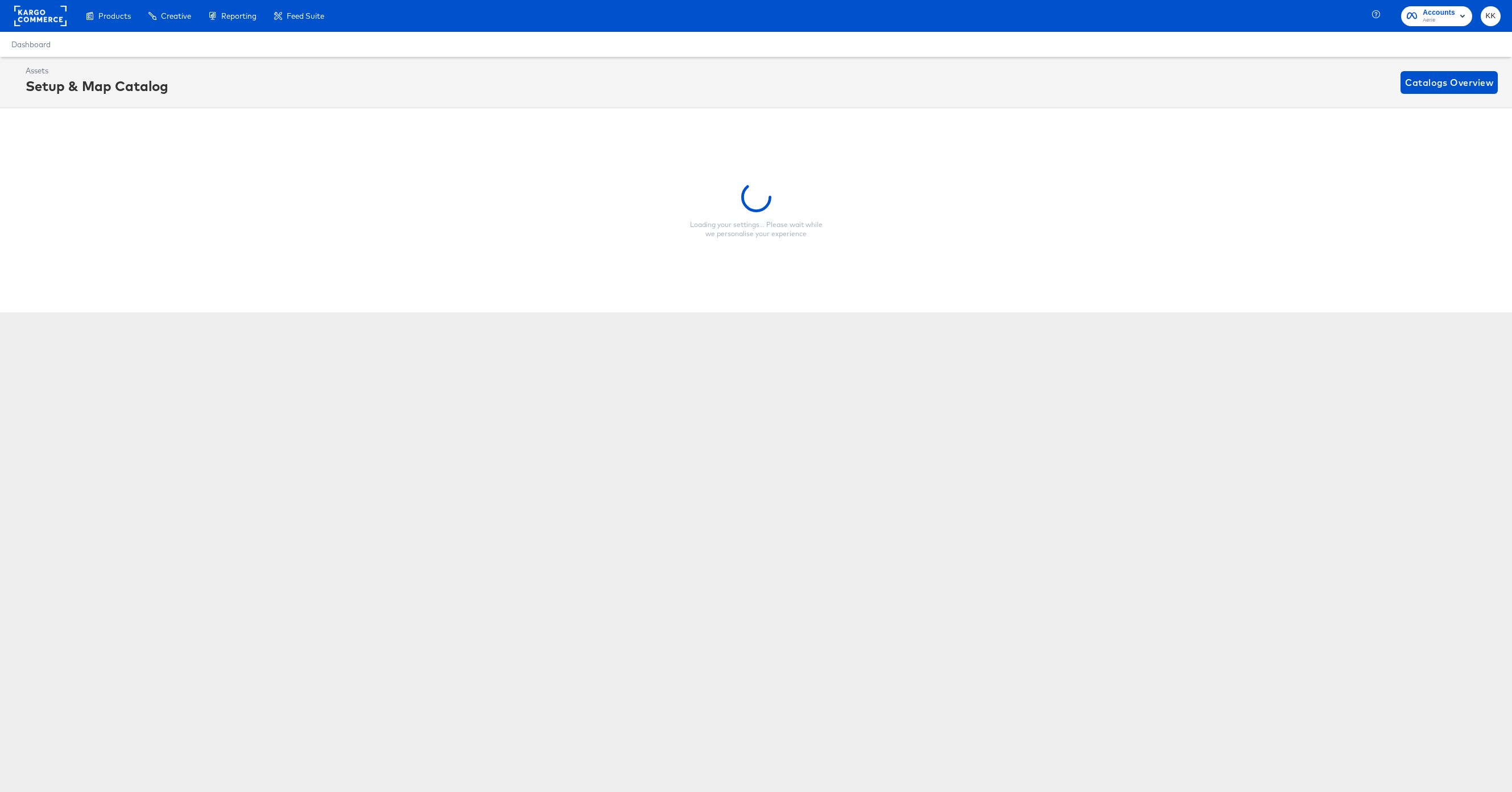
scroll to position [0, 3]
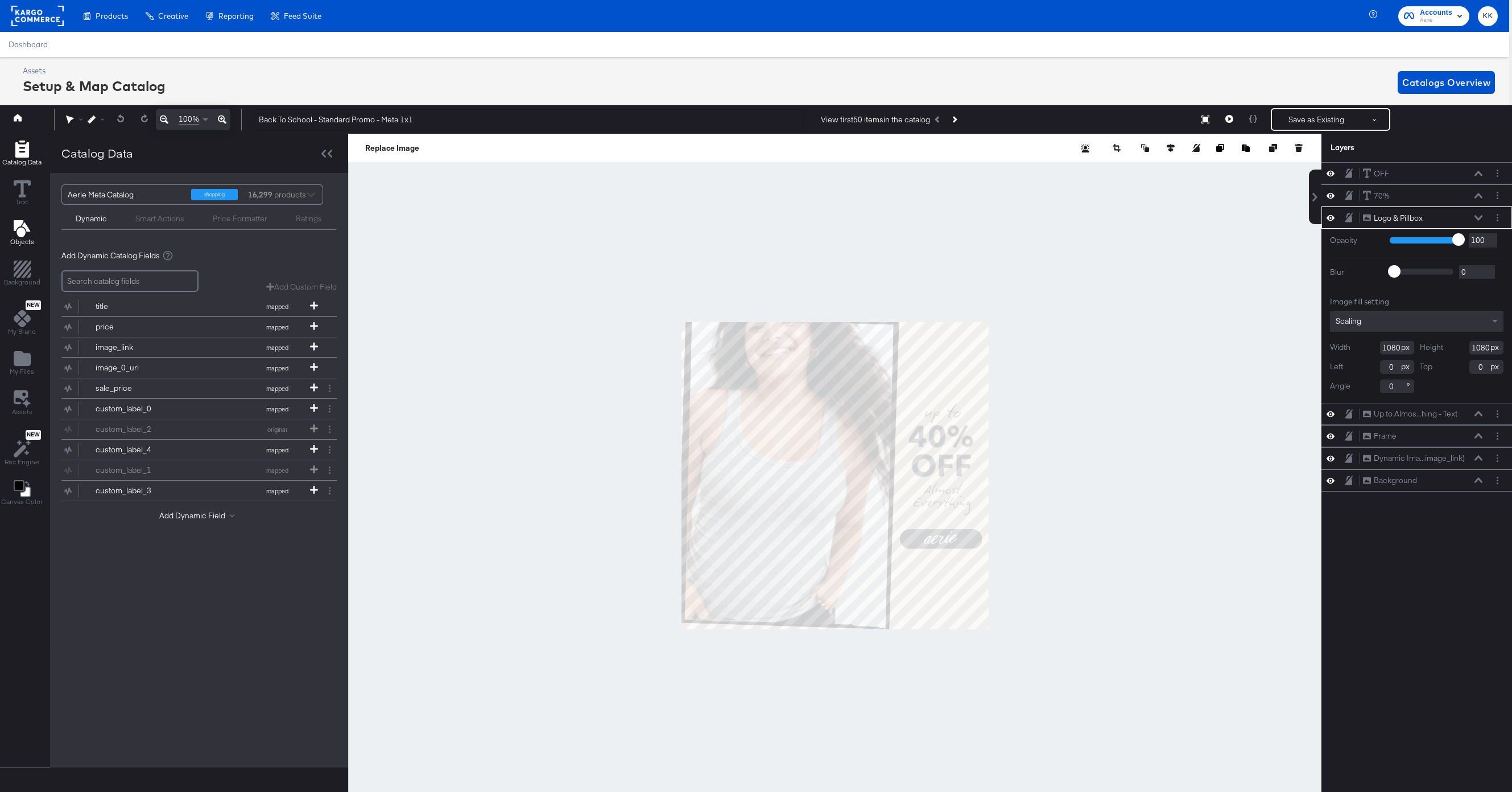
click at [17, 238] on span "Objects" at bounding box center [22, 241] width 24 height 9
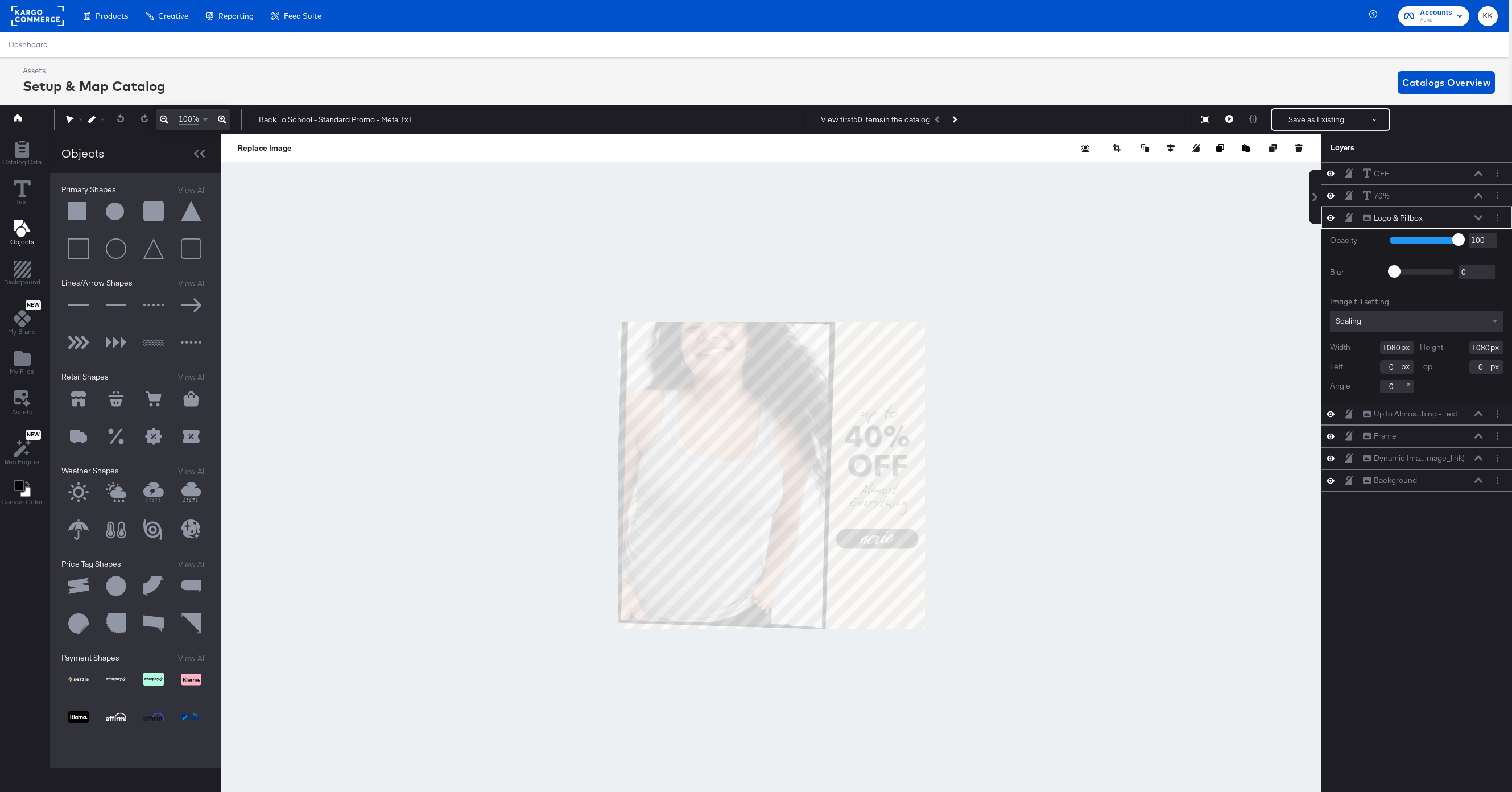
click at [79, 212] on button at bounding box center [78, 212] width 34 height 34
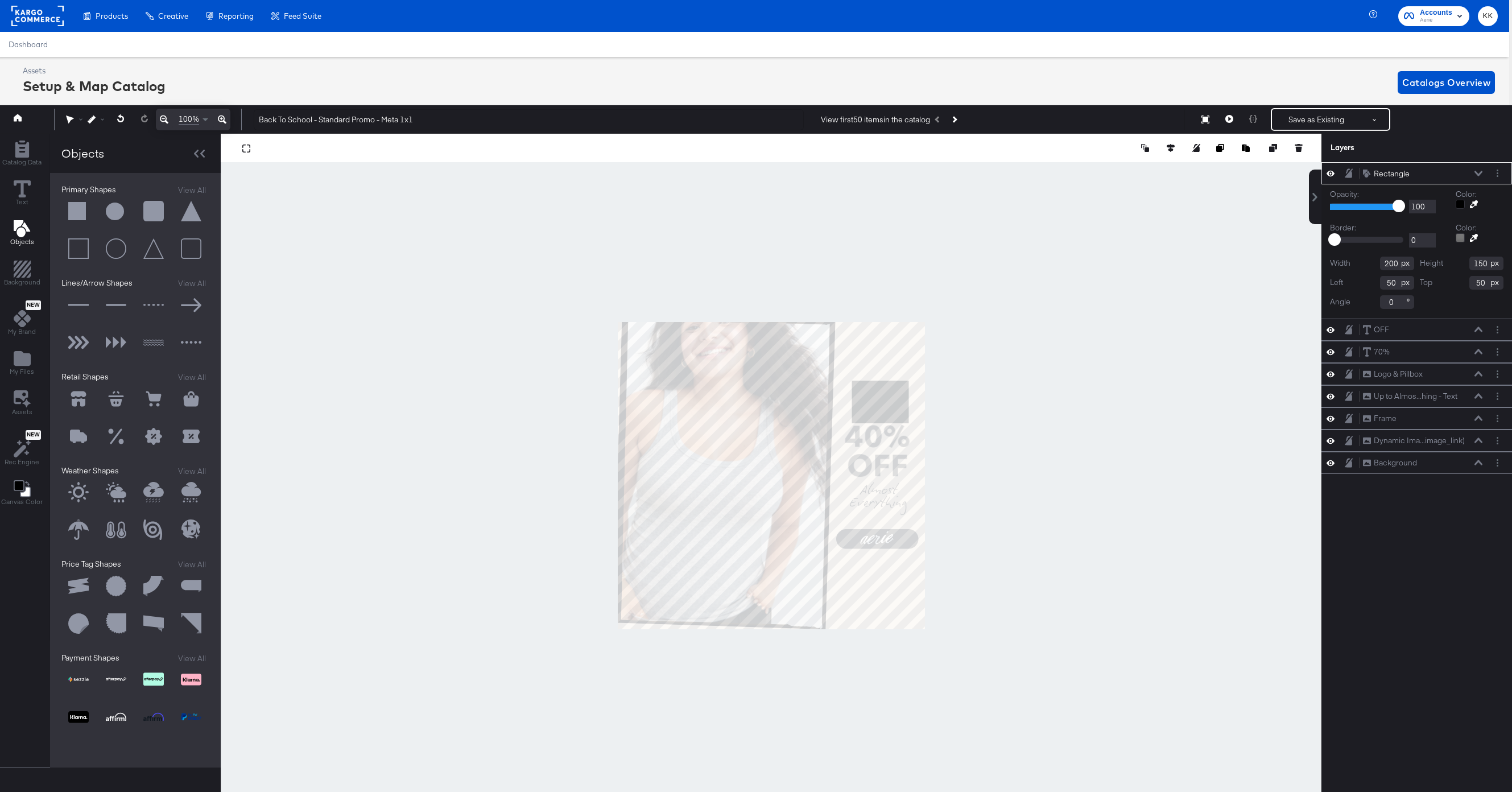
type input "823"
type input "255"
type input "101"
click at [223, 120] on icon at bounding box center [222, 119] width 9 height 14
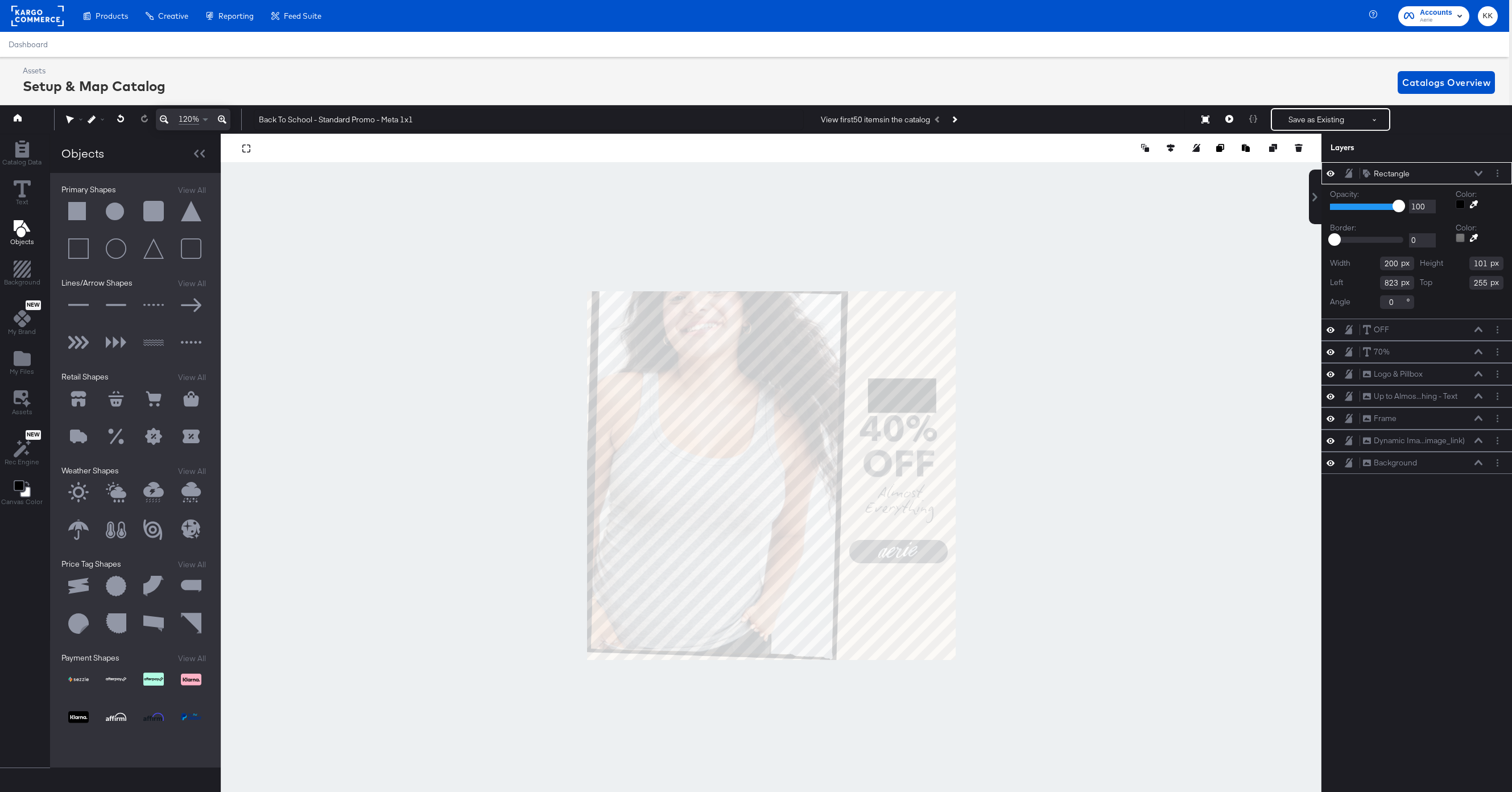
click at [223, 120] on icon at bounding box center [222, 119] width 9 height 14
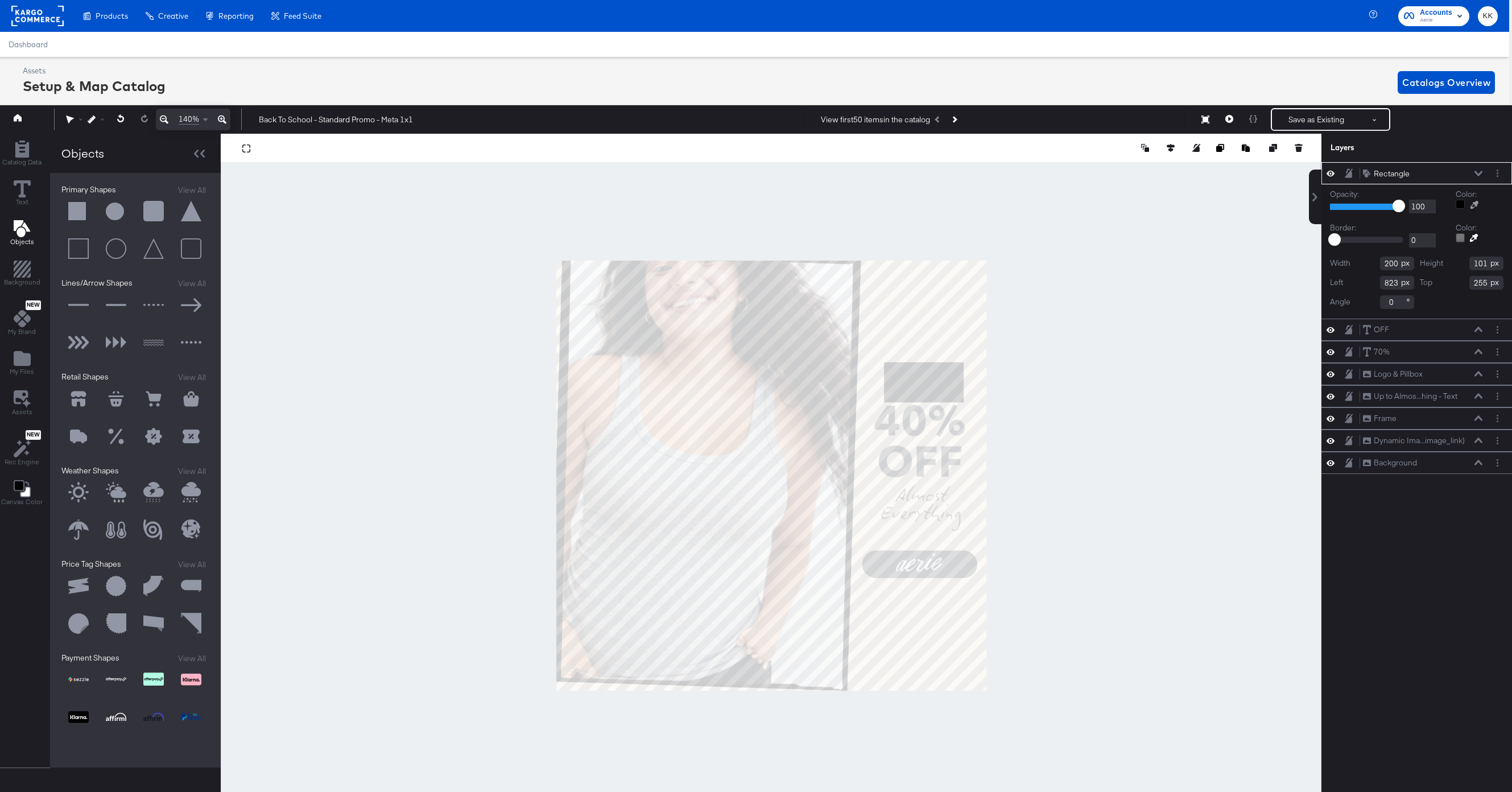
click at [1476, 202] on icon at bounding box center [1475, 205] width 8 height 8
click at [941, 312] on div at bounding box center [771, 476] width 1099 height 684
click at [1476, 235] on icon at bounding box center [1474, 237] width 8 height 8
click at [960, 306] on div at bounding box center [771, 476] width 1099 height 684
click at [1477, 171] on icon at bounding box center [1479, 173] width 8 height 6
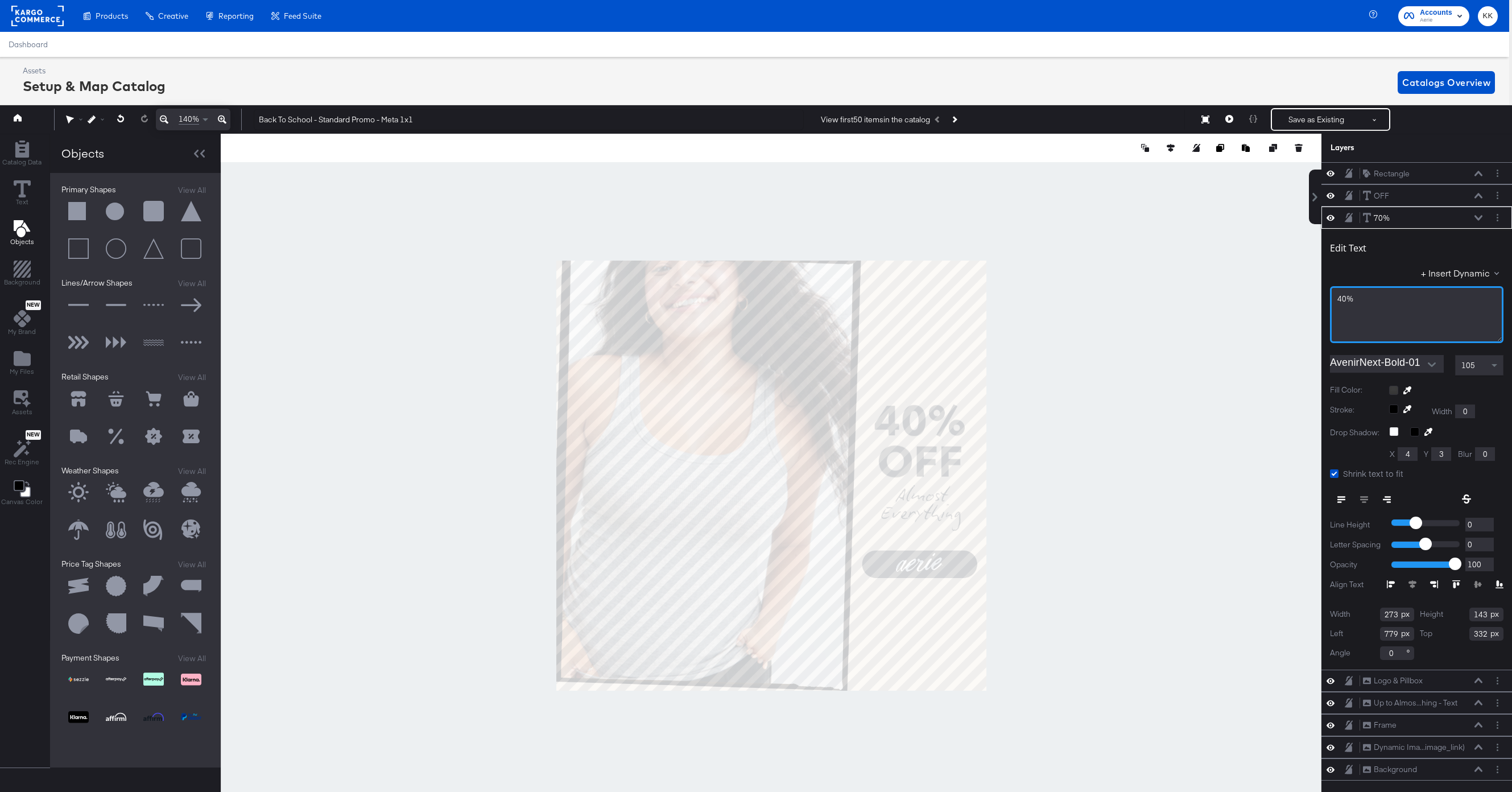
click at [1338, 299] on span "40%" at bounding box center [1346, 298] width 16 height 10
click at [1112, 460] on div at bounding box center [771, 476] width 1101 height 684
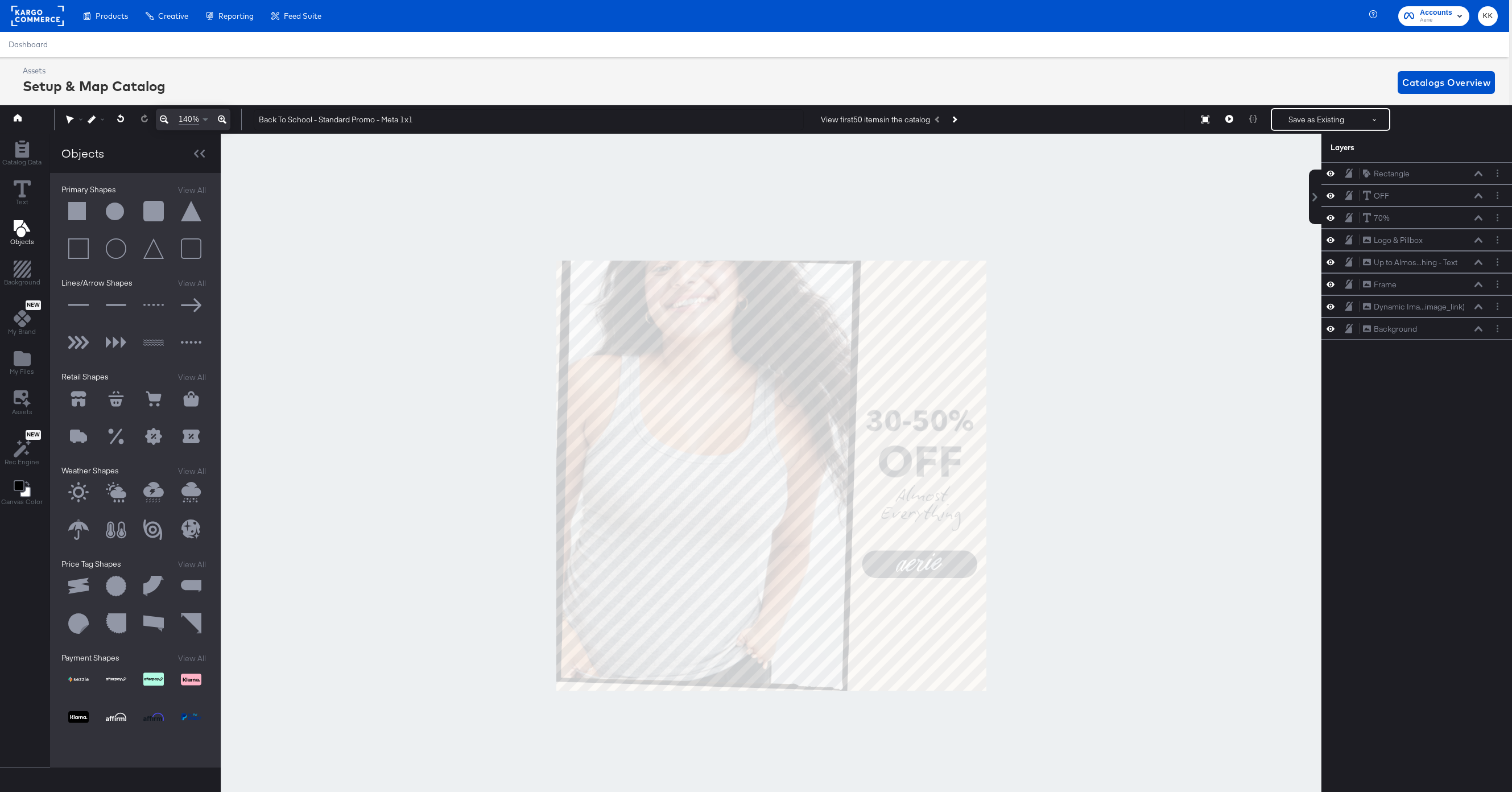
click at [223, 116] on icon at bounding box center [222, 119] width 9 height 9
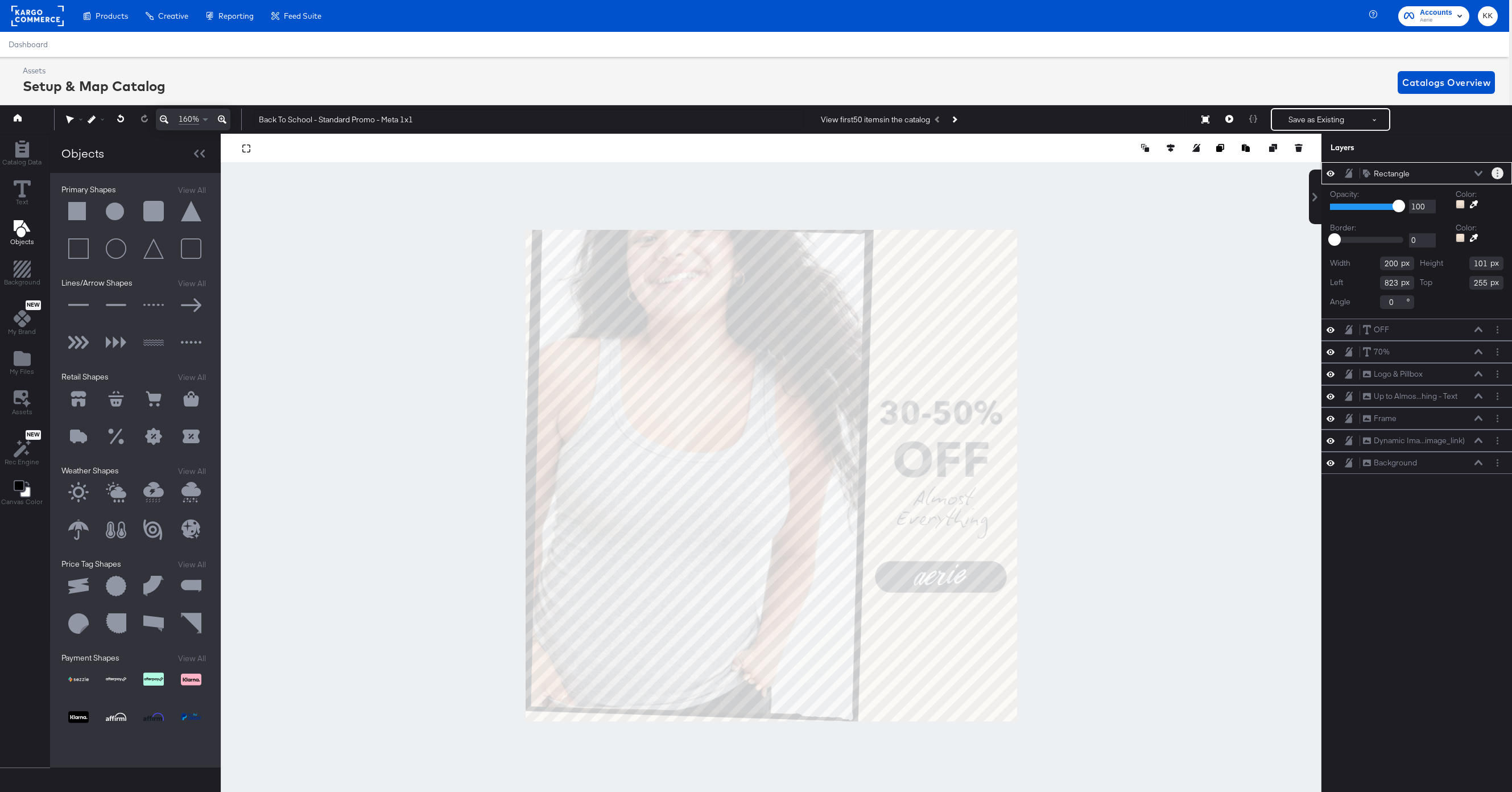
click at [1497, 170] on icon "Layer Options" at bounding box center [1498, 173] width 2 height 8
click at [1420, 223] on button "Duplicate" at bounding box center [1413, 227] width 34 height 12
type input "823"
type input "515"
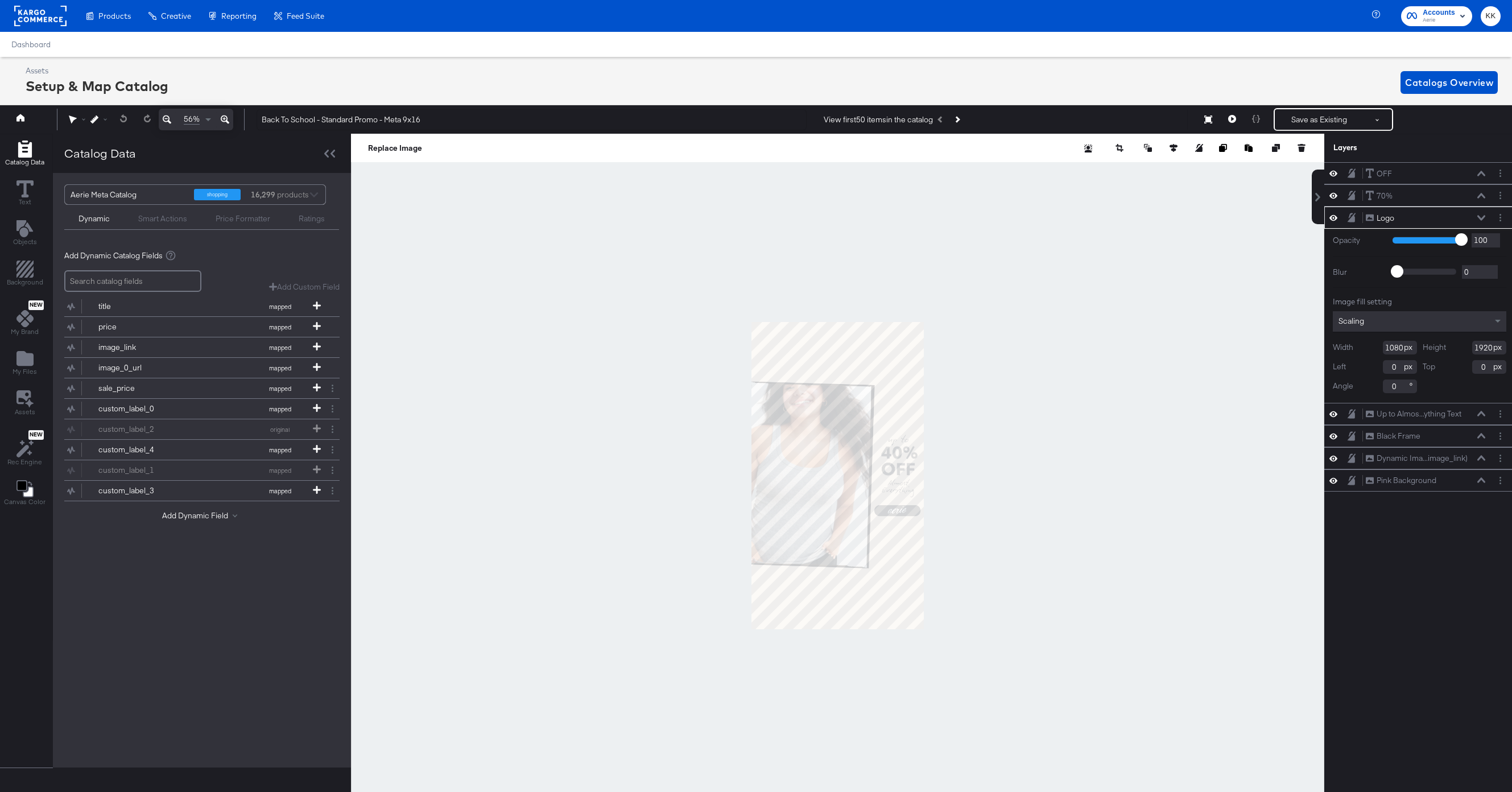
click at [229, 122] on button at bounding box center [225, 119] width 17 height 22
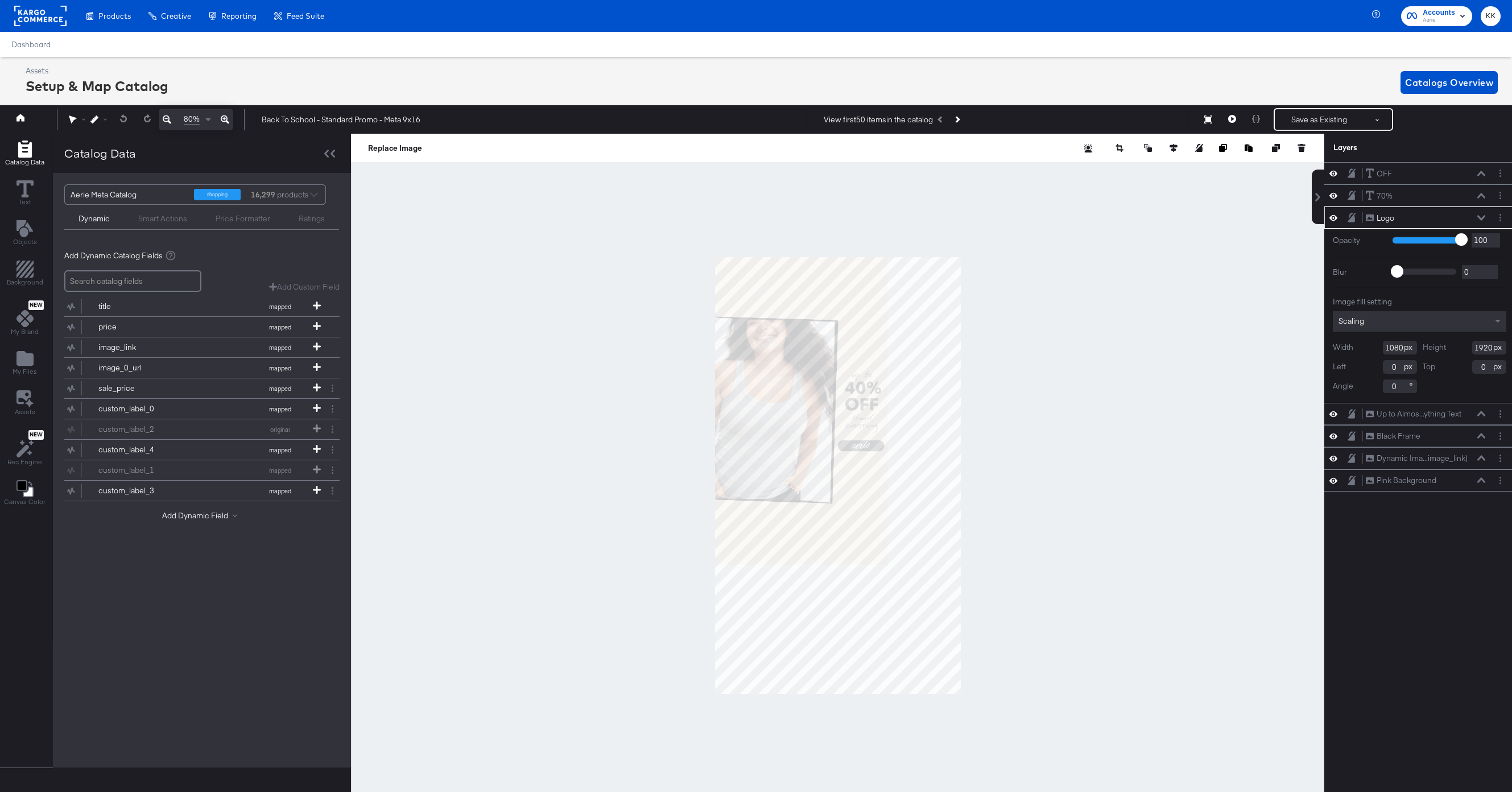
click at [229, 122] on button at bounding box center [225, 119] width 17 height 22
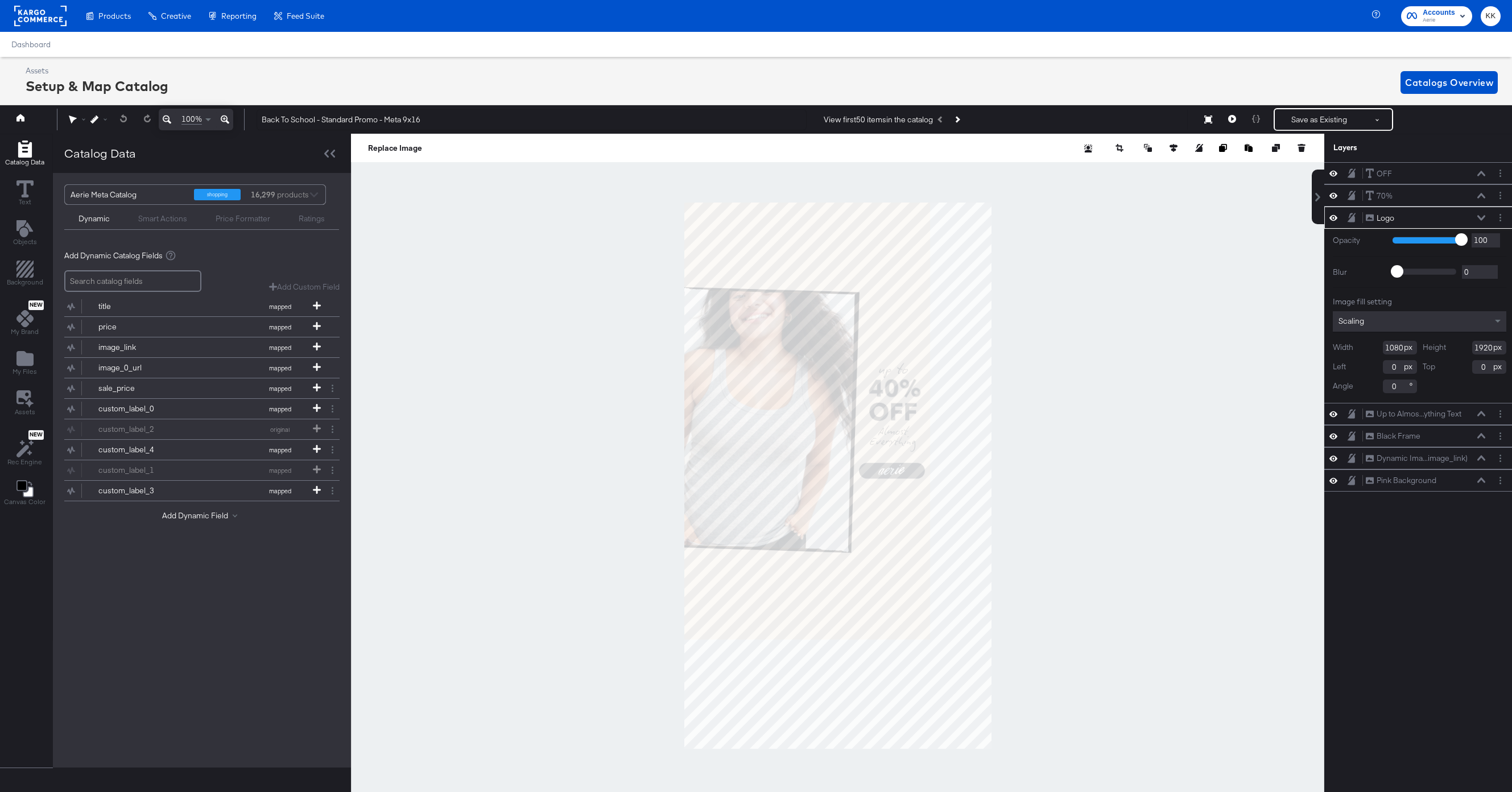
click at [229, 122] on button at bounding box center [225, 119] width 17 height 22
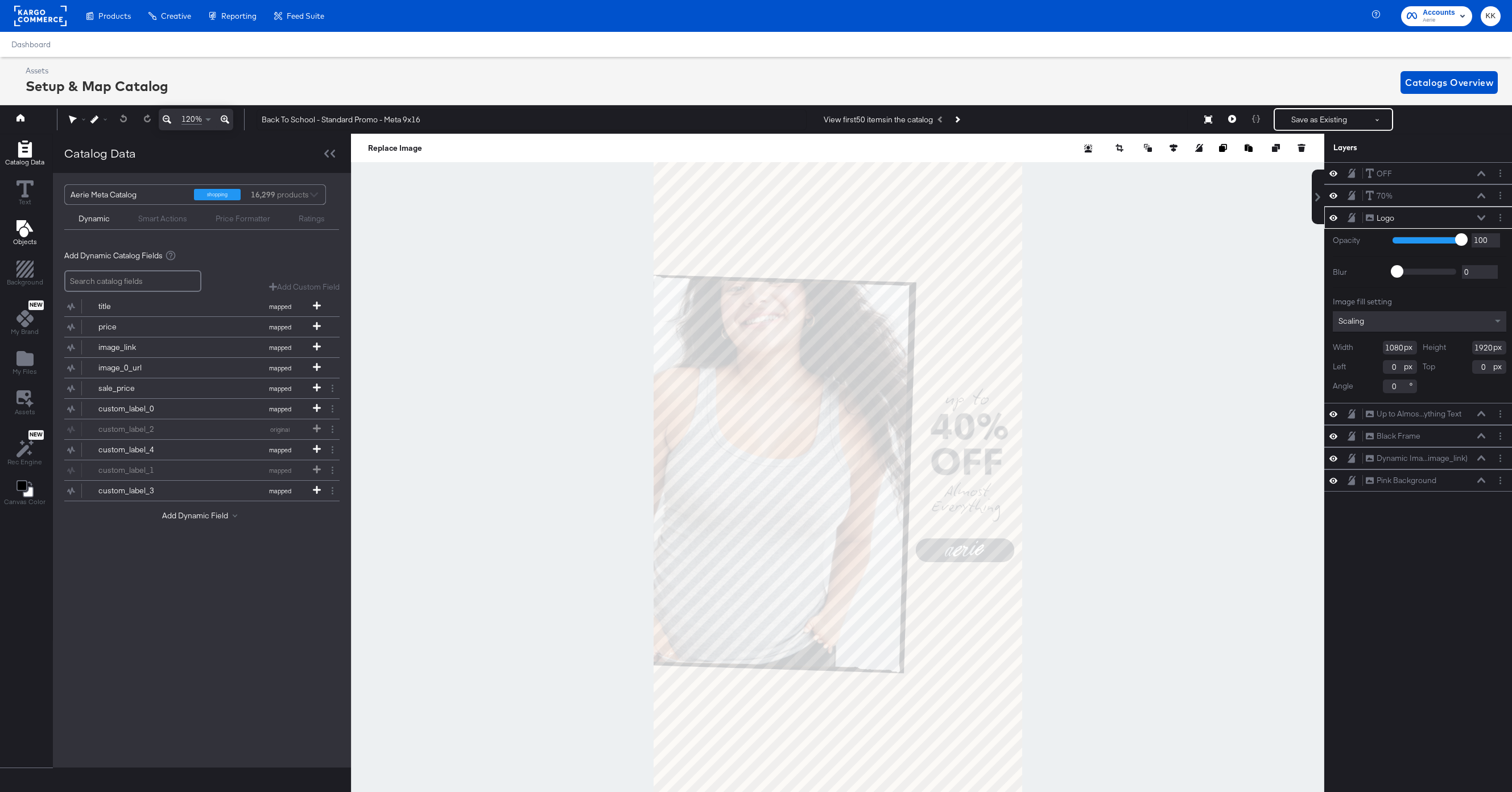
click at [28, 230] on icon "Add Text" at bounding box center [24, 229] width 17 height 17
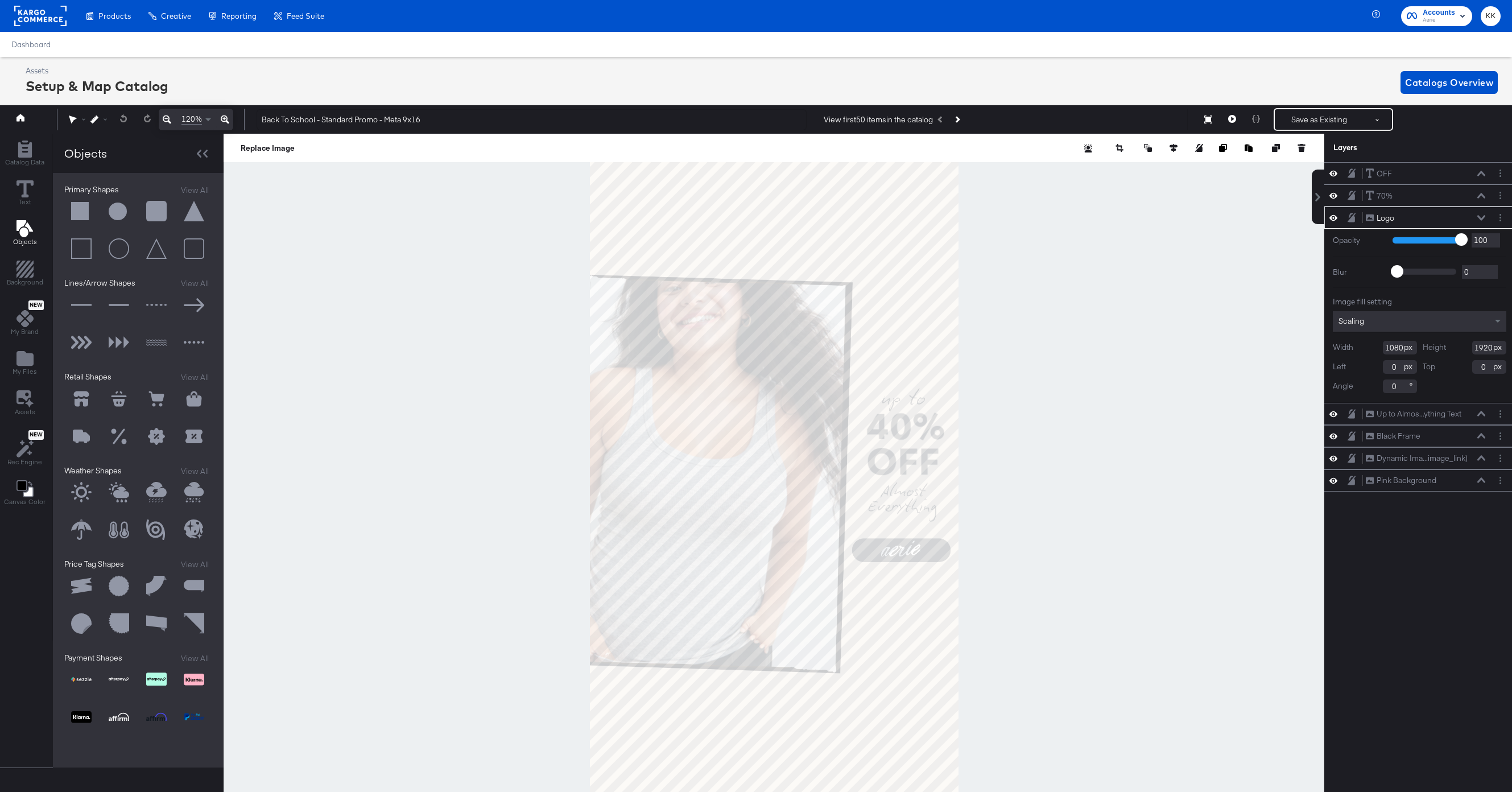
click at [88, 212] on button at bounding box center [81, 212] width 34 height 34
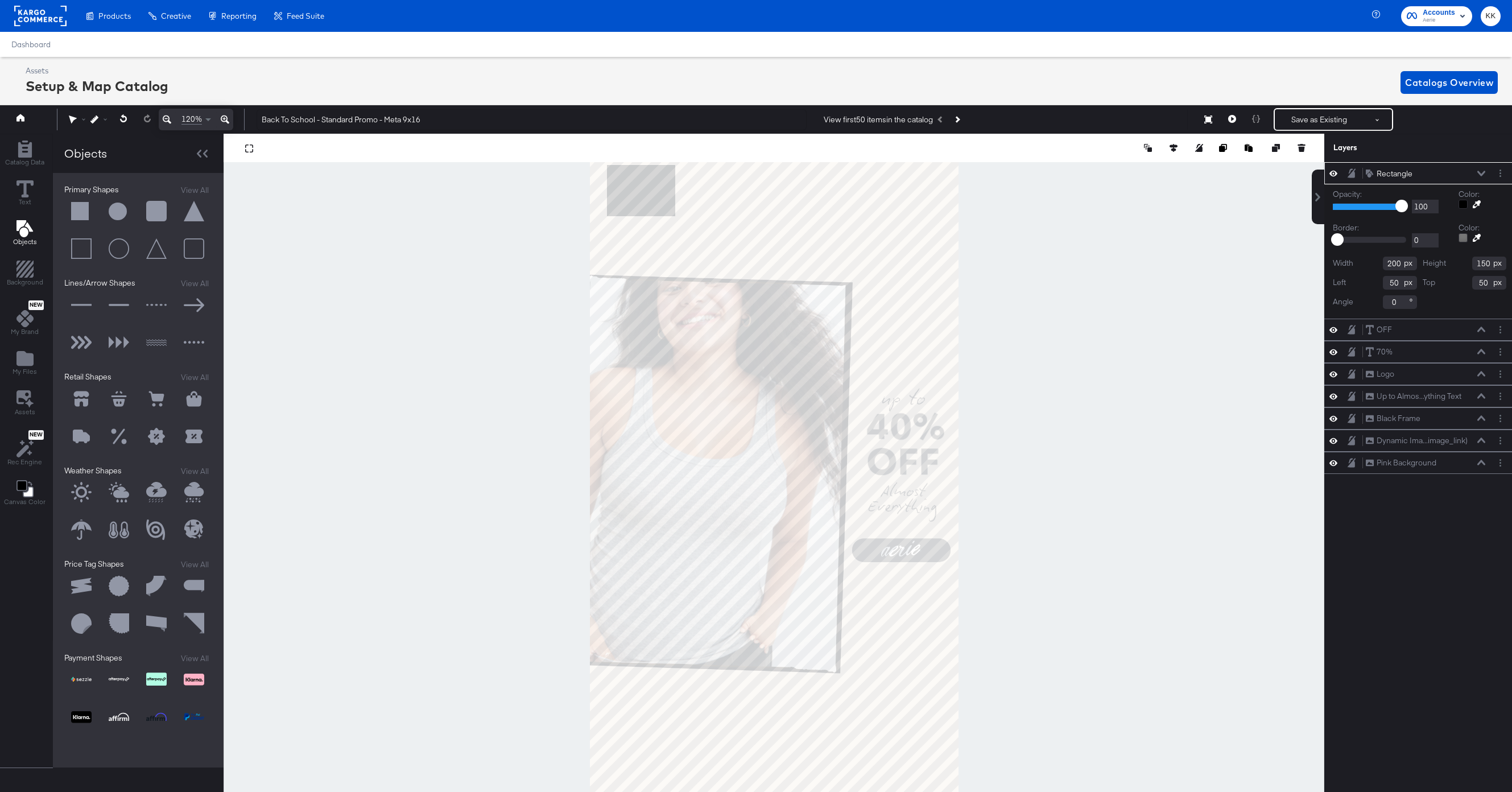
scroll to position [0, 3]
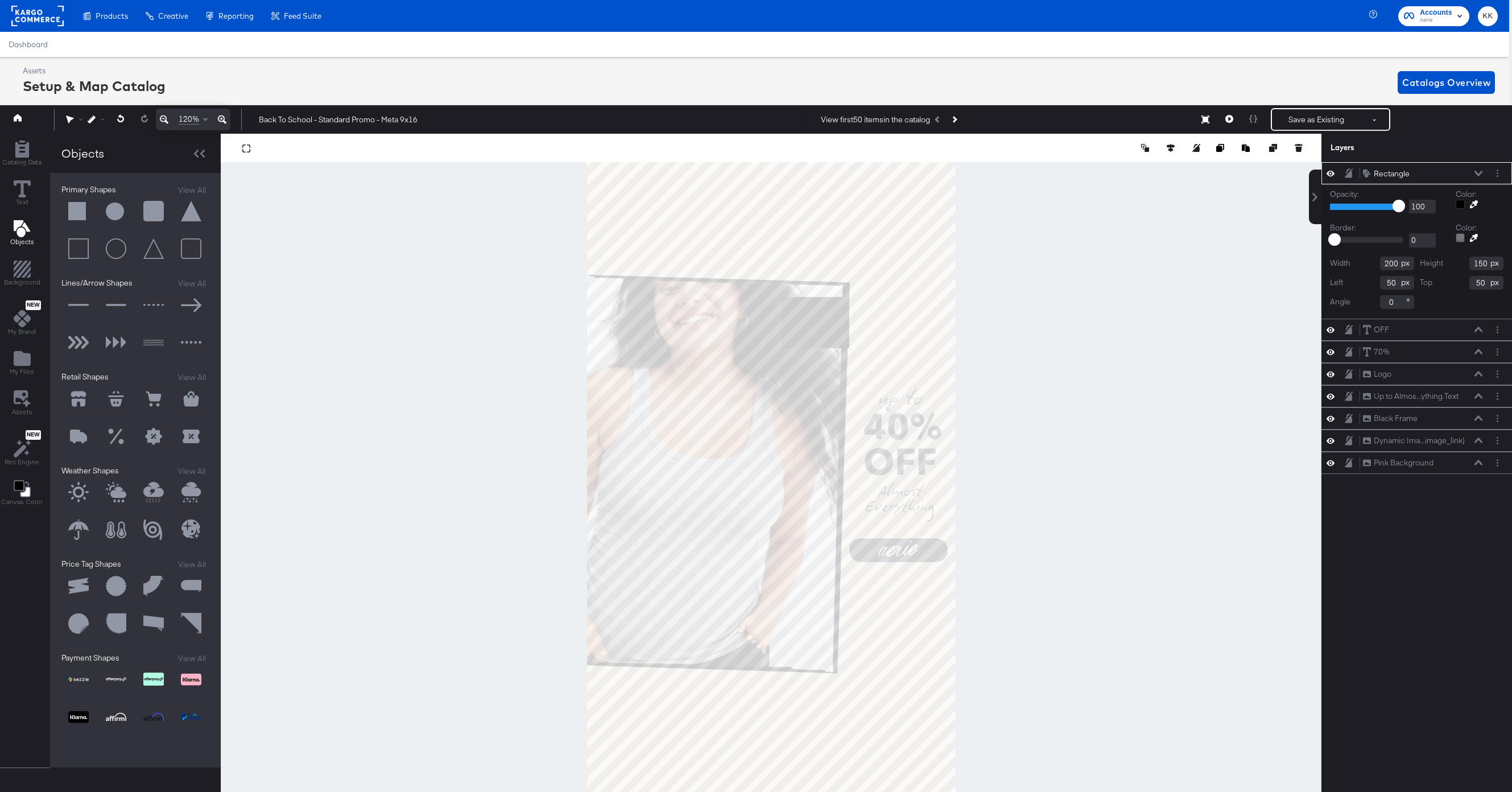
type input "827"
type input "661"
type input "111"
click at [1473, 205] on icon at bounding box center [1475, 205] width 8 height 8
click at [876, 257] on div at bounding box center [771, 476] width 1099 height 684
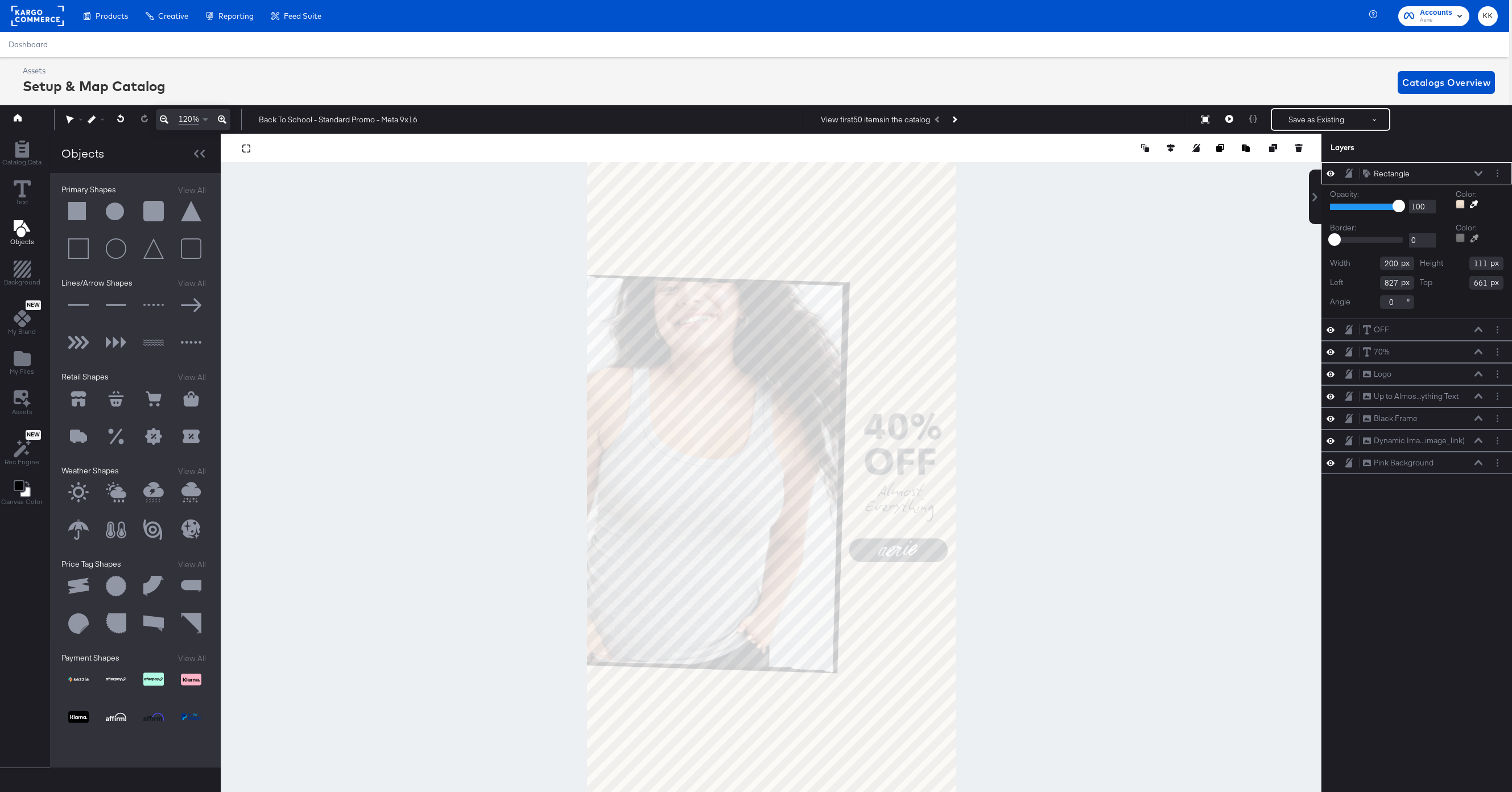
click at [1478, 238] on icon at bounding box center [1475, 238] width 8 height 8
click at [892, 252] on div at bounding box center [771, 476] width 1099 height 684
click at [1479, 172] on icon at bounding box center [1479, 173] width 8 height 6
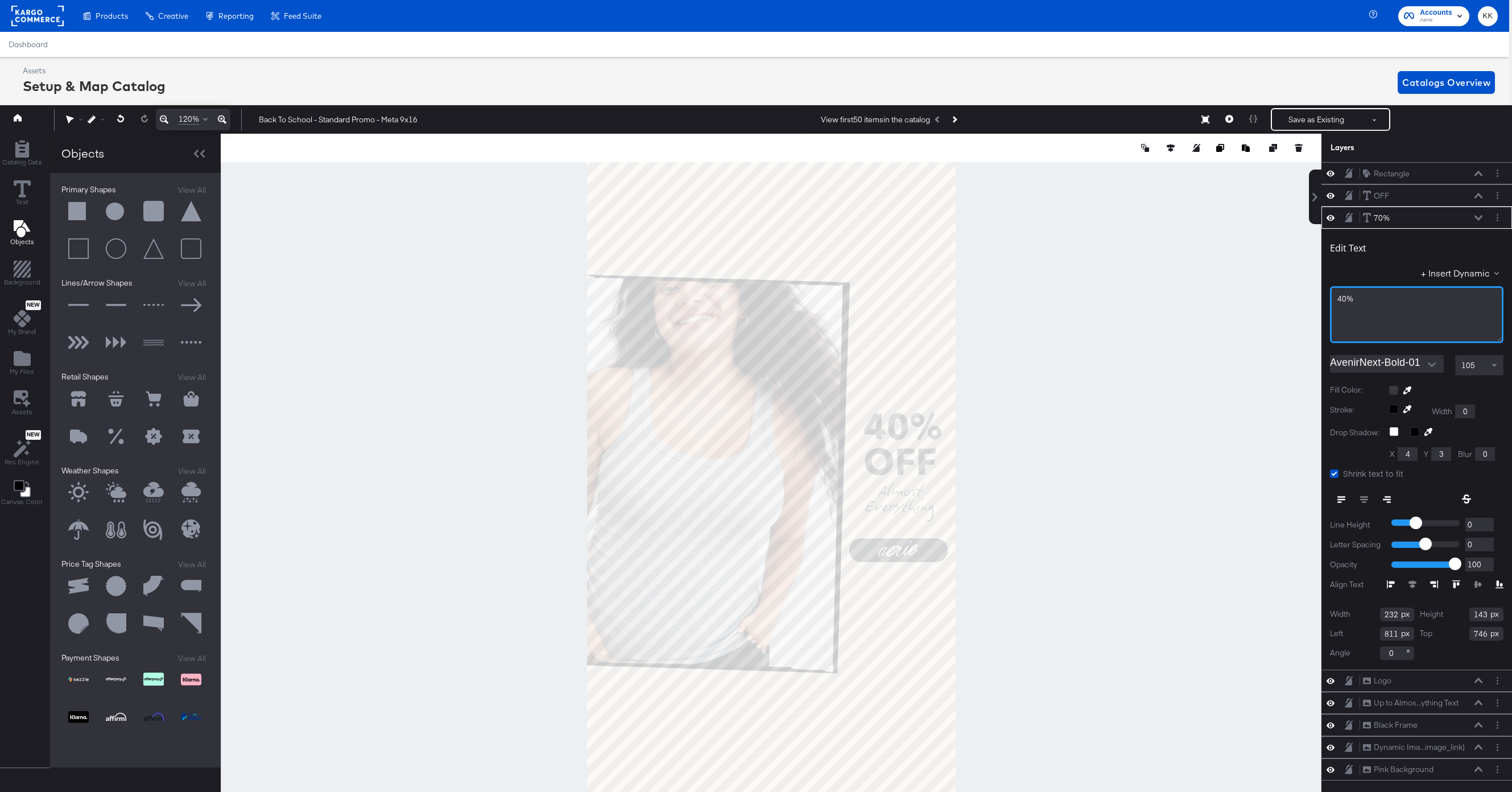
click at [1337, 301] on div "40%" at bounding box center [1416, 315] width 173 height 57
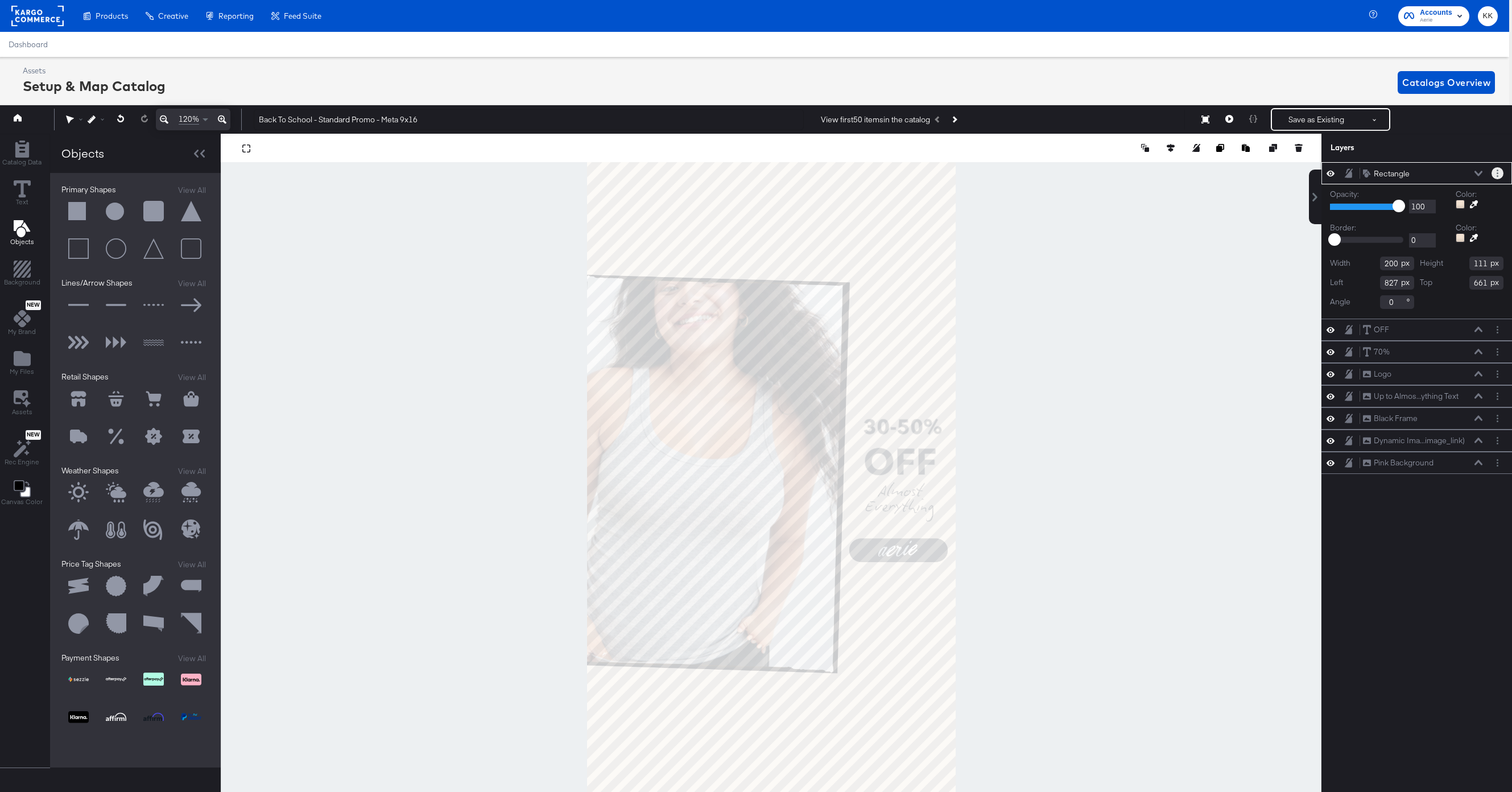
click at [1497, 171] on icon "Layer Options" at bounding box center [1498, 173] width 2 height 8
click at [1423, 223] on button "Duplicate" at bounding box center [1413, 227] width 34 height 12
type input "827"
type input "974"
type input "56"
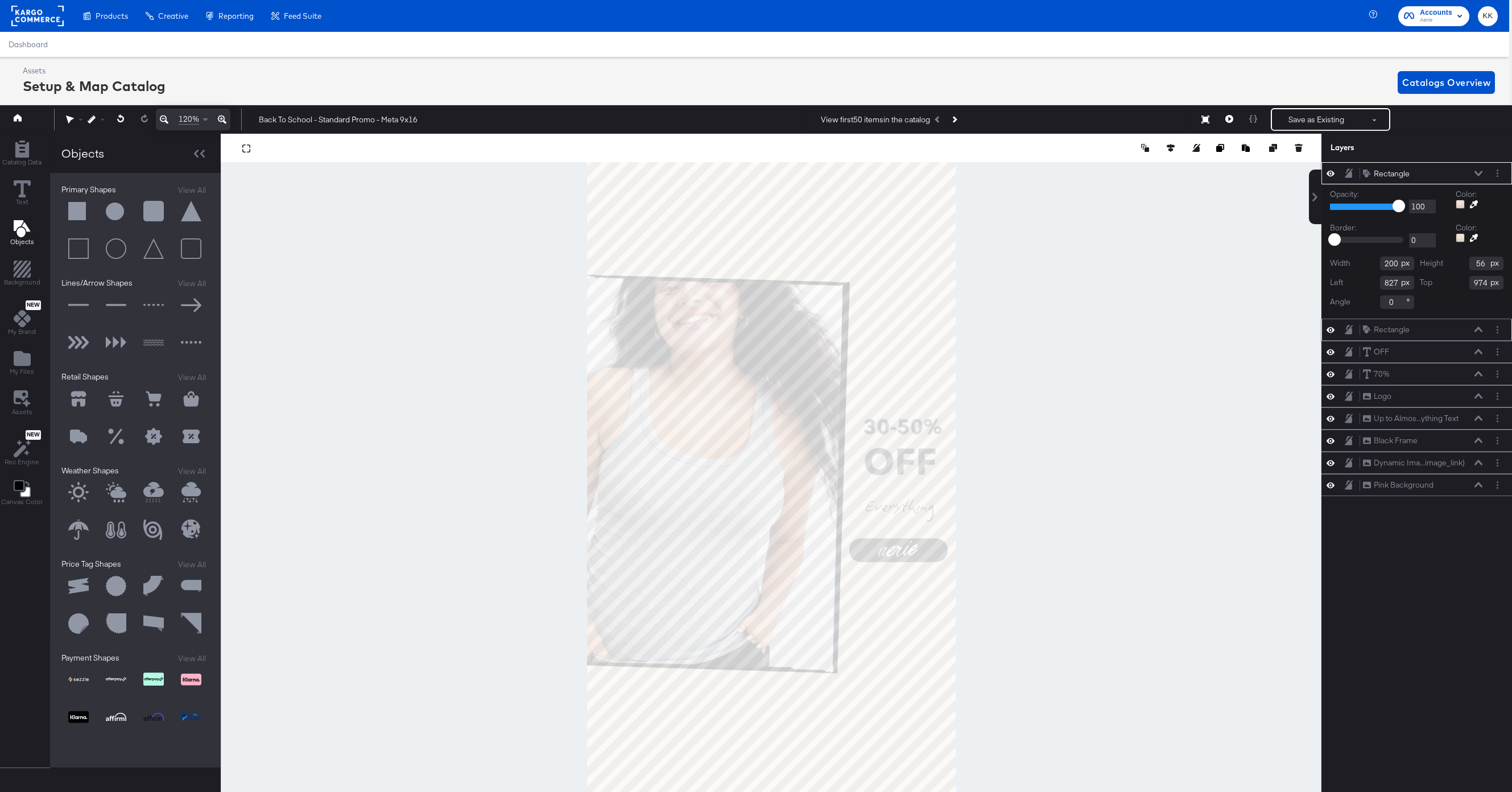
click at [997, 447] on div at bounding box center [771, 476] width 1101 height 684
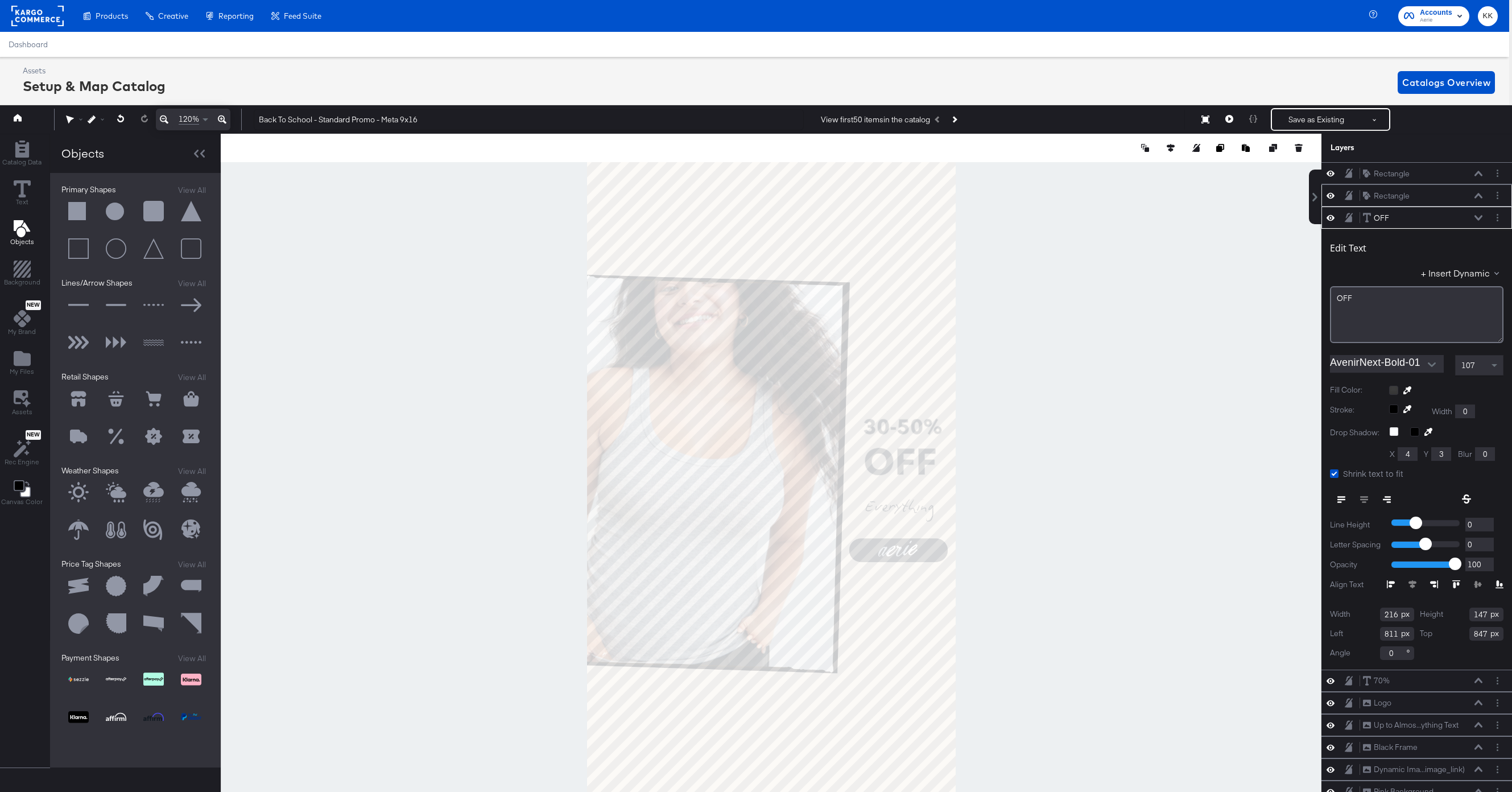
click at [1425, 224] on div "OFF OFF" at bounding box center [1422, 218] width 120 height 12
click at [1483, 217] on div "OFF OFF" at bounding box center [1425, 218] width 127 height 12
click at [1468, 217] on div "OFF OFF" at bounding box center [1422, 218] width 120 height 12
click at [1479, 217] on icon at bounding box center [1479, 218] width 8 height 6
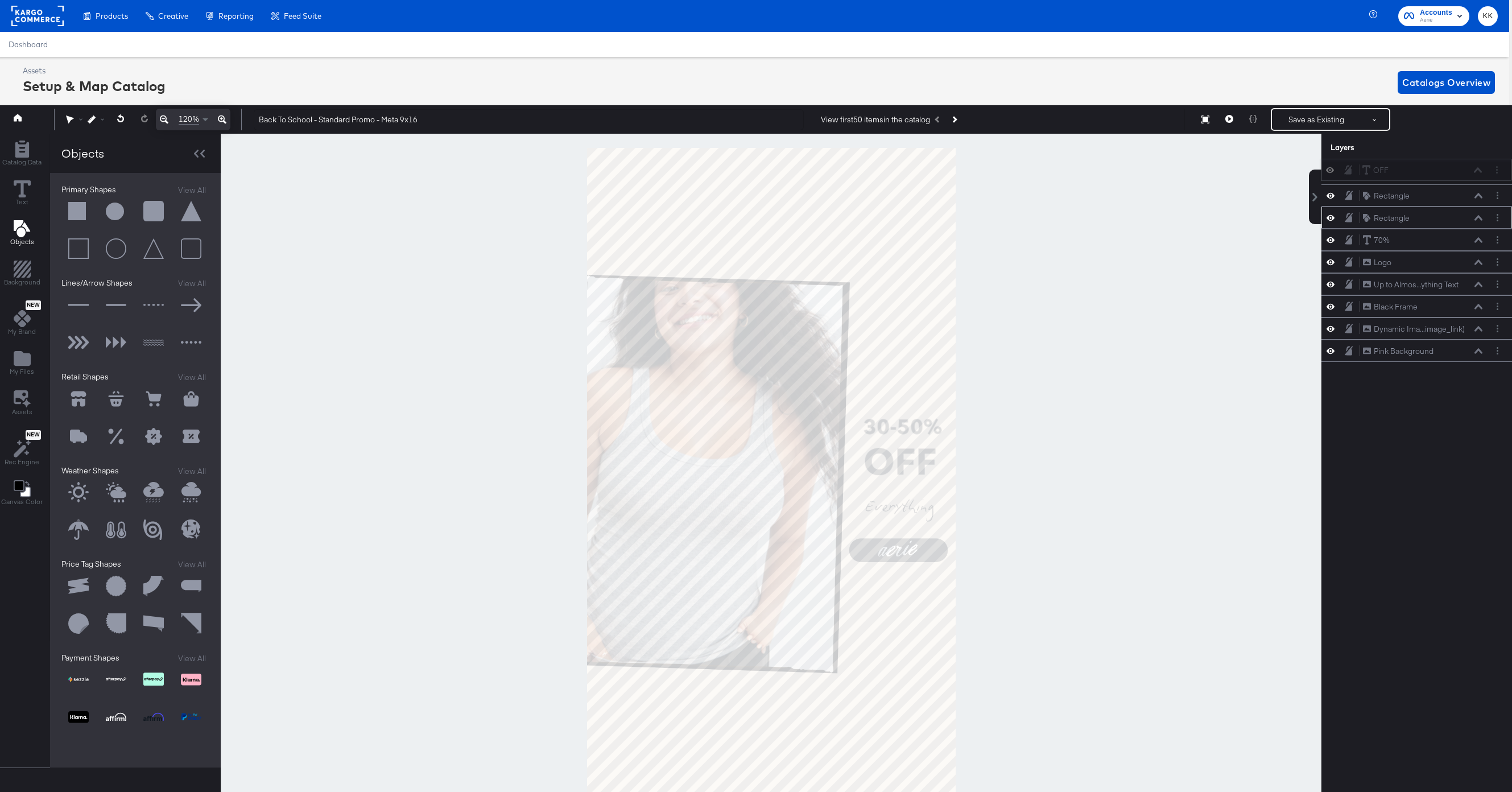
drag, startPoint x: 1453, startPoint y: 217, endPoint x: 1453, endPoint y: 165, distance: 52.0
click at [1453, 165] on div "OFF OFF" at bounding box center [1422, 170] width 120 height 12
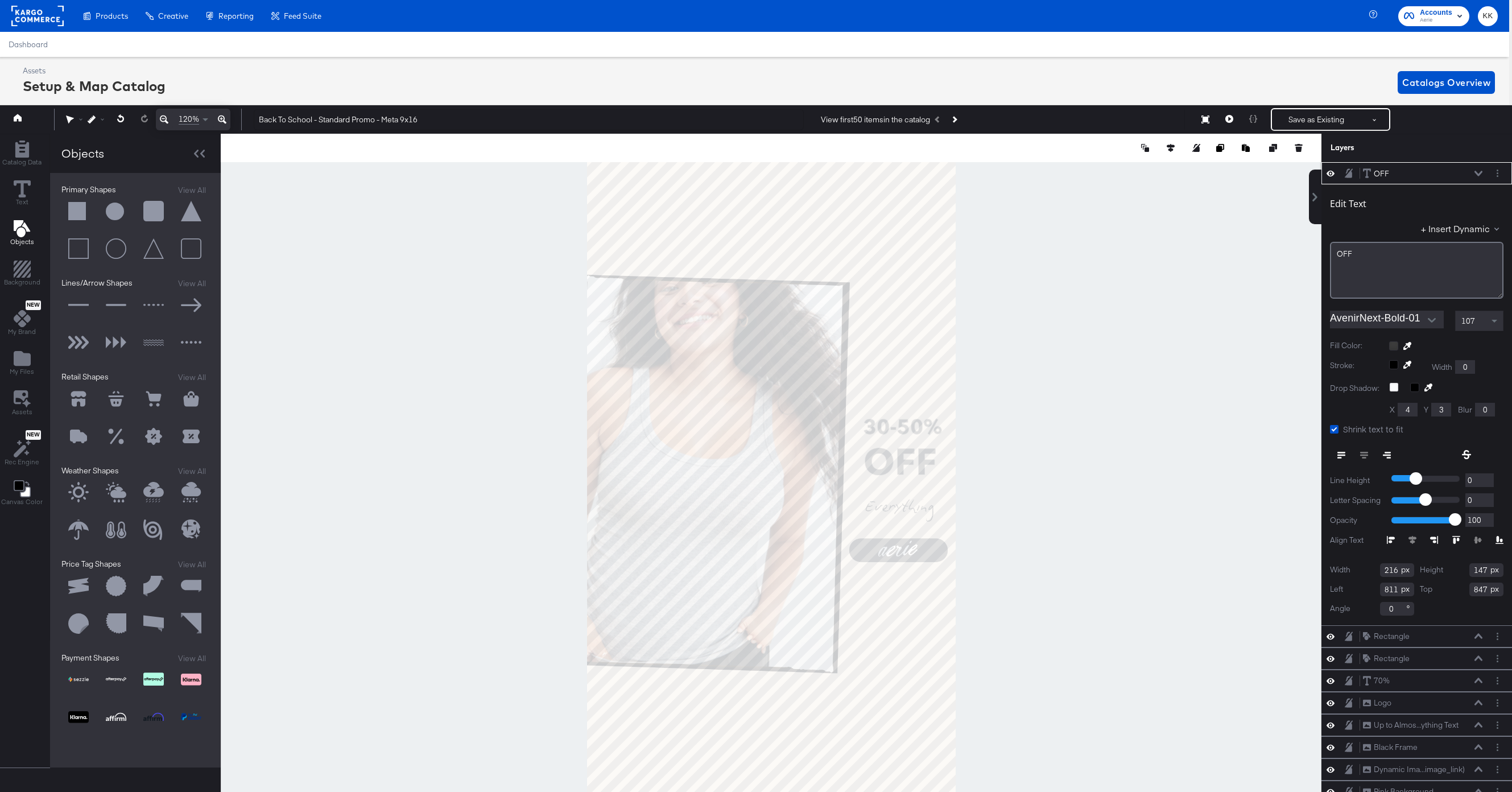
type input "883"
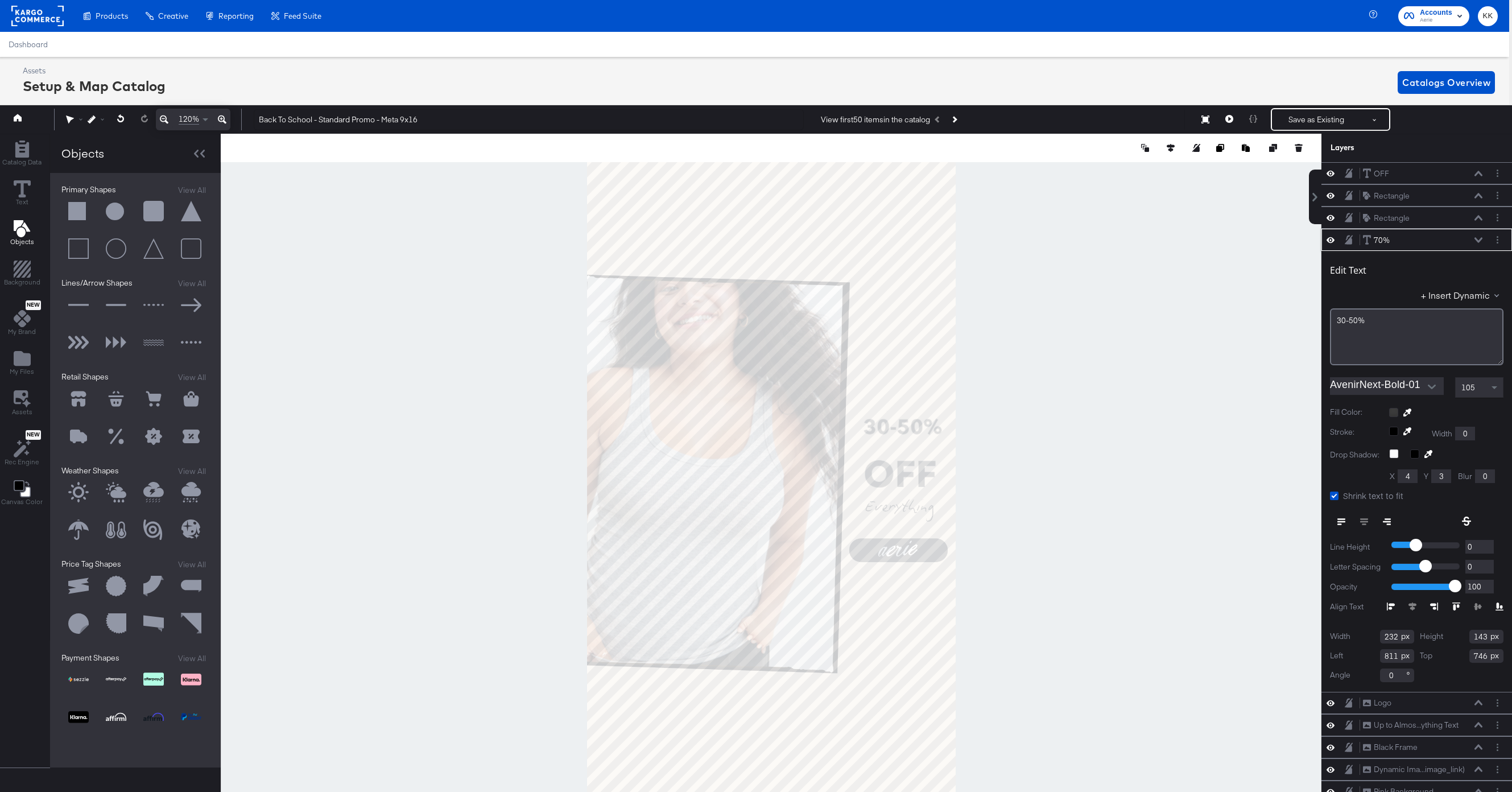
type input "776"
click at [995, 438] on div at bounding box center [771, 476] width 1101 height 684
type input "788"
click at [997, 435] on div at bounding box center [771, 476] width 1101 height 684
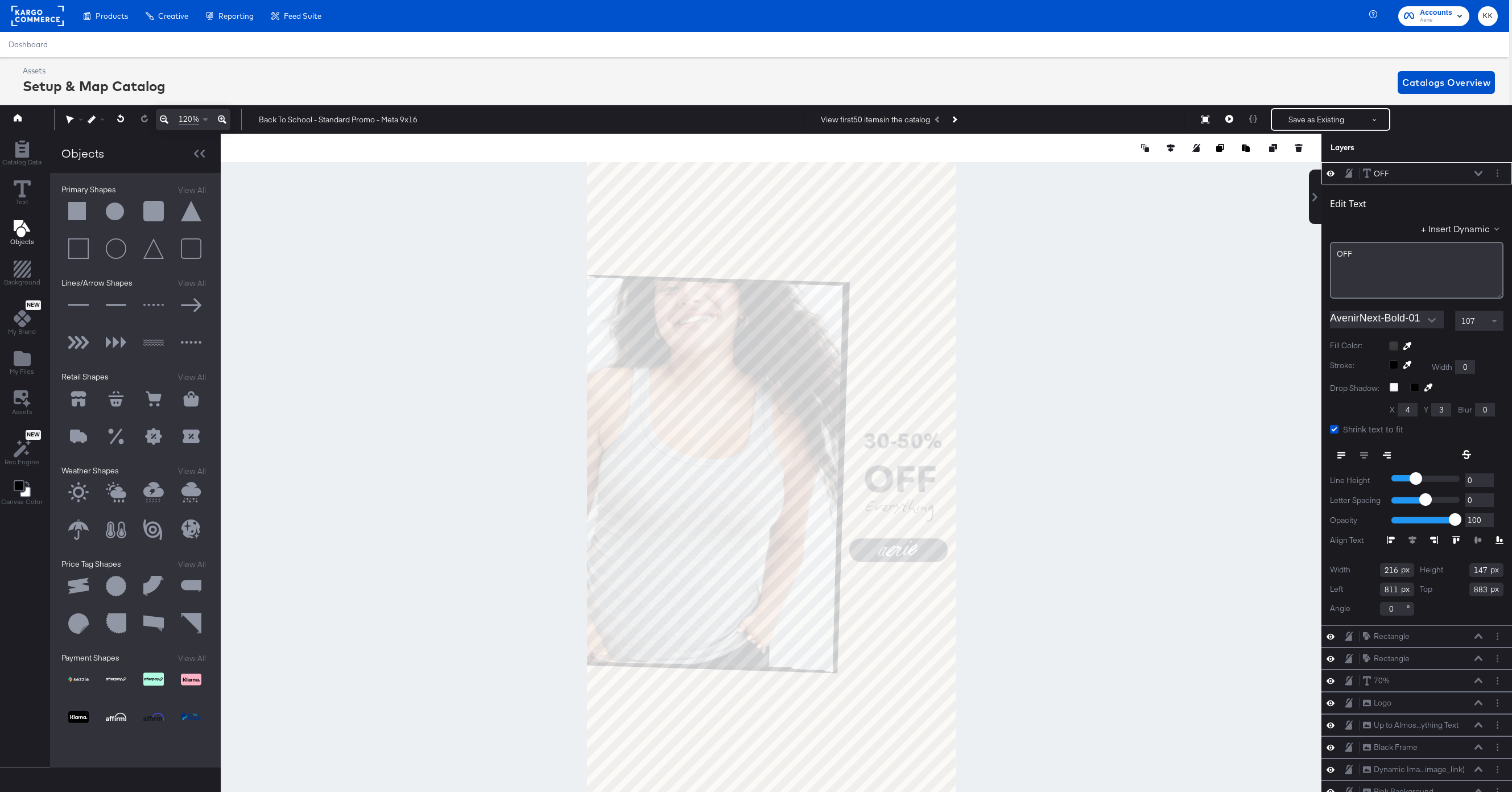
type input "898"
click at [1007, 479] on div at bounding box center [771, 476] width 1101 height 684
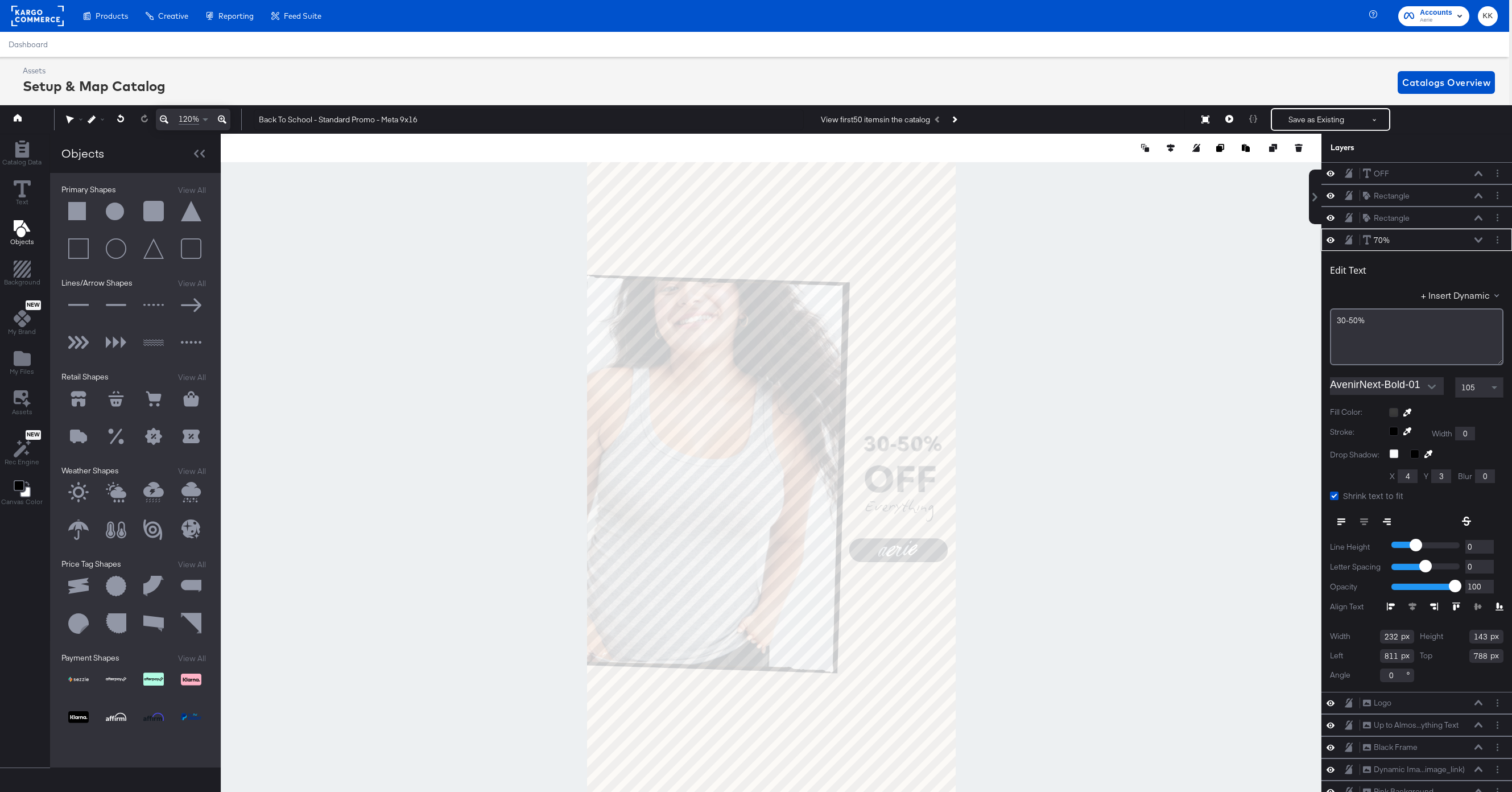
type input "796"
click at [1000, 447] on div at bounding box center [771, 476] width 1101 height 684
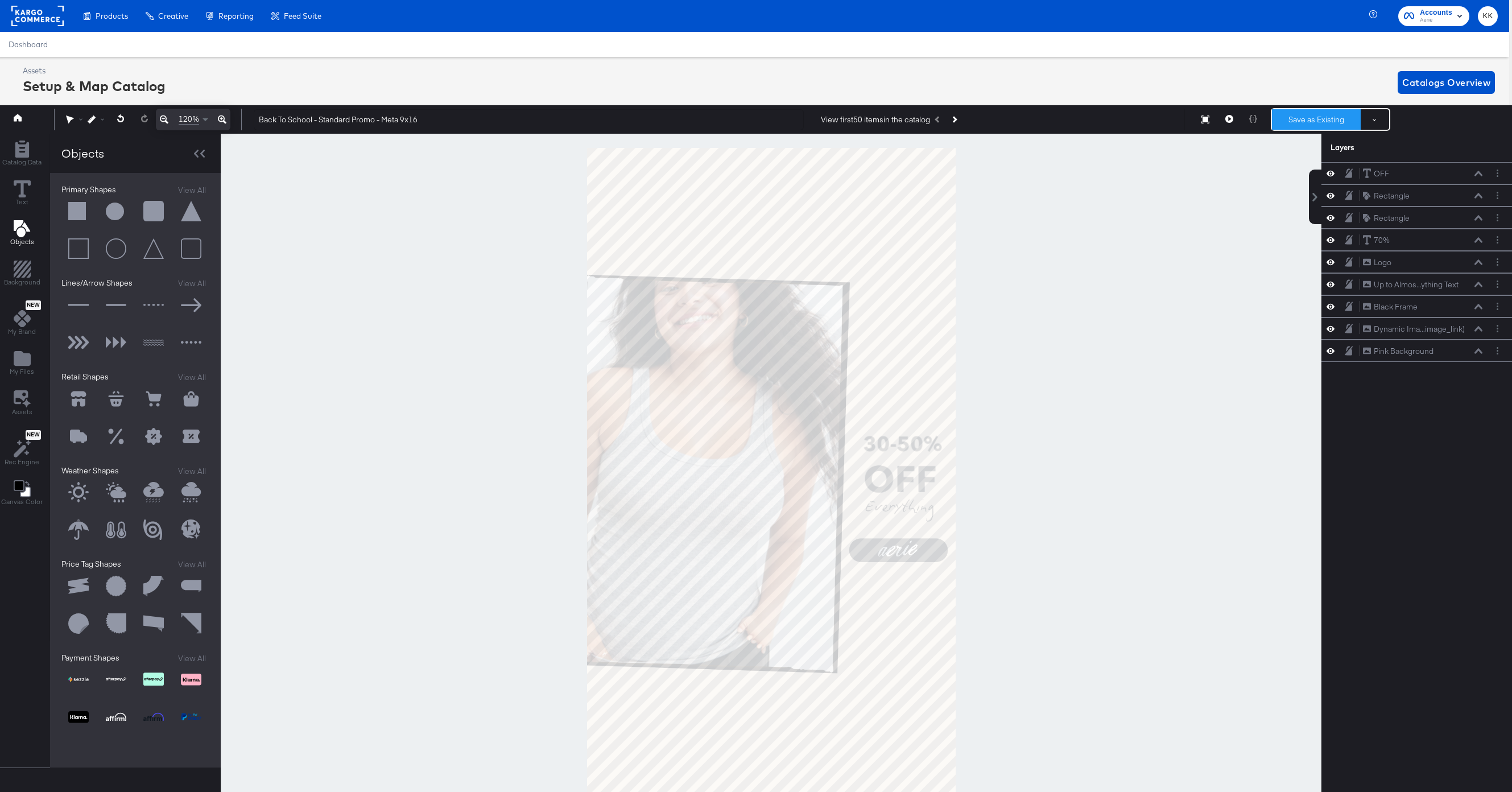
click at [1324, 115] on button "Save as Existing" at bounding box center [1316, 119] width 89 height 21
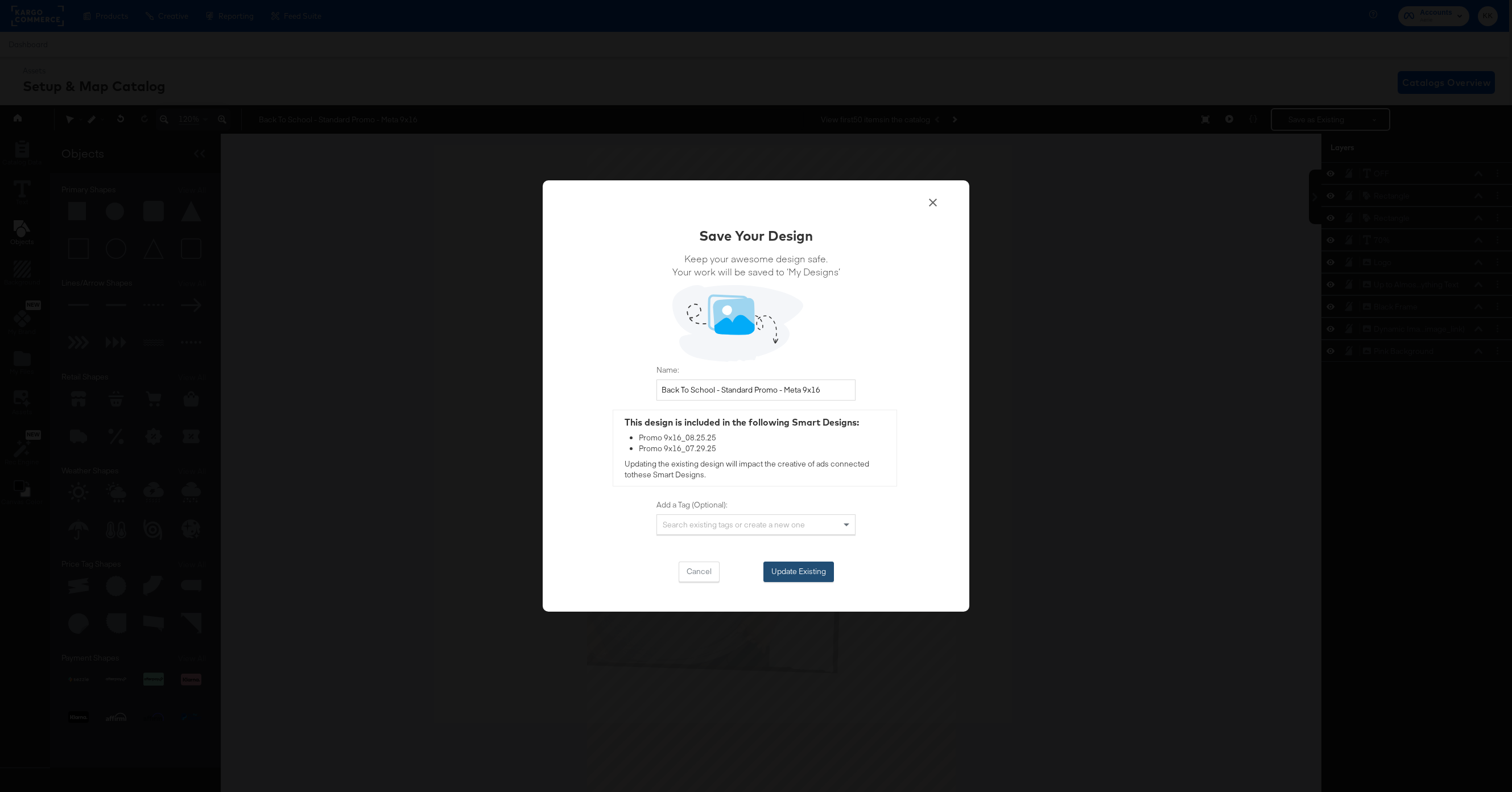
click at [795, 563] on button "Update Existing" at bounding box center [799, 571] width 71 height 21
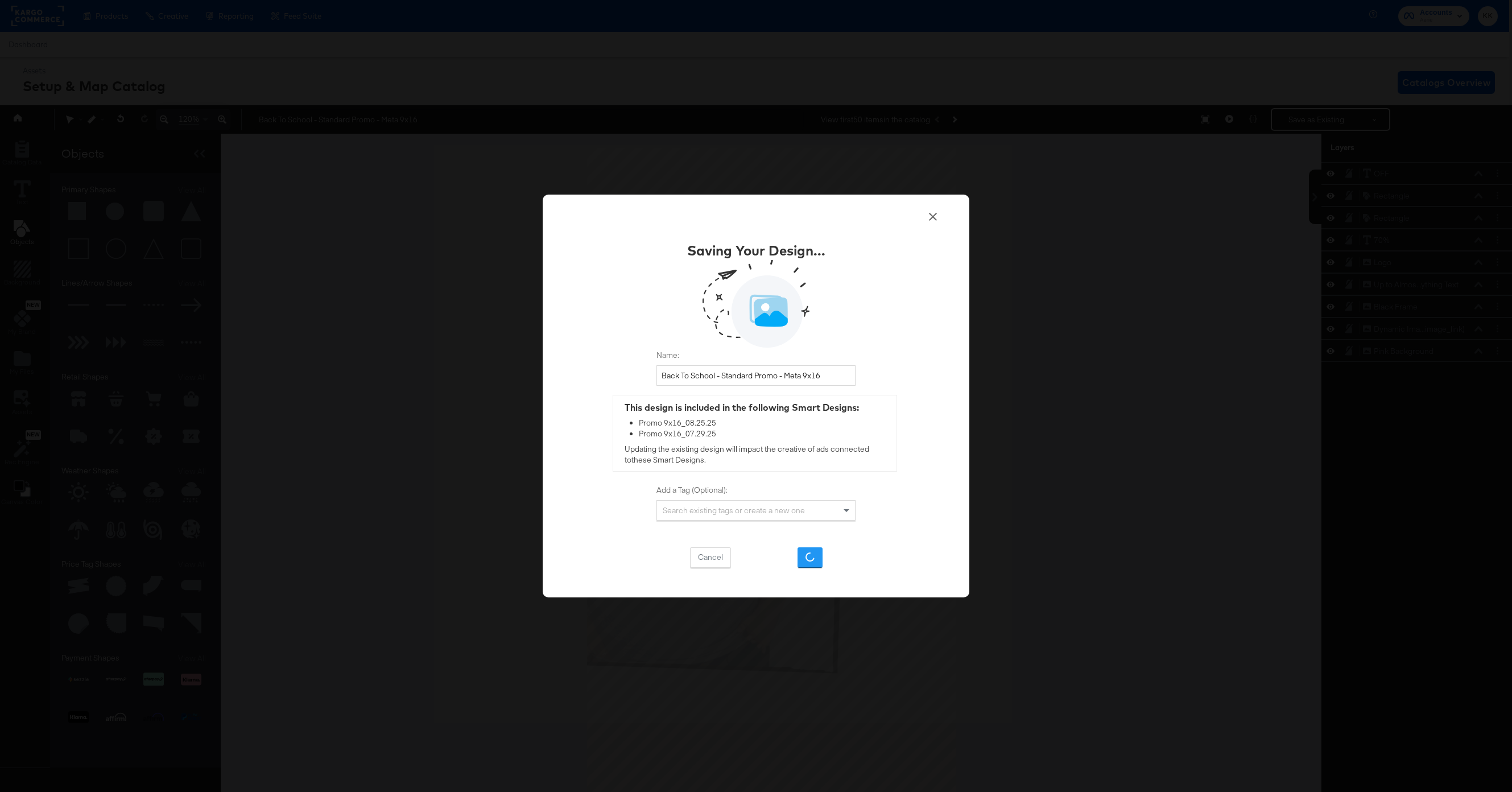
scroll to position [0, 0]
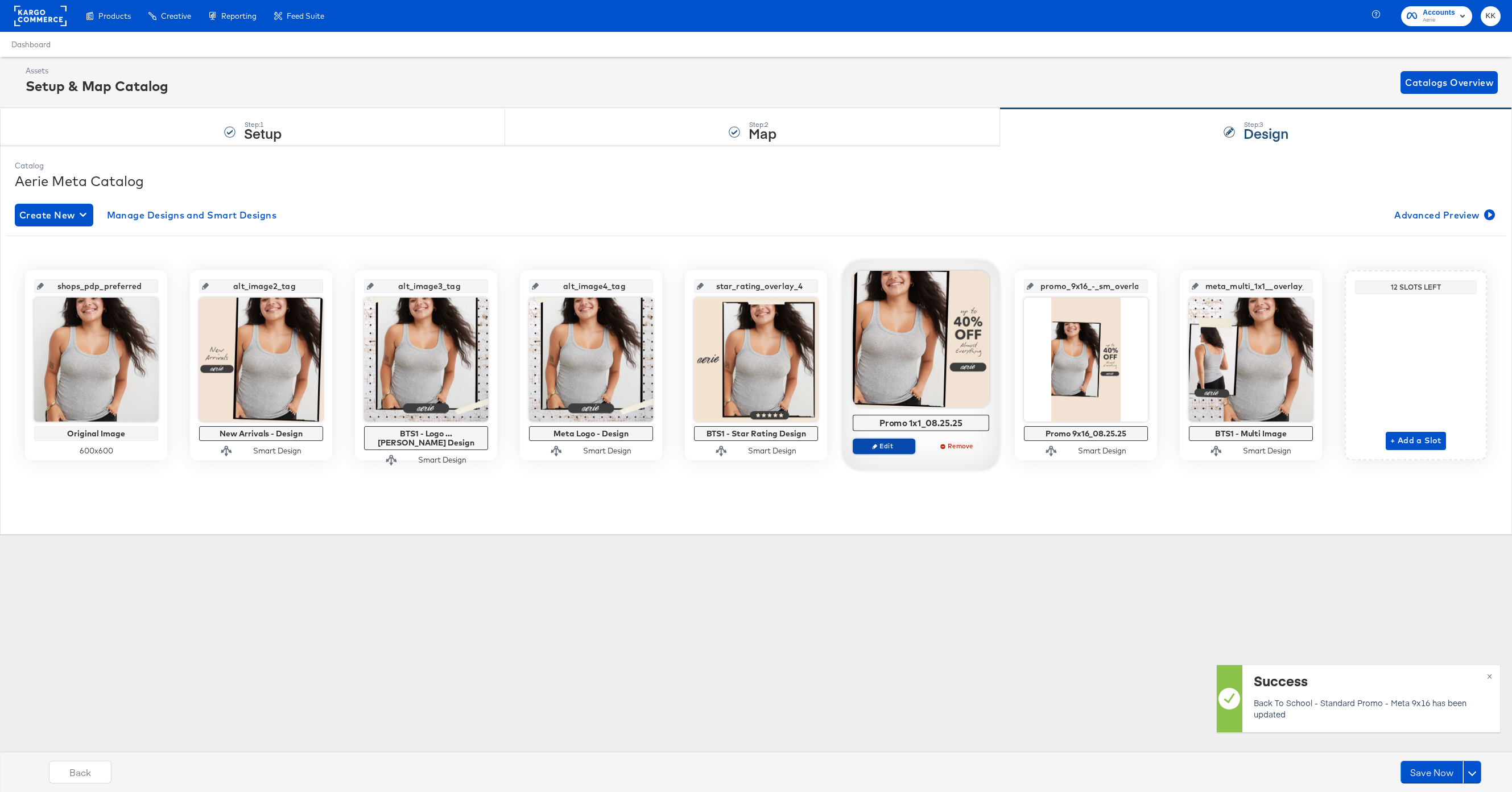
click at [896, 449] on span "Edit" at bounding box center [884, 445] width 52 height 9
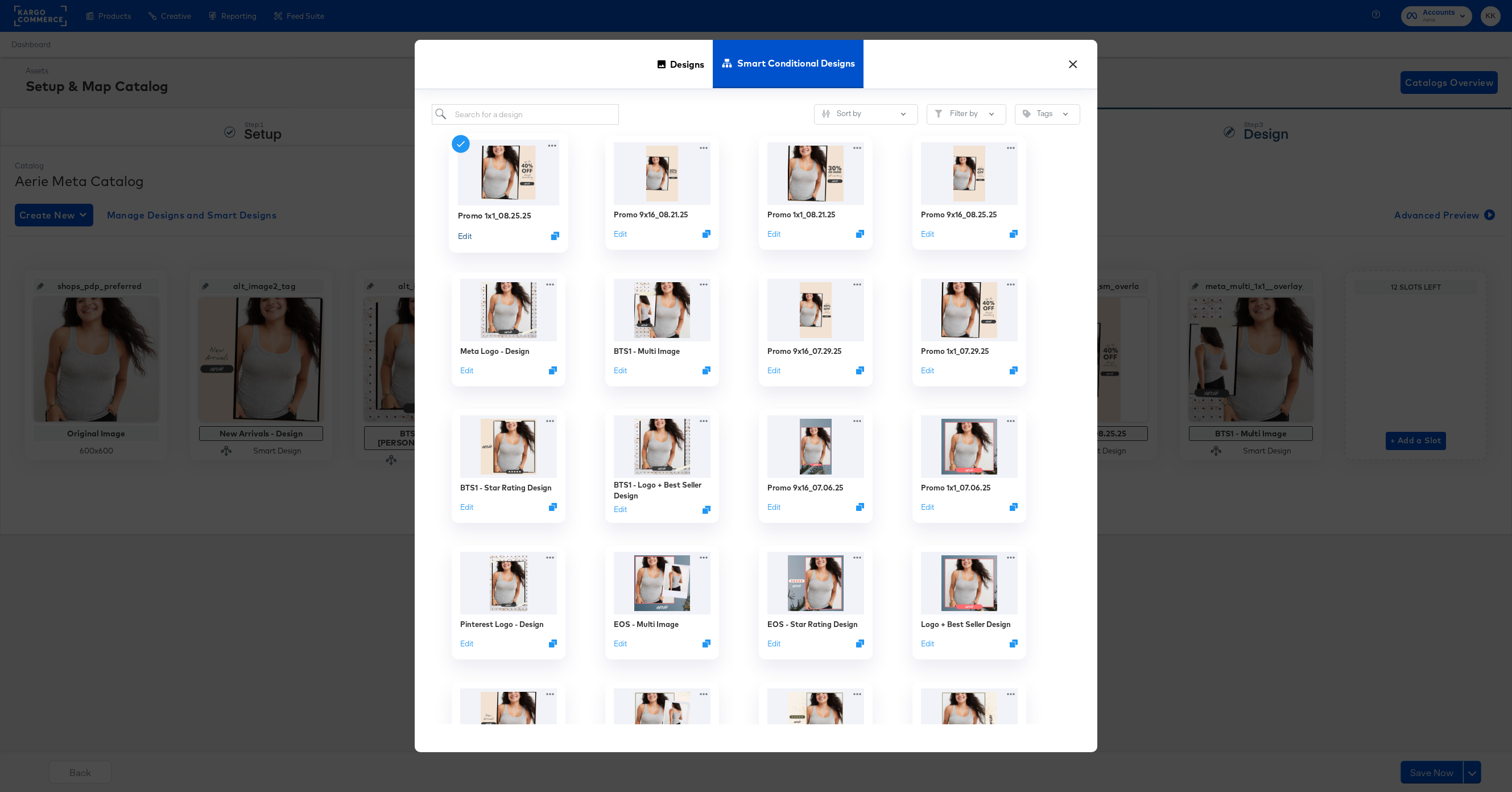
click at [465, 238] on button "Edit" at bounding box center [465, 235] width 14 height 11
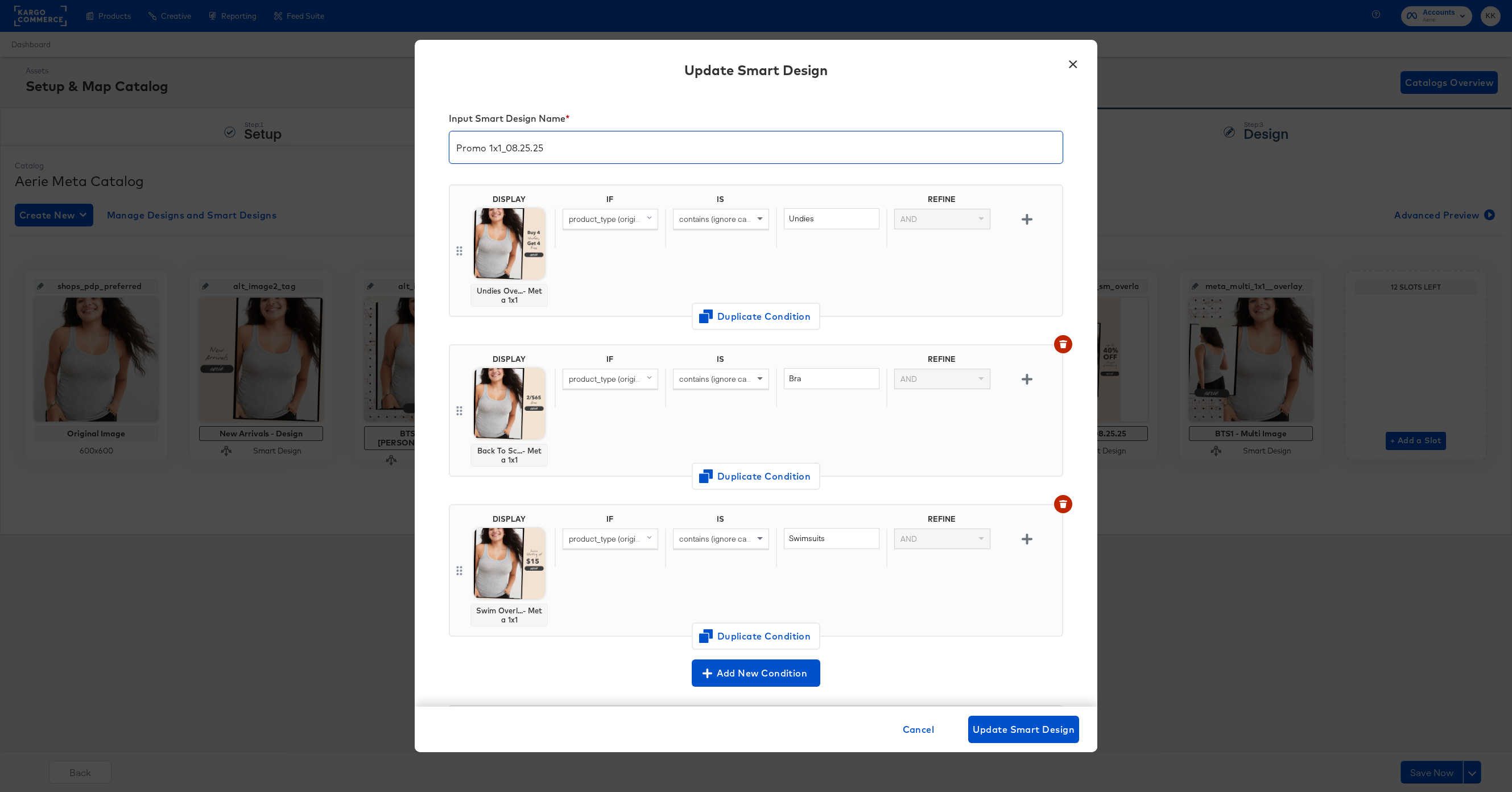
click at [529, 149] on input "Promo 1x1_08.25.25" at bounding box center [756, 143] width 614 height 32
type input "Promo 1x1_08.27.25"
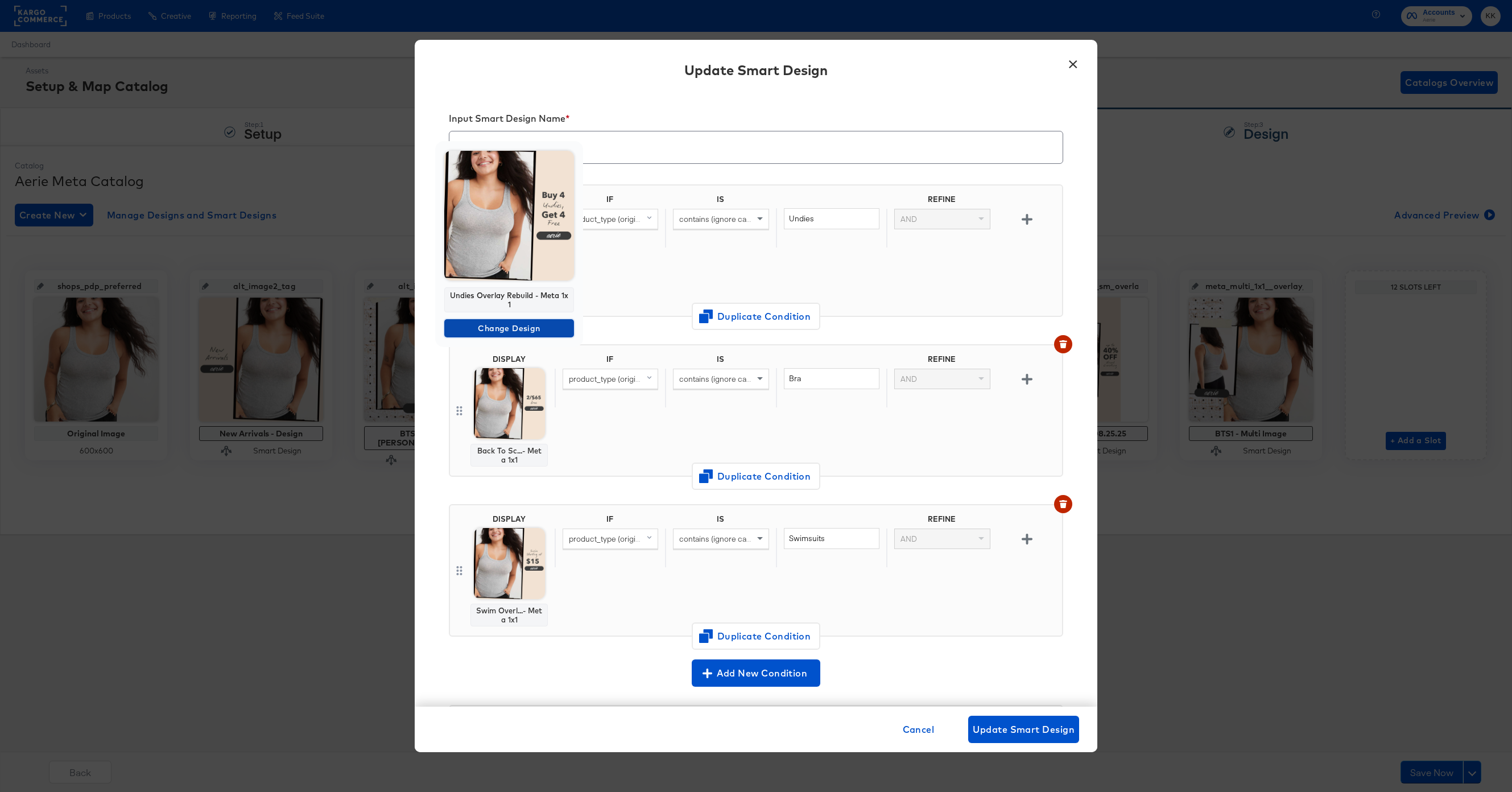
click at [504, 328] on span "Change Design" at bounding box center [509, 328] width 120 height 14
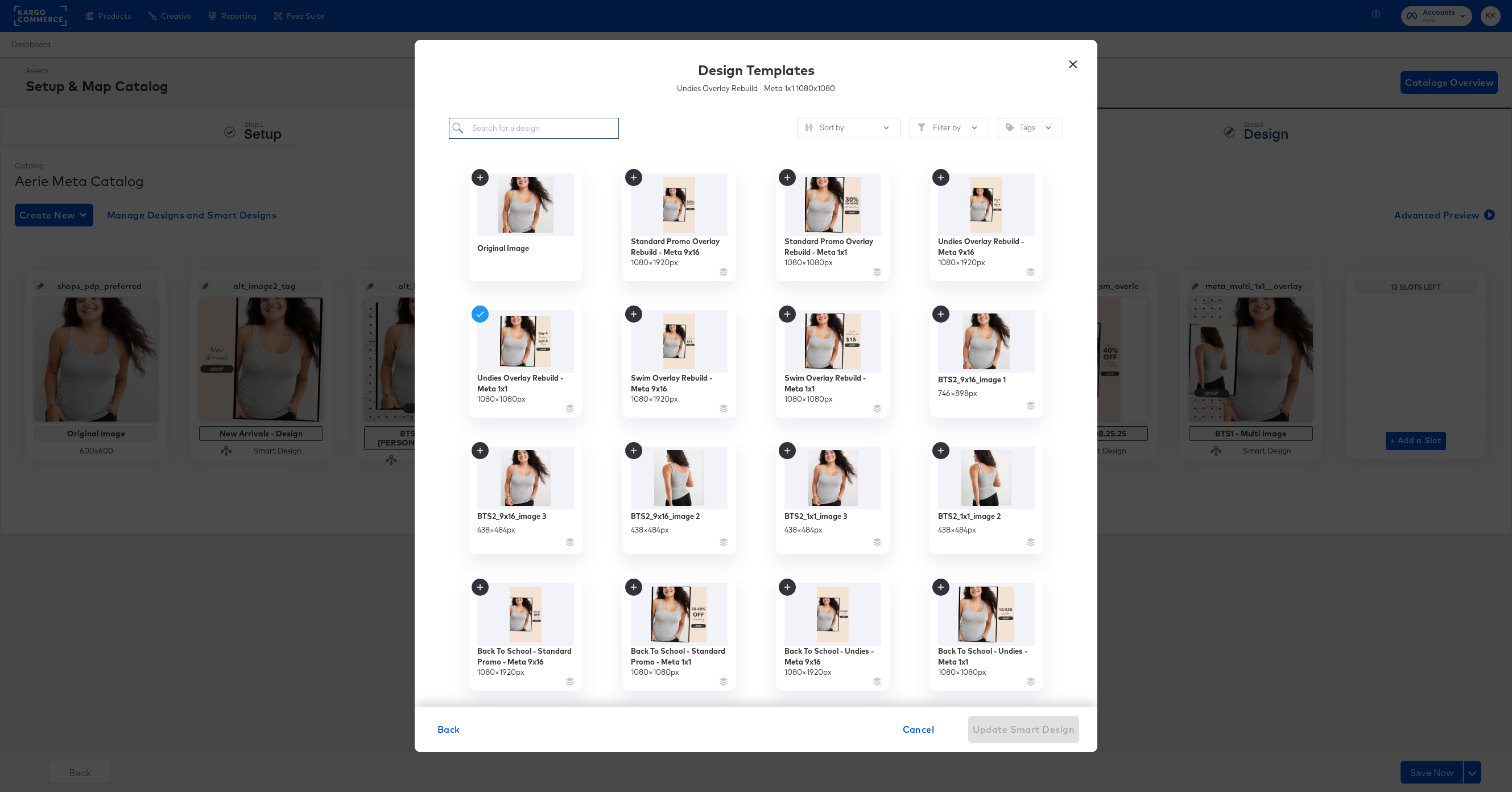
click at [482, 129] on input "search" at bounding box center [534, 128] width 170 height 21
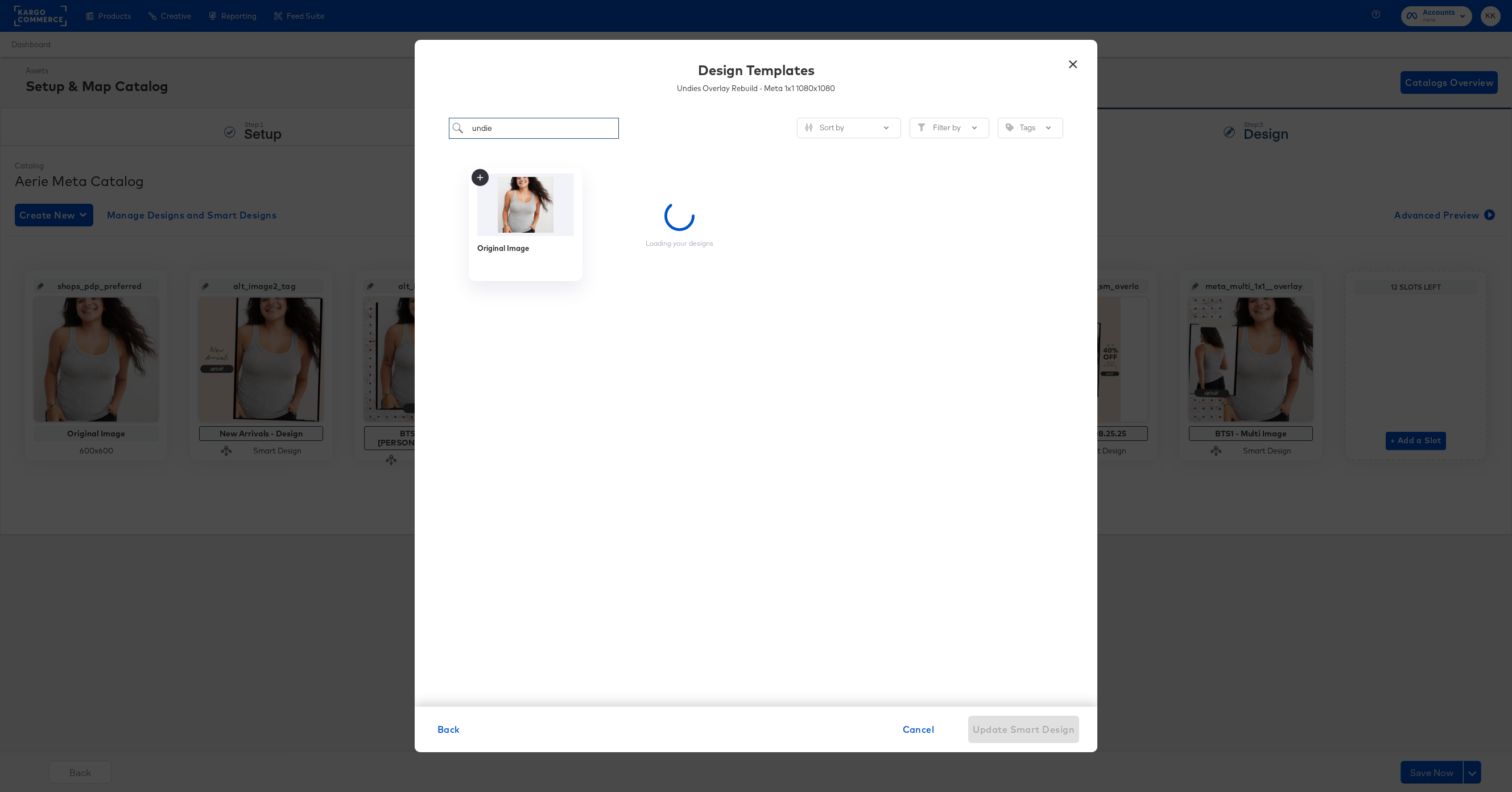
type input "undie"
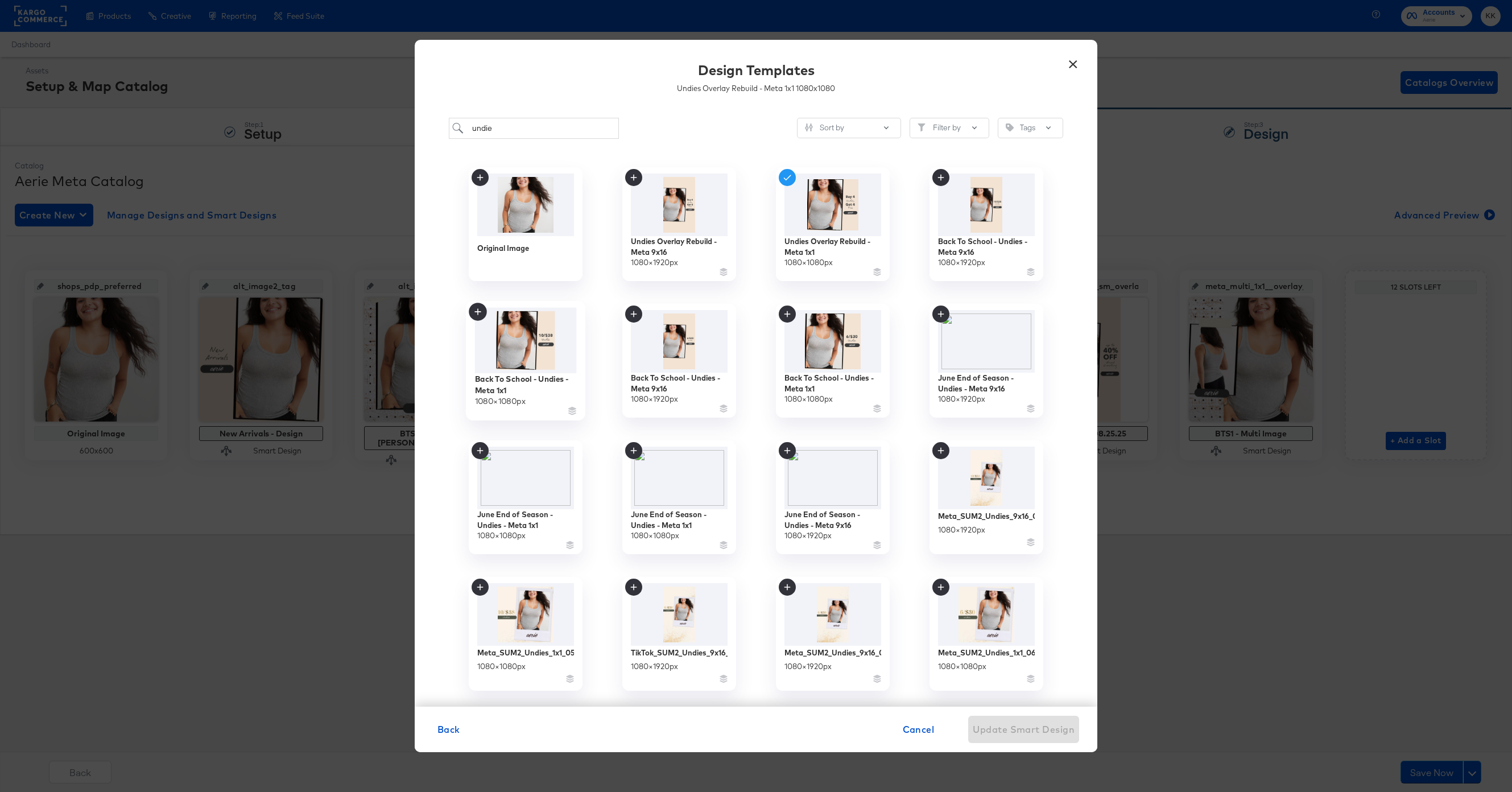
click at [552, 348] on img at bounding box center [525, 340] width 101 height 66
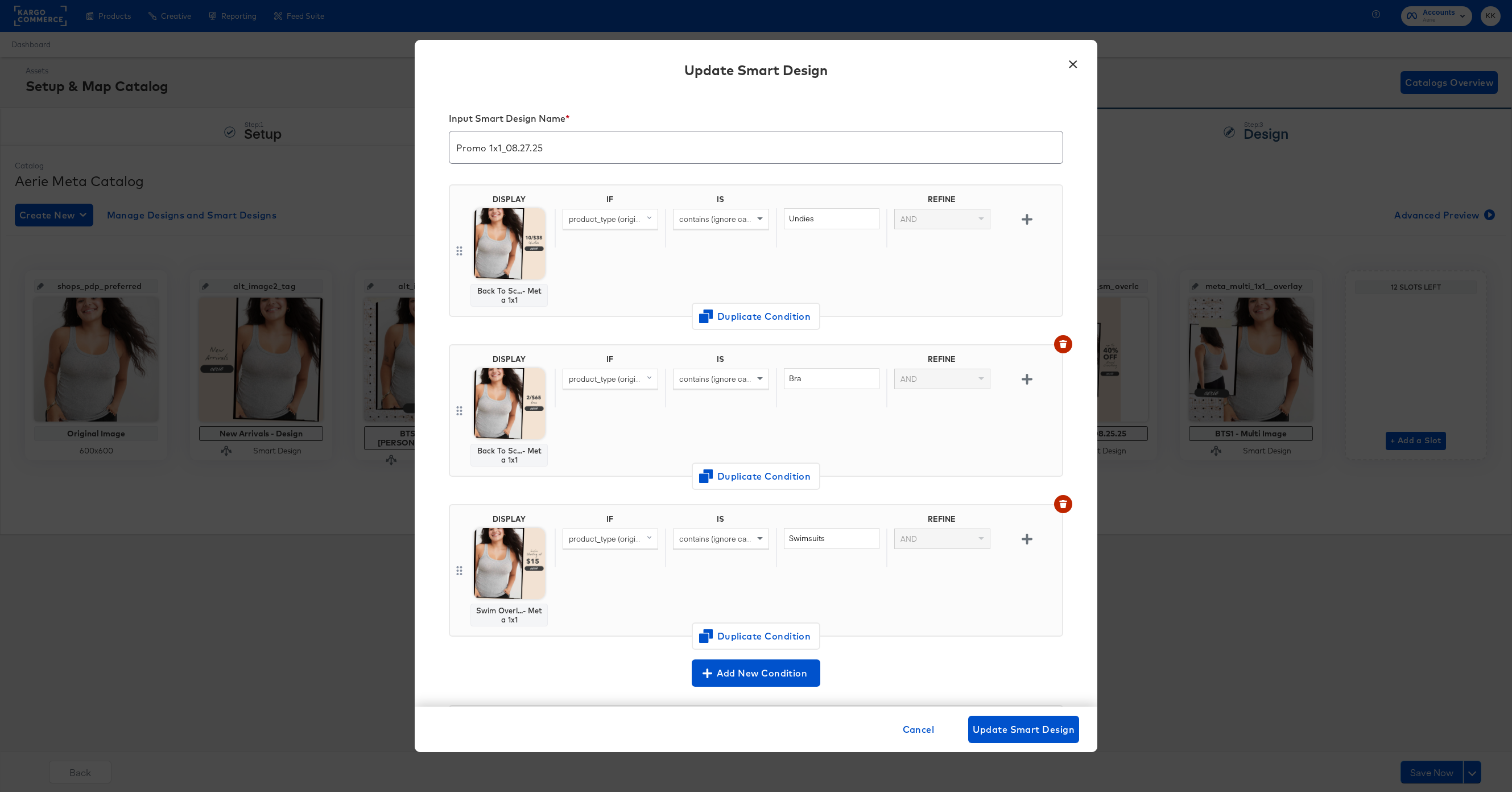
scroll to position [161, 0]
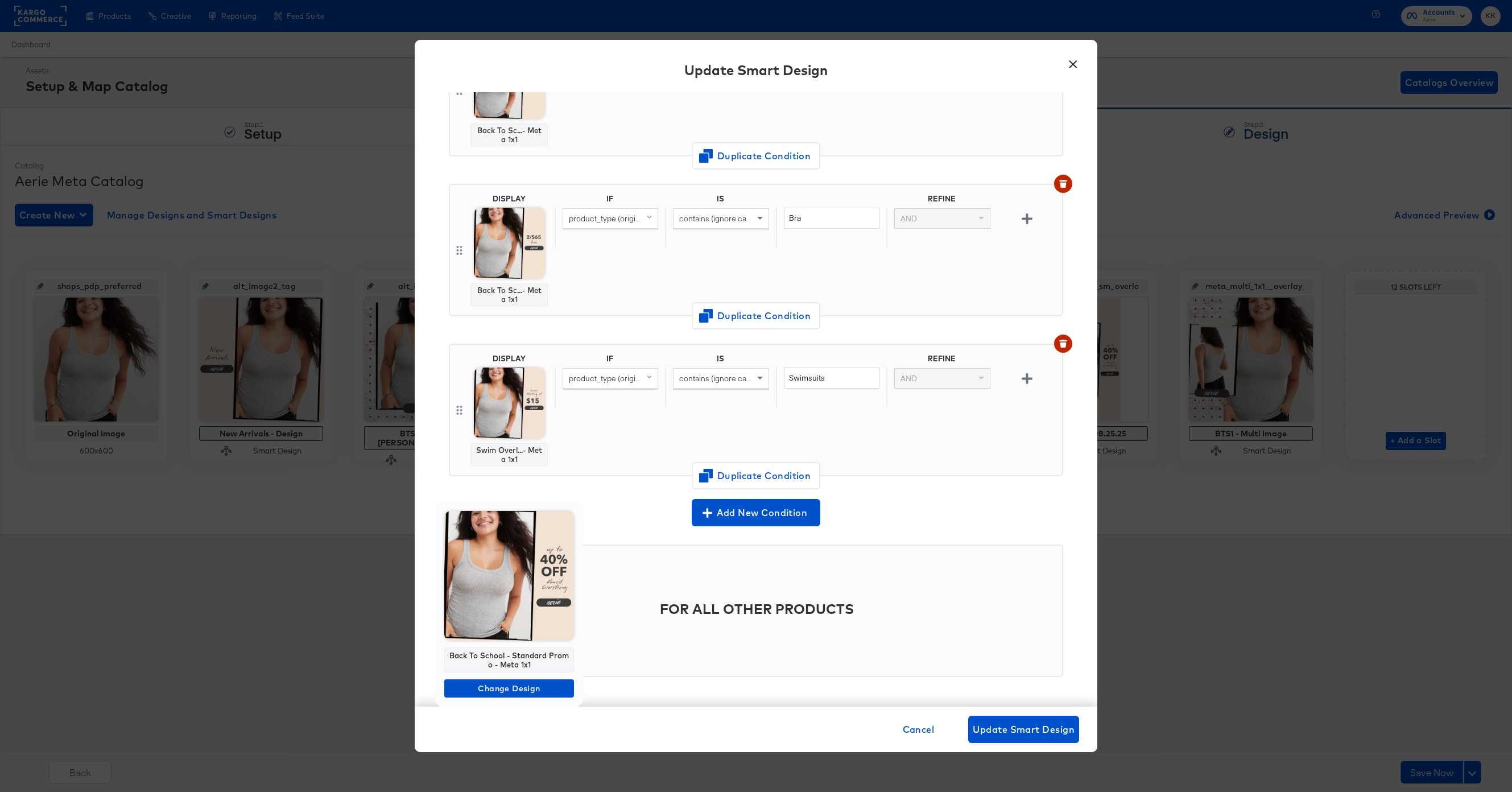
click at [528, 585] on img at bounding box center [509, 576] width 130 height 130
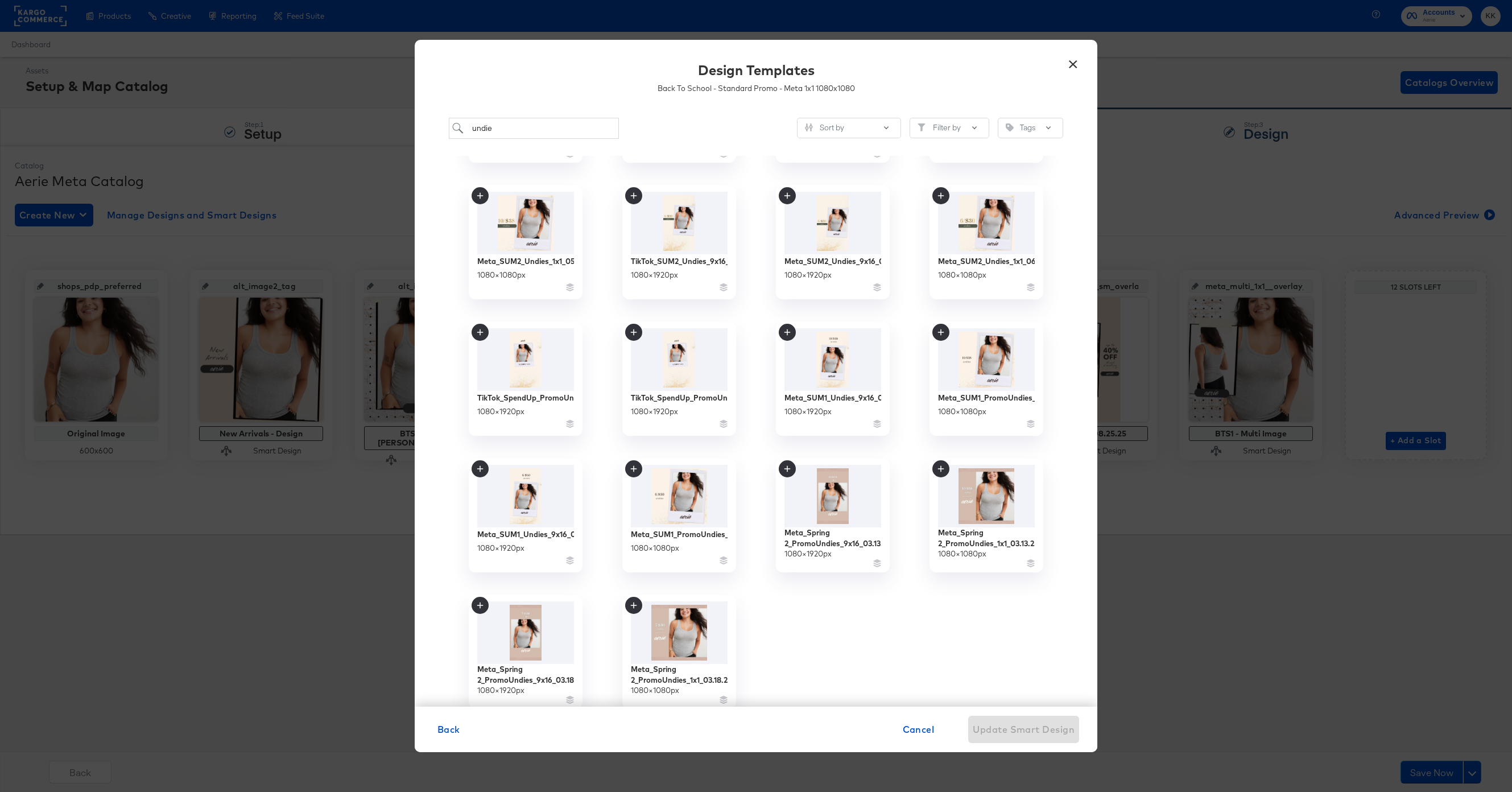
scroll to position [0, 0]
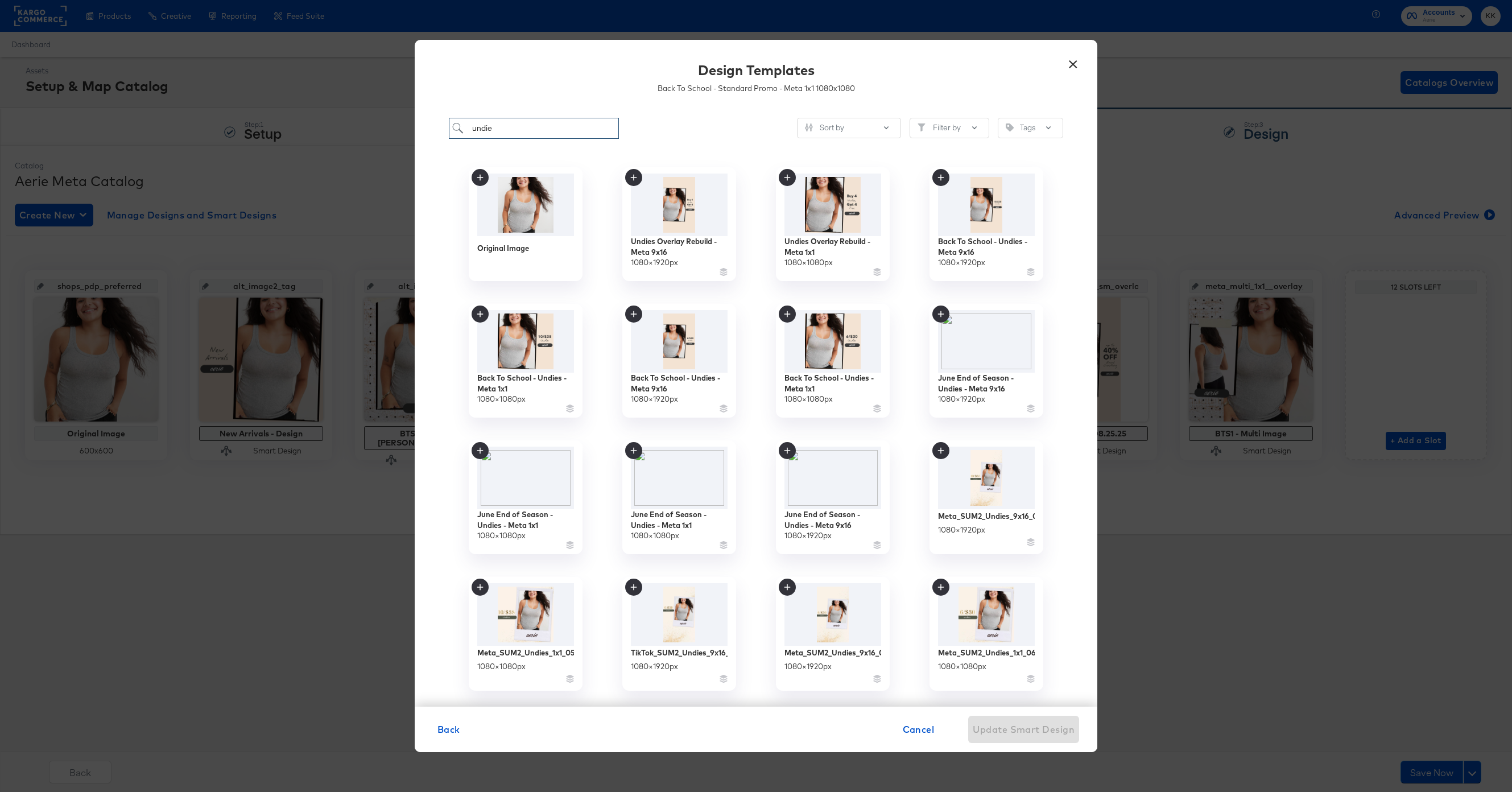
drag, startPoint x: 514, startPoint y: 132, endPoint x: 459, endPoint y: 132, distance: 55.0
click at [459, 132] on input "undie" at bounding box center [534, 128] width 170 height 21
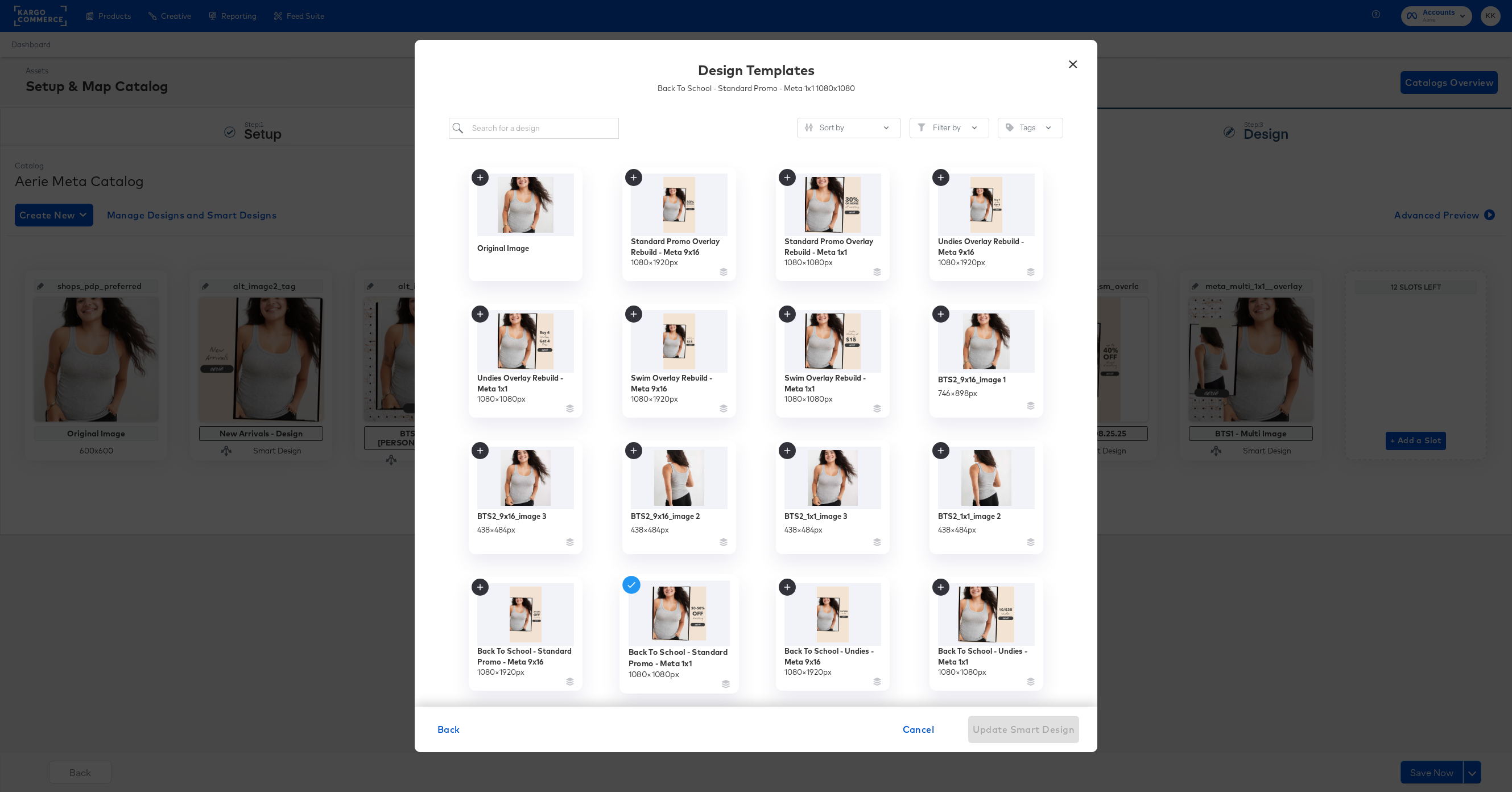
click at [691, 623] on img at bounding box center [679, 614] width 101 height 66
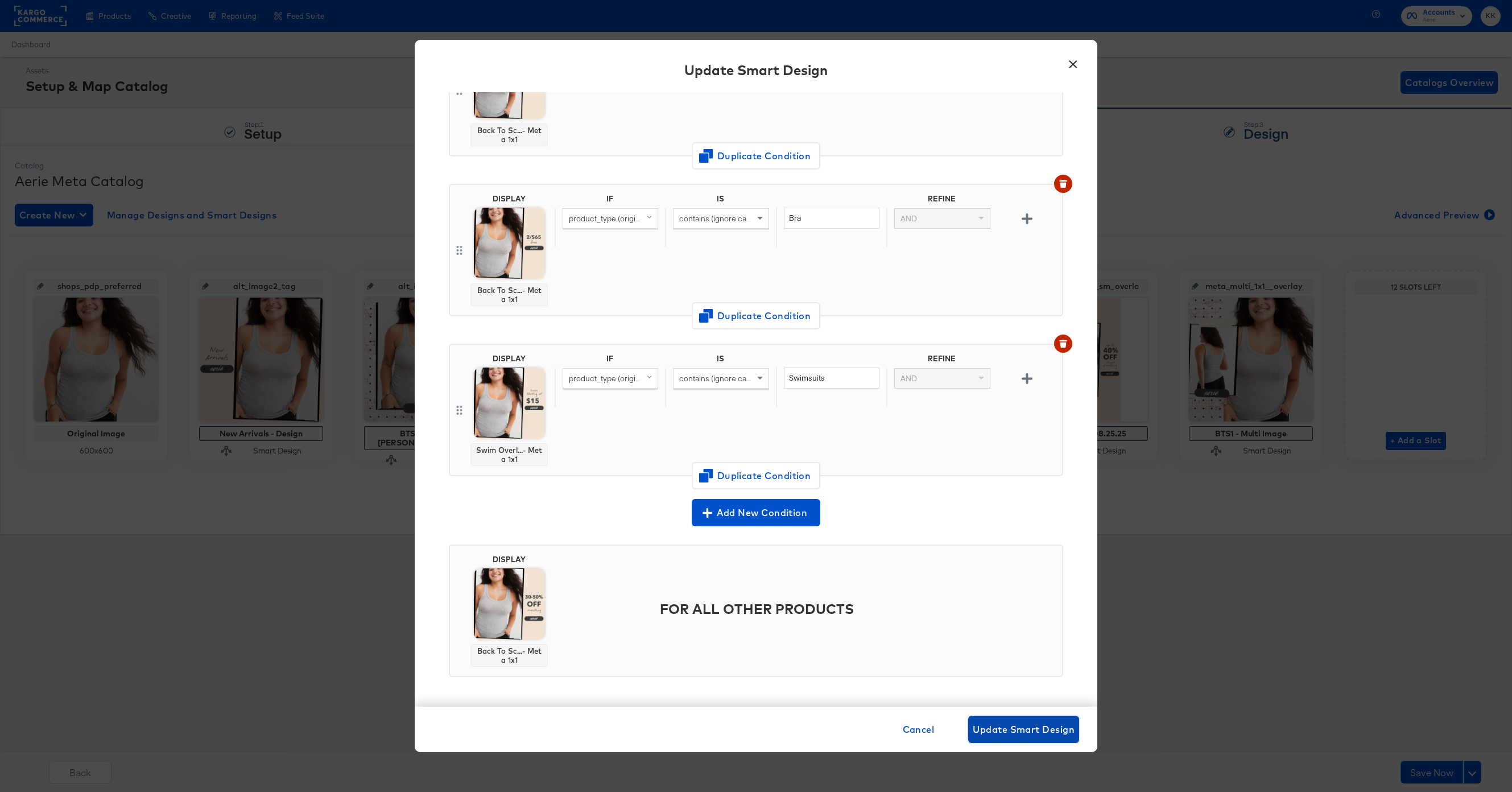
click at [1019, 721] on span "Update Smart Design" at bounding box center [1023, 729] width 101 height 16
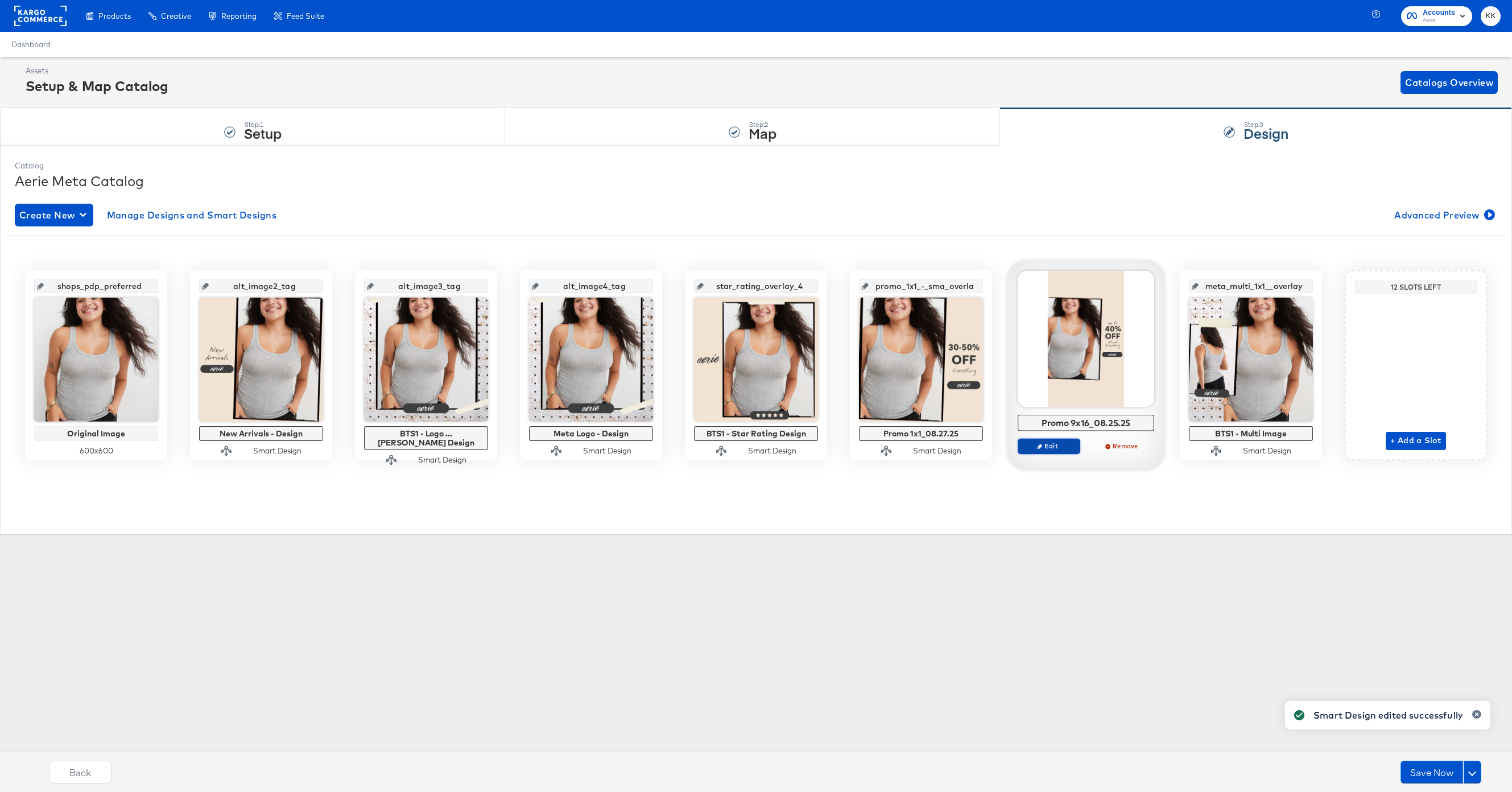
click at [1060, 446] on span "Edit" at bounding box center [1048, 445] width 52 height 9
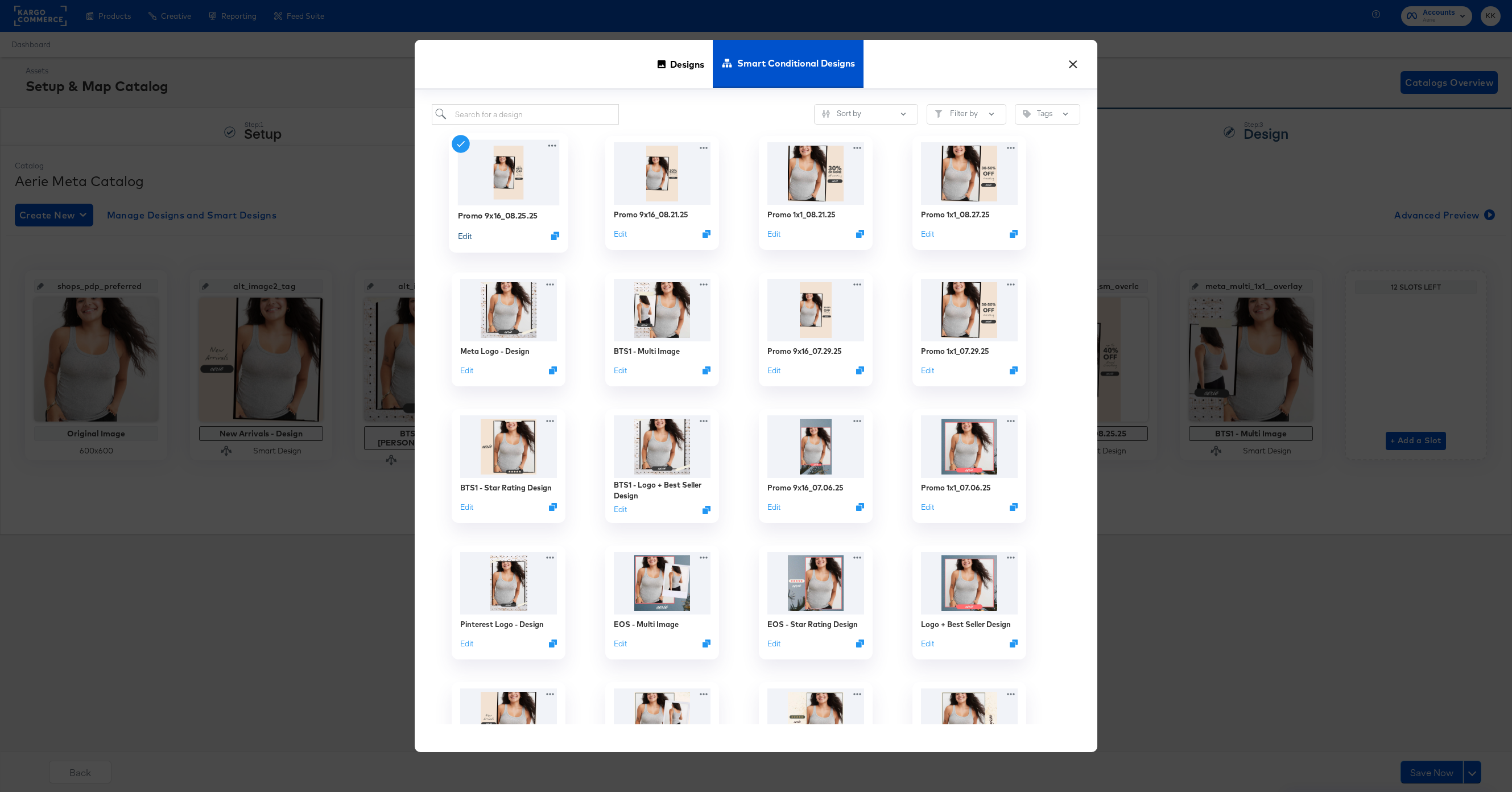
click at [465, 237] on button "Edit" at bounding box center [465, 235] width 14 height 11
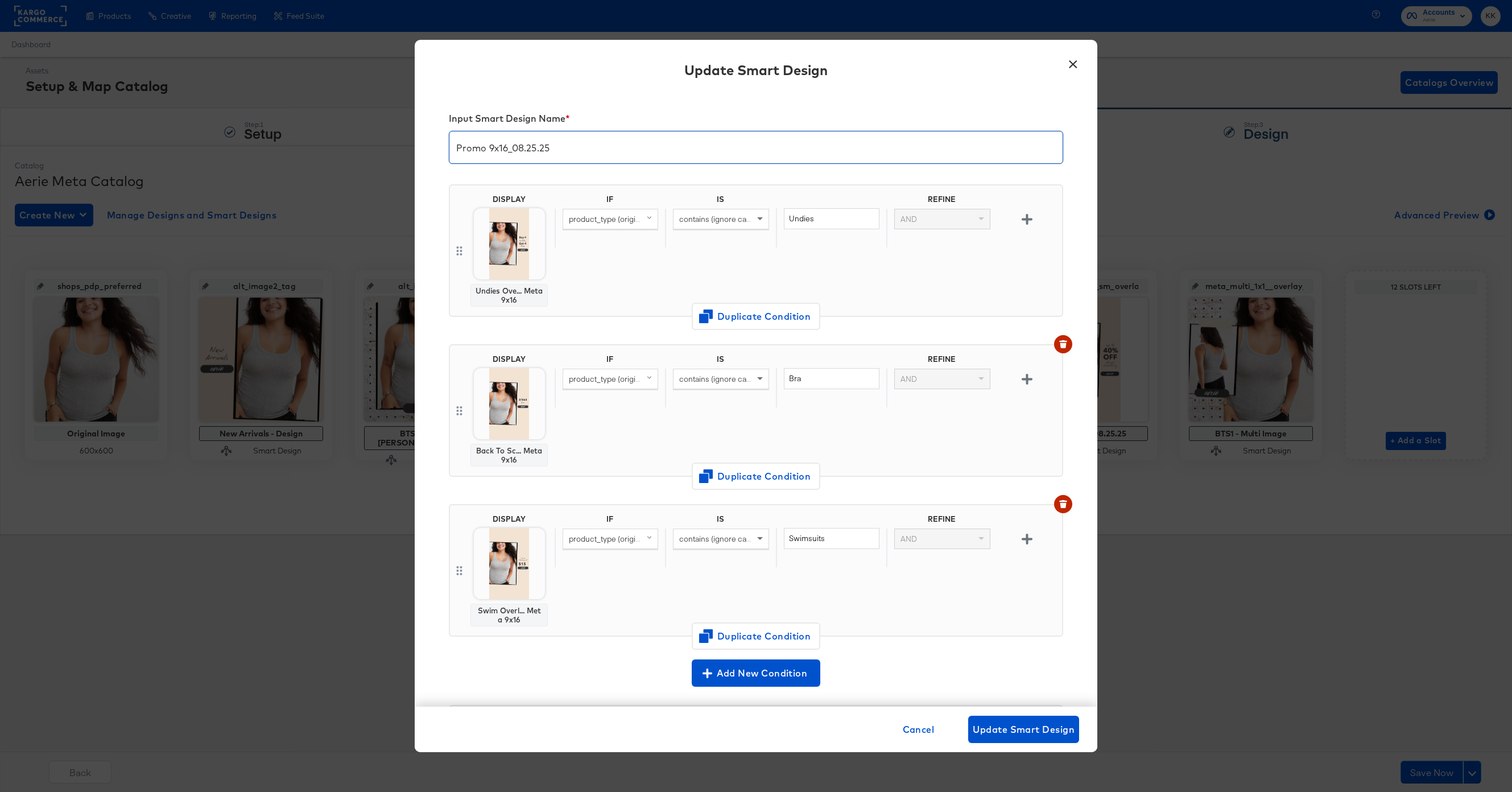
click at [537, 150] on input "Promo 9x16_08.25.25" at bounding box center [756, 143] width 614 height 32
type input "Promo 9x16_08.27.25"
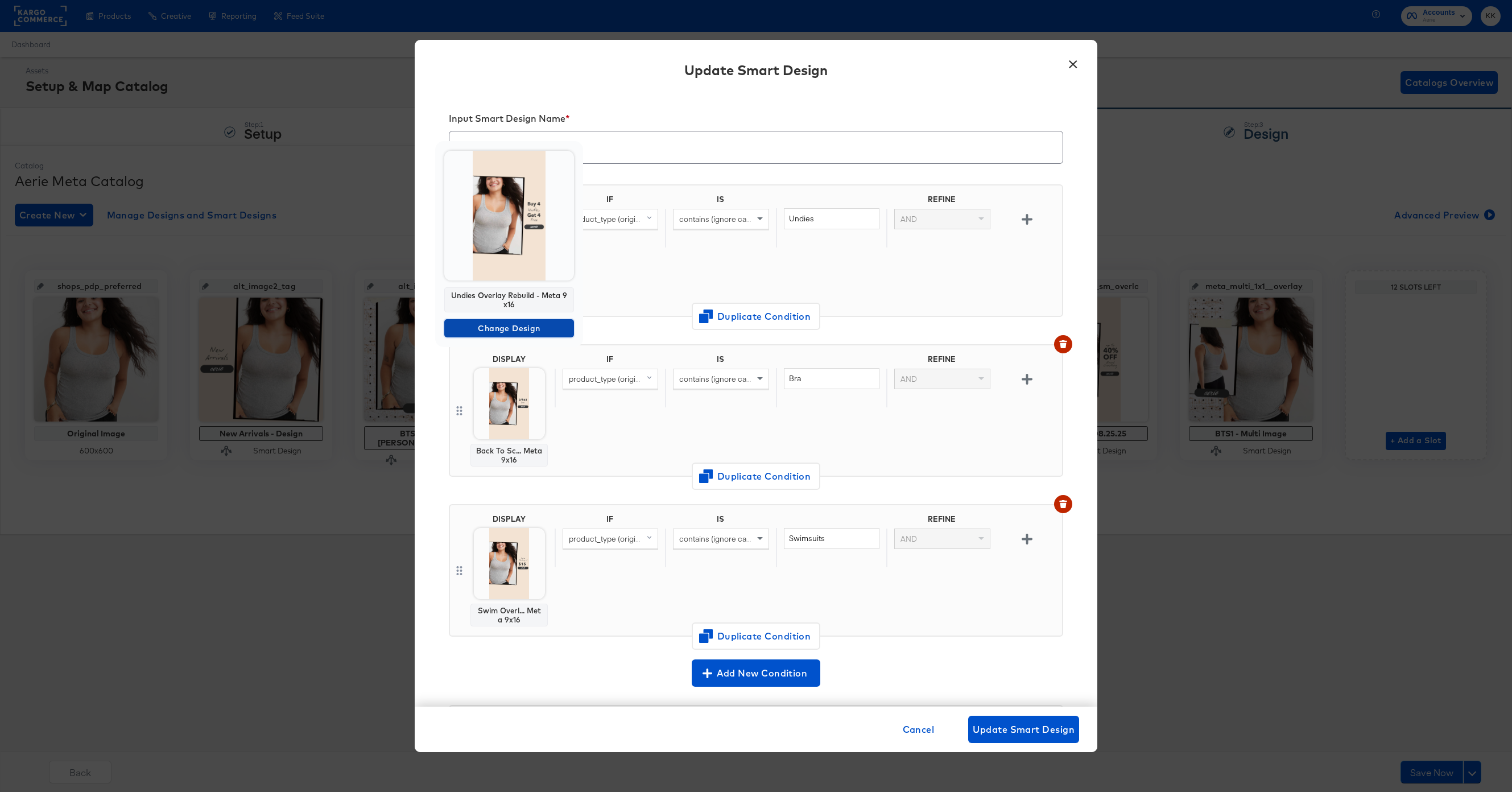
click at [510, 320] on button "Change Design" at bounding box center [509, 328] width 130 height 18
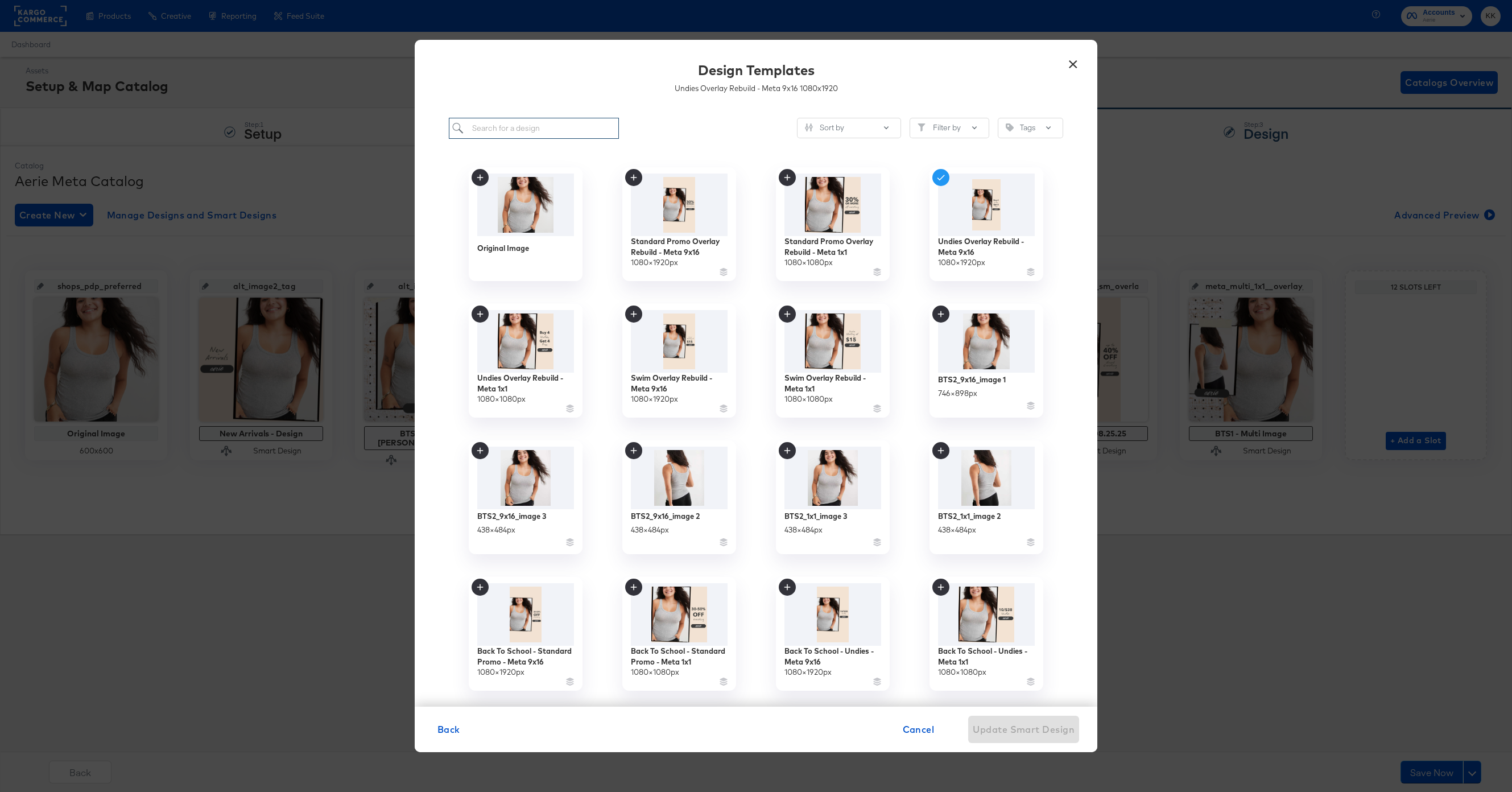
click at [519, 137] on input "search" at bounding box center [534, 128] width 170 height 21
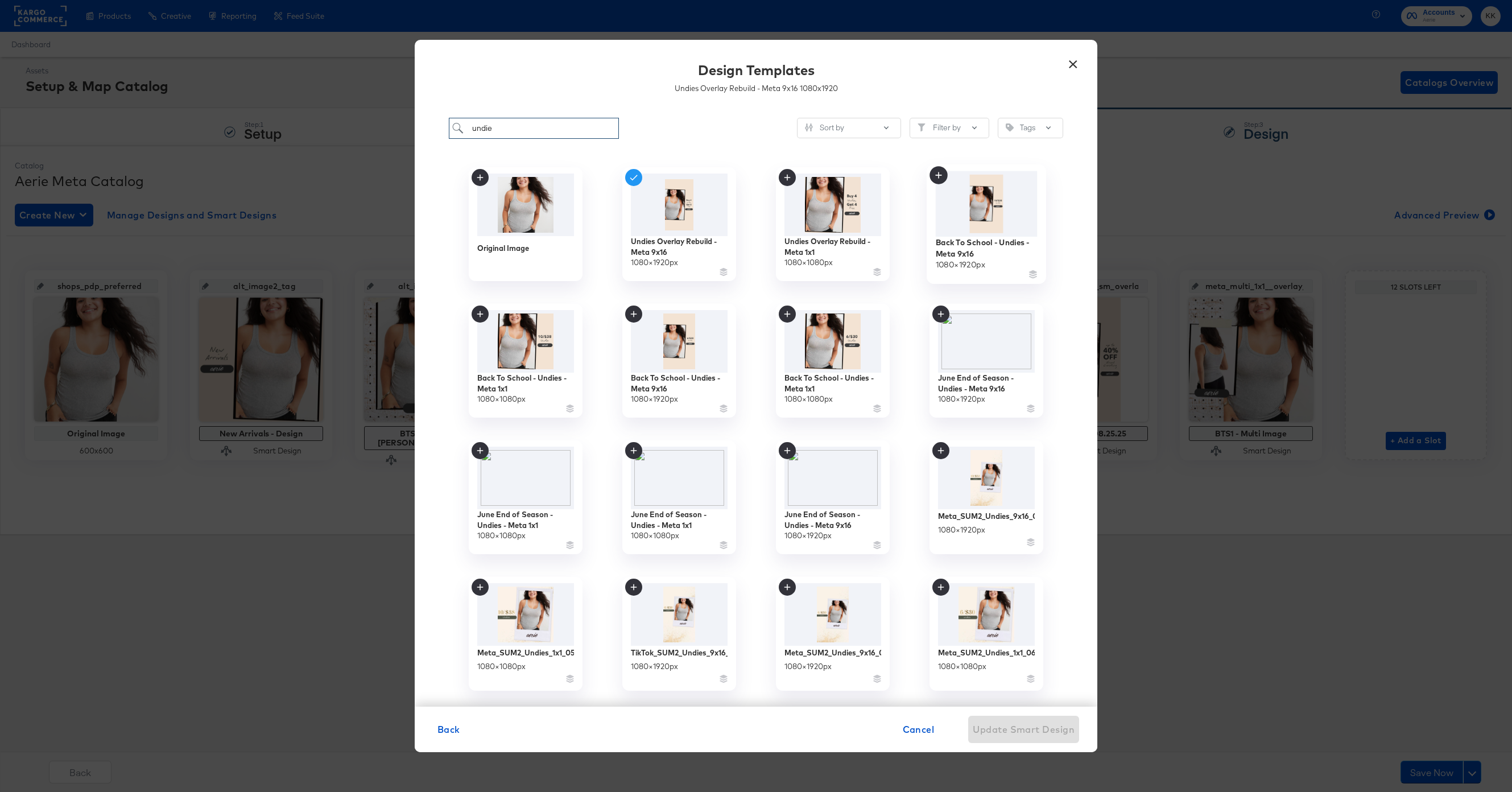
type input "undie"
click at [992, 206] on img at bounding box center [986, 204] width 101 height 65
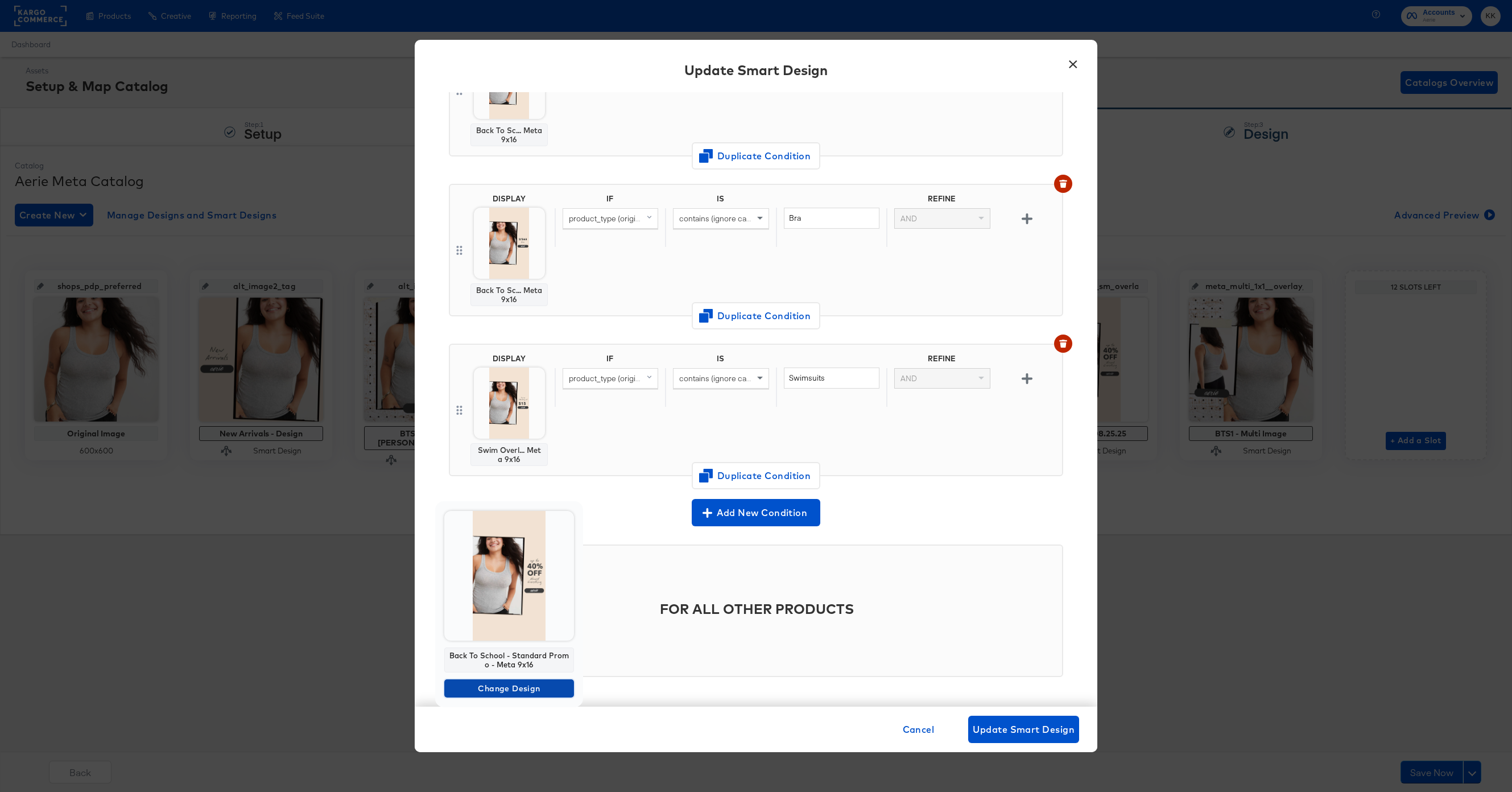
click at [507, 687] on span "Change Design" at bounding box center [509, 689] width 120 height 14
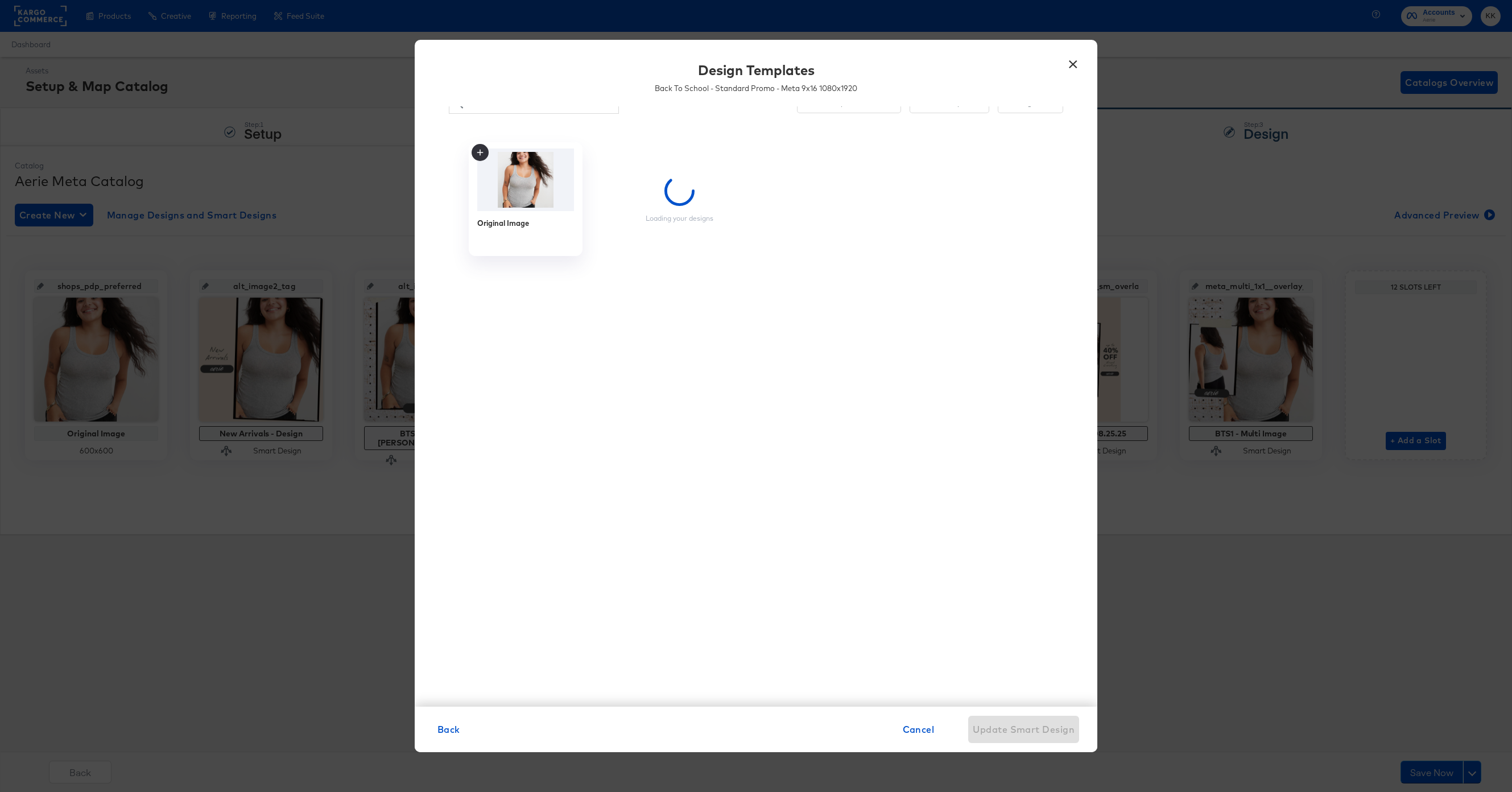
scroll to position [0, 0]
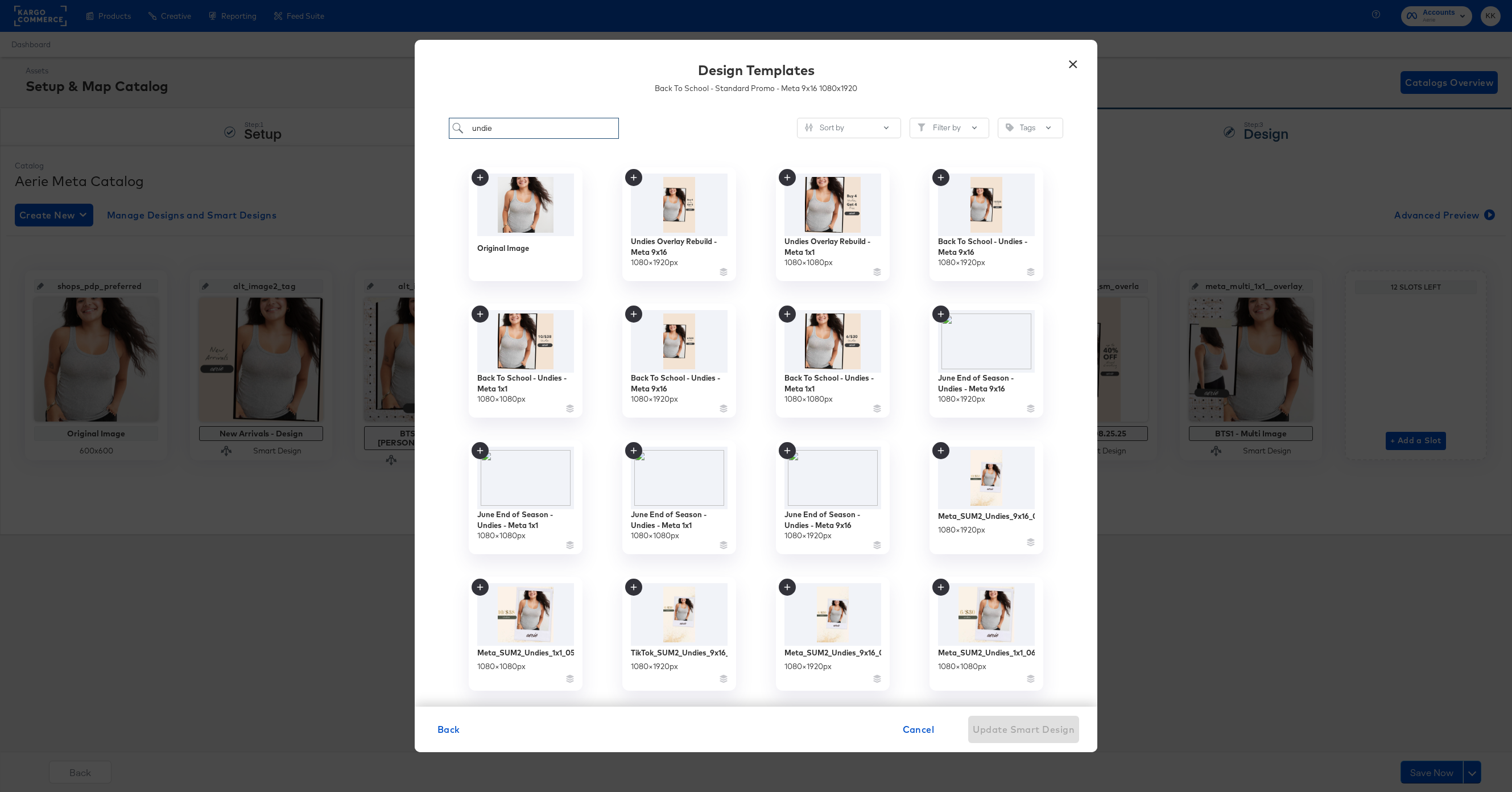
click at [493, 126] on input "undie" at bounding box center [534, 128] width 170 height 21
type input "u"
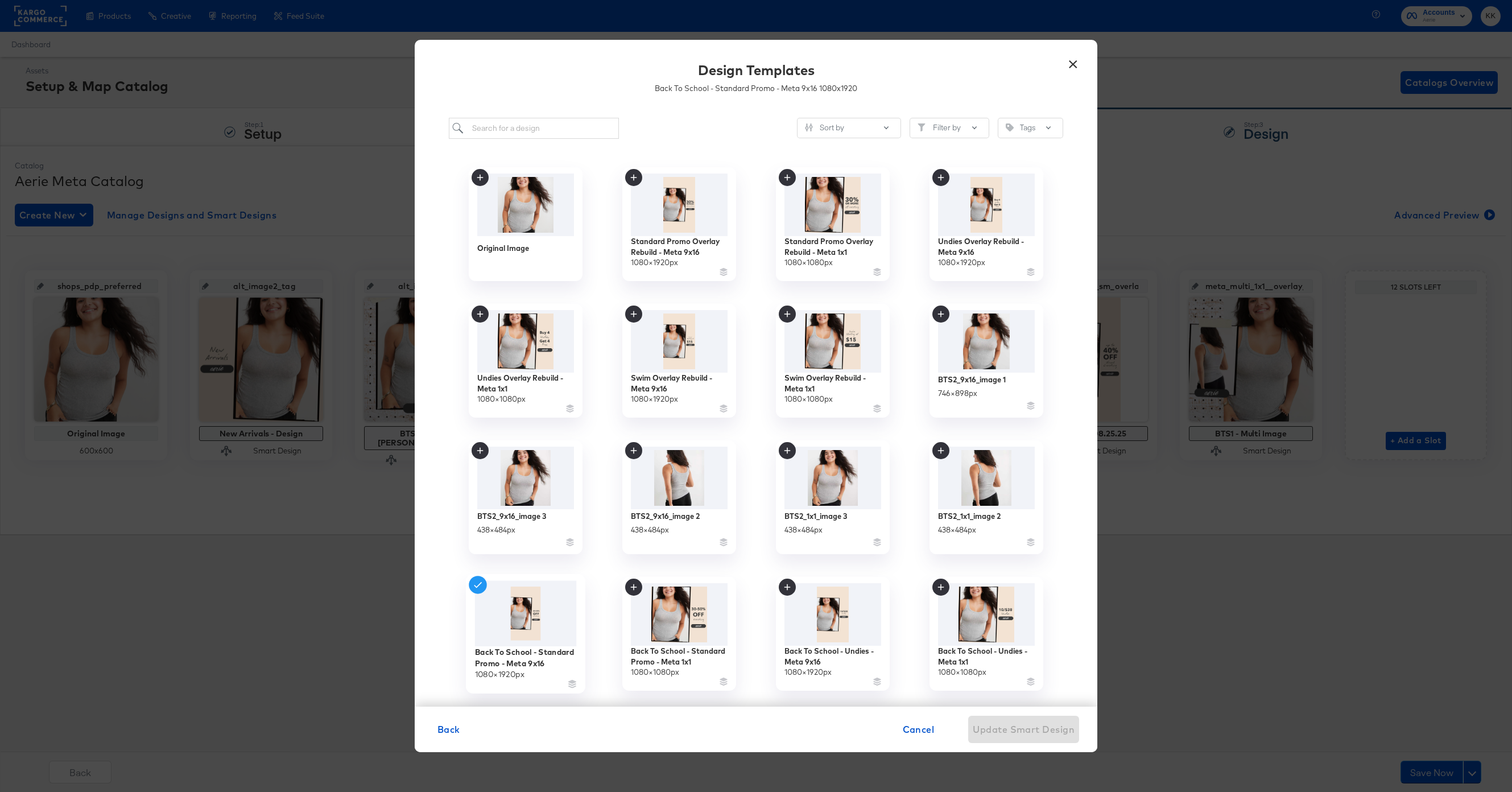
click at [527, 610] on img at bounding box center [525, 614] width 101 height 66
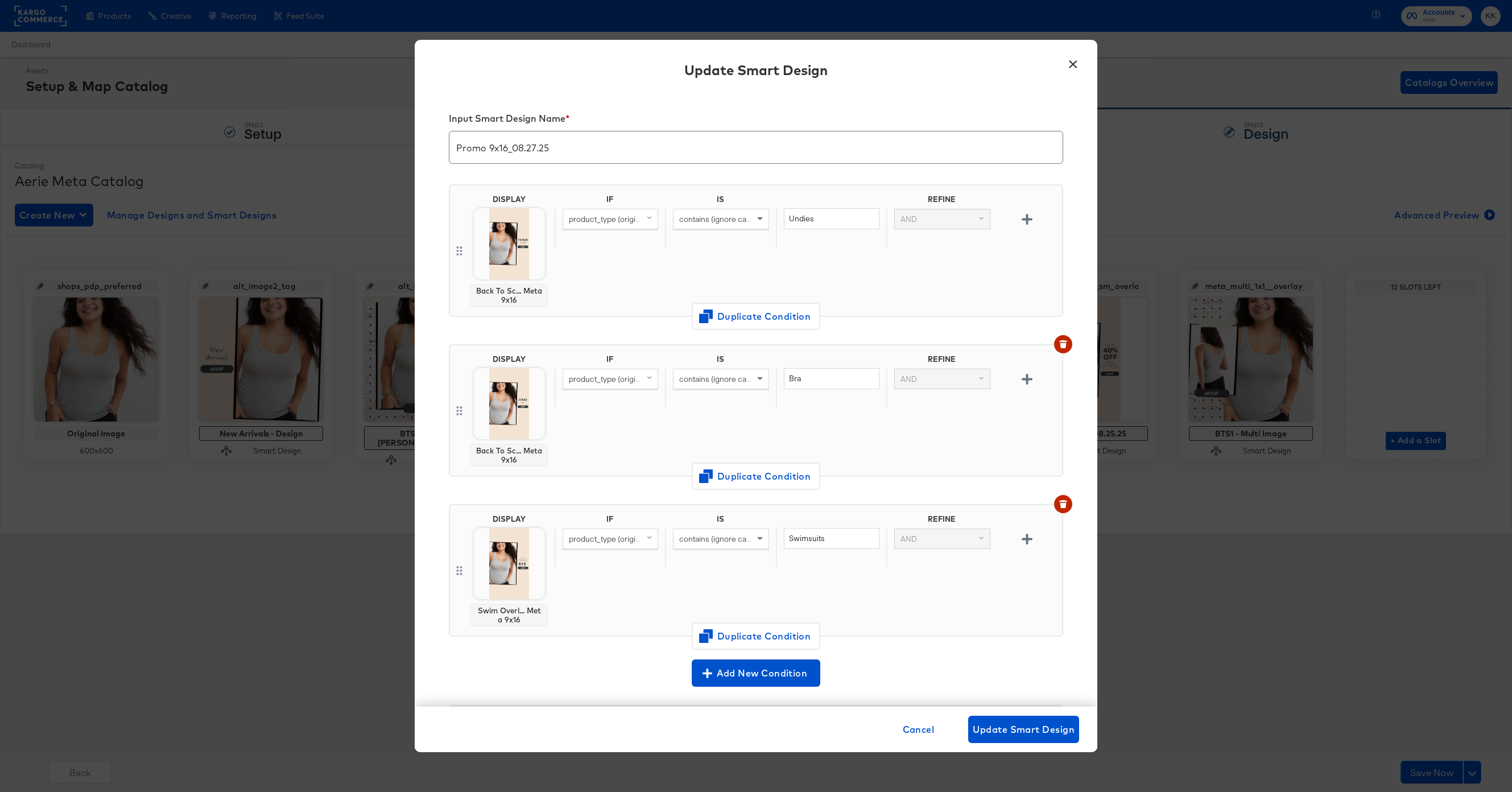
scroll to position [161, 0]
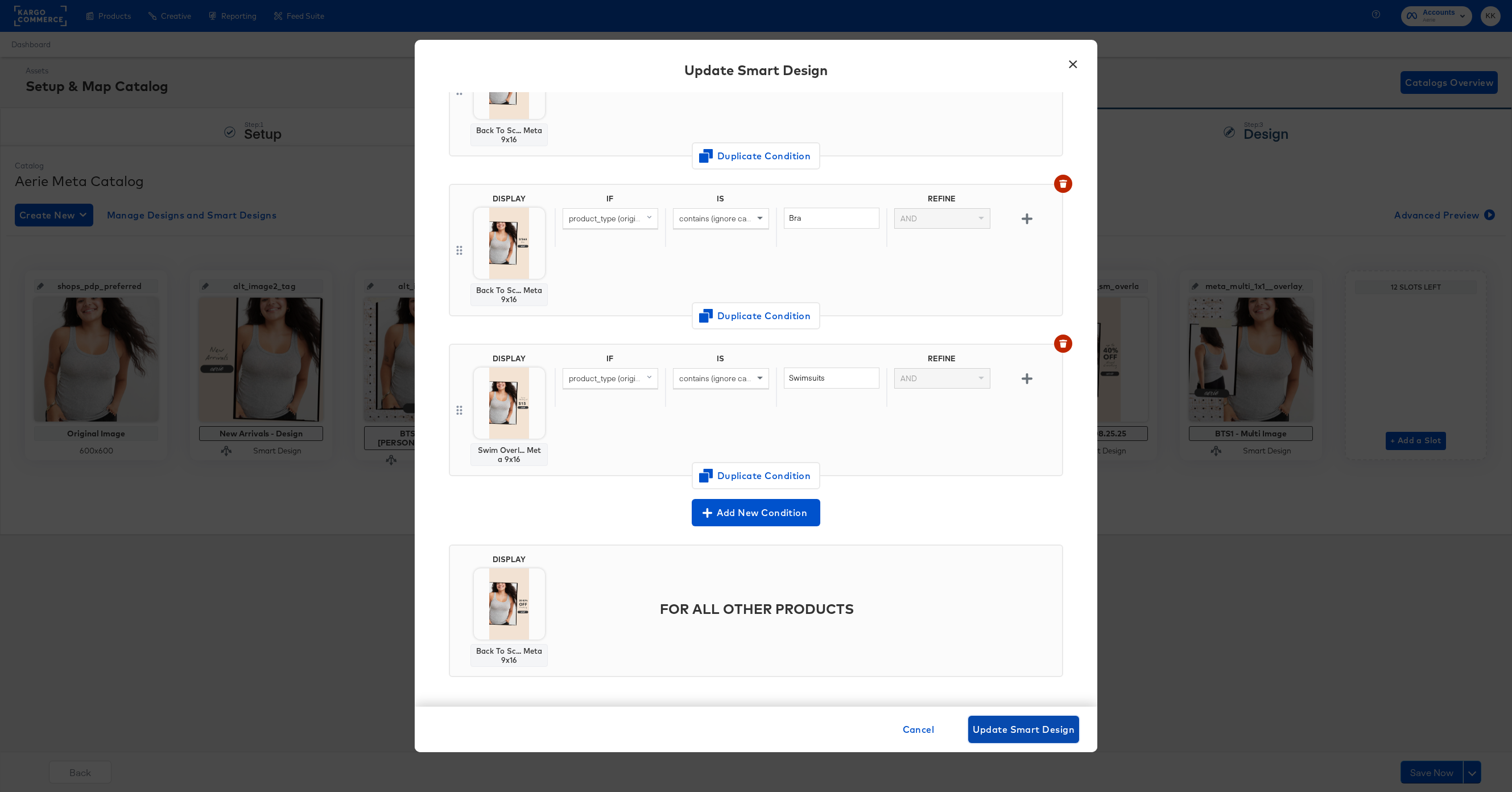
click at [1042, 722] on span "Update Smart Design" at bounding box center [1023, 729] width 101 height 16
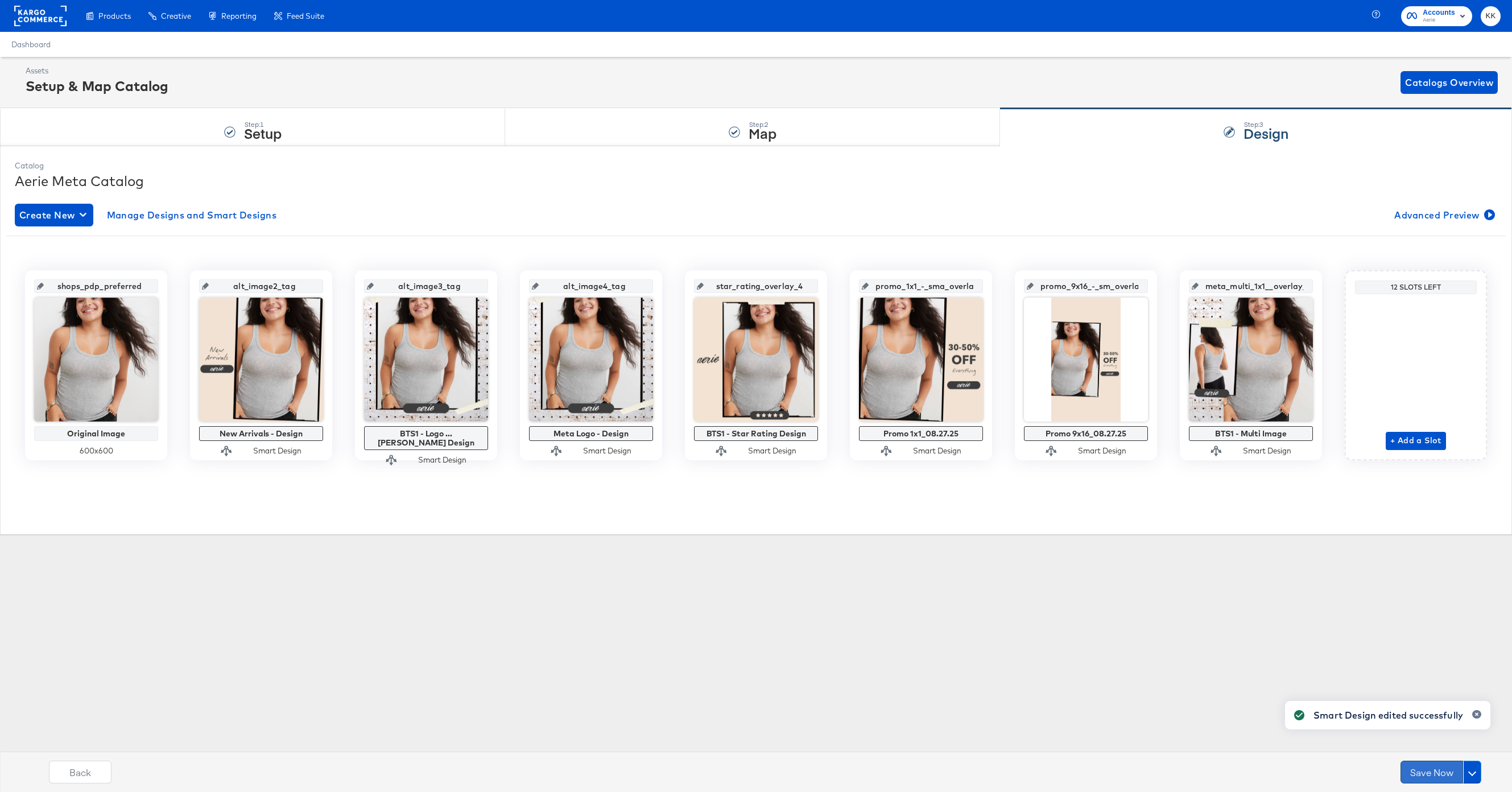
click at [1439, 776] on button "Save Now" at bounding box center [1432, 771] width 63 height 23
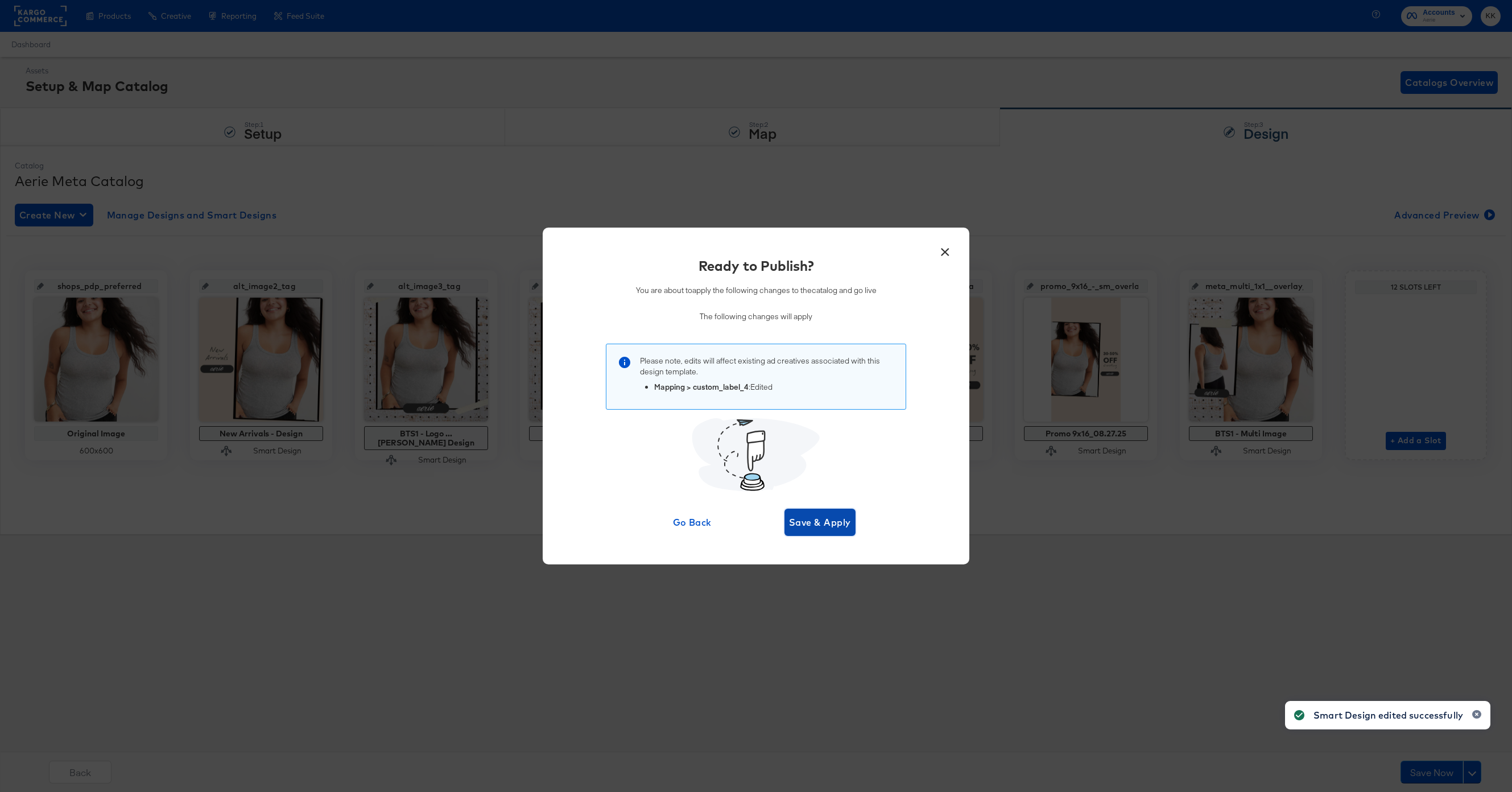
click at [848, 524] on span "Save & Apply" at bounding box center [820, 522] width 62 height 16
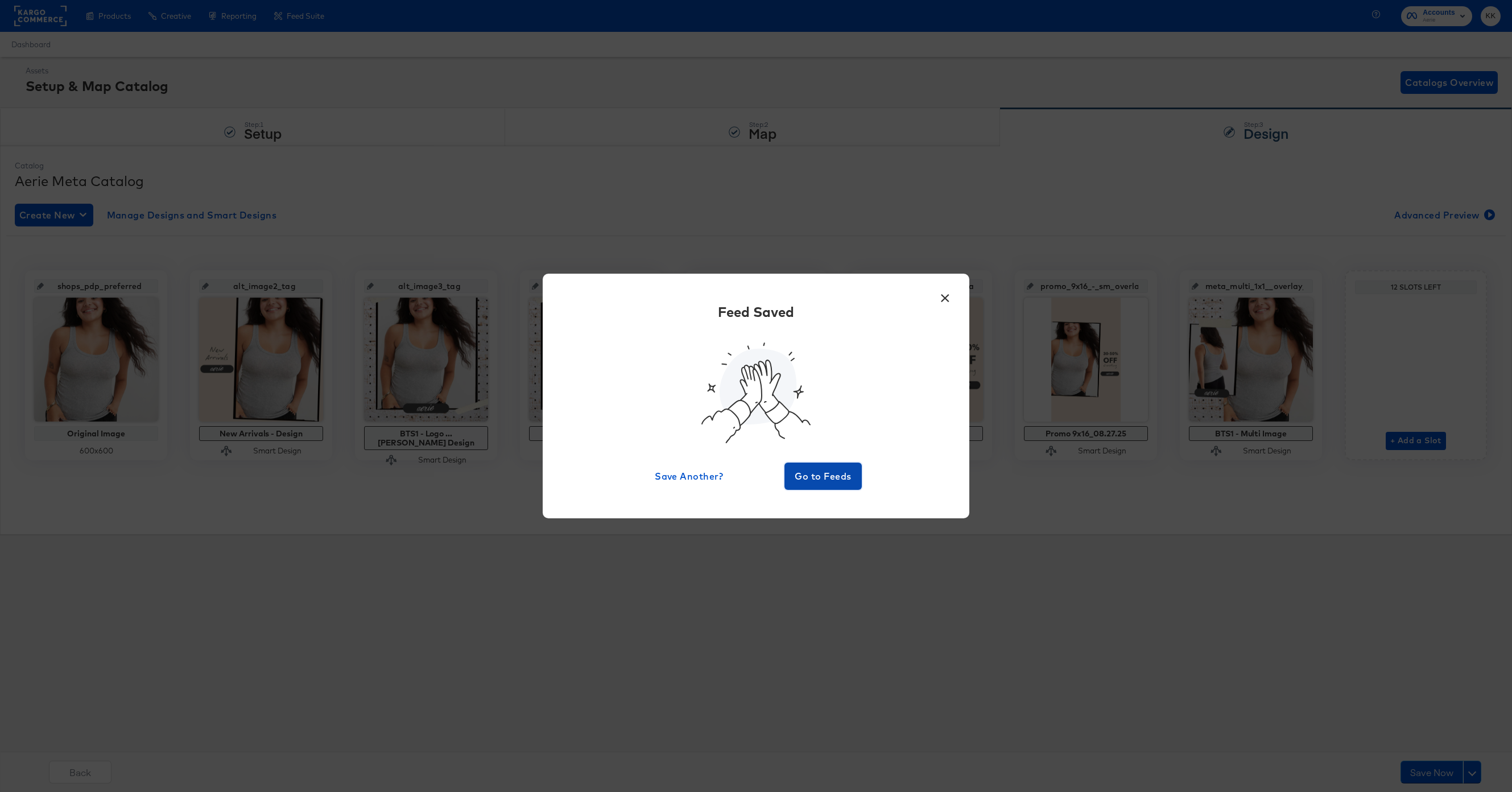
click at [819, 480] on span "Go to Feeds" at bounding box center [822, 476] width 68 height 16
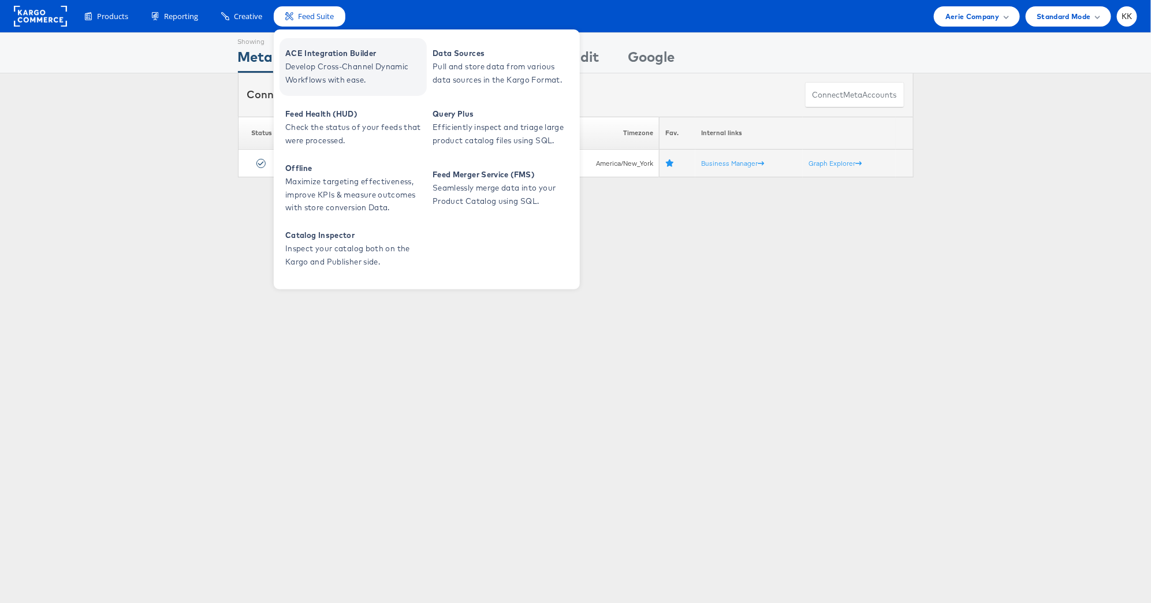
click at [325, 59] on span "ACE Integration Builder" at bounding box center [354, 53] width 139 height 13
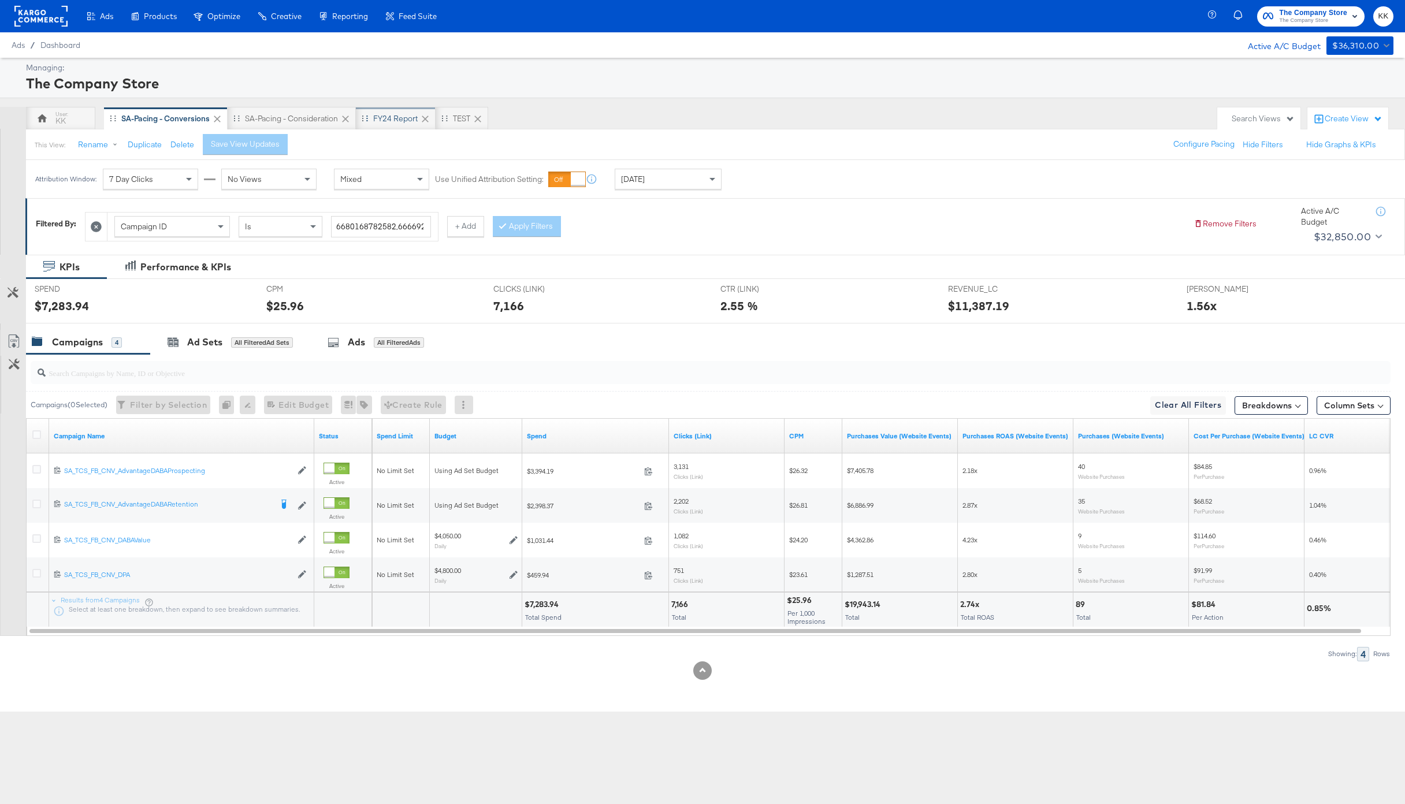
click at [397, 114] on div "FY24 Report" at bounding box center [395, 118] width 44 height 11
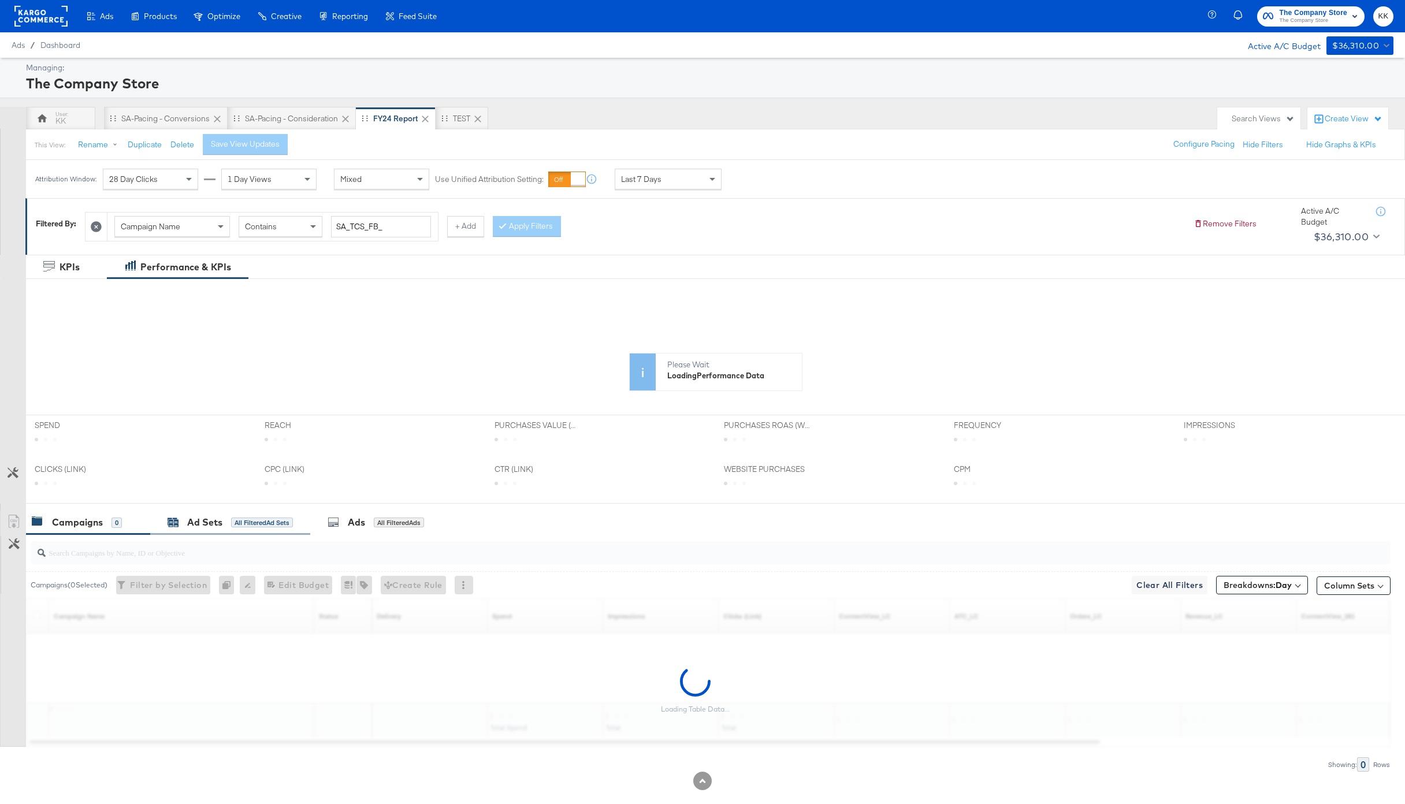
click at [186, 526] on div "Ad Sets All Filtered Ad Sets" at bounding box center [229, 522] width 125 height 13
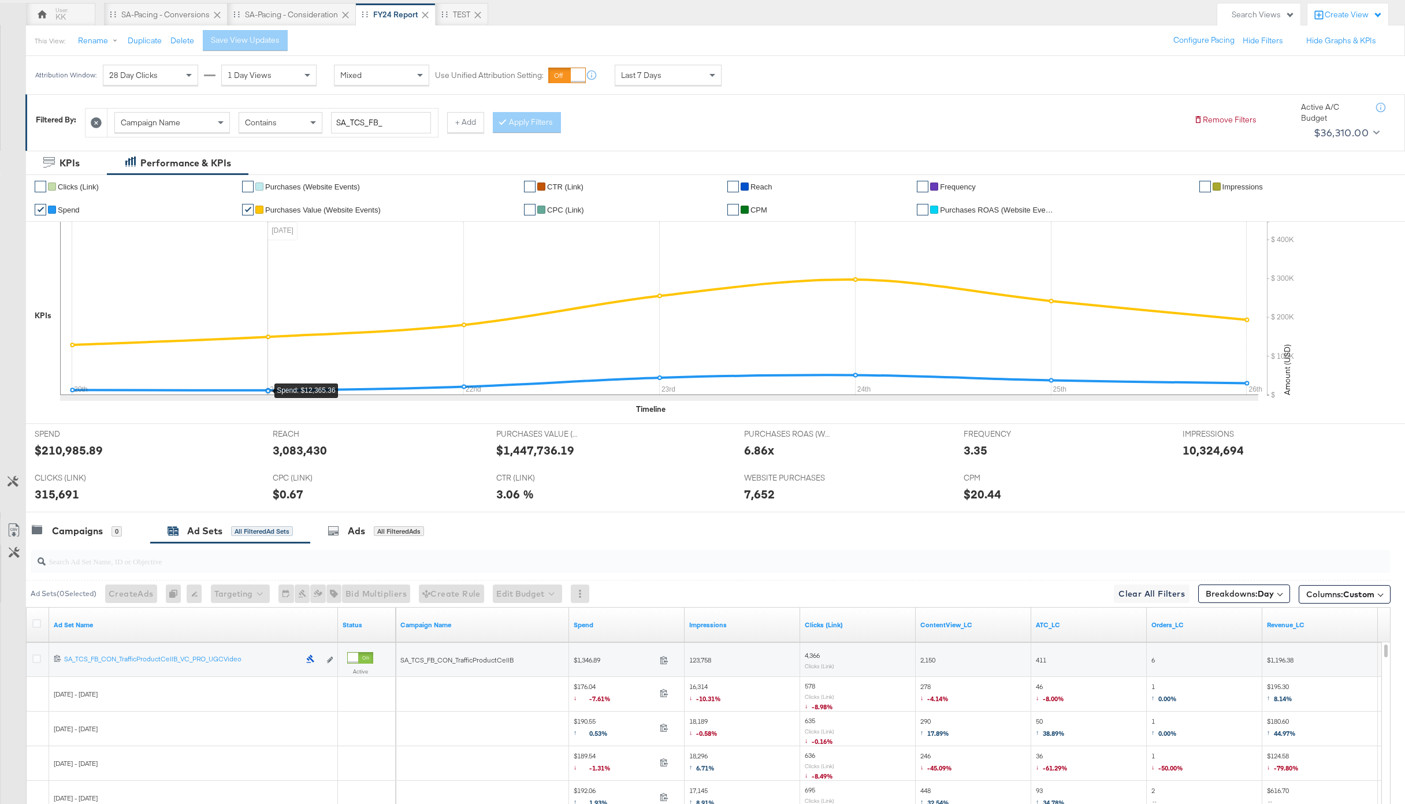
scroll to position [191, 0]
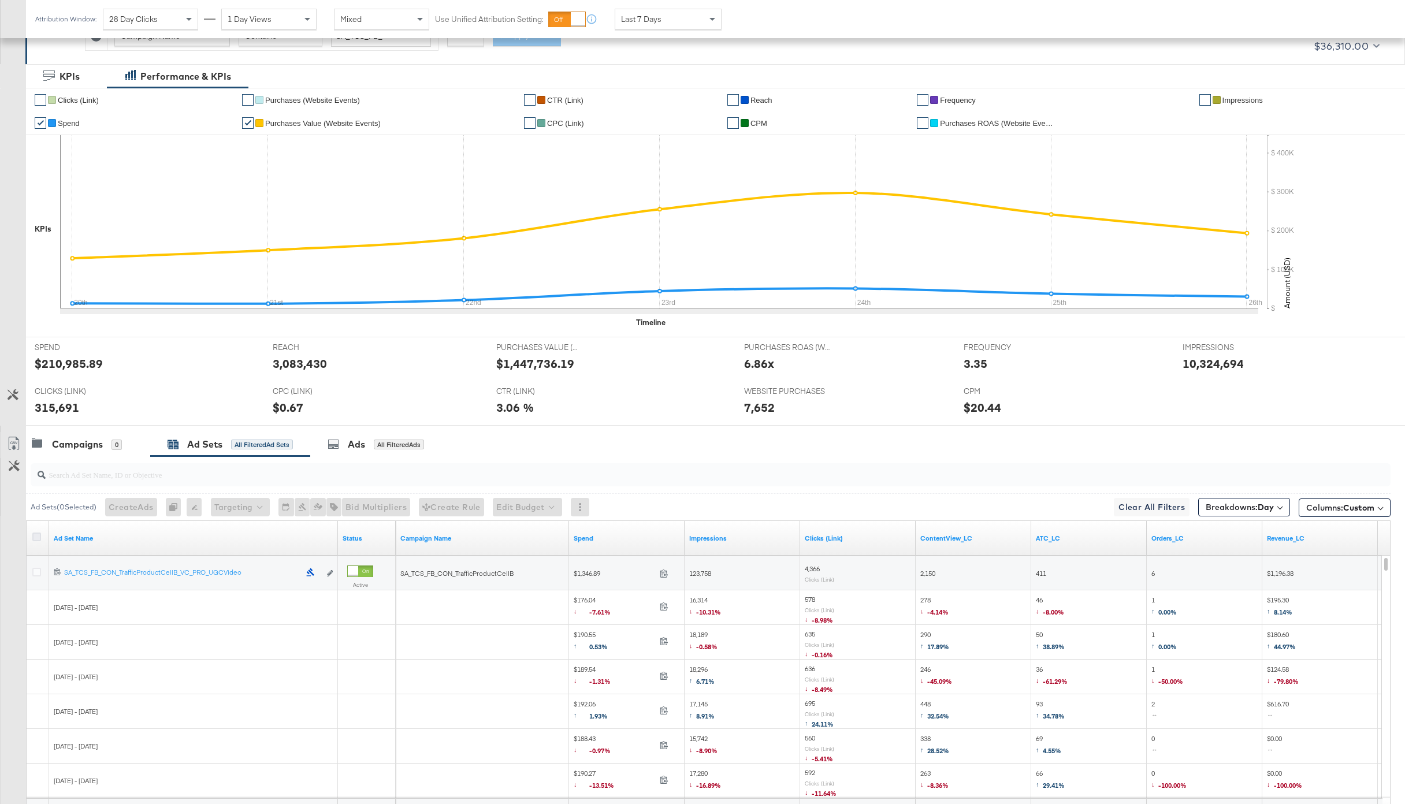
click at [32, 534] on icon at bounding box center [36, 537] width 9 height 9
click at [0, 0] on input "checkbox" at bounding box center [0, 0] width 0 height 0
click at [15, 448] on icon at bounding box center [13, 445] width 7 height 9
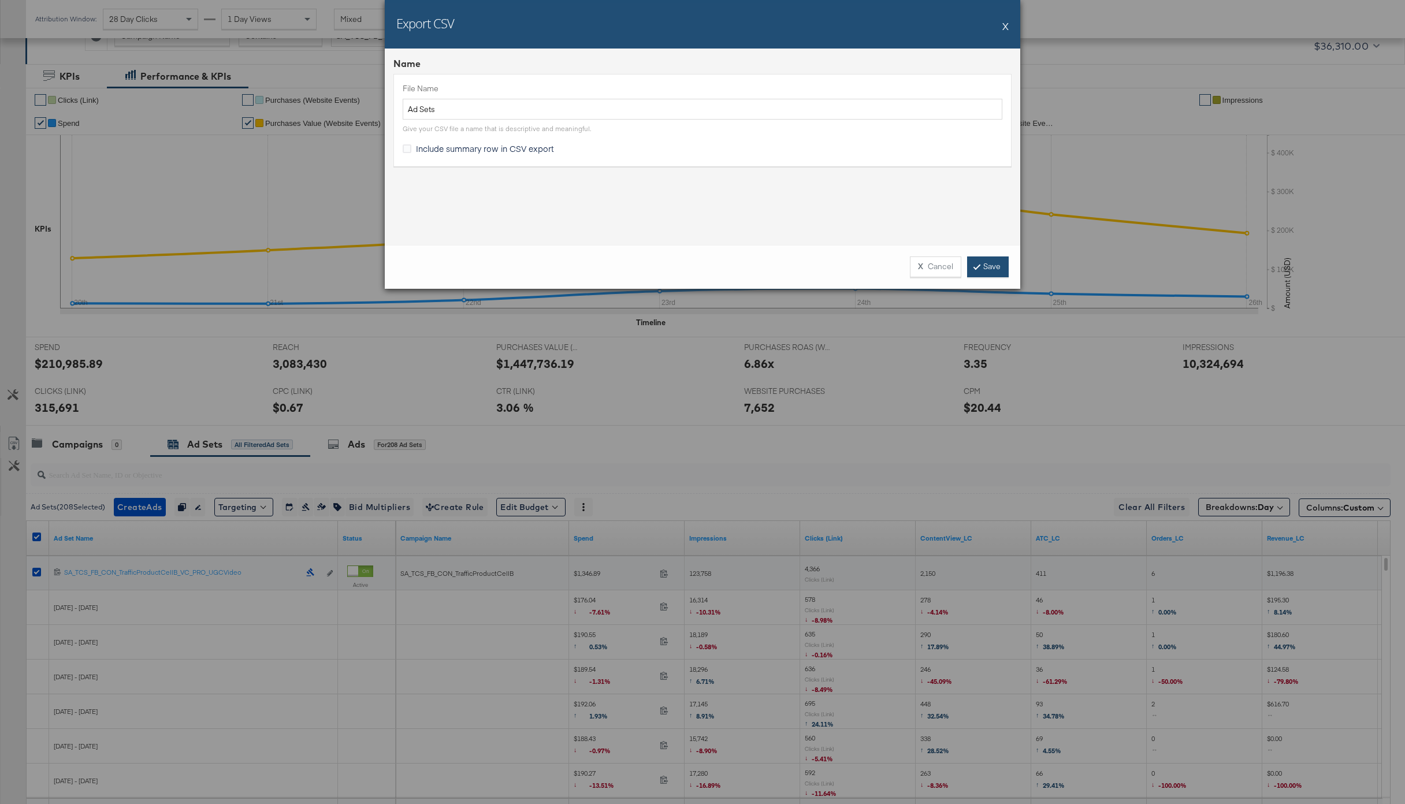
click at [972, 270] on link "Save" at bounding box center [988, 266] width 42 height 21
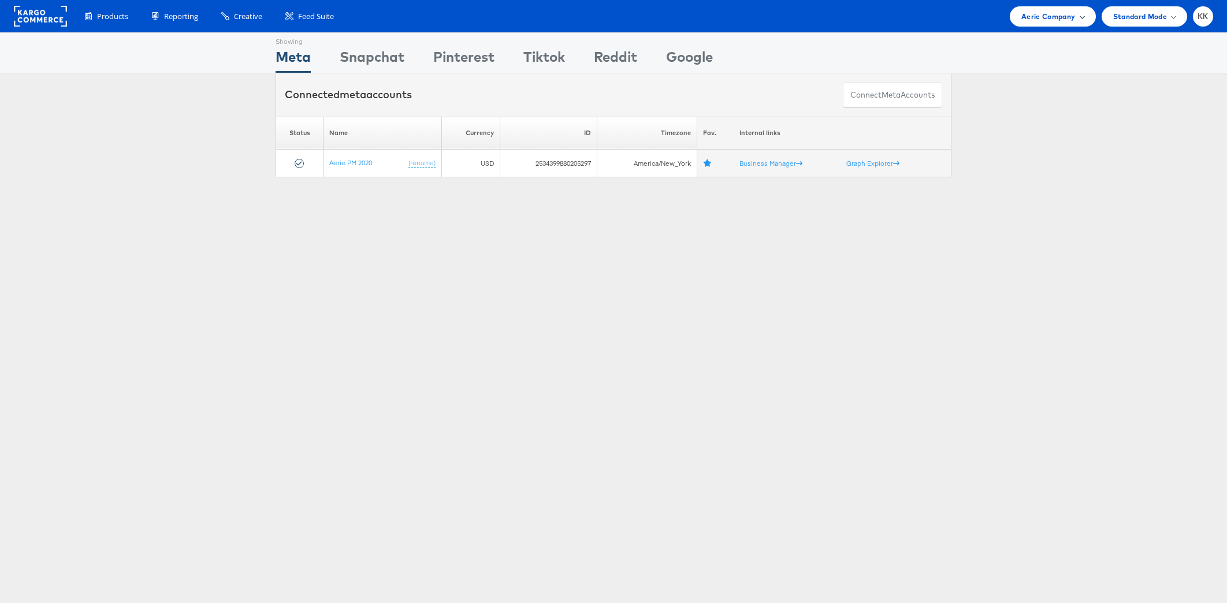
click at [1071, 12] on span "Aerie Company" at bounding box center [1048, 16] width 54 height 12
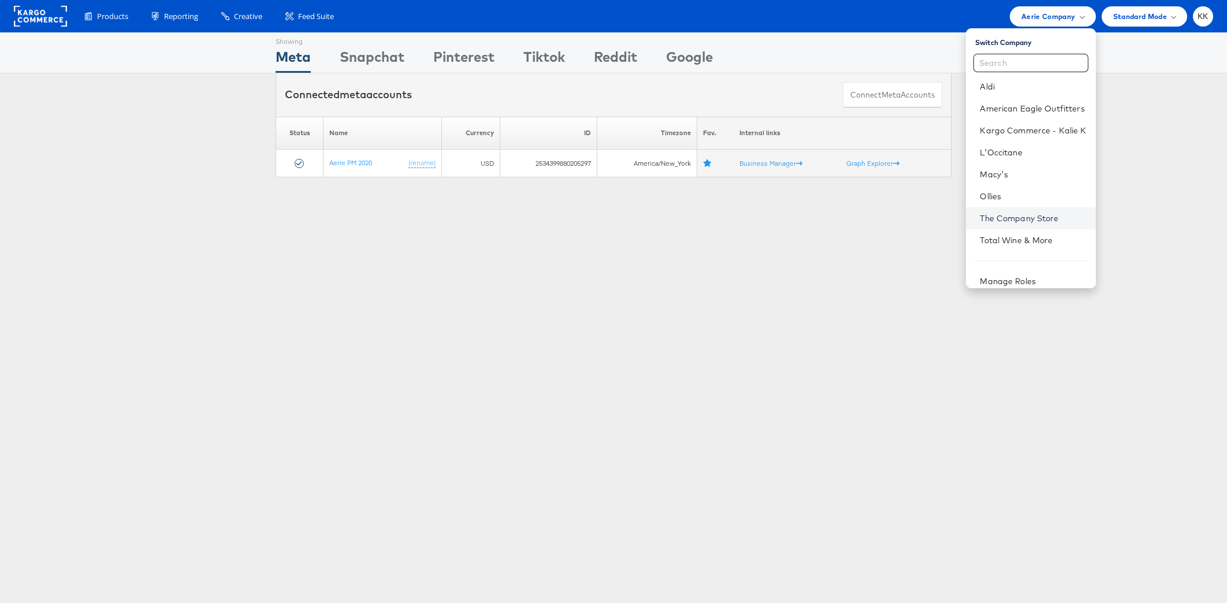
click at [1030, 219] on link "The Company Store" at bounding box center [1033, 219] width 106 height 12
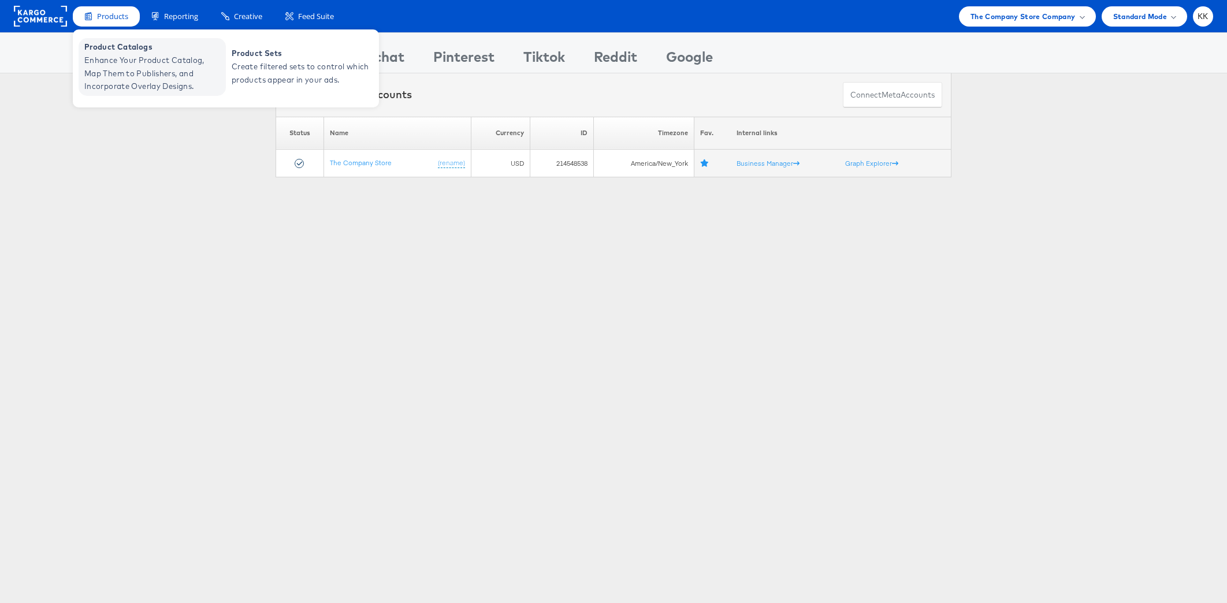
click at [115, 54] on span "Enhance Your Product Catalog, Map Them to Publishers, and Incorporate Overlay D…" at bounding box center [153, 73] width 139 height 39
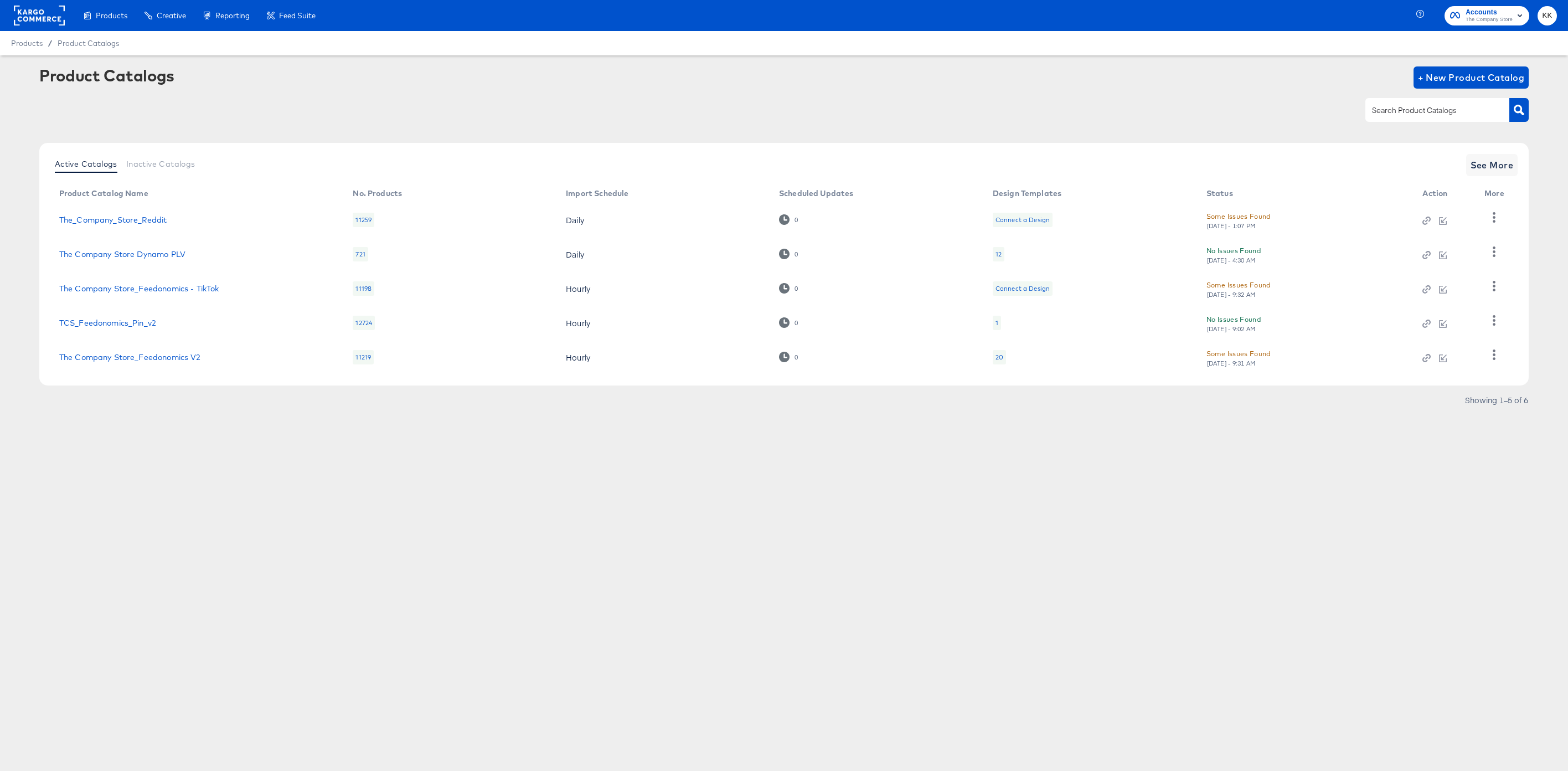
click at [997, 356] on div "20" at bounding box center [999, 357] width 8 height 9
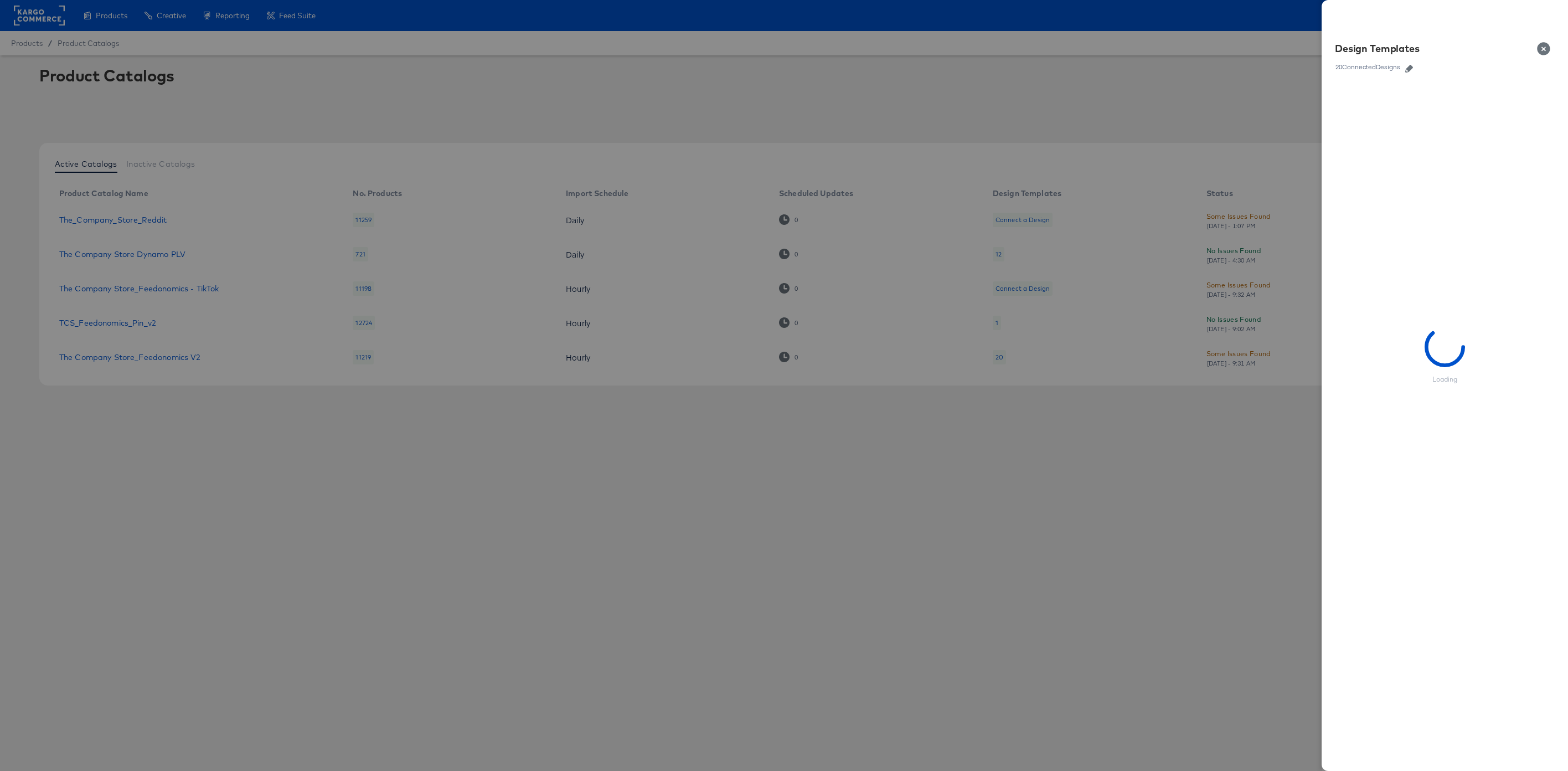
click at [1410, 69] on icon "button" at bounding box center [1409, 69] width 8 height 8
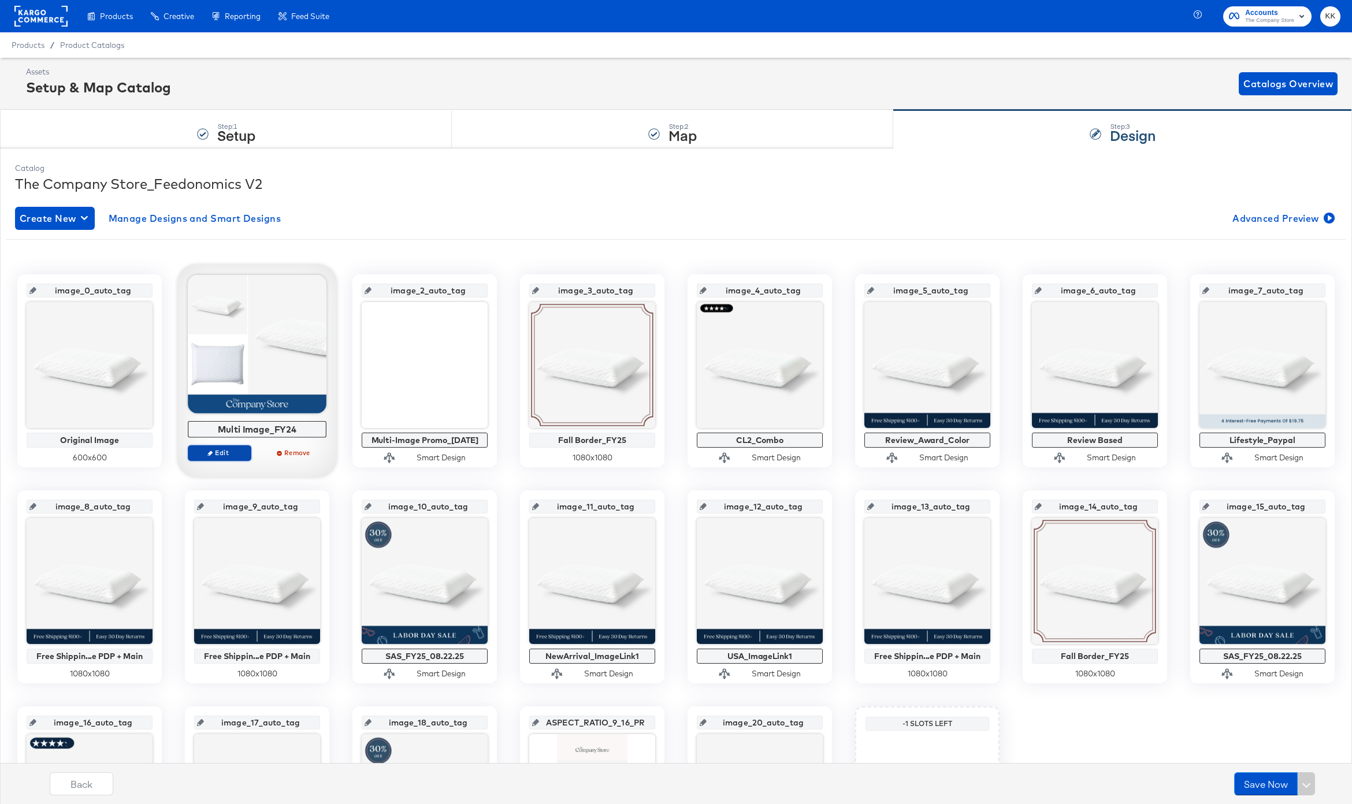
click at [216, 456] on span "Edit" at bounding box center [219, 452] width 53 height 9
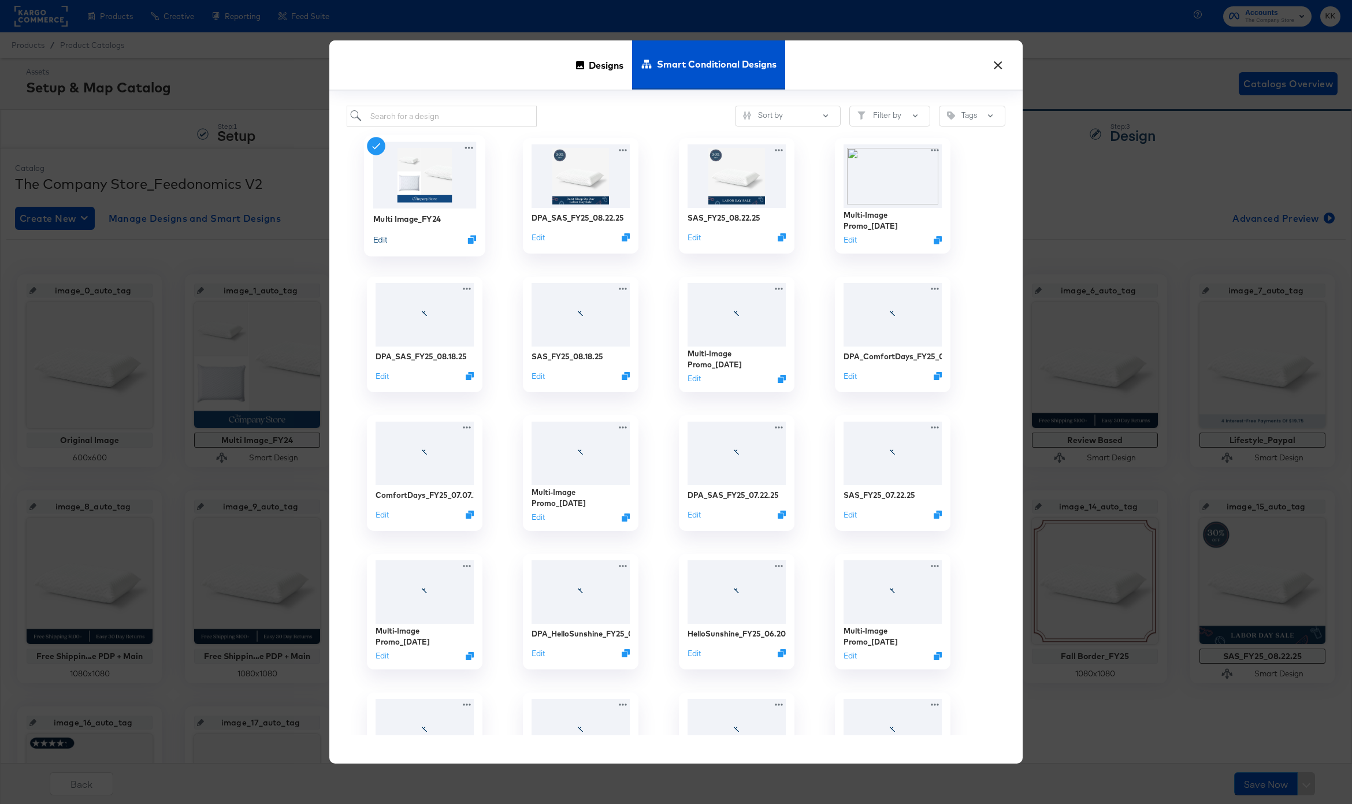
click at [383, 239] on button "Edit" at bounding box center [380, 239] width 14 height 11
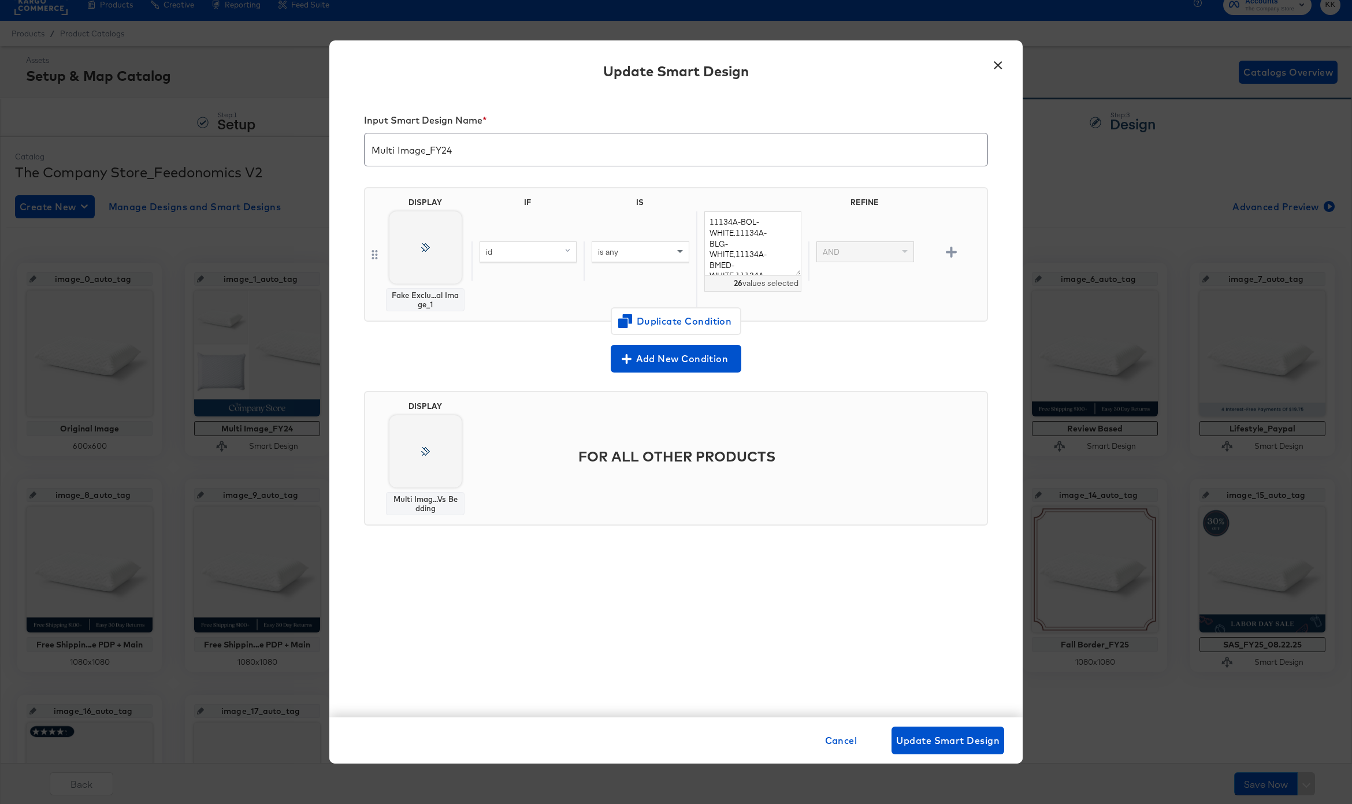
scroll to position [15, 0]
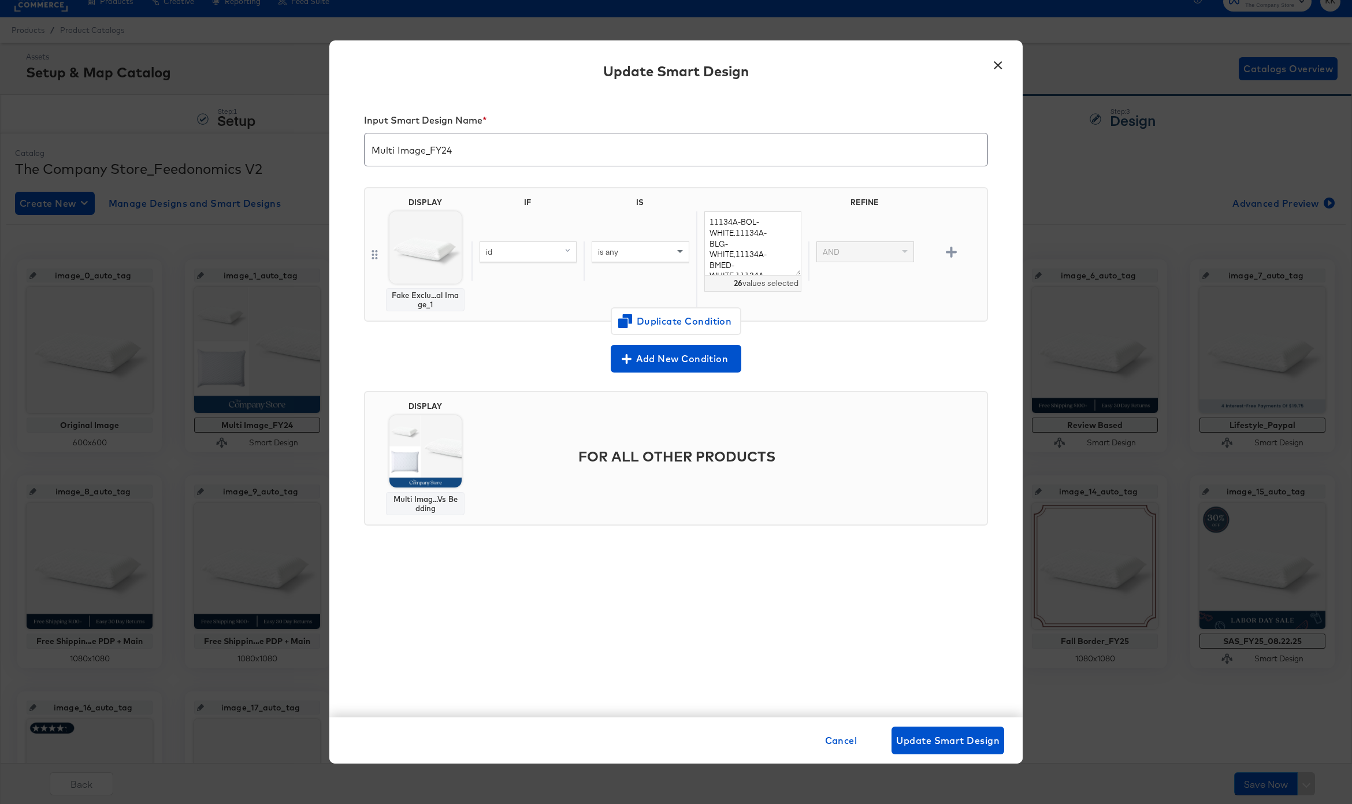
click at [996, 63] on button "×" at bounding box center [997, 62] width 21 height 21
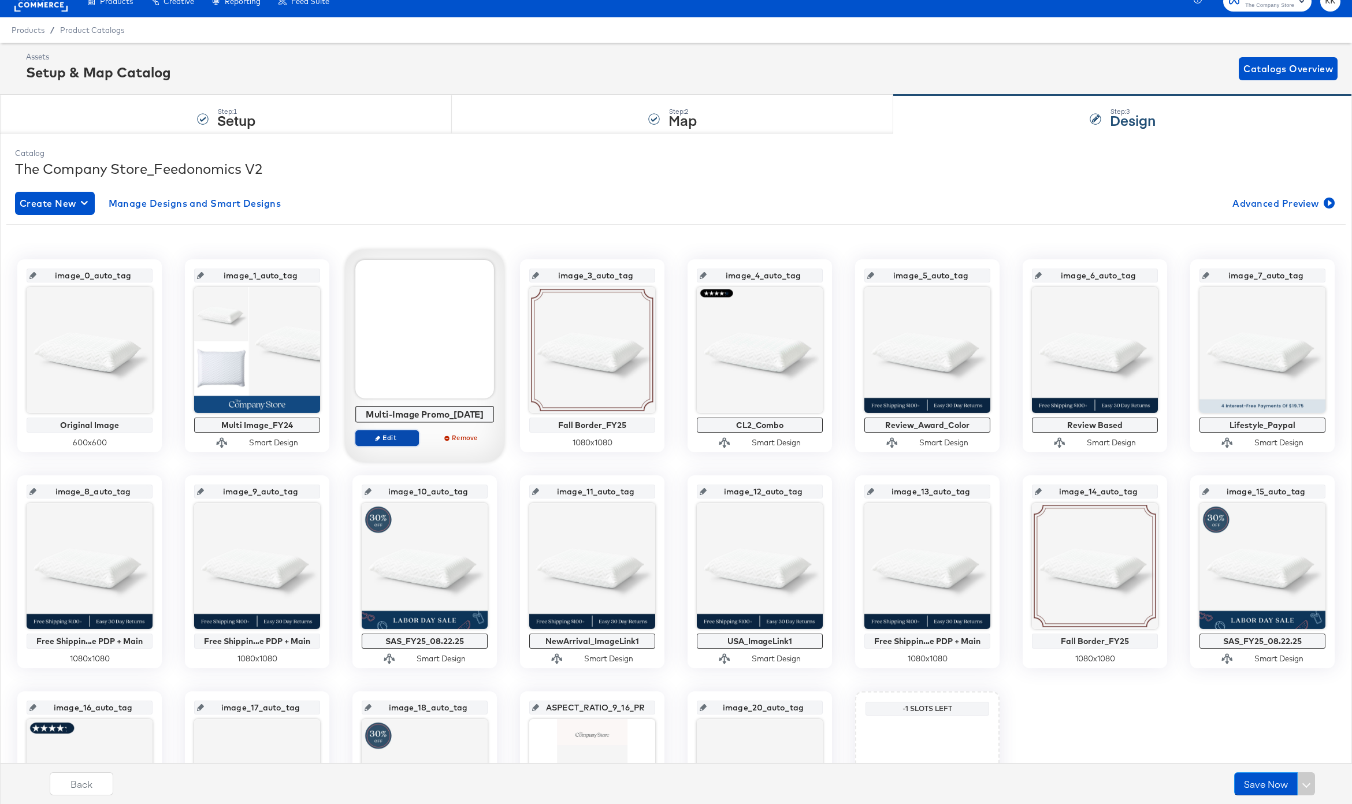
click at [384, 435] on span "Edit" at bounding box center [386, 437] width 53 height 9
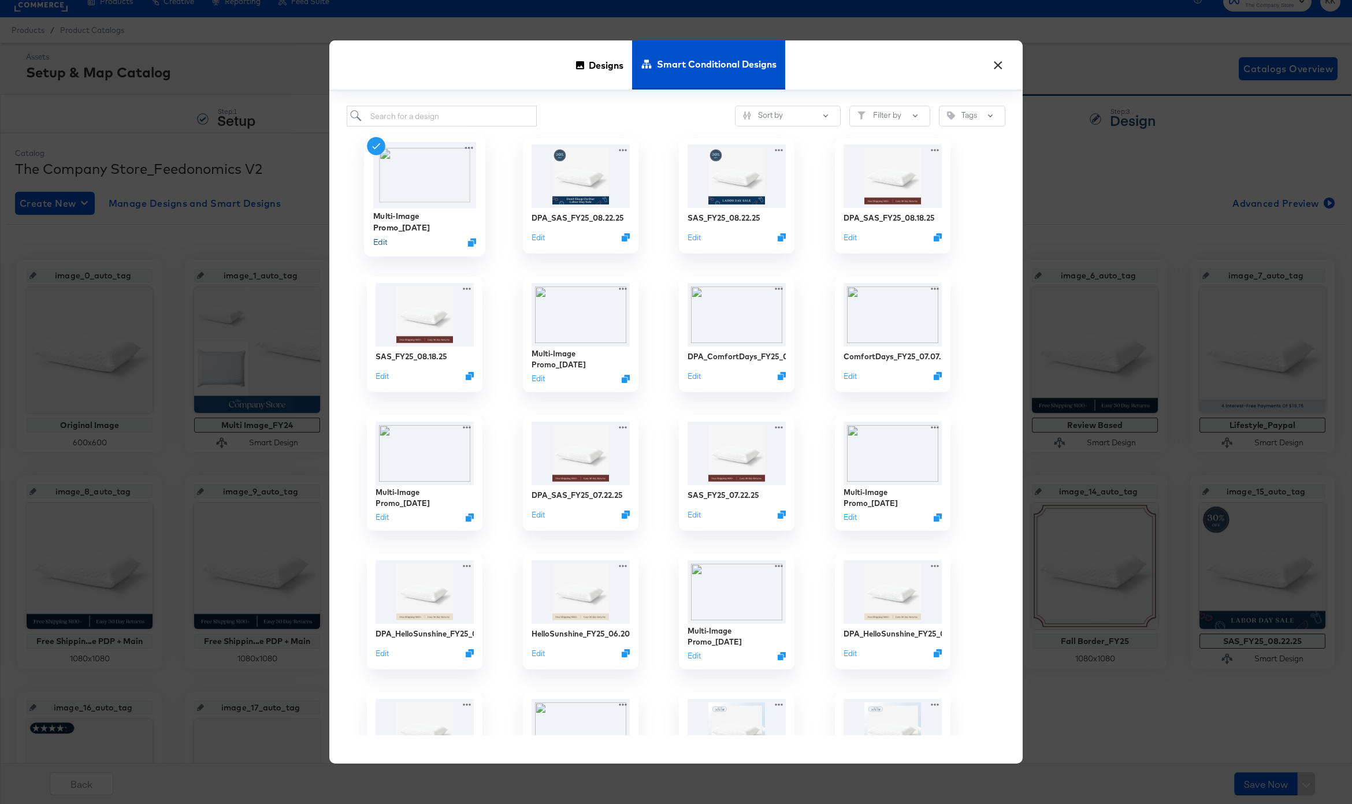
click at [384, 239] on button "Edit" at bounding box center [380, 242] width 14 height 11
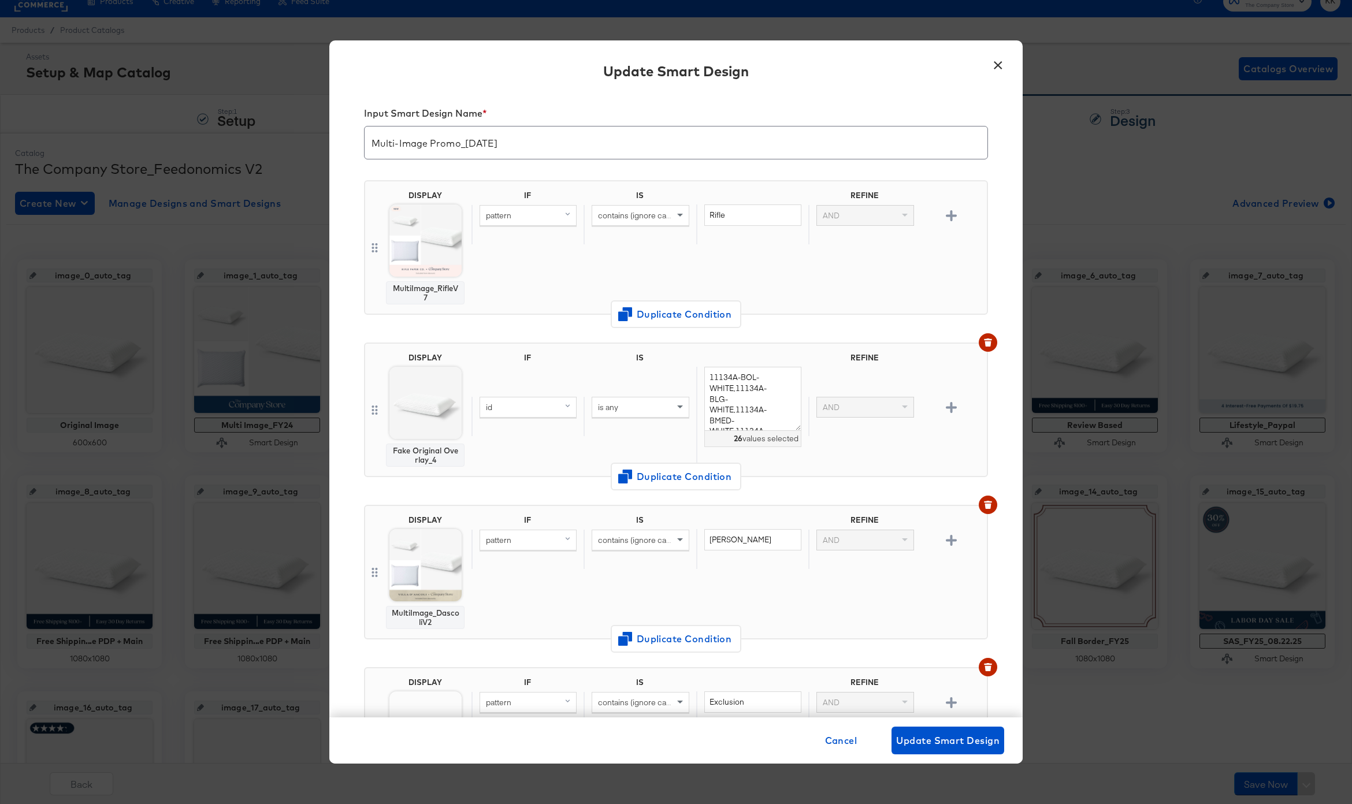
scroll to position [0, 0]
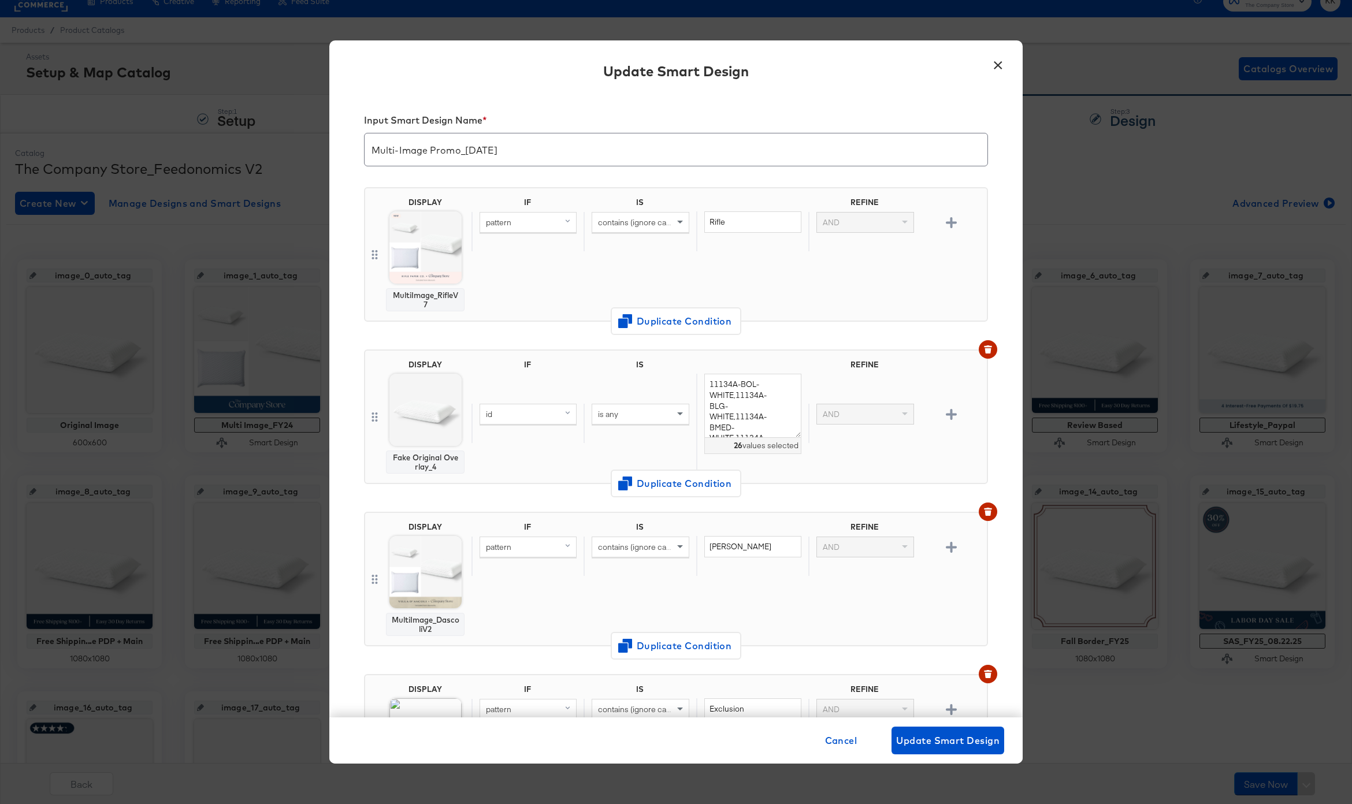
click at [1001, 69] on button "×" at bounding box center [997, 62] width 21 height 21
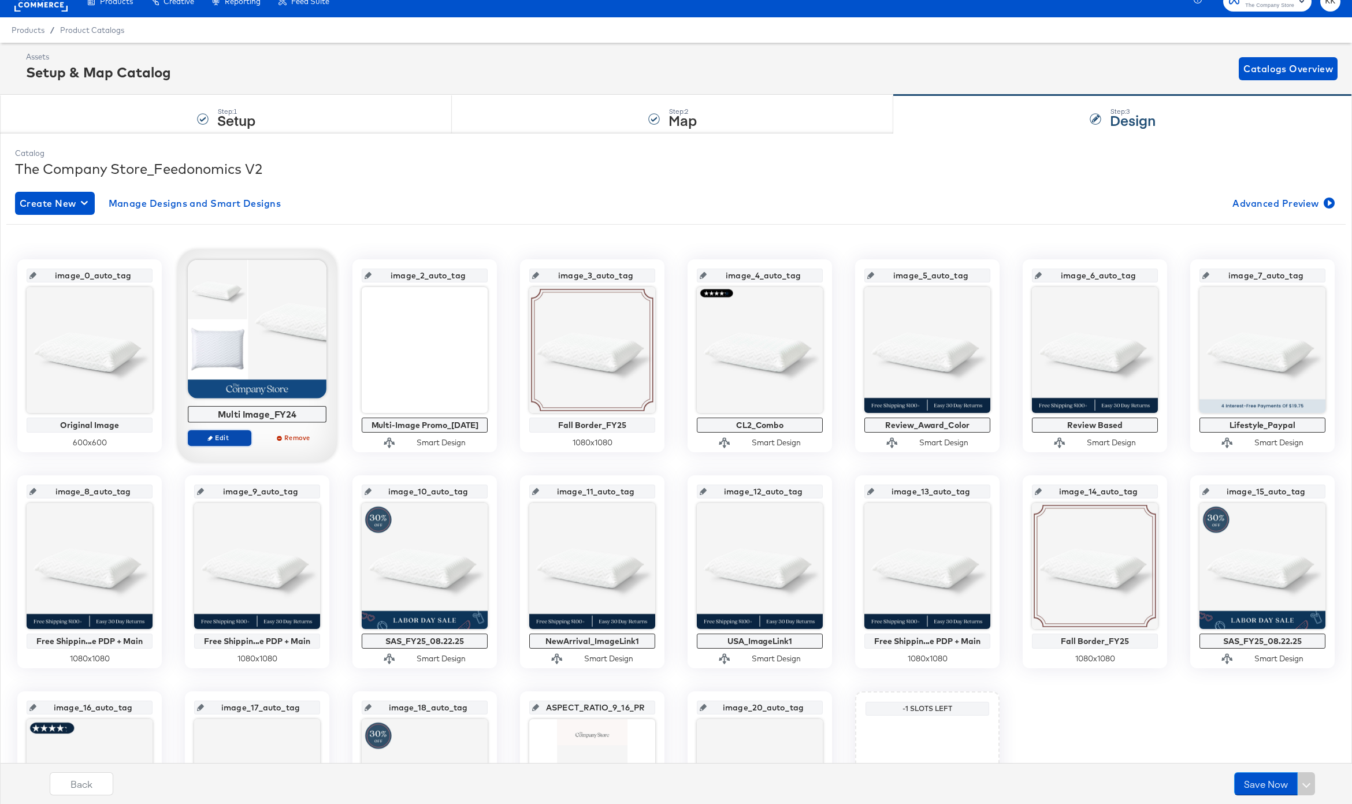
click at [232, 433] on button "Edit" at bounding box center [220, 438] width 64 height 16
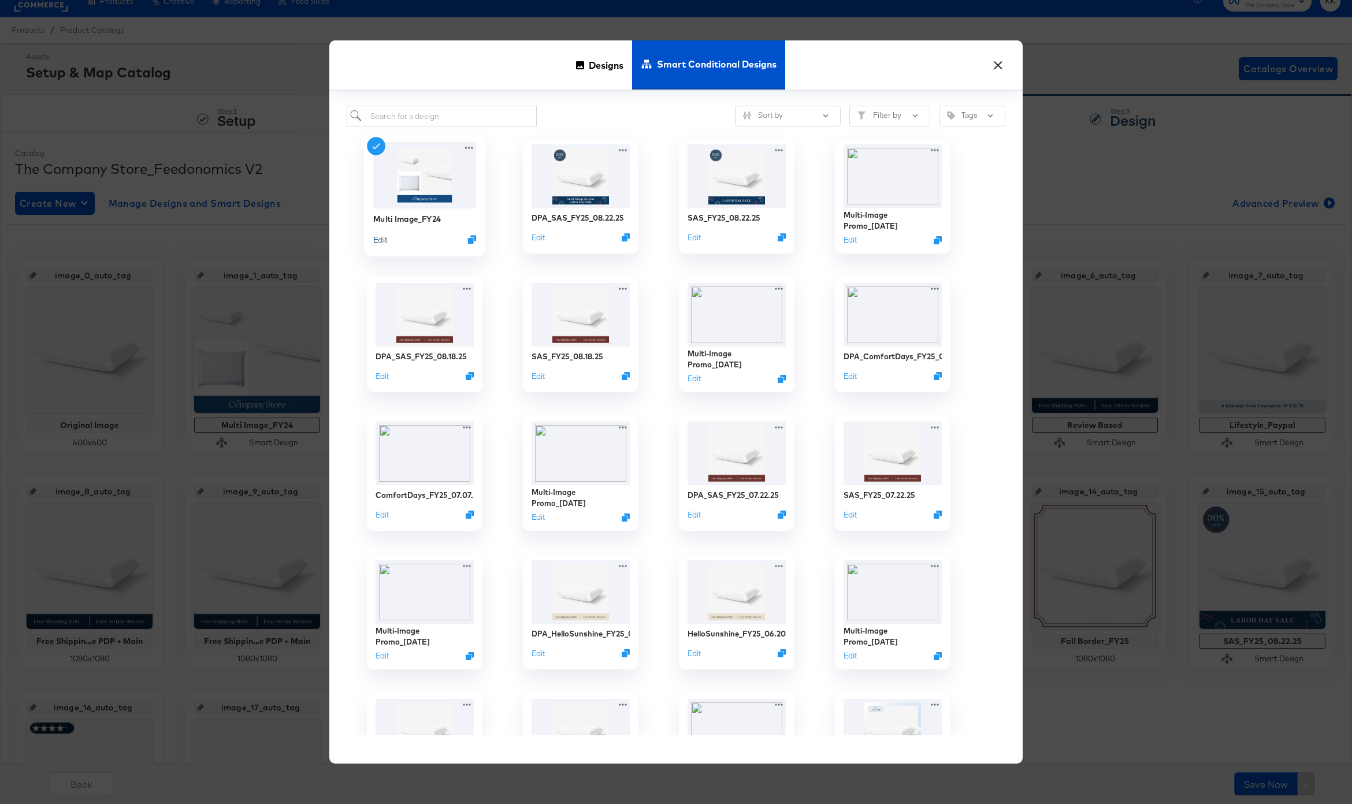
click at [378, 240] on button "Edit" at bounding box center [380, 239] width 14 height 11
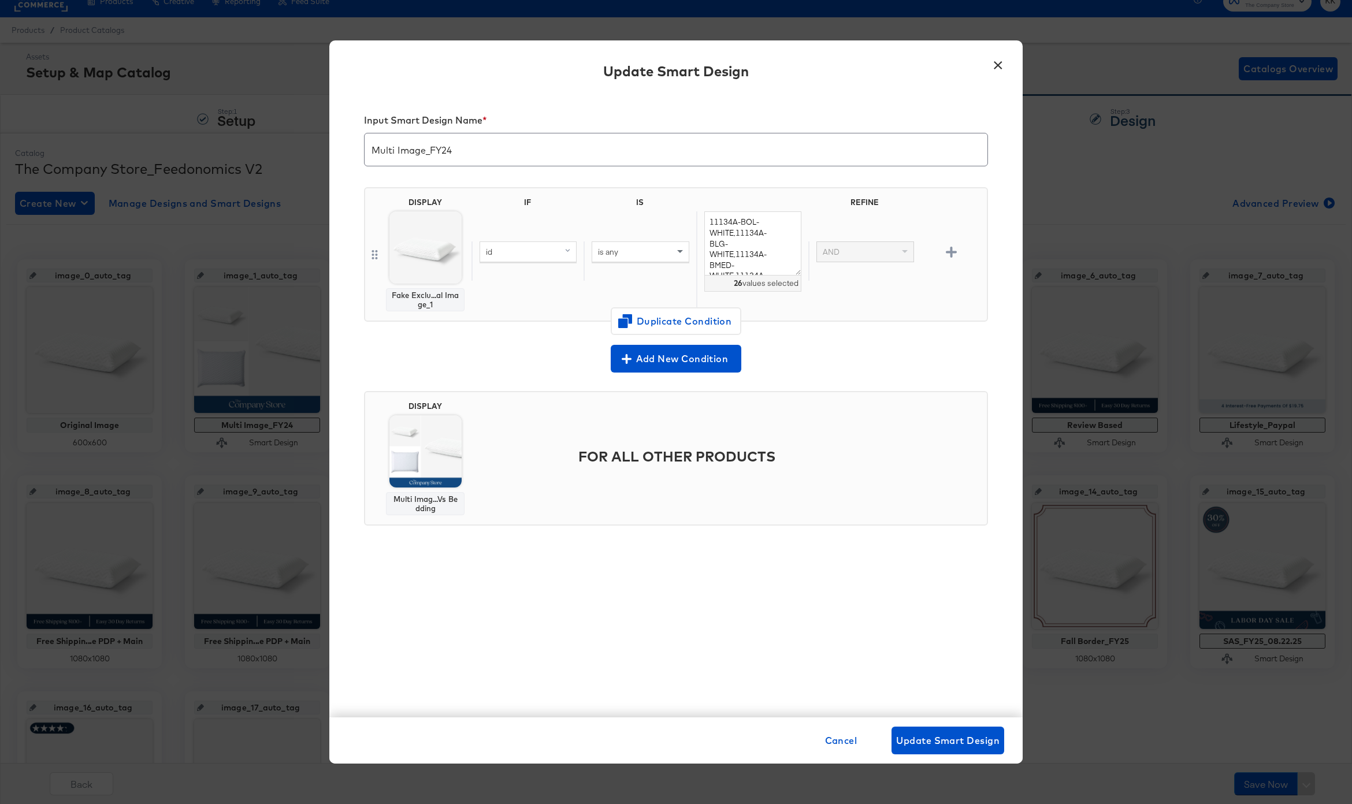
click at [1000, 70] on button "×" at bounding box center [997, 62] width 21 height 21
